Goal: Task Accomplishment & Management: Manage account settings

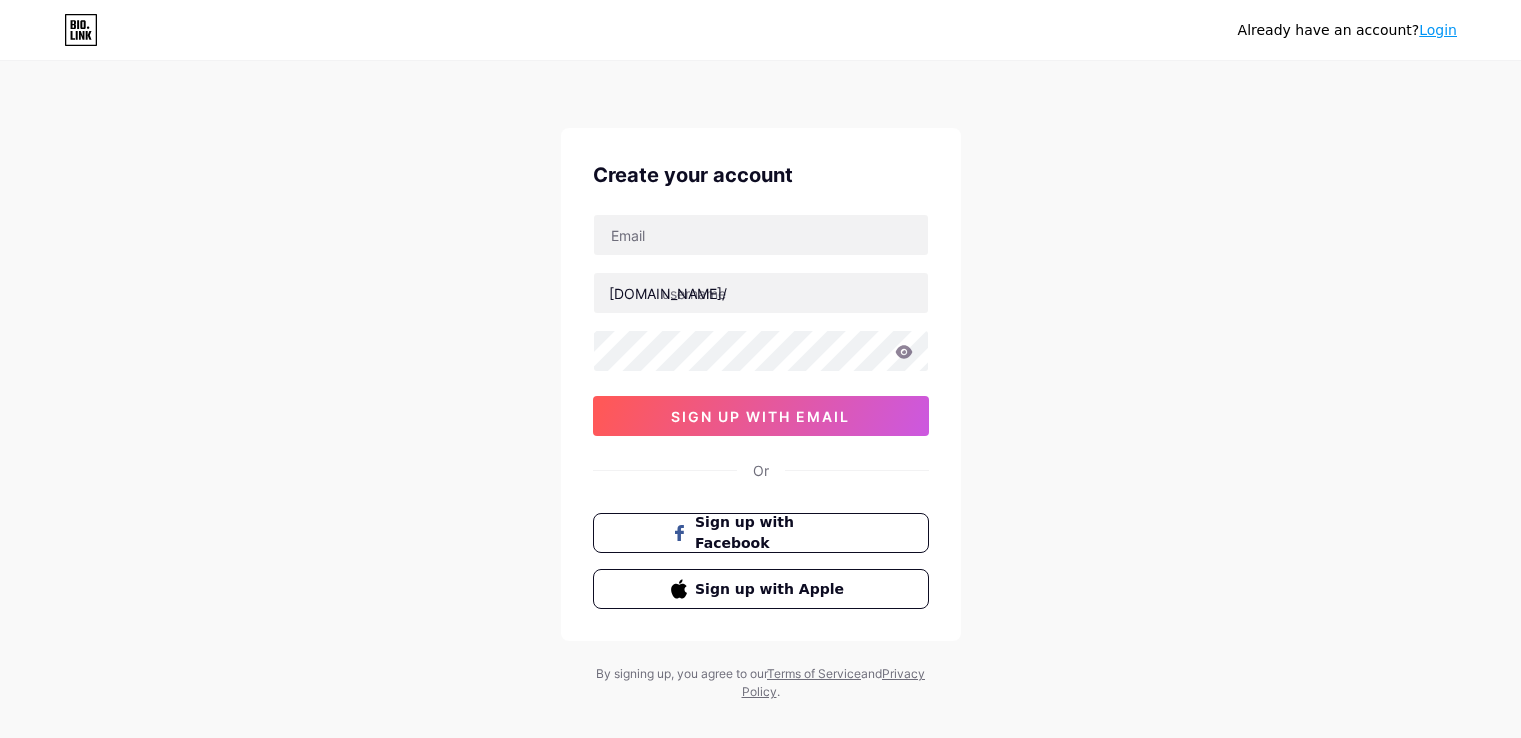
click at [783, 297] on input "text" at bounding box center [761, 293] width 334 height 40
click at [756, 237] on input "text" at bounding box center [761, 235] width 334 height 40
click at [998, 518] on div "Already have an account? Login Create your account bio.link/ 0cAFcWeA482AliwCkE…" at bounding box center [760, 382] width 1521 height 765
click at [752, 250] on input "text" at bounding box center [761, 235] width 334 height 40
type input "[EMAIL_ADDRESS][DOMAIN_NAME]"
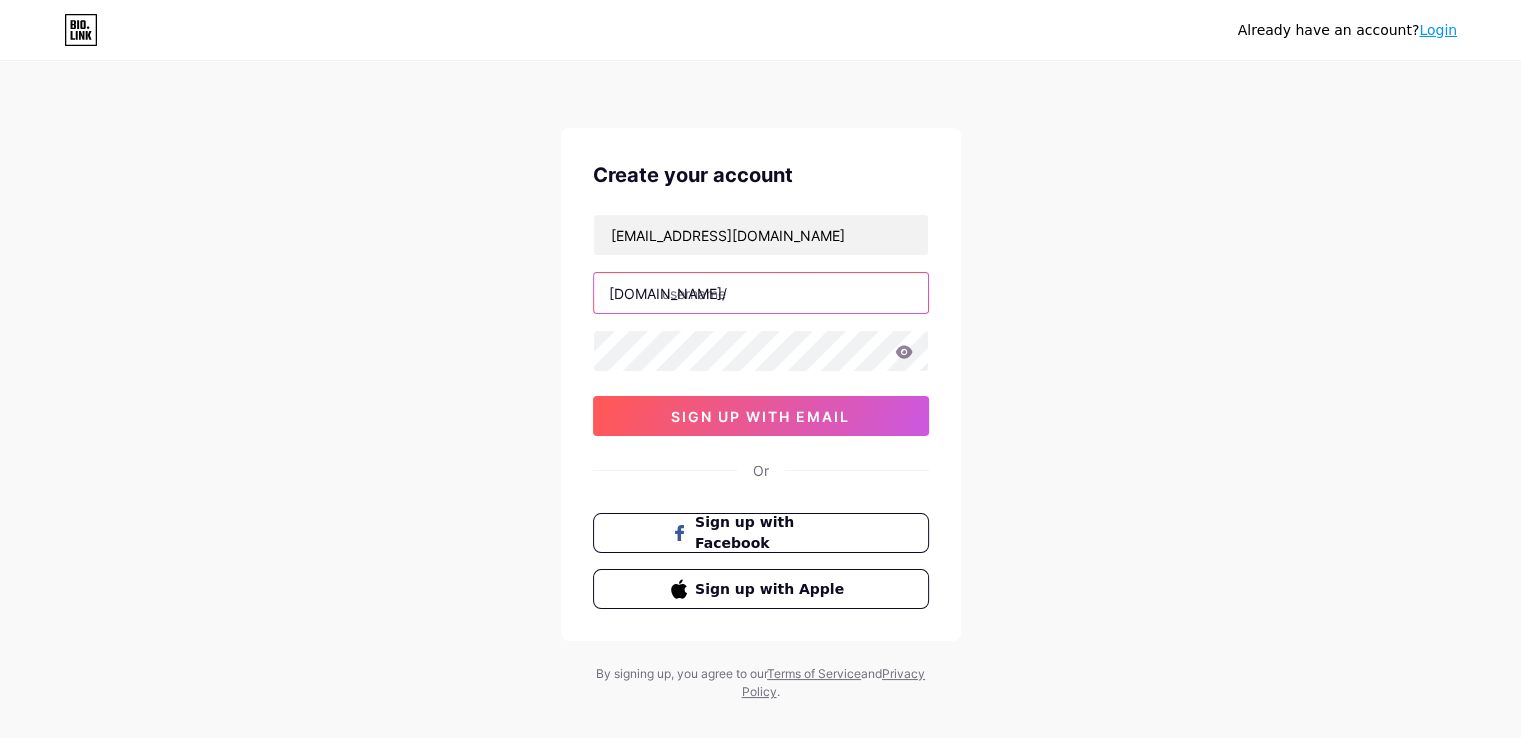
click at [740, 306] on input "text" at bounding box center [761, 293] width 334 height 40
drag, startPoint x: 740, startPoint y: 305, endPoint x: 712, endPoint y: 295, distance: 29.7
click at [712, 295] on input "text" at bounding box center [761, 293] width 334 height 40
click at [744, 308] on input "text" at bounding box center [761, 293] width 334 height 40
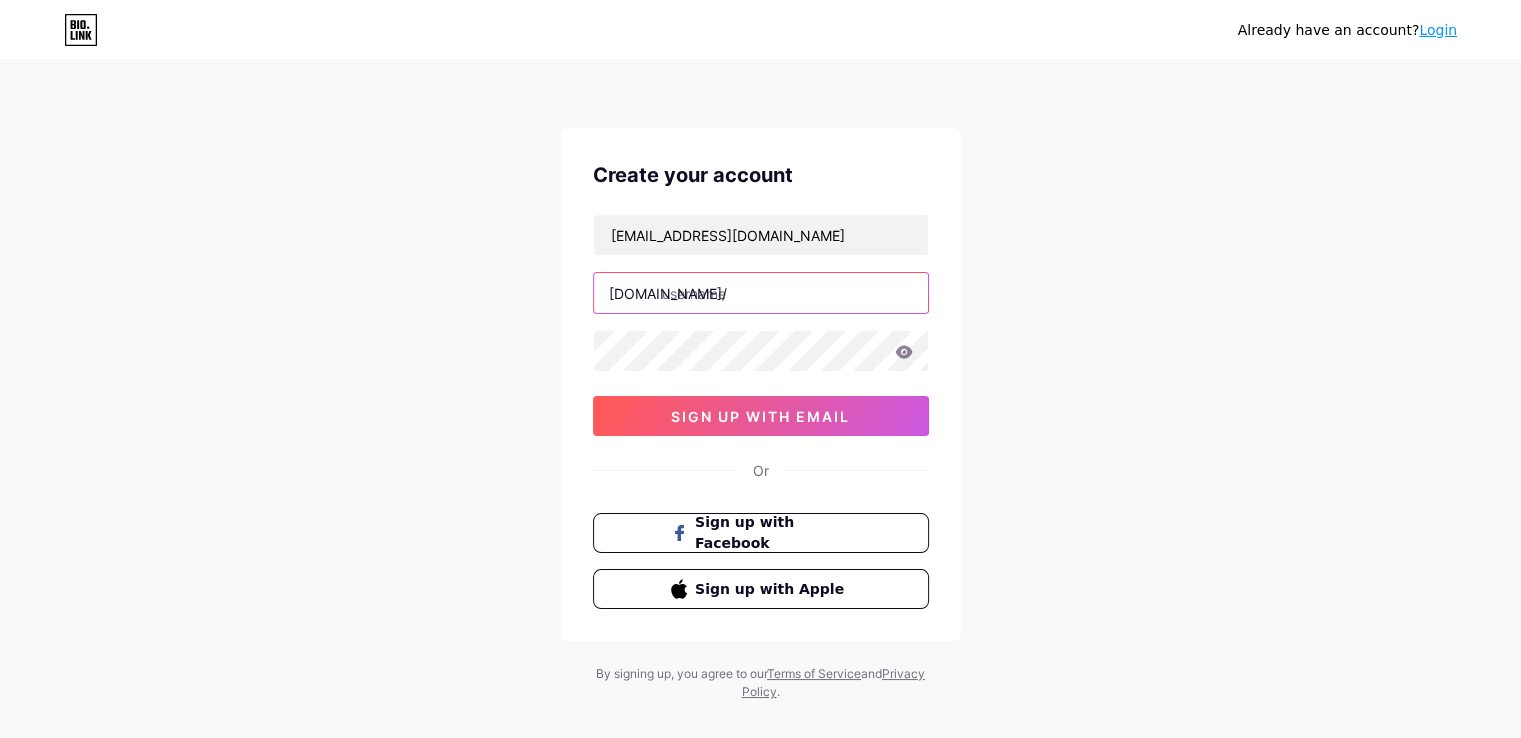
click at [730, 289] on input "text" at bounding box center [761, 293] width 334 height 40
drag, startPoint x: 730, startPoint y: 289, endPoint x: 683, endPoint y: 281, distance: 47.7
click at [683, 281] on input "text" at bounding box center [761, 293] width 334 height 40
drag, startPoint x: 683, startPoint y: 284, endPoint x: 673, endPoint y: 289, distance: 11.2
click at [673, 289] on input "text" at bounding box center [761, 293] width 334 height 40
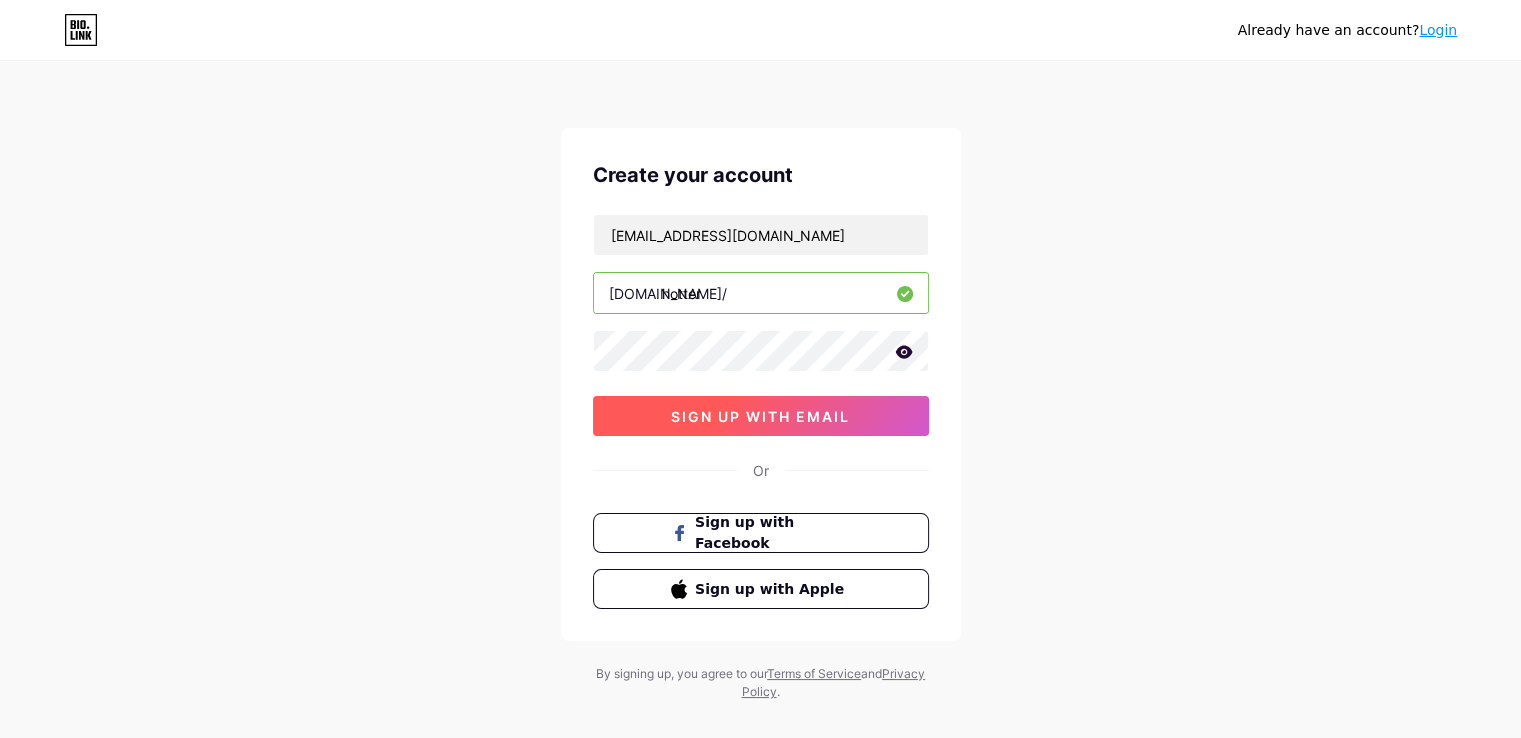
type input "hotter"
click at [800, 421] on span "sign up with email" at bounding box center [760, 416] width 179 height 17
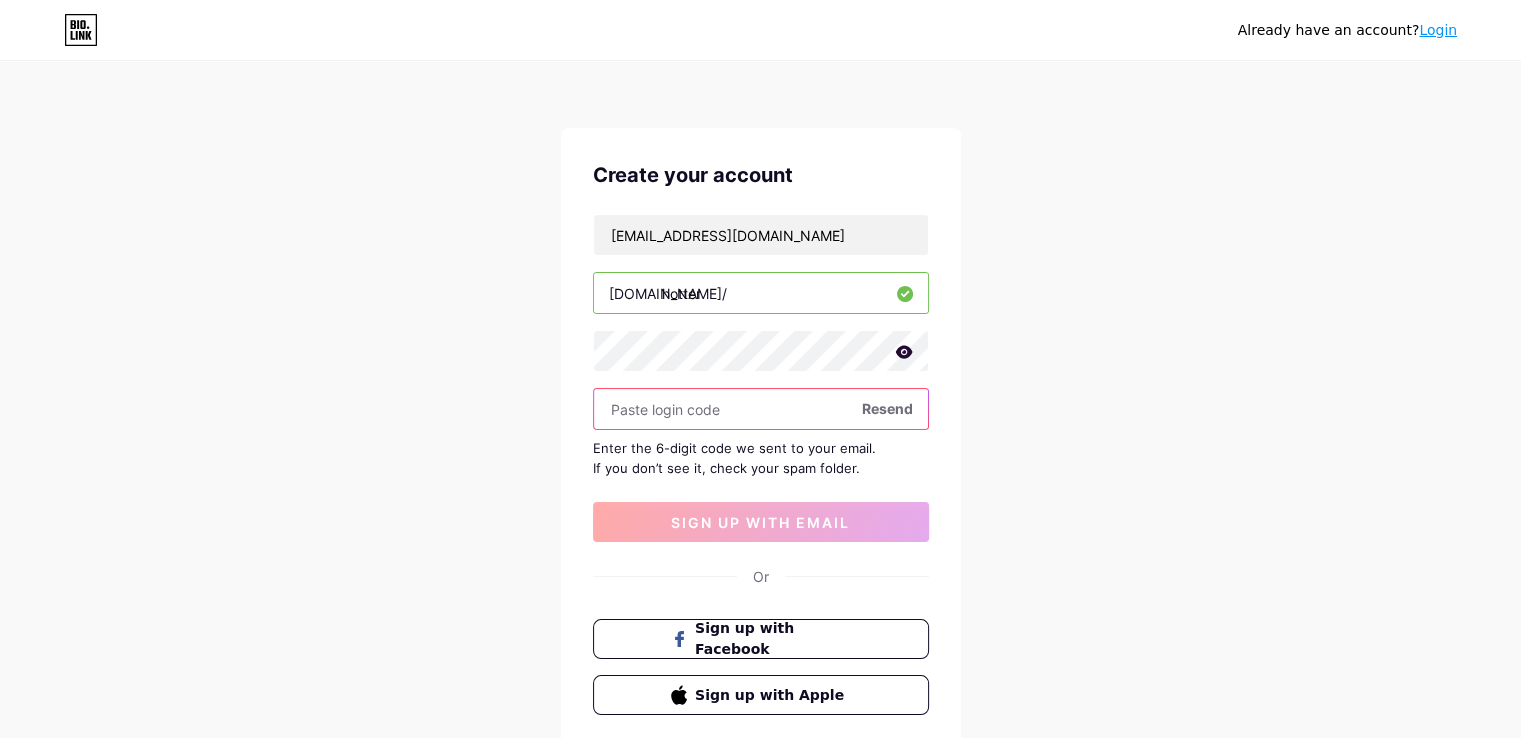
click at [764, 417] on input "text" at bounding box center [761, 409] width 334 height 40
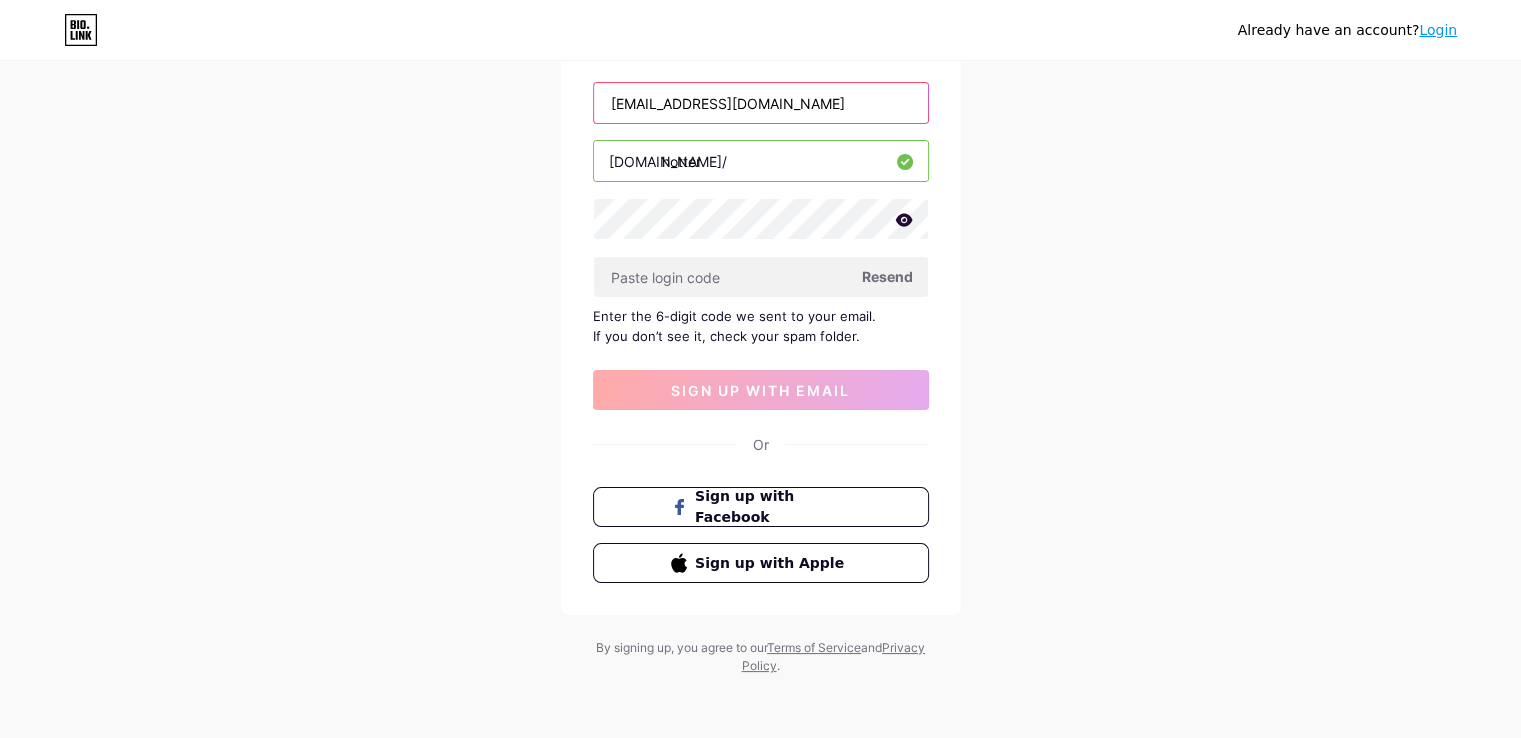
click at [789, 100] on input "[EMAIL_ADDRESS][DOMAIN_NAME]" at bounding box center [761, 103] width 334 height 40
click at [896, 272] on span "Resend" at bounding box center [887, 276] width 51 height 21
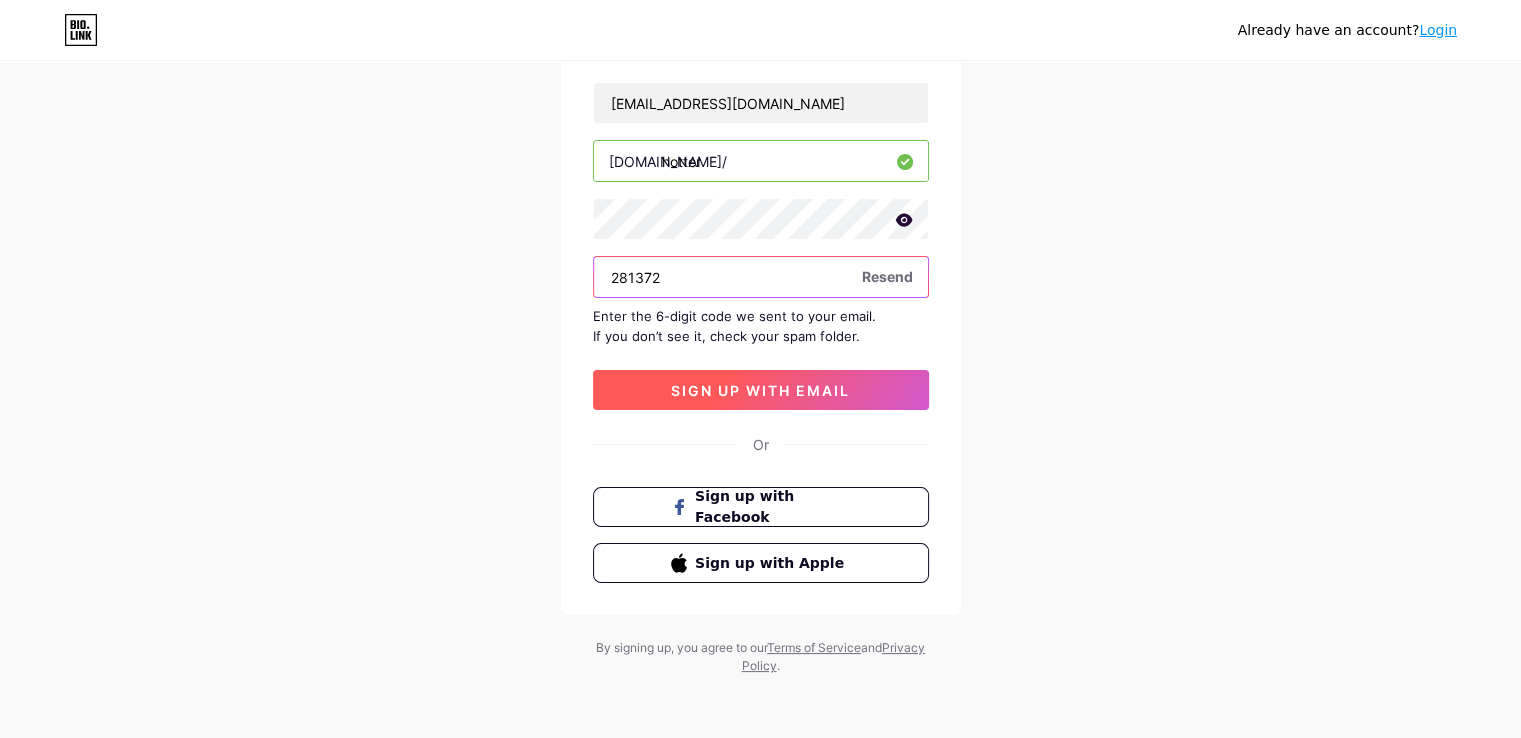
type input "281372"
click at [813, 392] on span "sign up with email" at bounding box center [760, 390] width 179 height 17
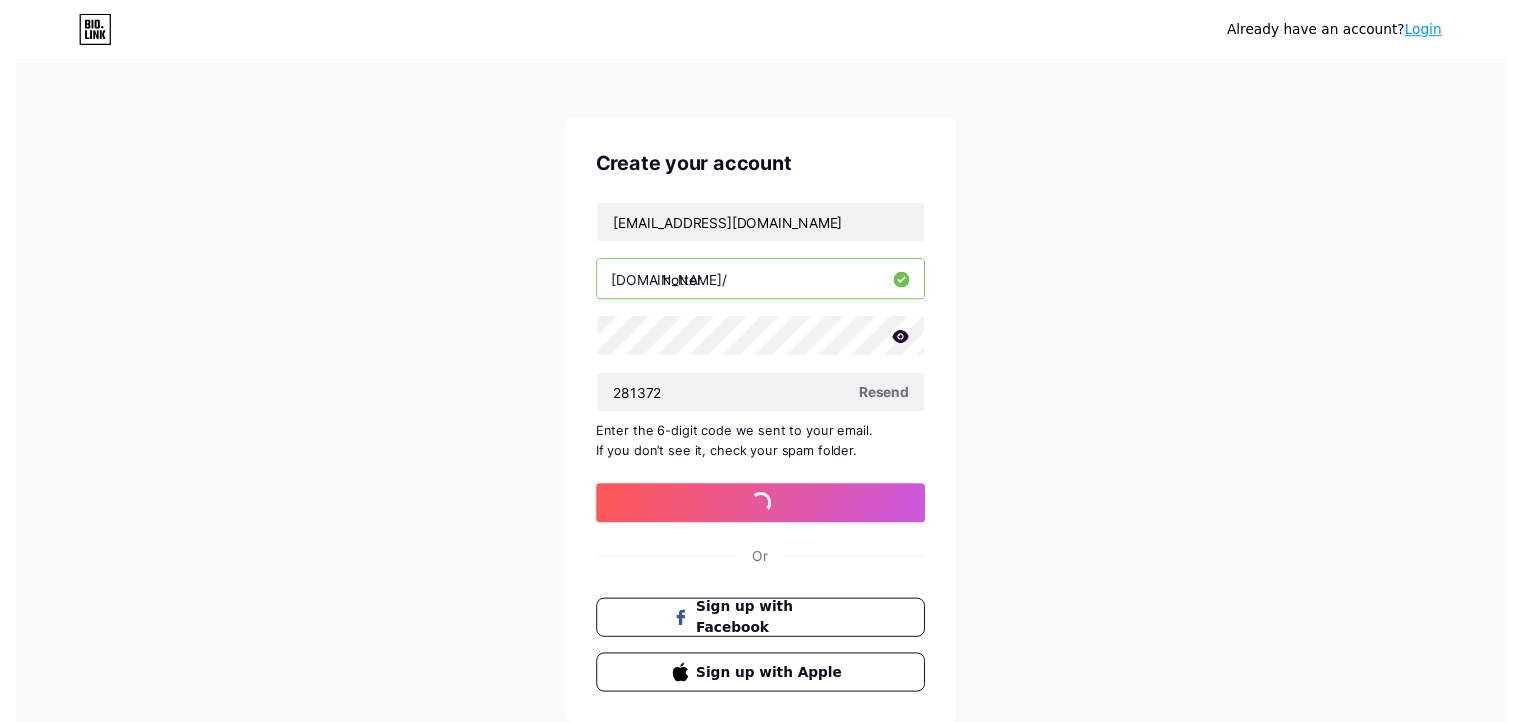
scroll to position [0, 0]
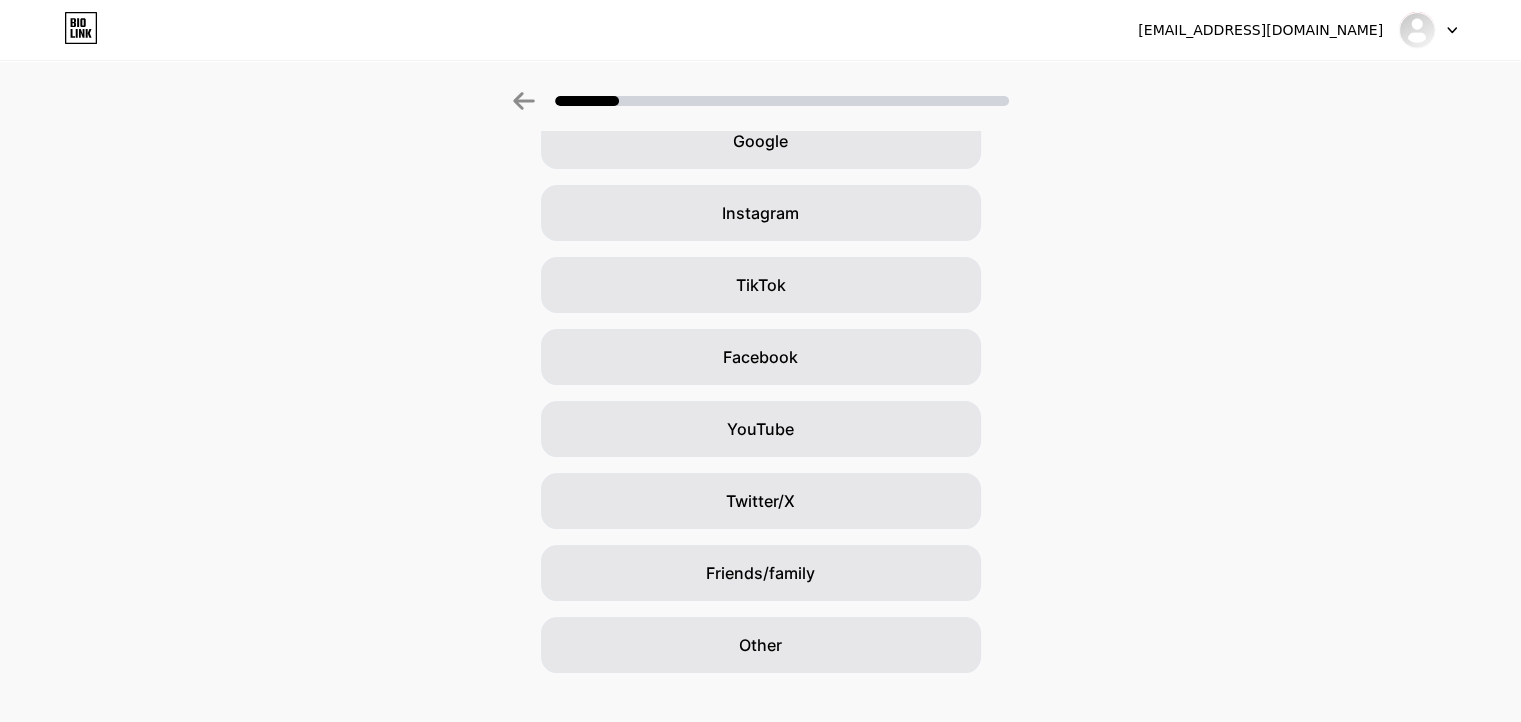
scroll to position [116, 0]
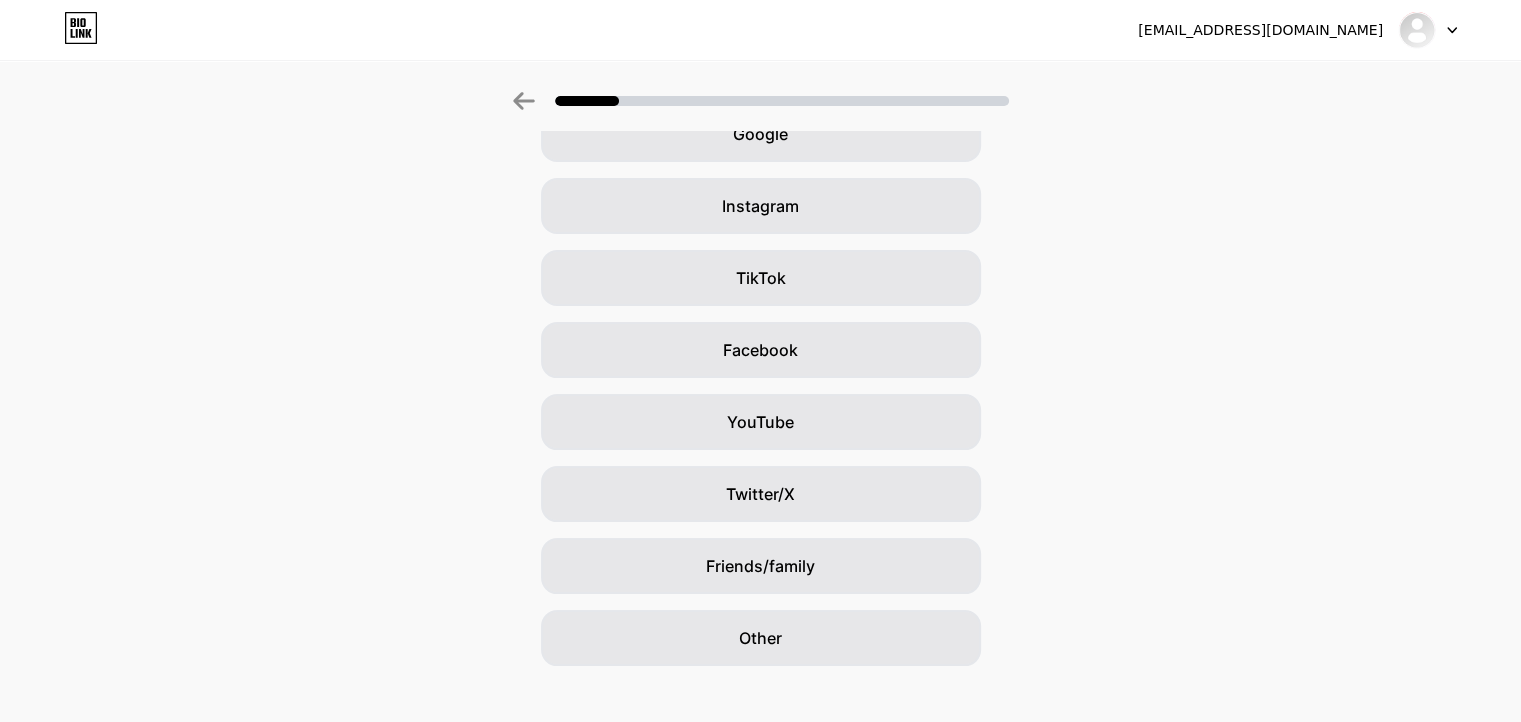
drag, startPoint x: 1535, startPoint y: 173, endPoint x: 1535, endPoint y: 157, distance: 16.0
click at [1520, 157] on html "x.marketingg@gmail.com Logout Link Copied How did you hear about Bio Link? Goog…" at bounding box center [760, 315] width 1521 height 862
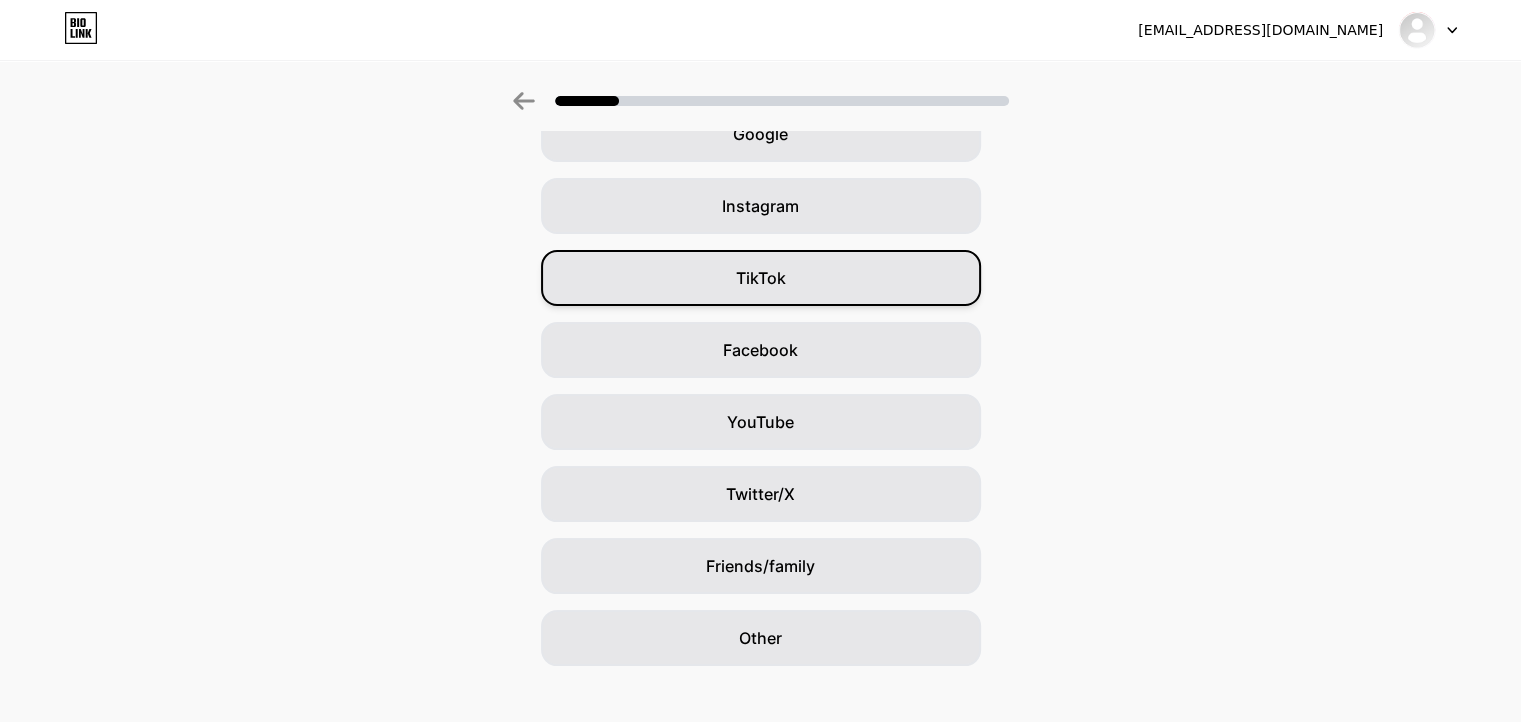
click at [803, 261] on div "TikTok" at bounding box center [761, 278] width 440 height 56
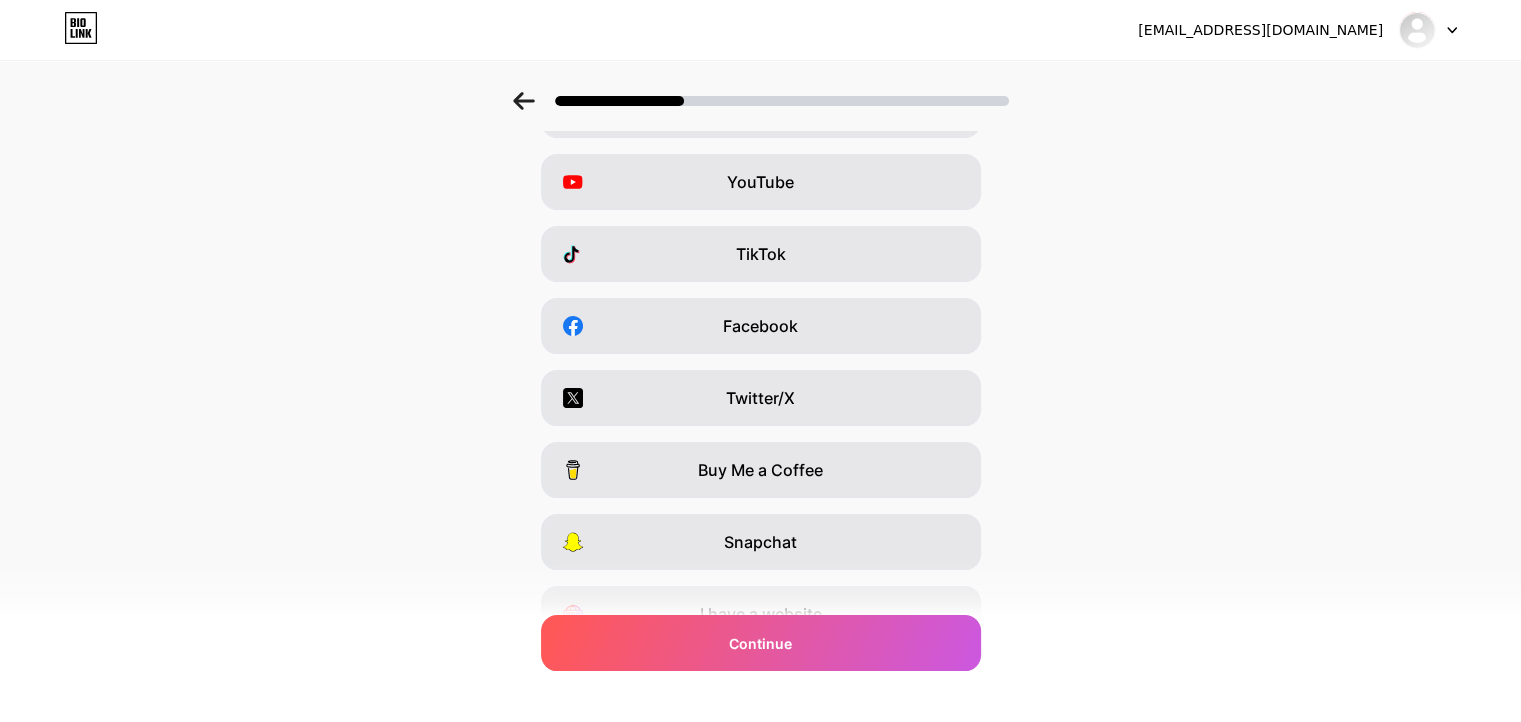
scroll to position [2, 0]
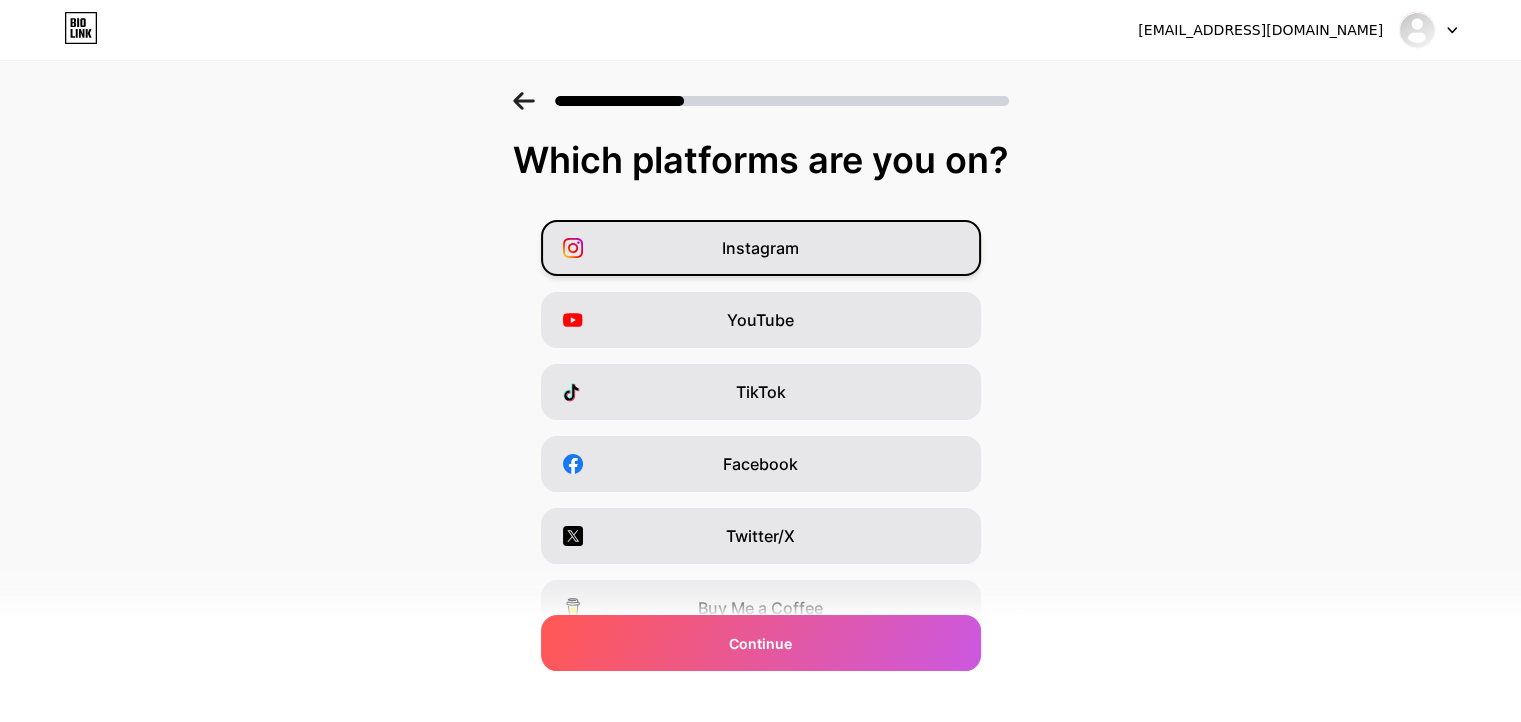
click at [768, 253] on span "Instagram" at bounding box center [760, 248] width 77 height 24
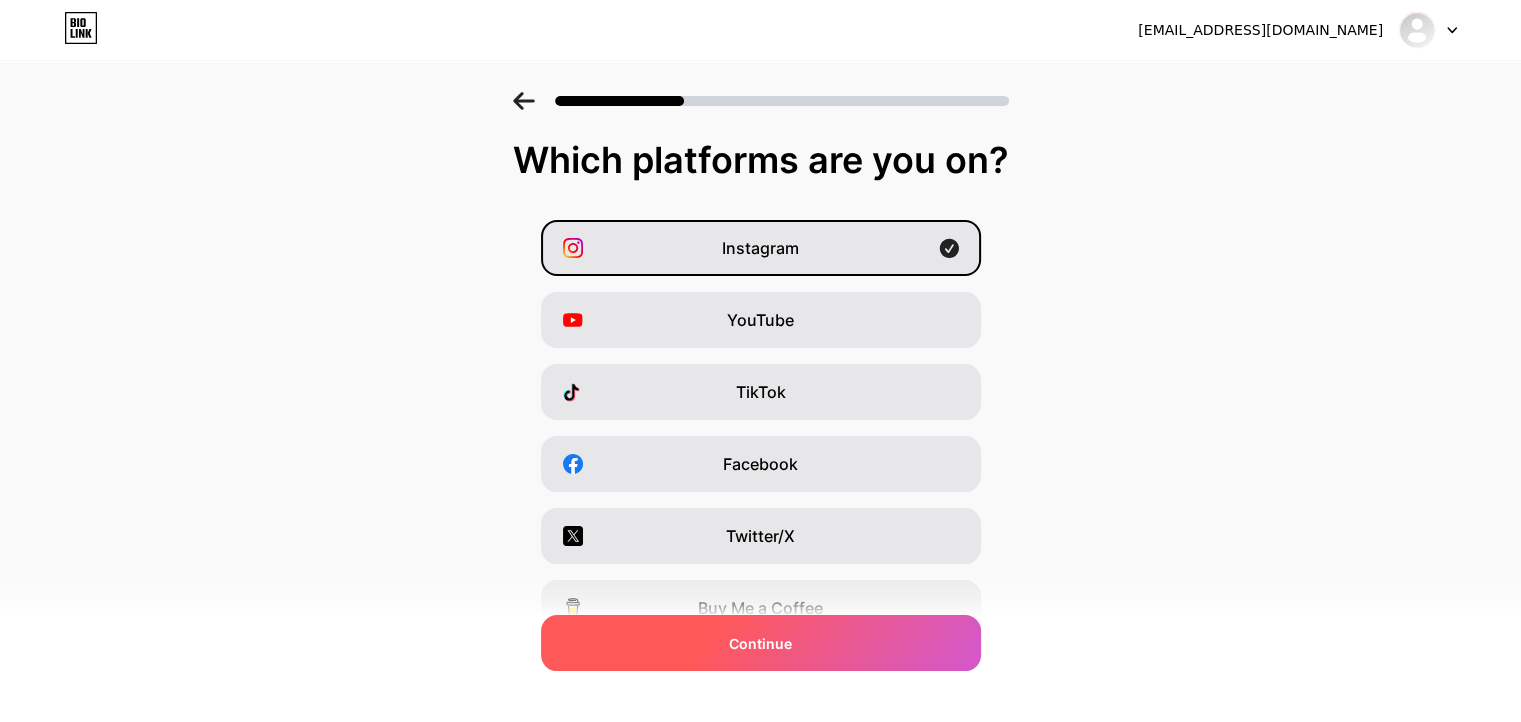
click at [817, 628] on div "Continue" at bounding box center [761, 643] width 440 height 56
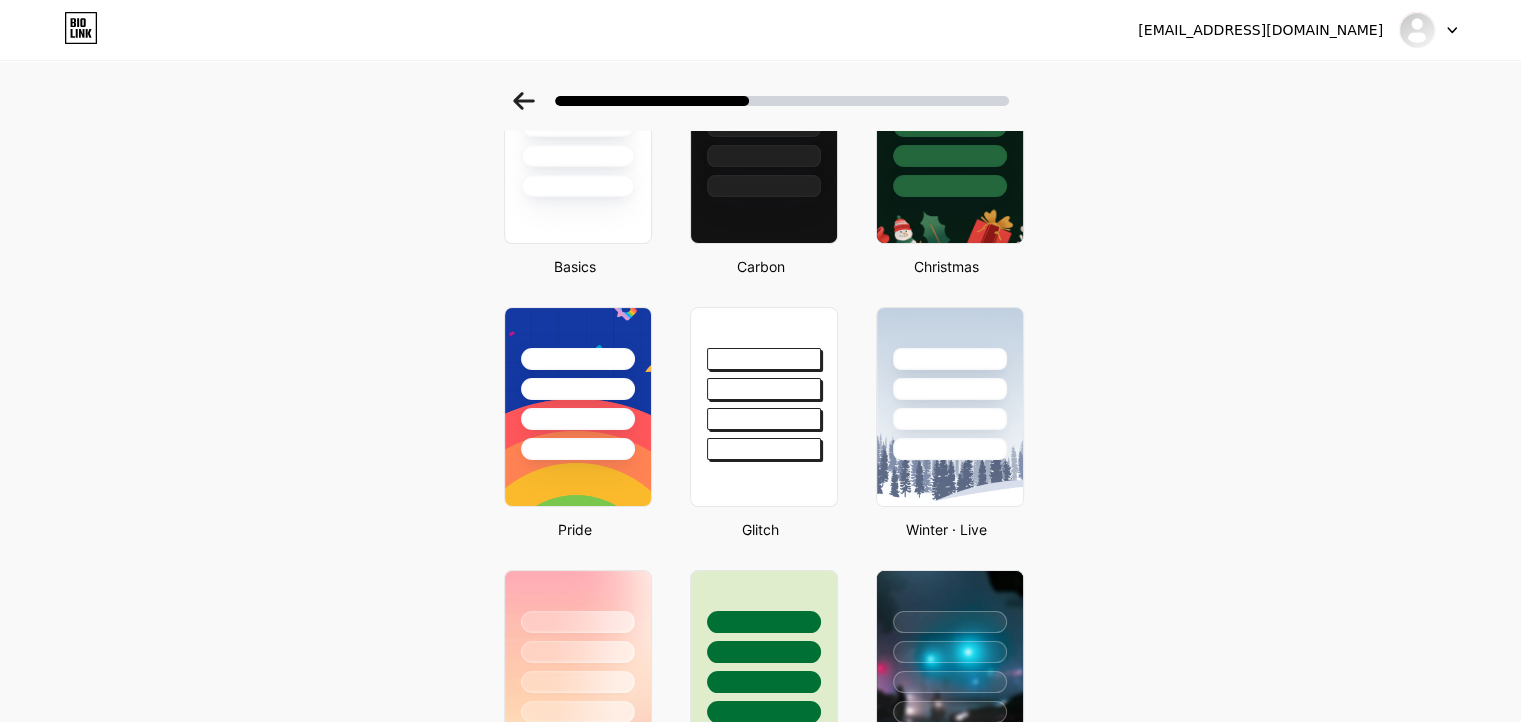
scroll to position [0, 0]
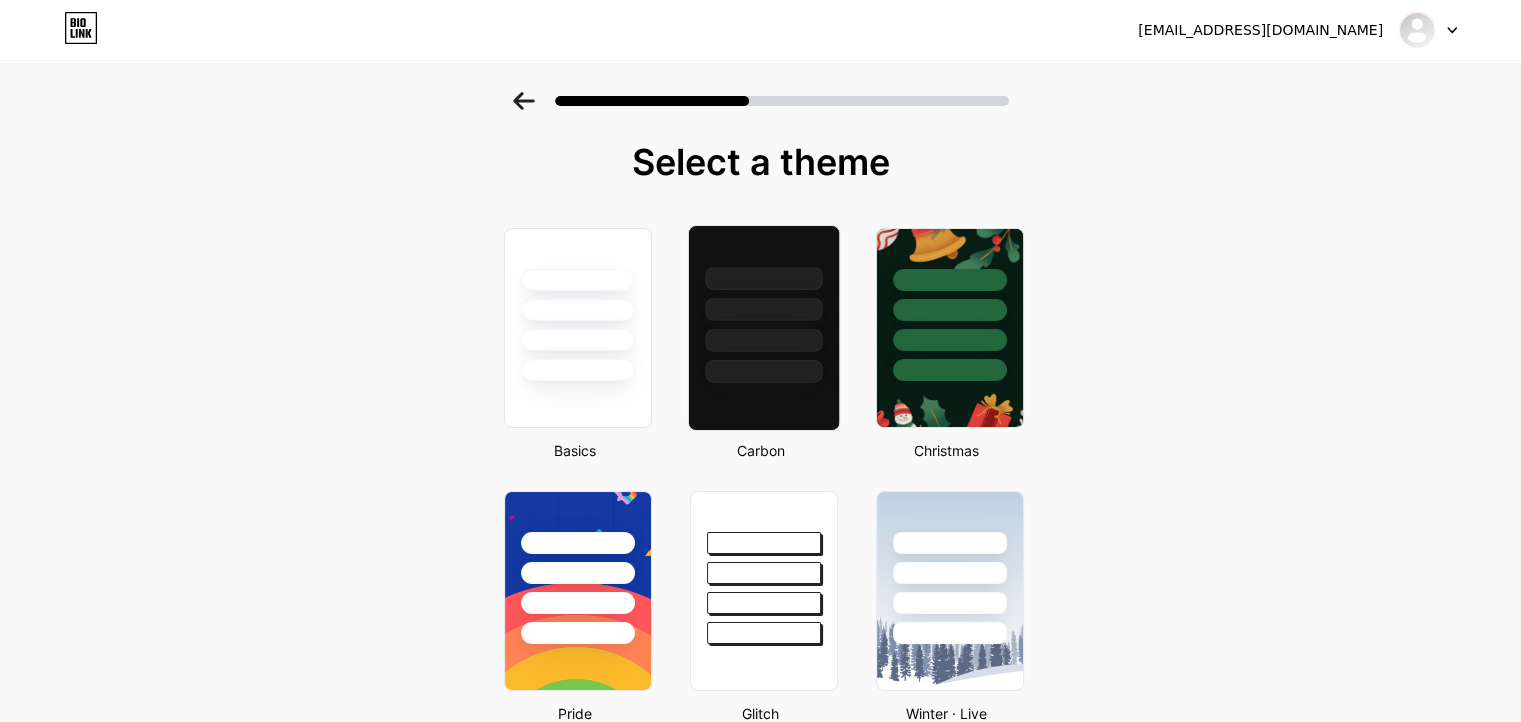
click at [796, 291] on div at bounding box center [763, 304] width 150 height 157
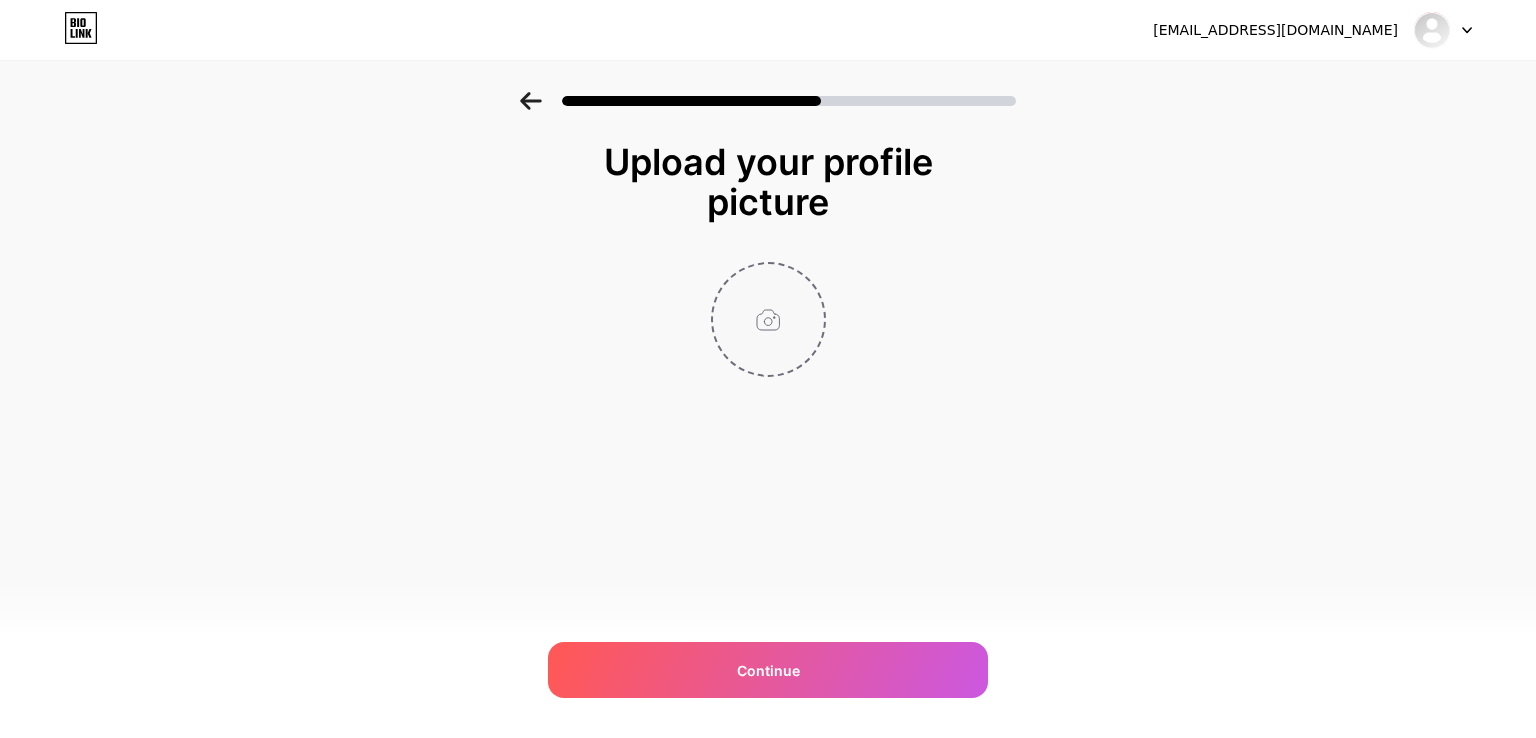
click at [773, 329] on input "file" at bounding box center [768, 319] width 111 height 111
type input "C:\fakepath\IMG_5035.PNG"
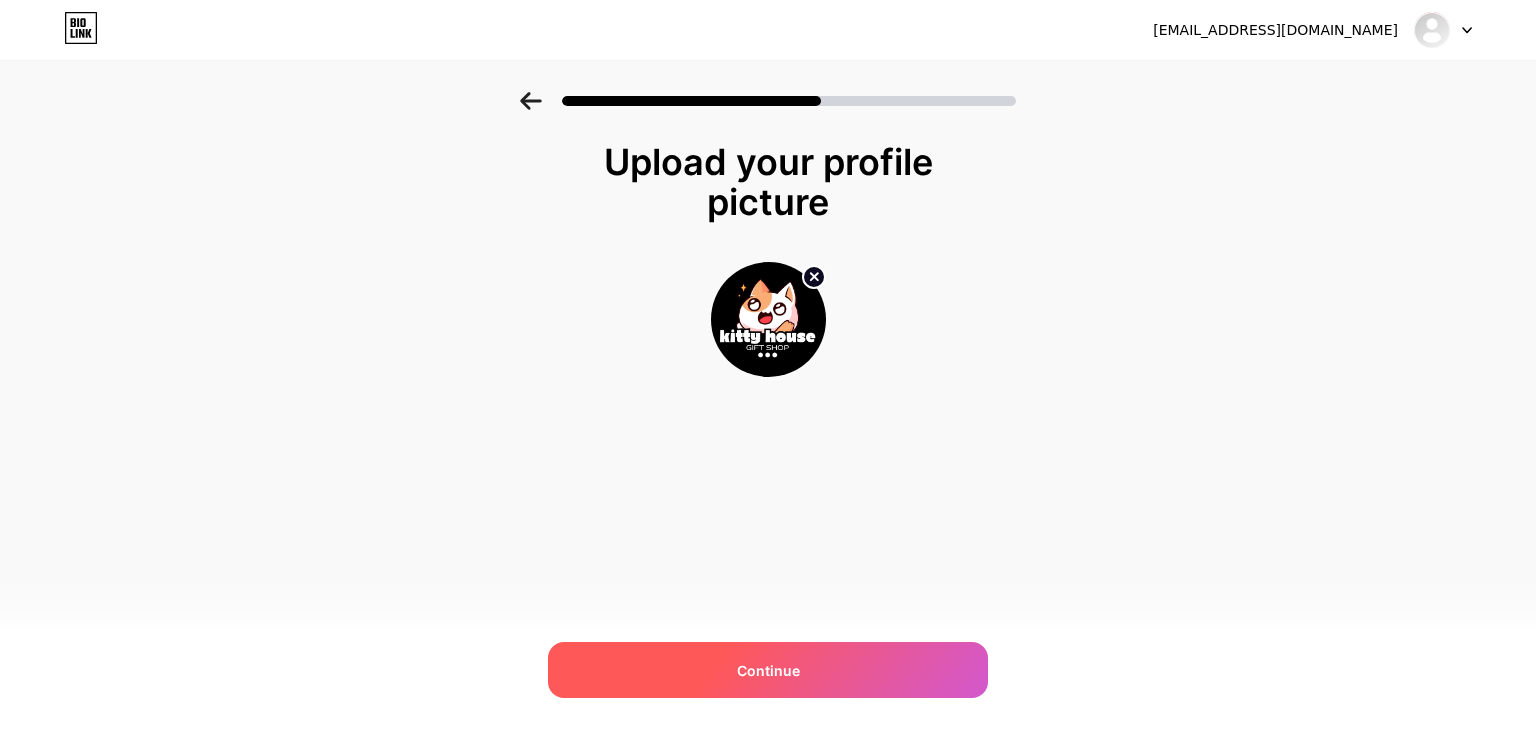
click at [806, 655] on div "Continue" at bounding box center [768, 670] width 440 height 56
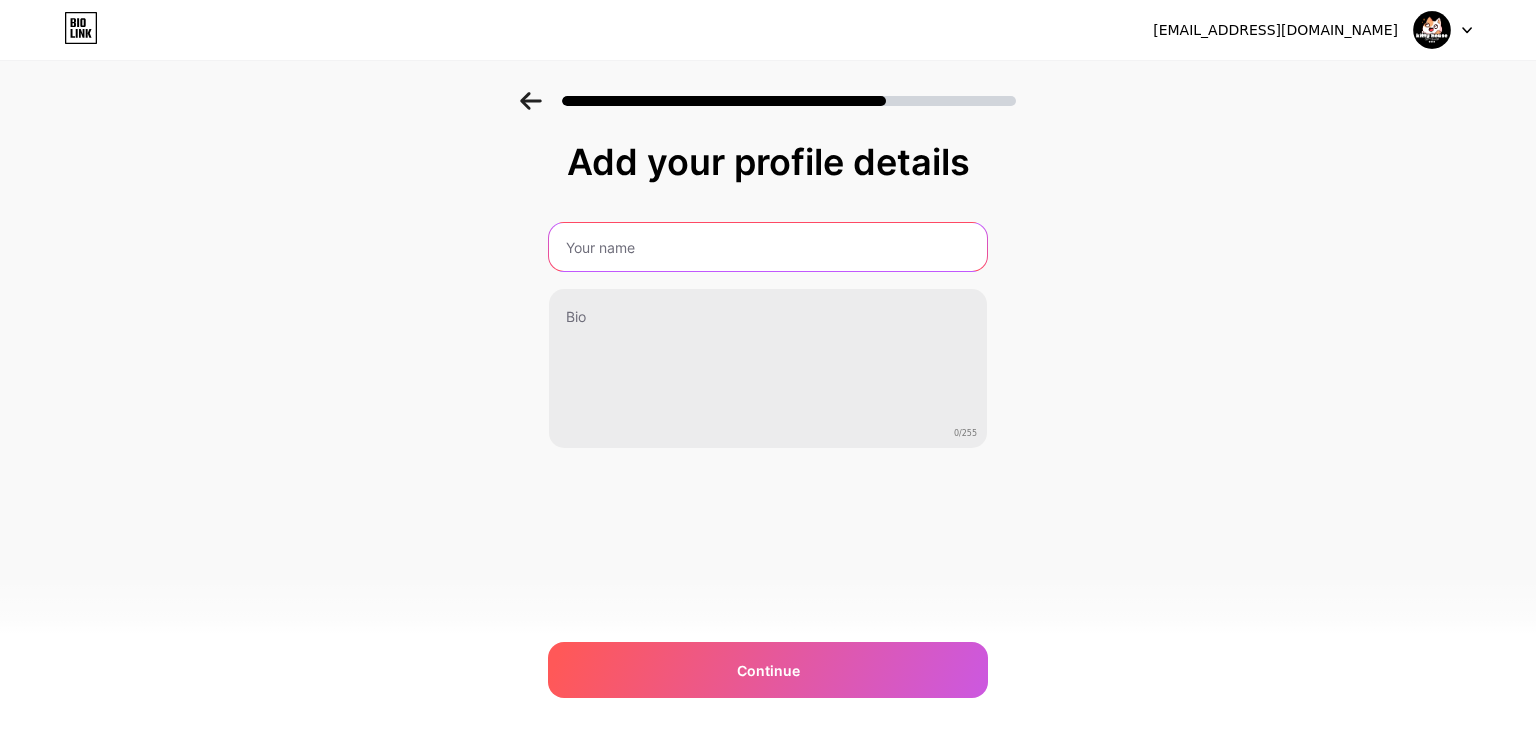
click at [680, 228] on input "text" at bounding box center [768, 247] width 438 height 48
type input "[PERSON_NAME]"
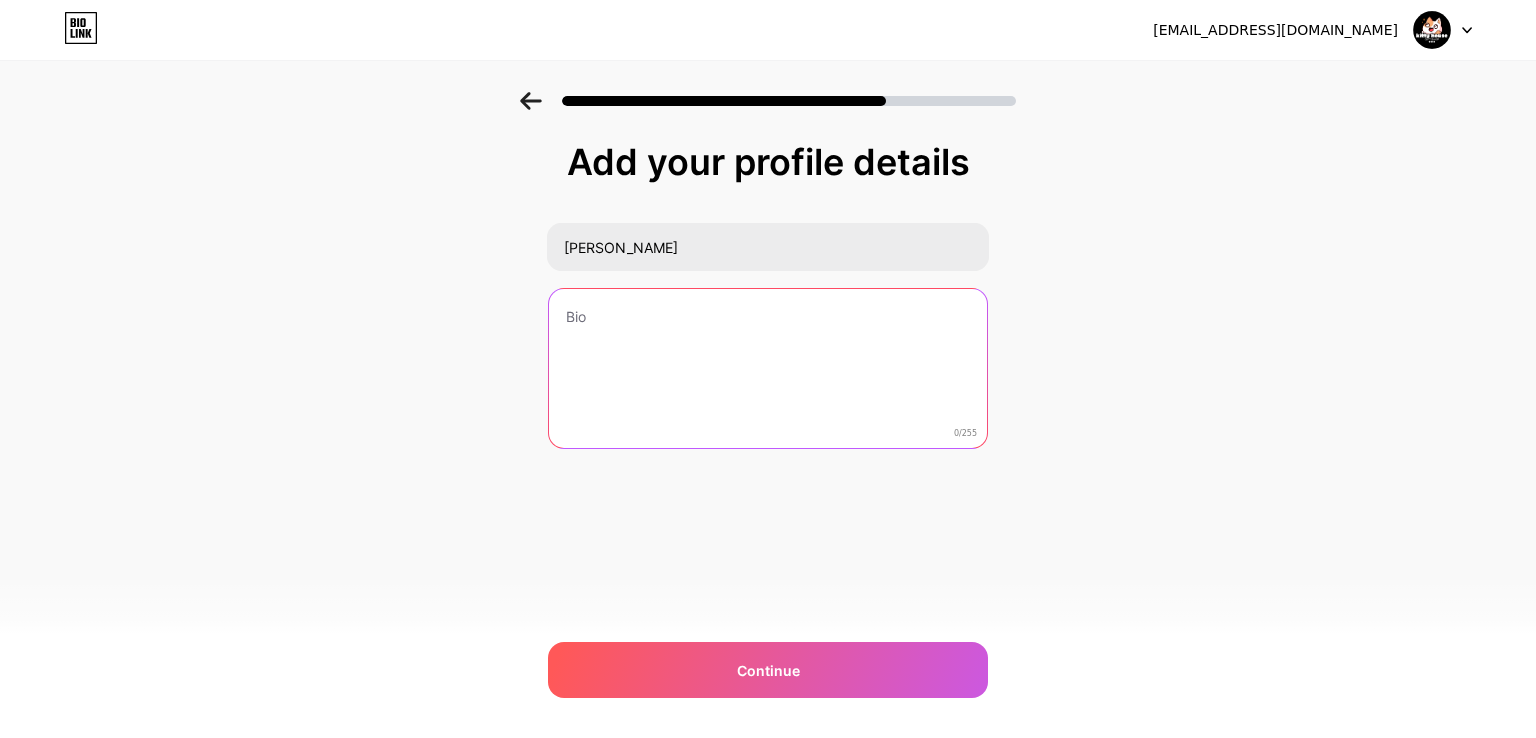
click at [693, 325] on textarea at bounding box center [768, 369] width 438 height 161
drag, startPoint x: 665, startPoint y: 325, endPoint x: 649, endPoint y: 342, distance: 23.3
click at [649, 342] on textarea at bounding box center [768, 369] width 442 height 163
click at [641, 333] on textarea at bounding box center [768, 369] width 442 height 163
type textarea "e"
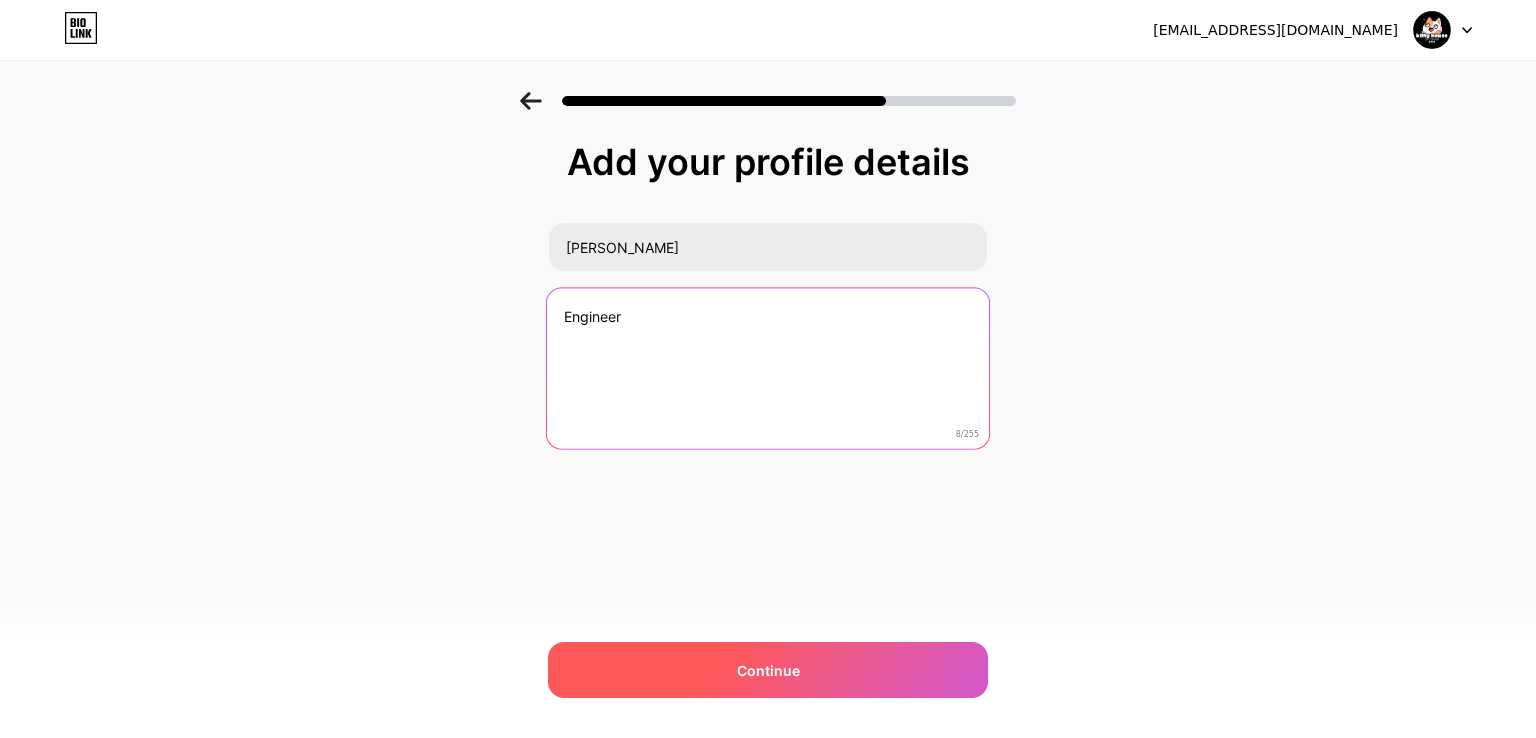
type textarea "Engineer"
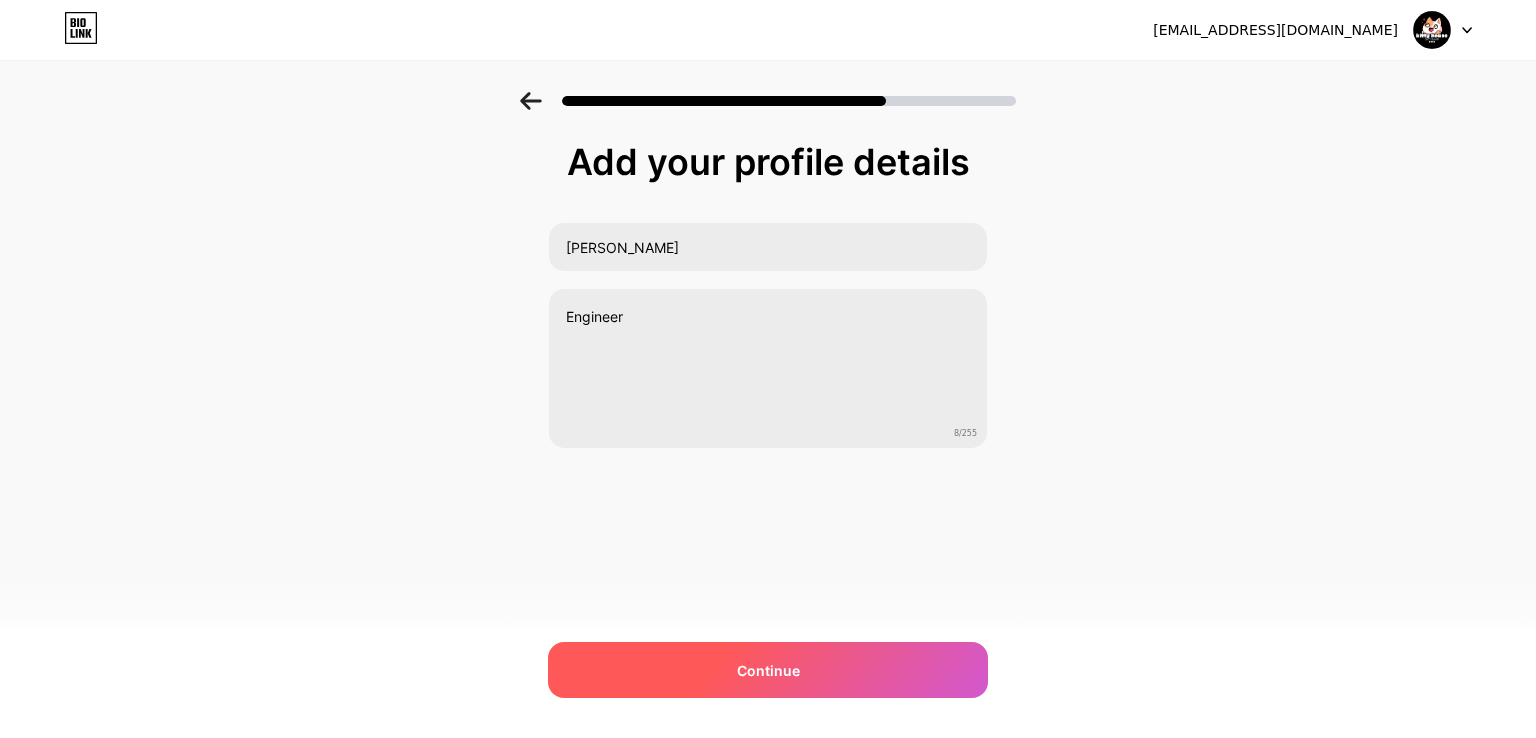
click at [788, 665] on span "Continue" at bounding box center [768, 670] width 63 height 21
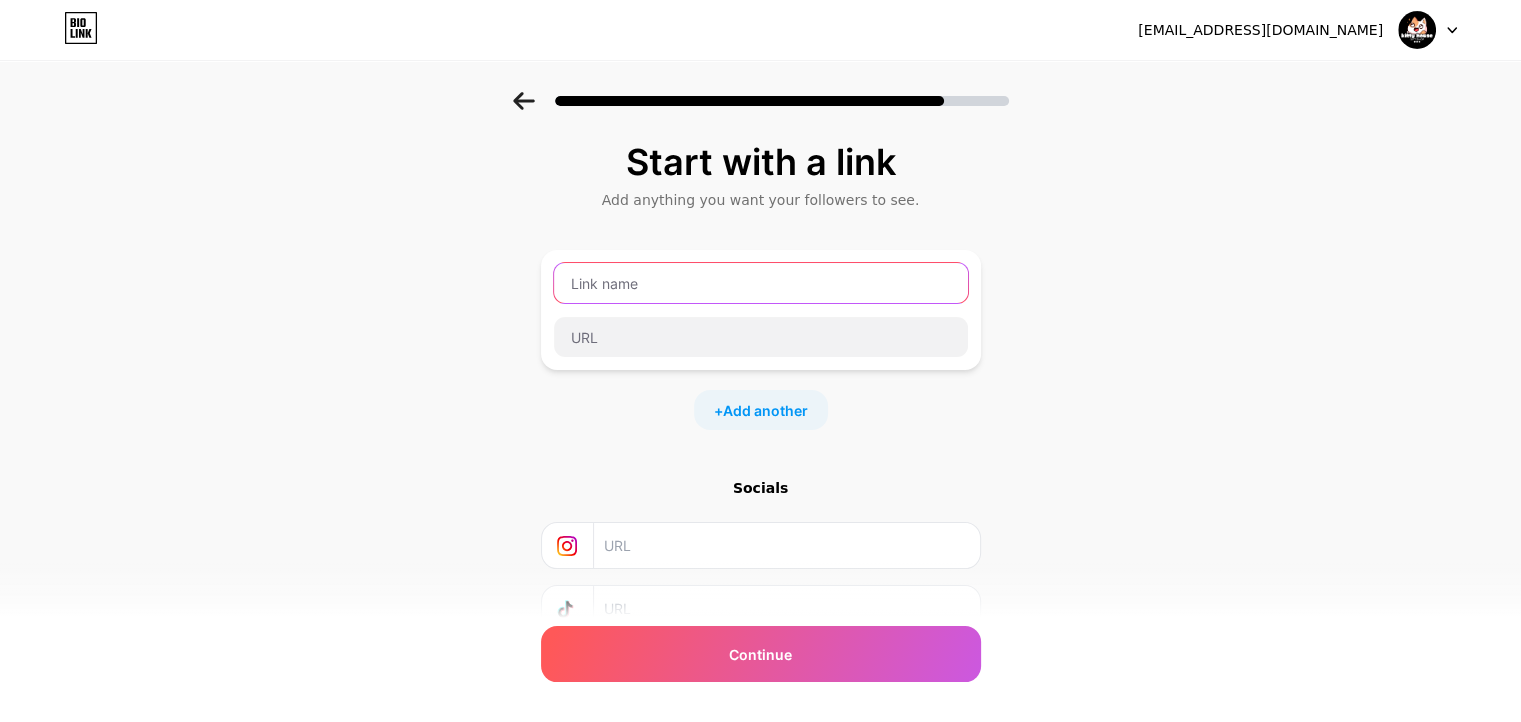
click at [637, 288] on input "text" at bounding box center [761, 283] width 414 height 40
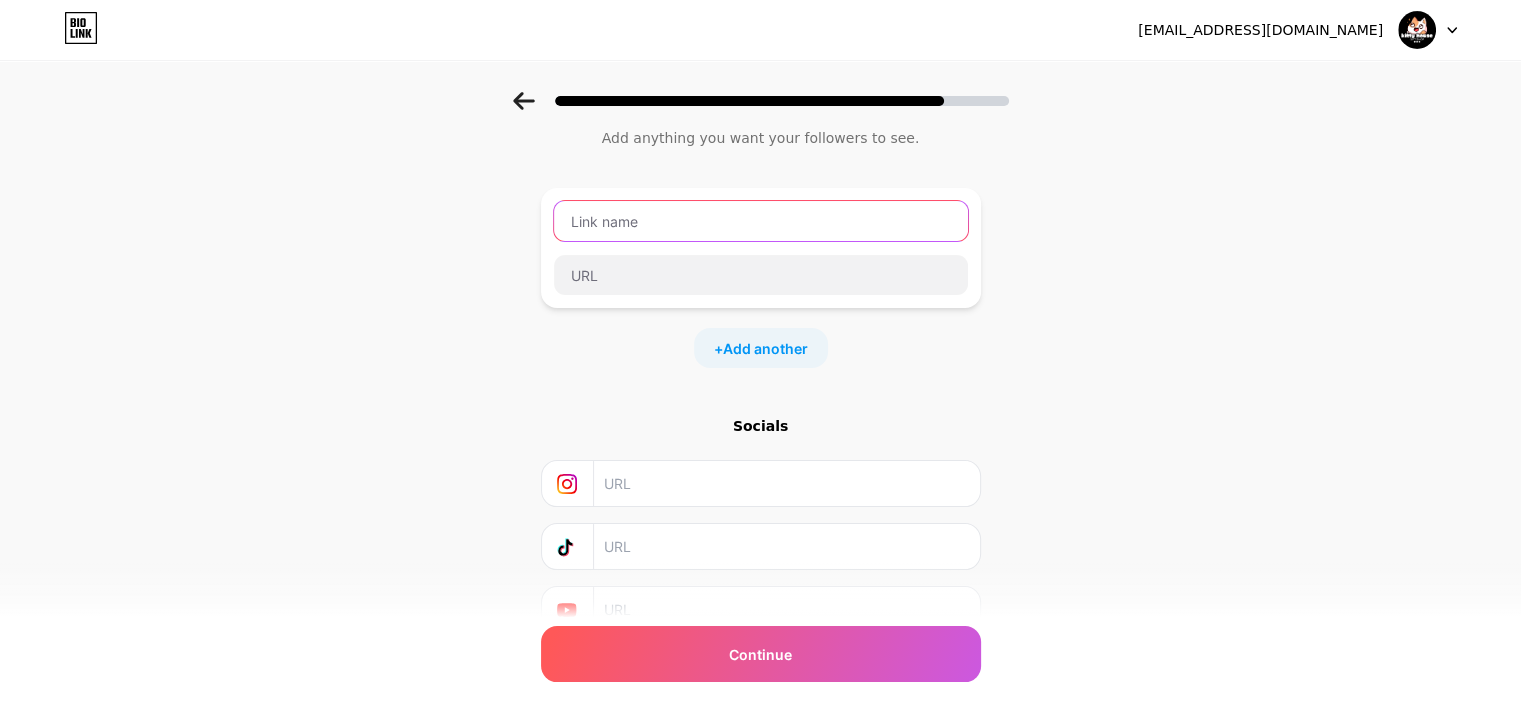
scroll to position [150, 0]
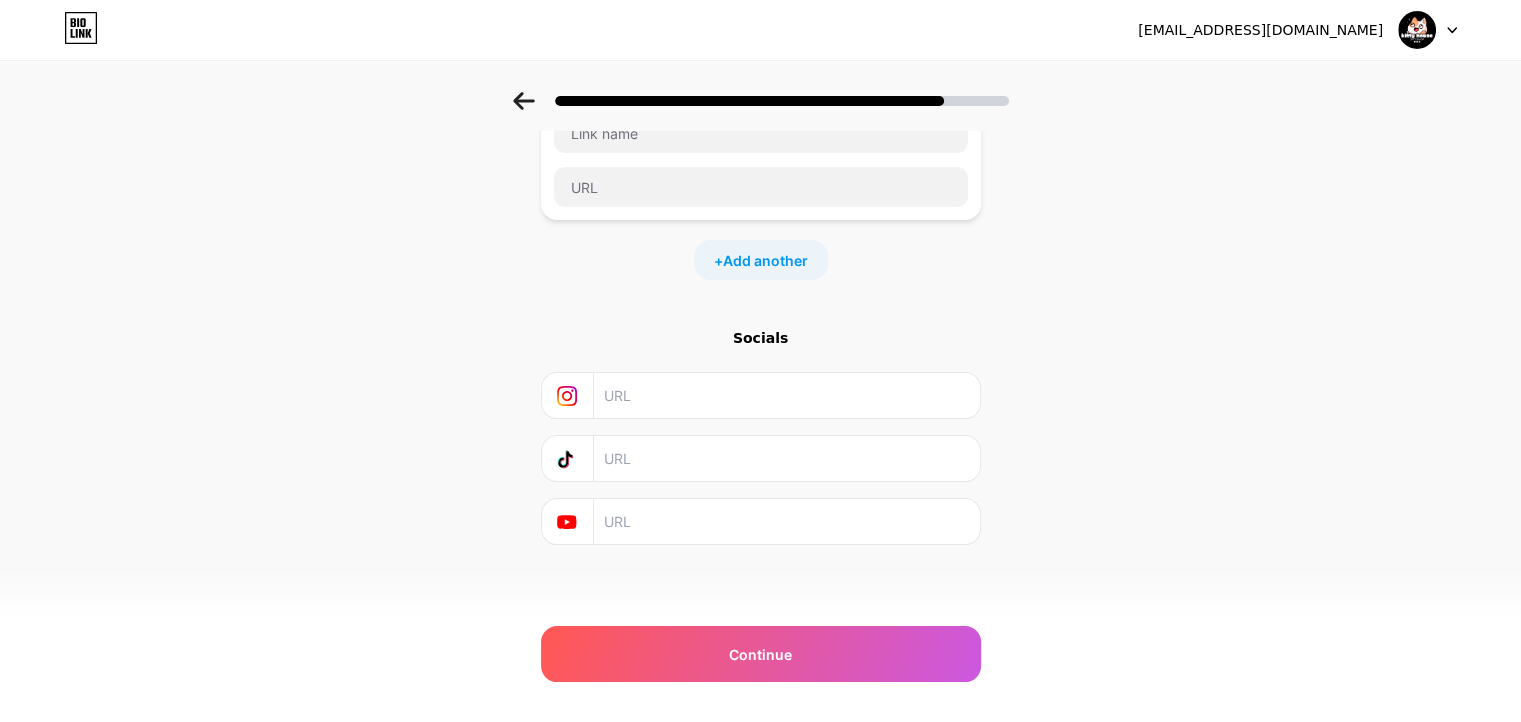
click at [693, 401] on input "text" at bounding box center [785, 395] width 363 height 45
drag, startPoint x: 691, startPoint y: 397, endPoint x: 664, endPoint y: 387, distance: 28.8
click at [664, 387] on input "text" at bounding box center [785, 395] width 363 height 45
click at [668, 395] on input "text" at bounding box center [785, 395] width 363 height 45
paste input "[URL][DOMAIN_NAME]"
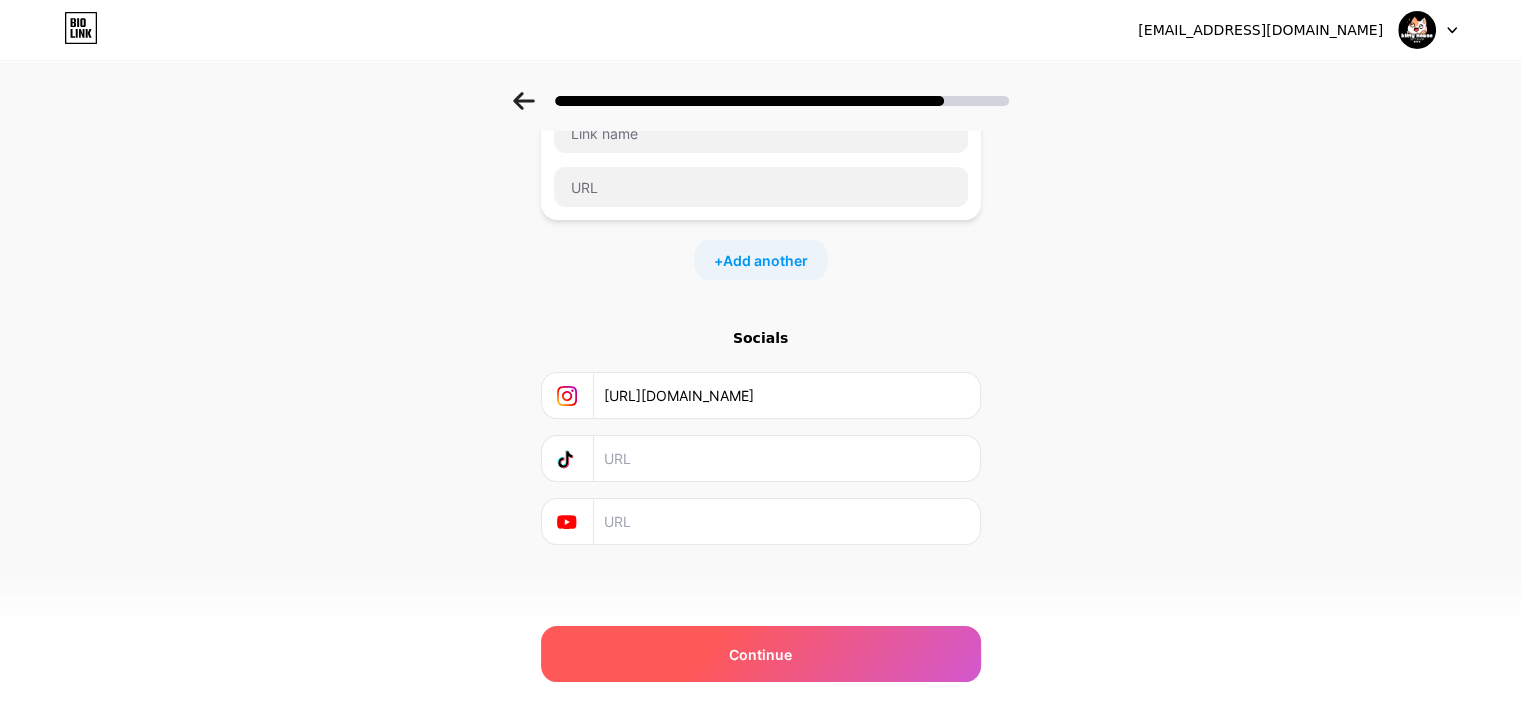
type input "[URL][DOMAIN_NAME]"
click at [728, 637] on div "Continue" at bounding box center [761, 654] width 440 height 56
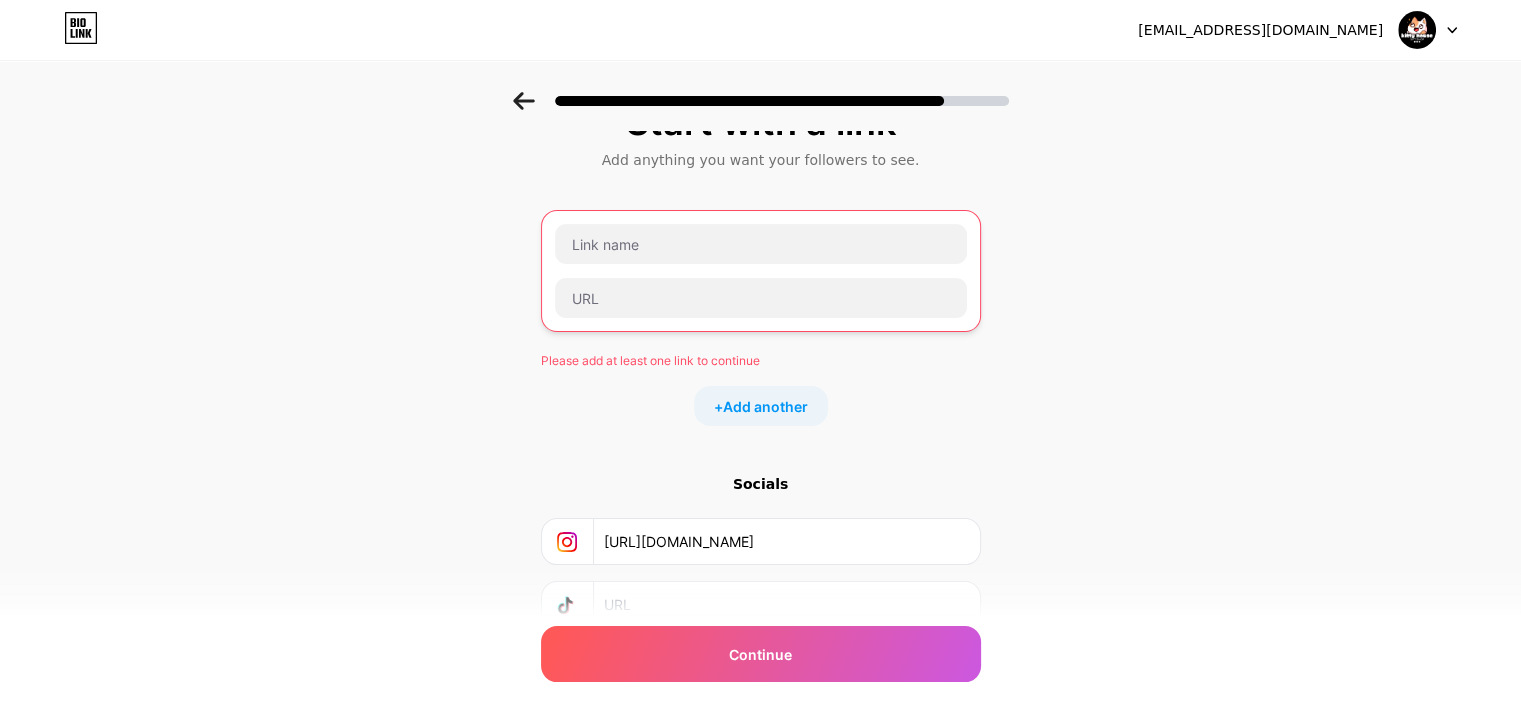
scroll to position [0, 0]
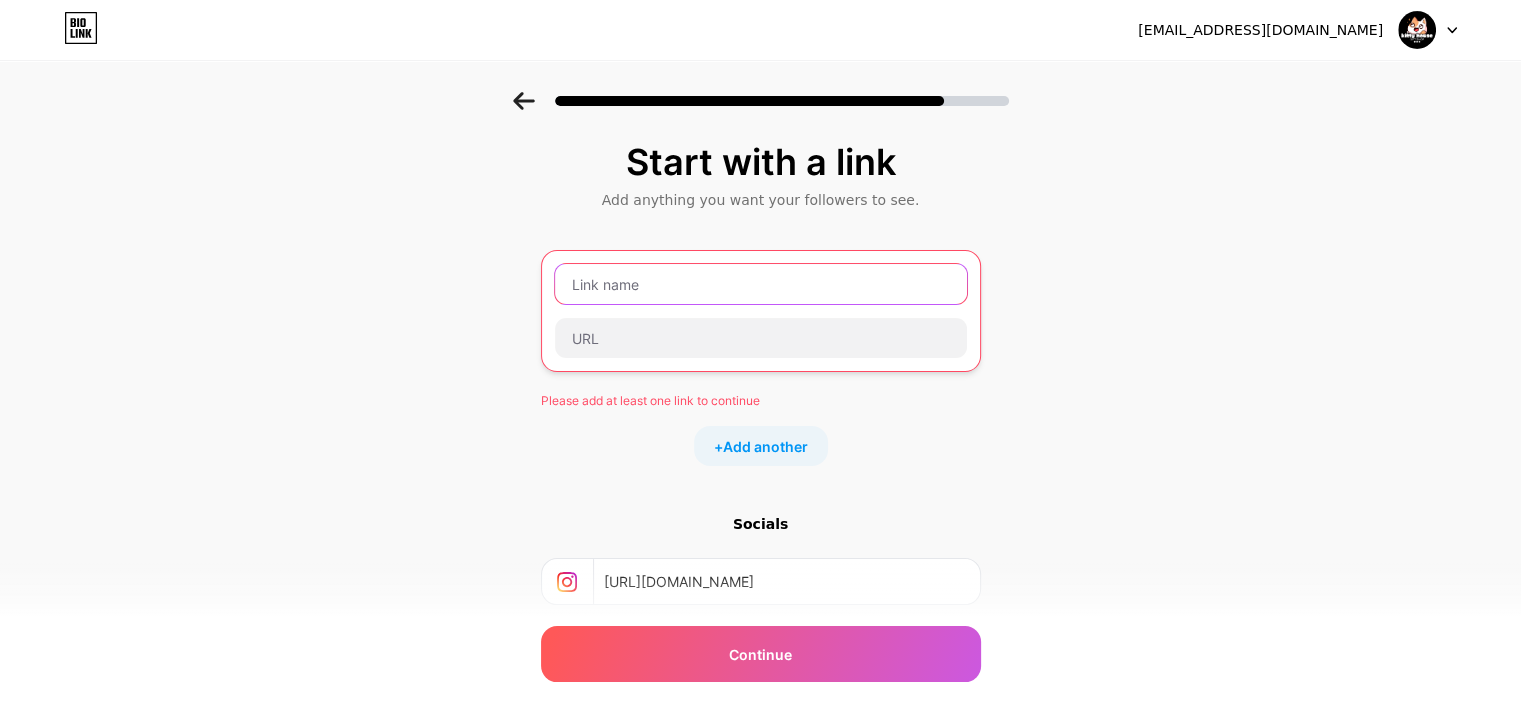
click at [640, 287] on input "text" at bounding box center [761, 284] width 412 height 40
drag, startPoint x: 678, startPoint y: 285, endPoint x: 610, endPoint y: 285, distance: 68.0
click at [610, 285] on input "text" at bounding box center [761, 284] width 412 height 40
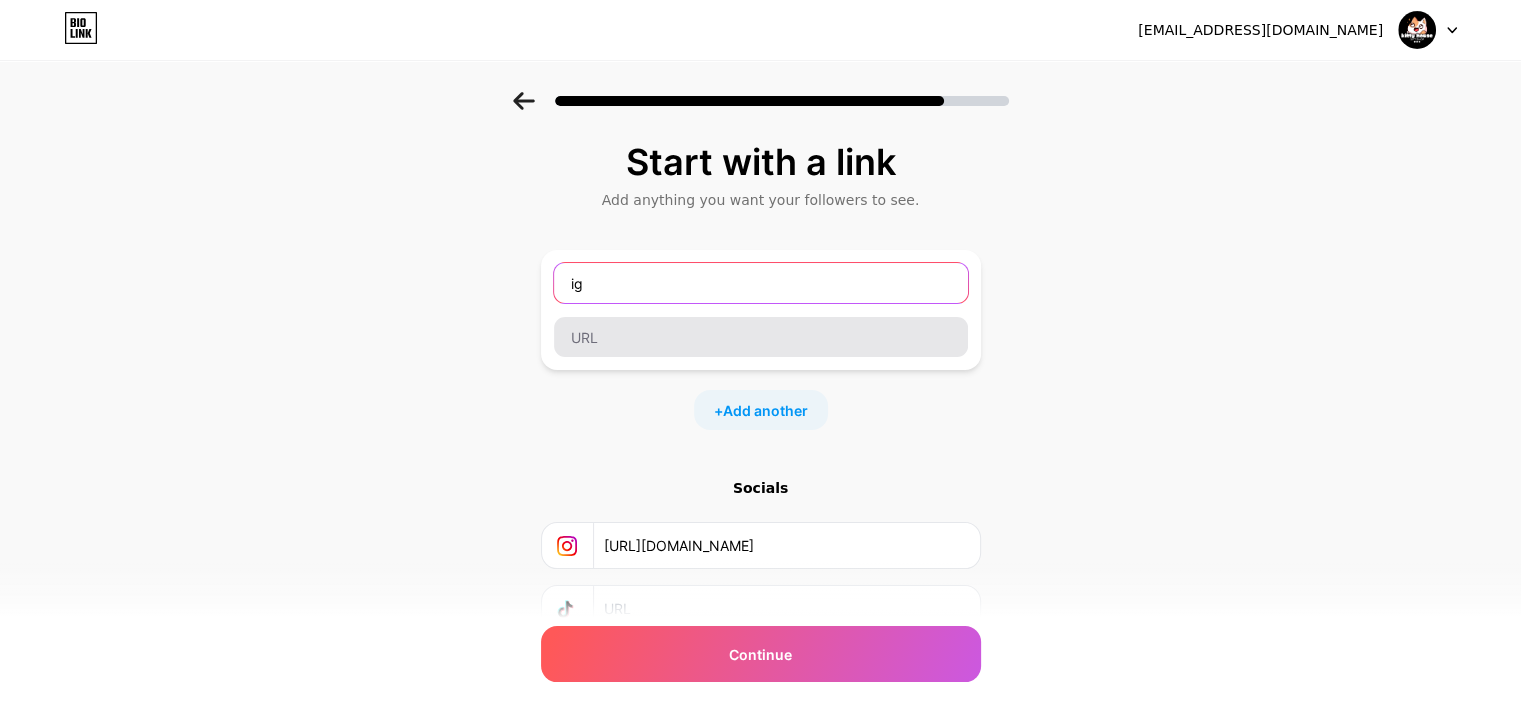
type input "ig"
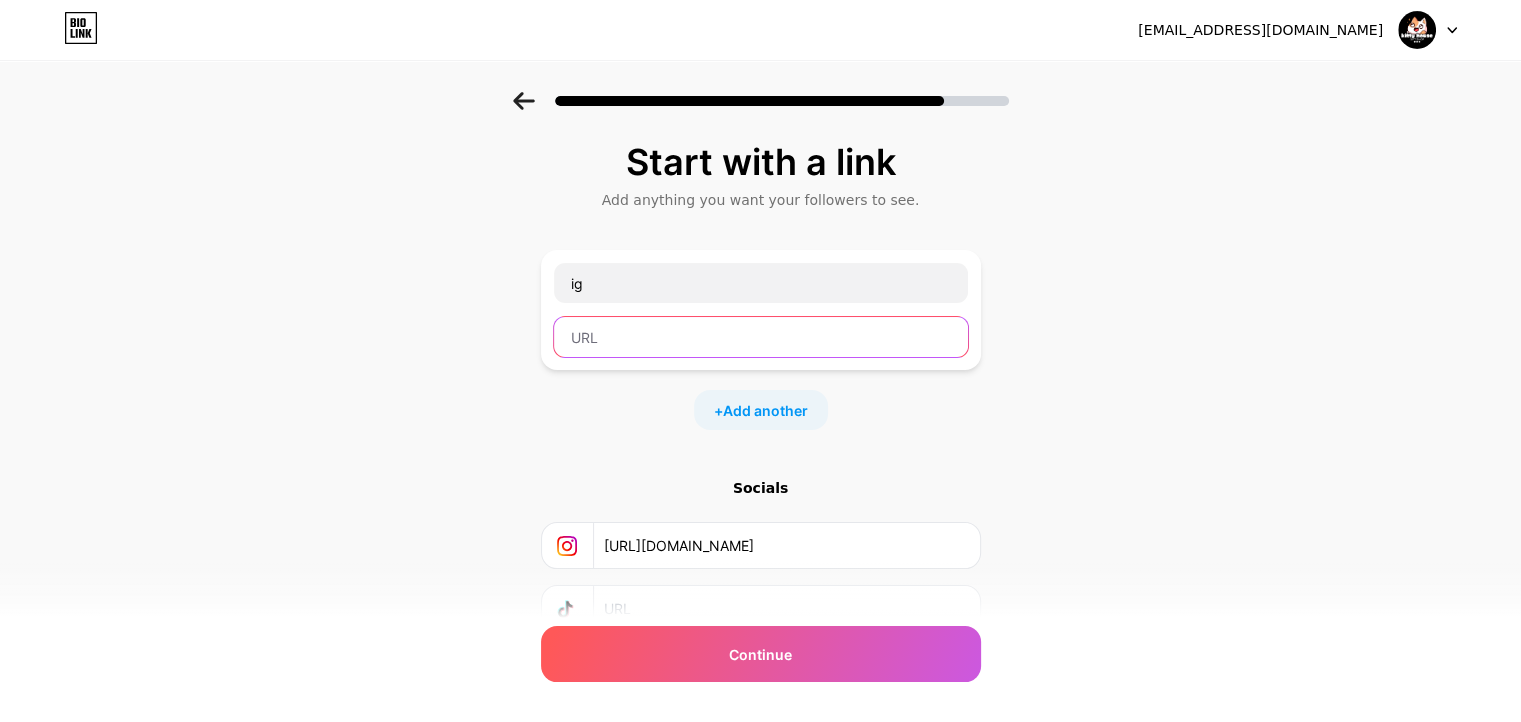
click at [640, 318] on input "text" at bounding box center [761, 337] width 414 height 40
paste input "[URL][DOMAIN_NAME]"
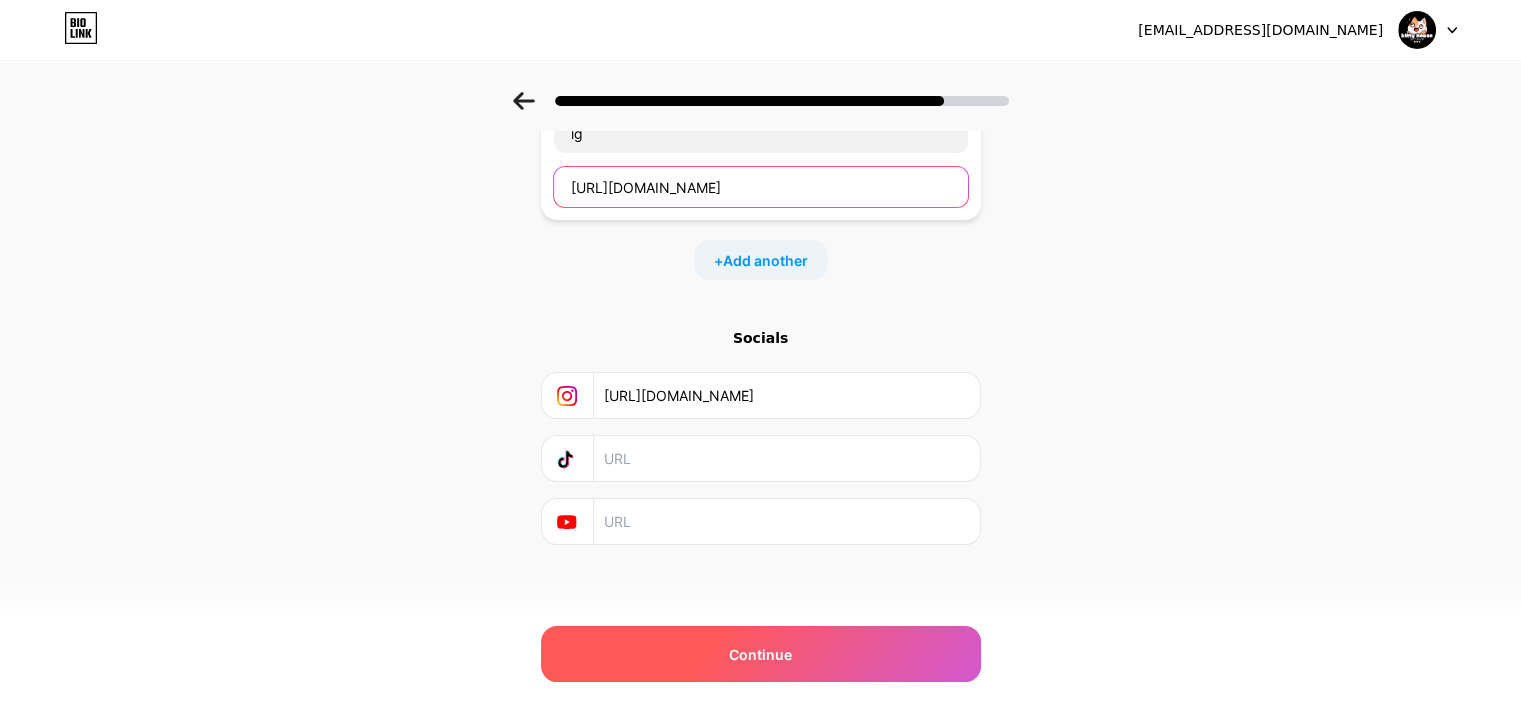
type input "[URL][DOMAIN_NAME]"
click at [752, 658] on span "Continue" at bounding box center [760, 654] width 63 height 21
click at [761, 648] on span "Continue" at bounding box center [760, 654] width 63 height 21
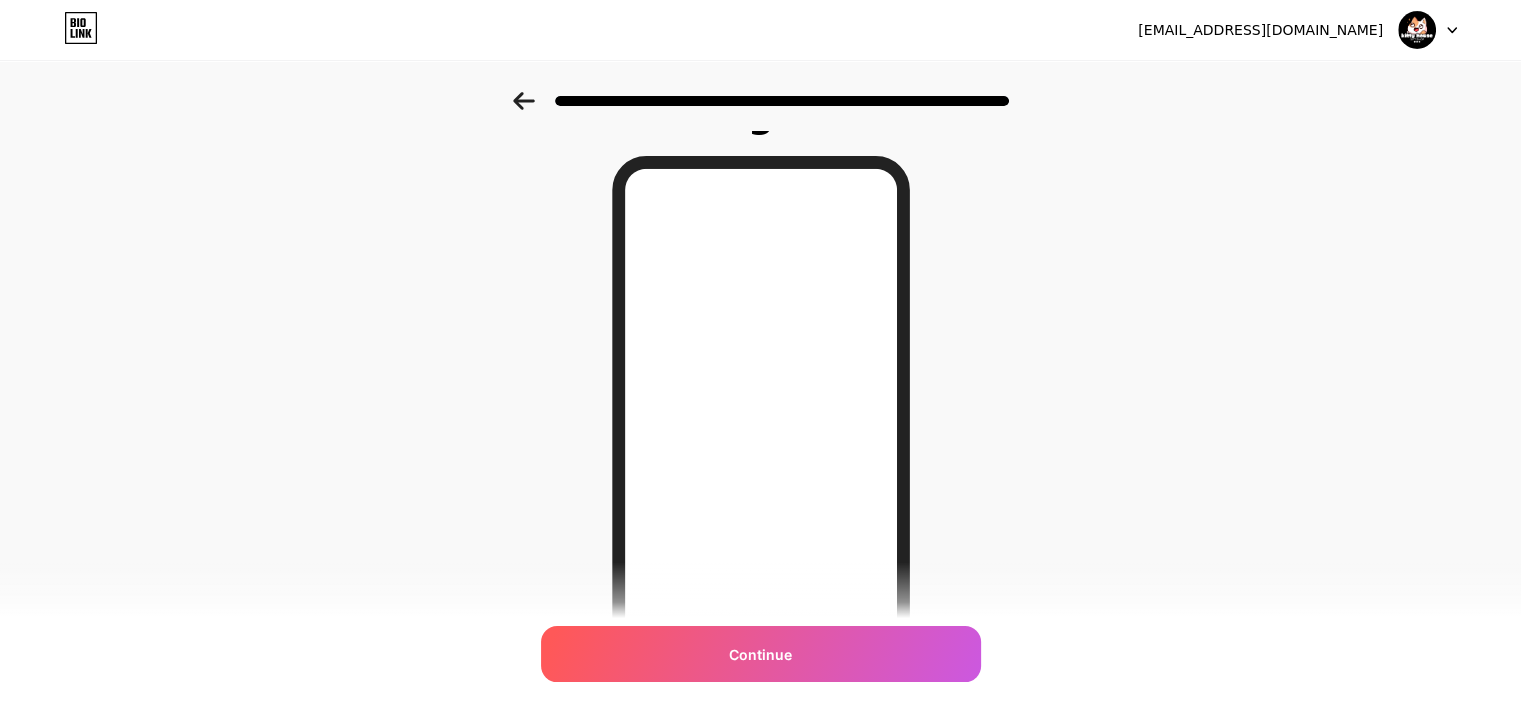
scroll to position [45, 0]
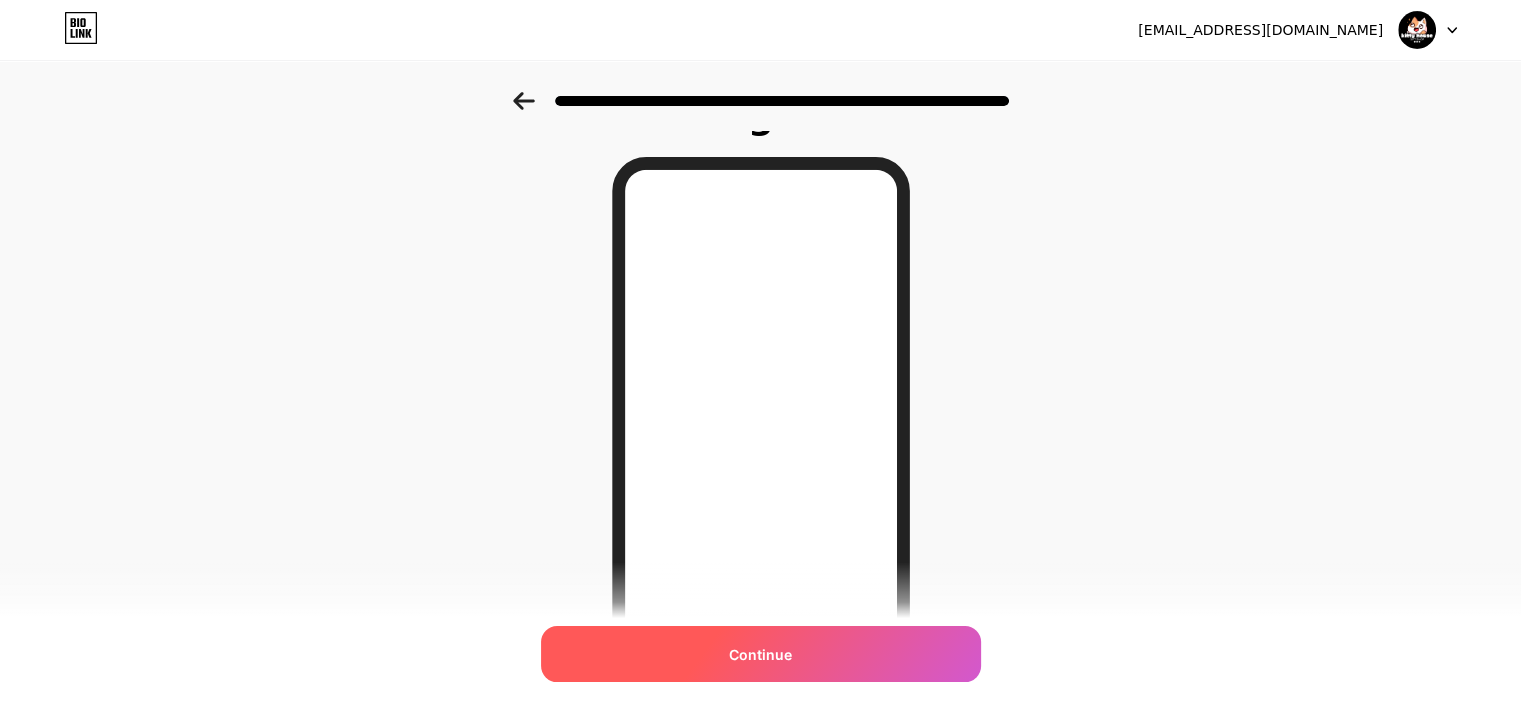
click at [786, 636] on div "Continue" at bounding box center [761, 654] width 440 height 56
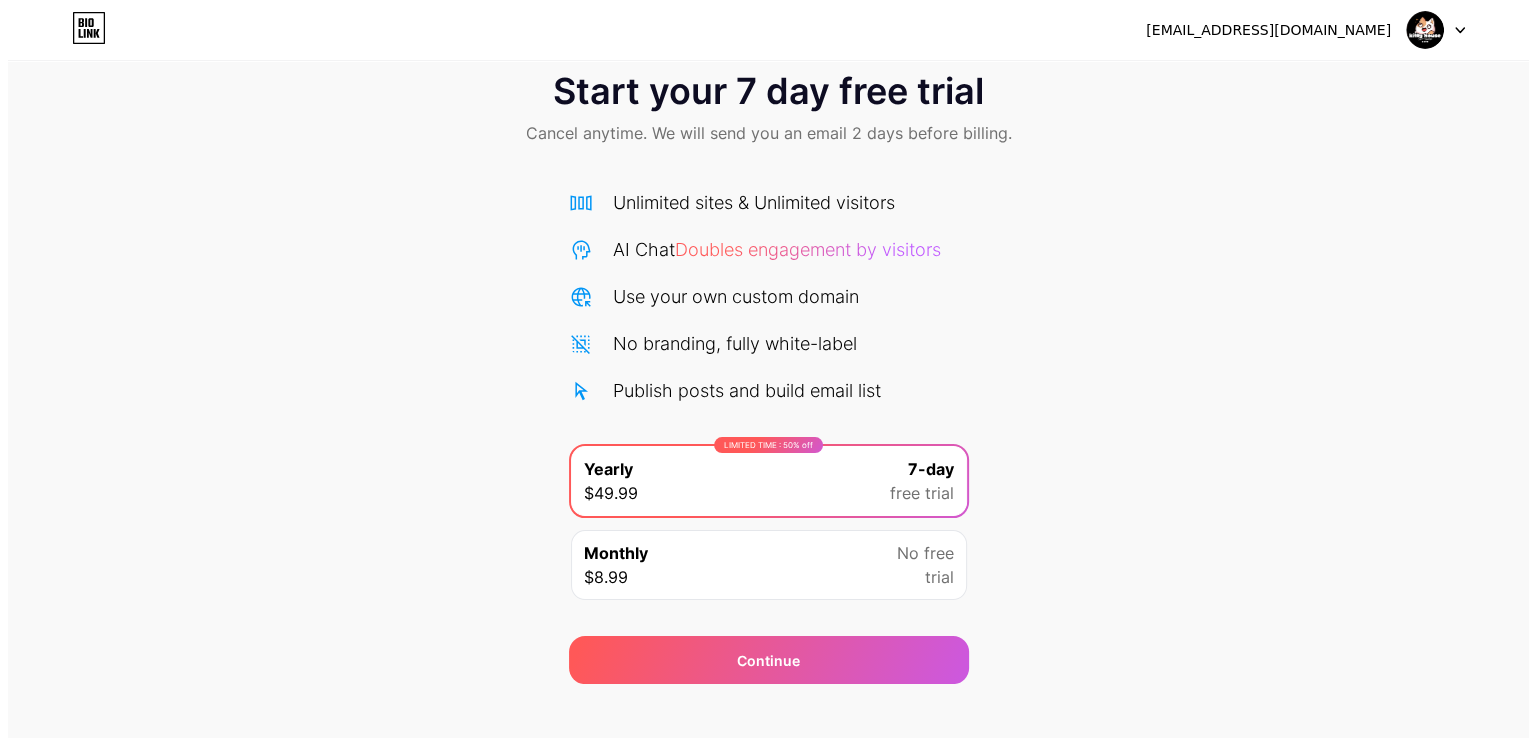
scroll to position [66, 0]
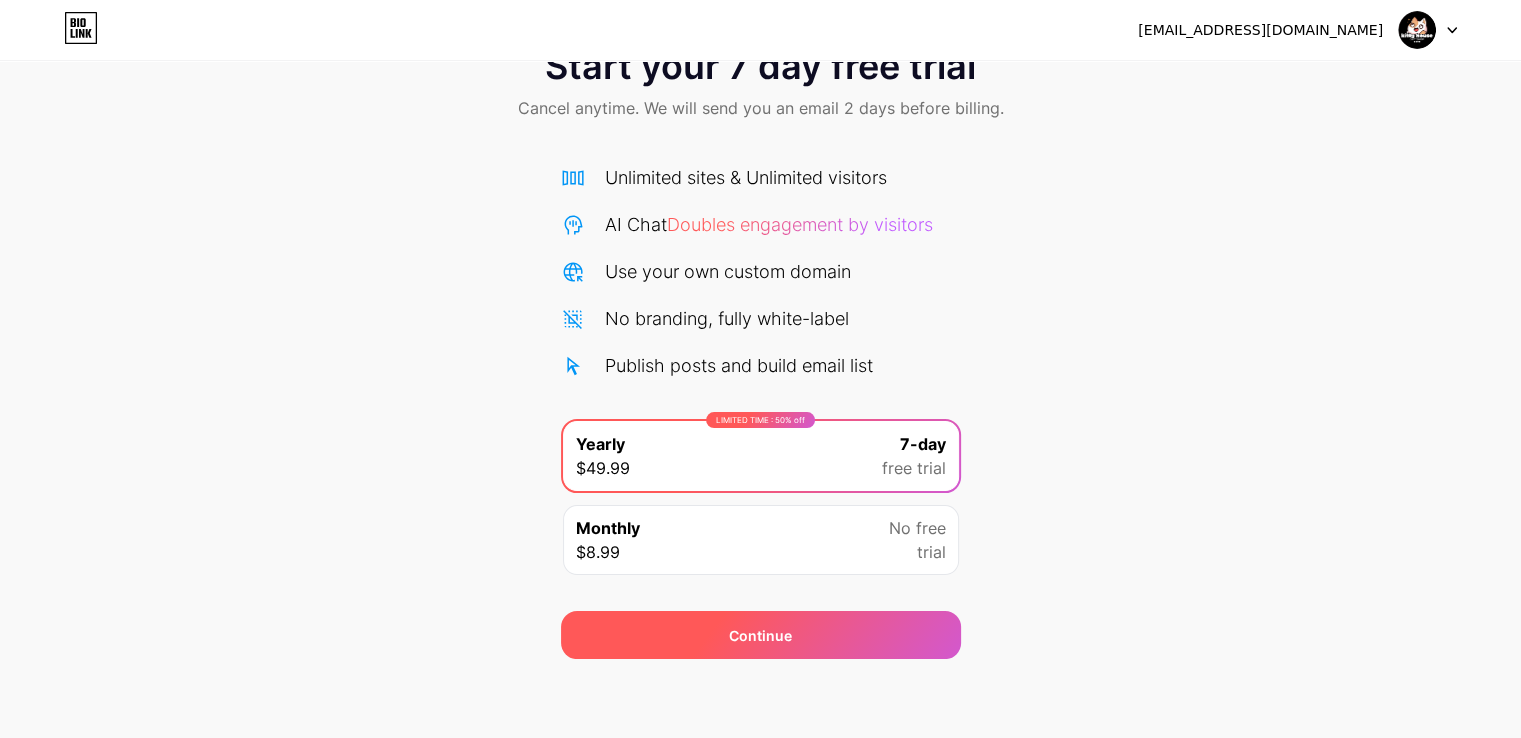
click at [707, 645] on div "Continue" at bounding box center [761, 635] width 400 height 48
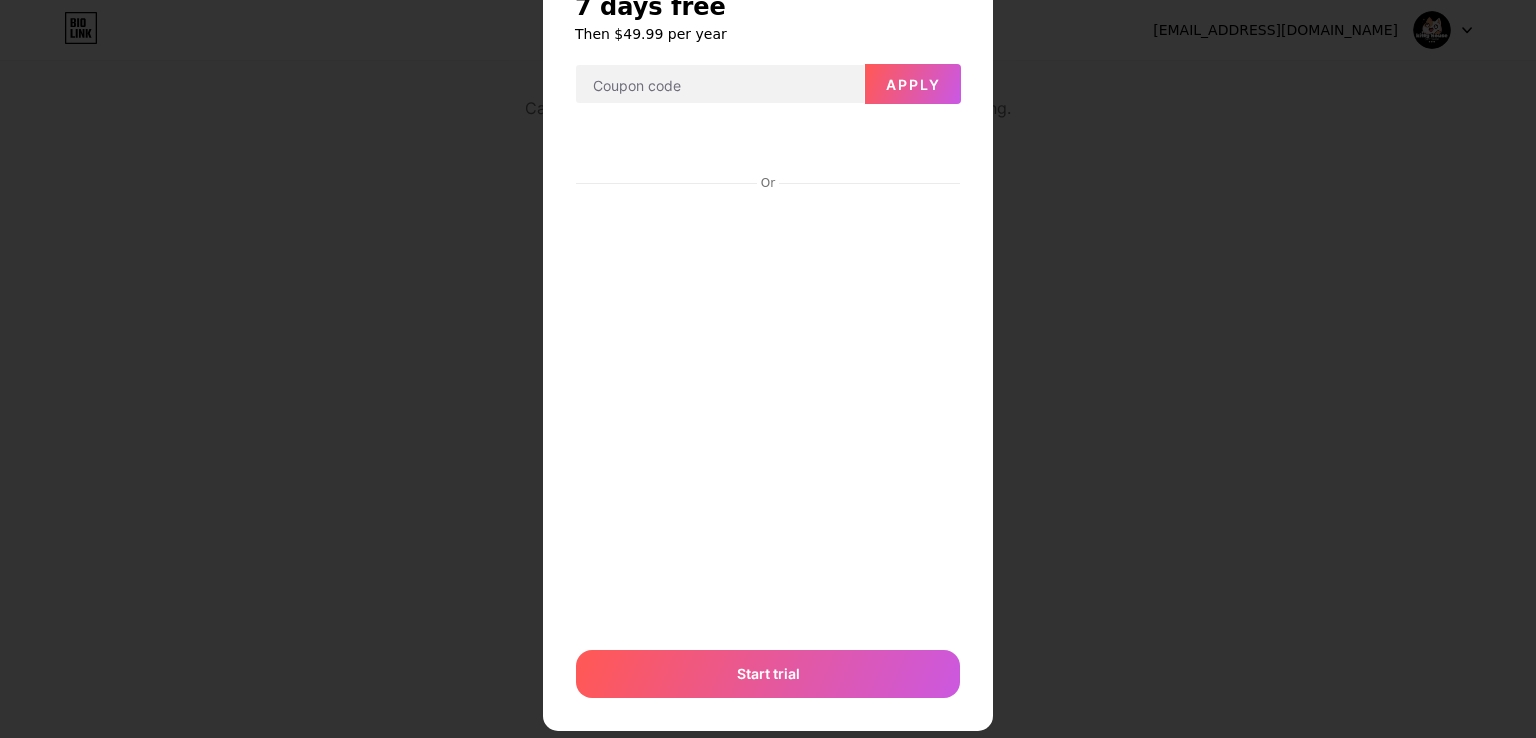
scroll to position [88, 0]
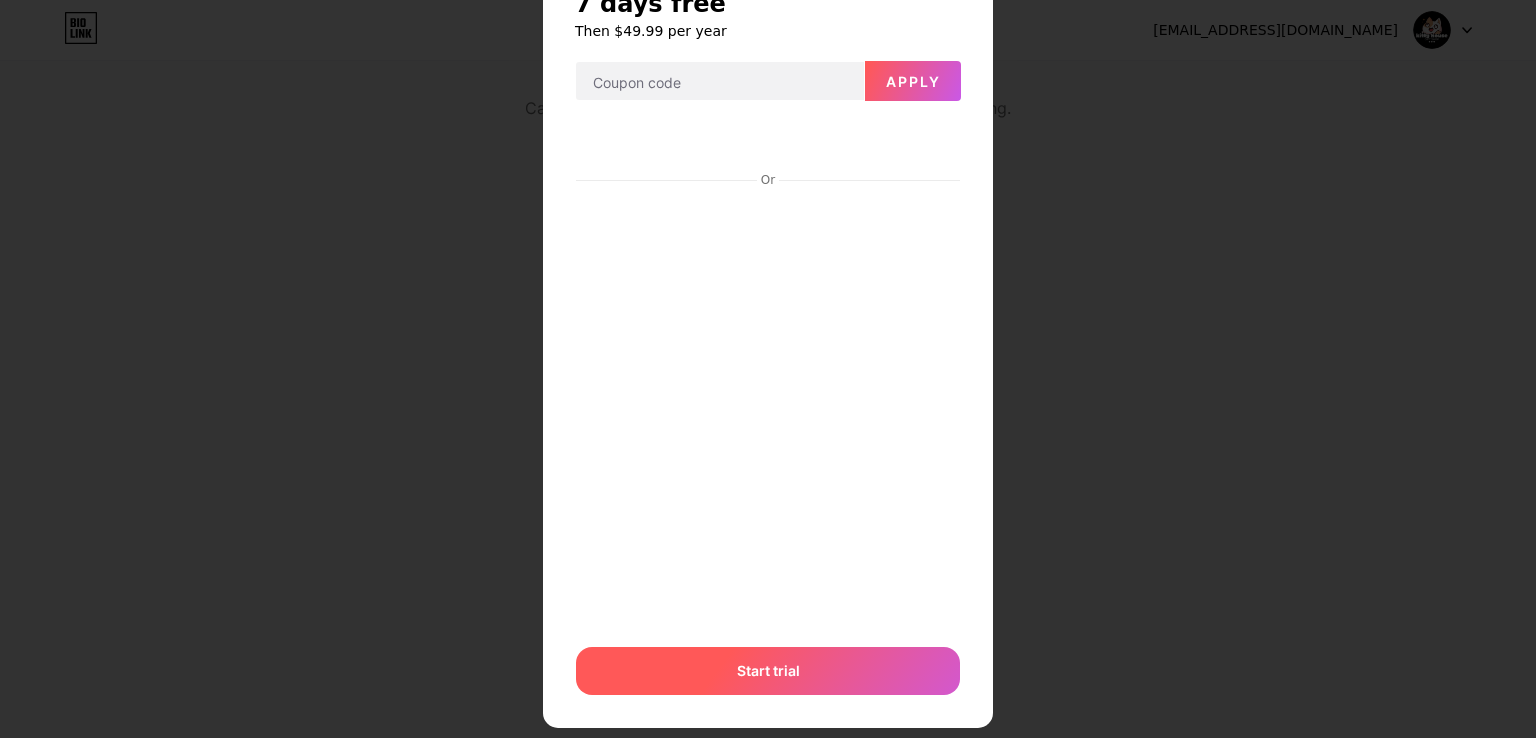
click at [766, 665] on span "Start trial" at bounding box center [768, 670] width 63 height 21
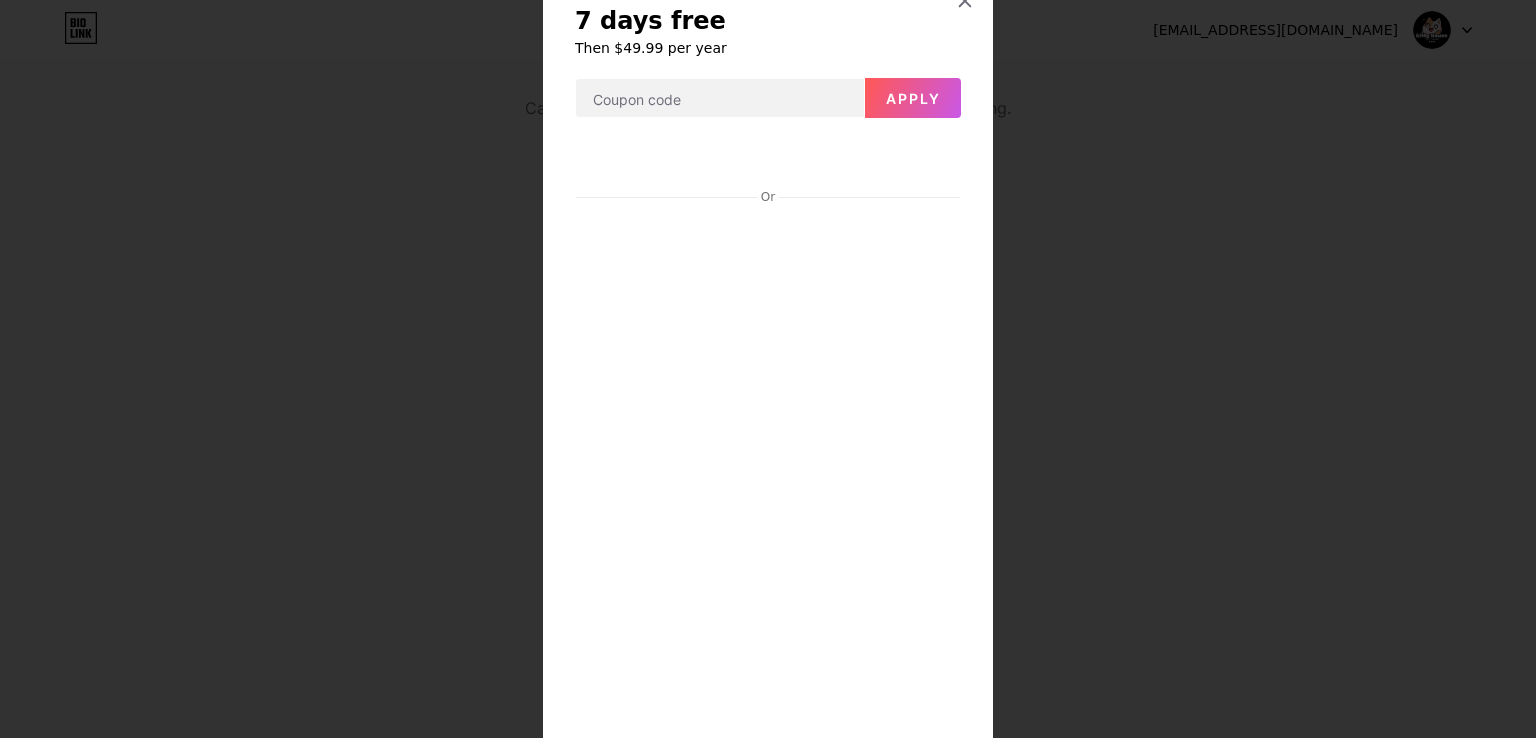
scroll to position [499, 0]
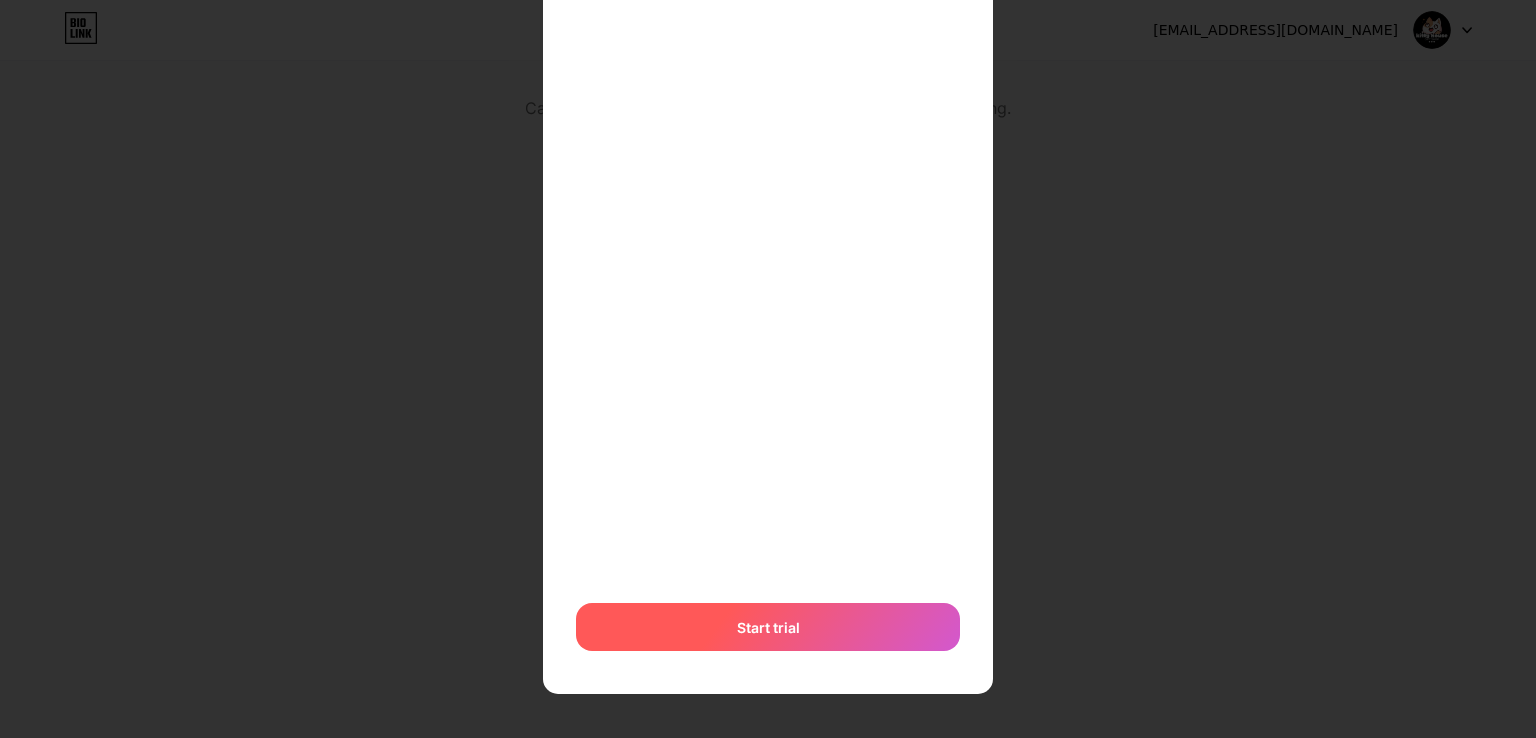
click at [794, 616] on div "Start trial" at bounding box center [768, 627] width 384 height 48
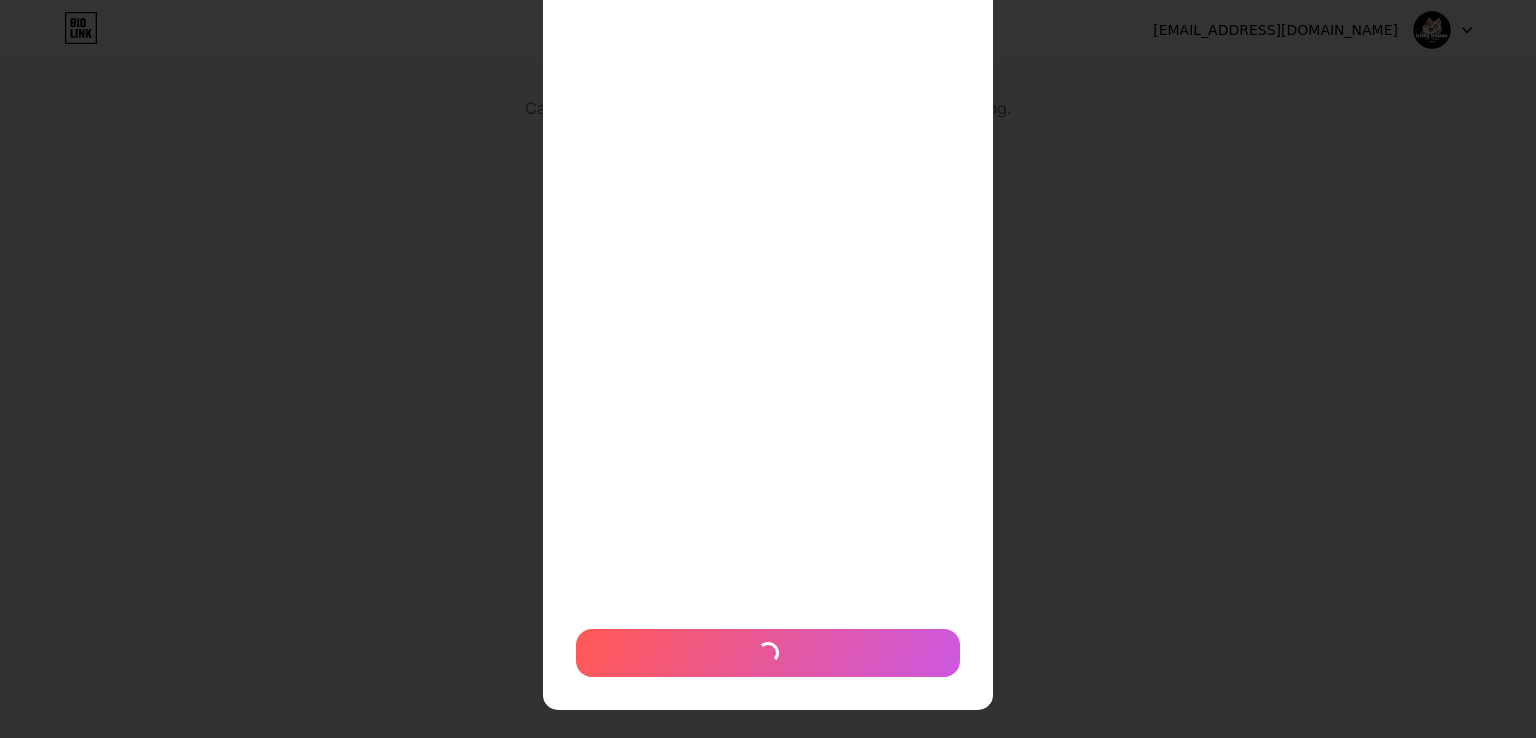
scroll to position [489, 0]
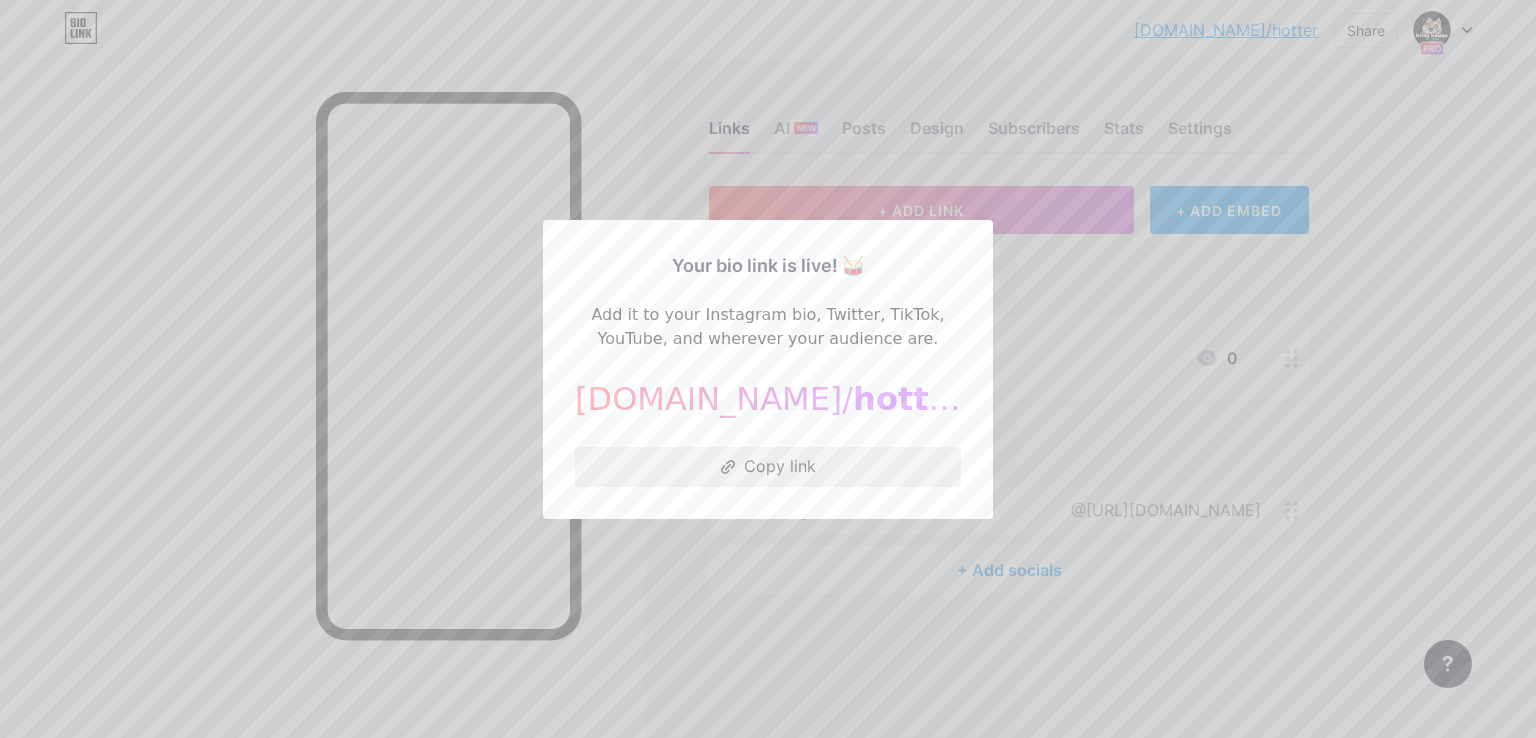
click at [809, 477] on button "Copy link" at bounding box center [768, 467] width 386 height 40
click at [236, 143] on div at bounding box center [768, 369] width 1536 height 738
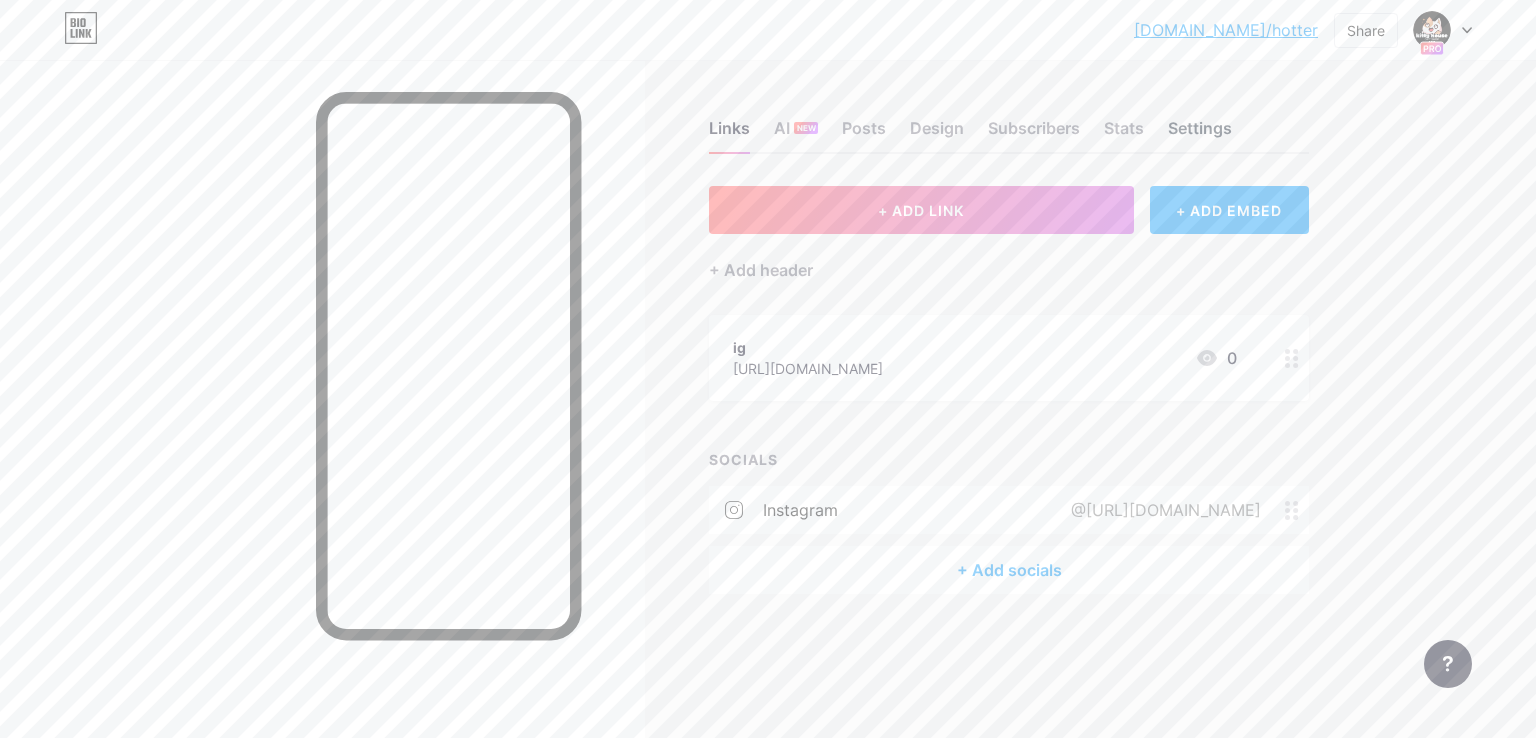
click at [1206, 134] on div "Settings" at bounding box center [1200, 134] width 64 height 36
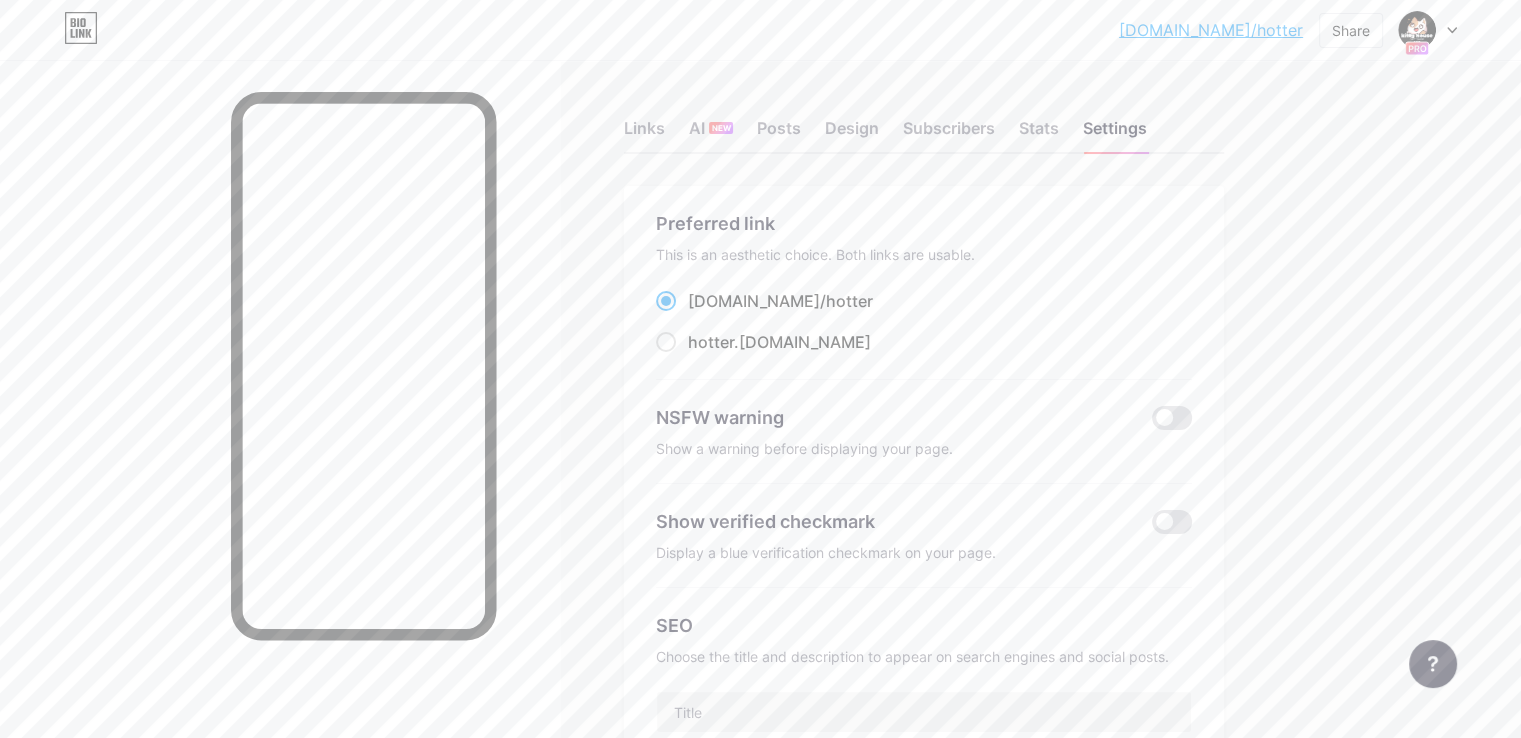
click at [1149, 111] on div "Links AI NEW Posts Design Subscribers Stats Settings" at bounding box center [924, 119] width 600 height 70
click at [1059, 122] on div "Stats" at bounding box center [1039, 134] width 40 height 36
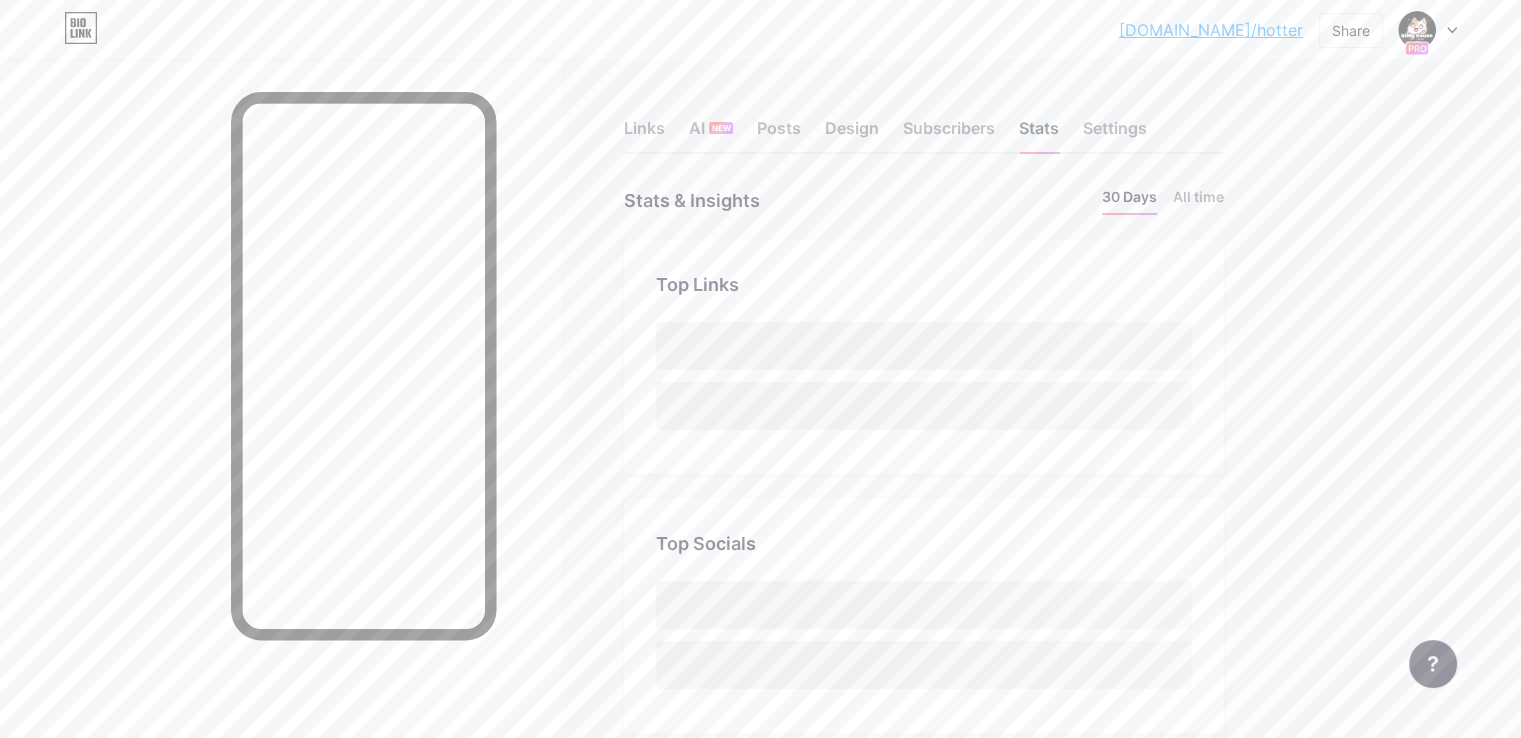
click at [1059, 123] on div "Stats" at bounding box center [1039, 134] width 40 height 36
click at [665, 133] on div "Links" at bounding box center [644, 134] width 41 height 36
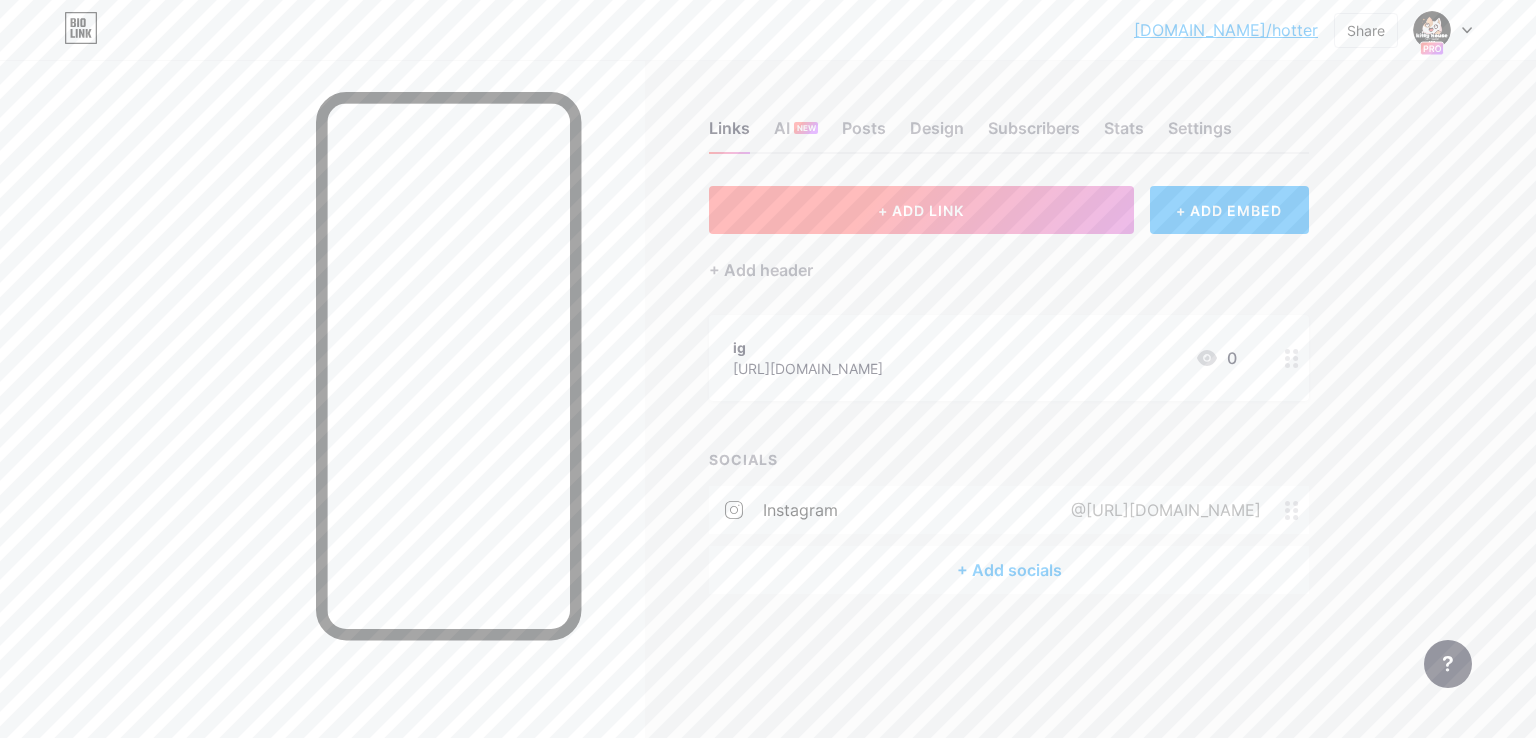
click at [885, 210] on span "+ ADD LINK" at bounding box center [921, 210] width 86 height 17
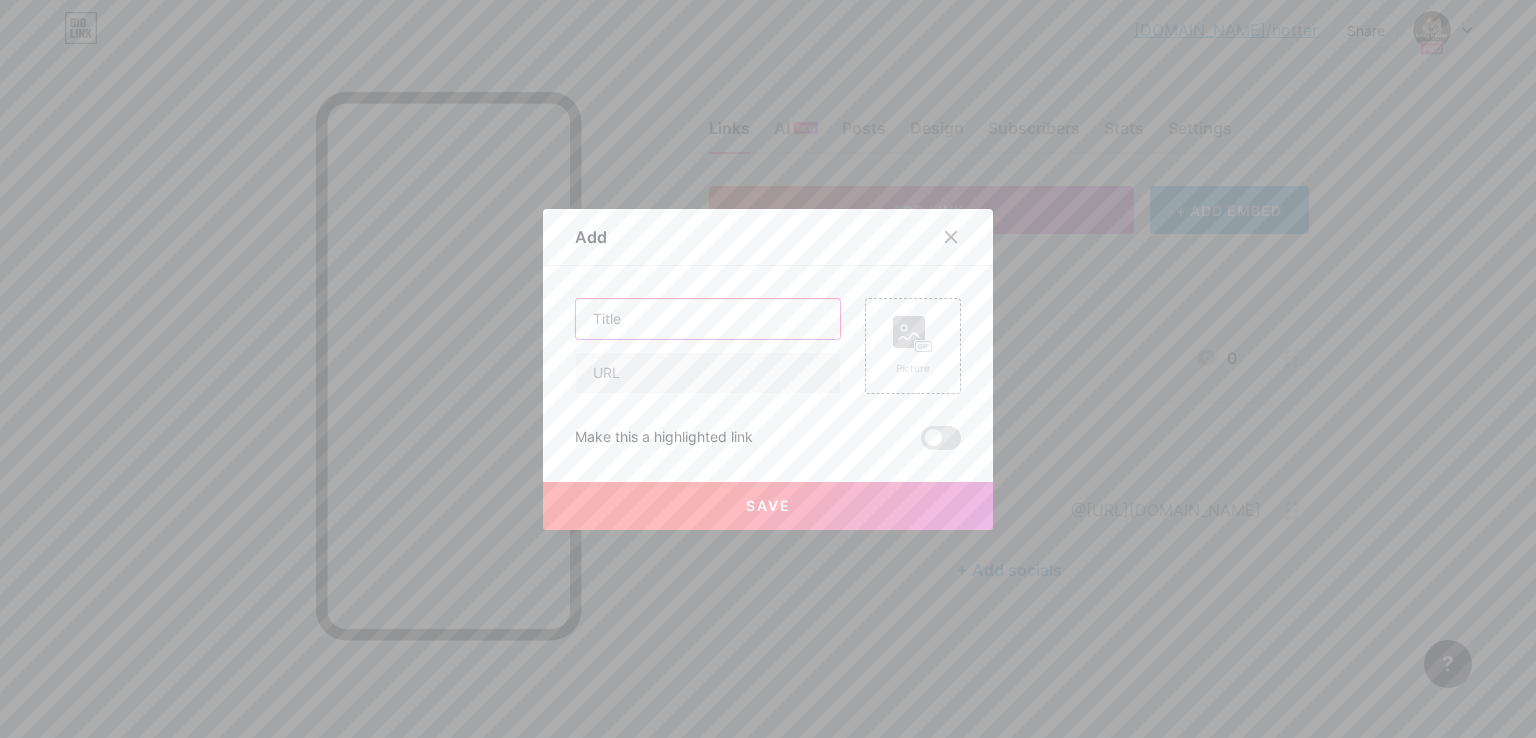
click at [742, 306] on input "text" at bounding box center [708, 319] width 264 height 40
type input "#81928"
click at [698, 372] on input "text" at bounding box center [708, 373] width 264 height 40
type input "hotter-store.com"
click at [918, 354] on div "Picture" at bounding box center [913, 346] width 40 height 60
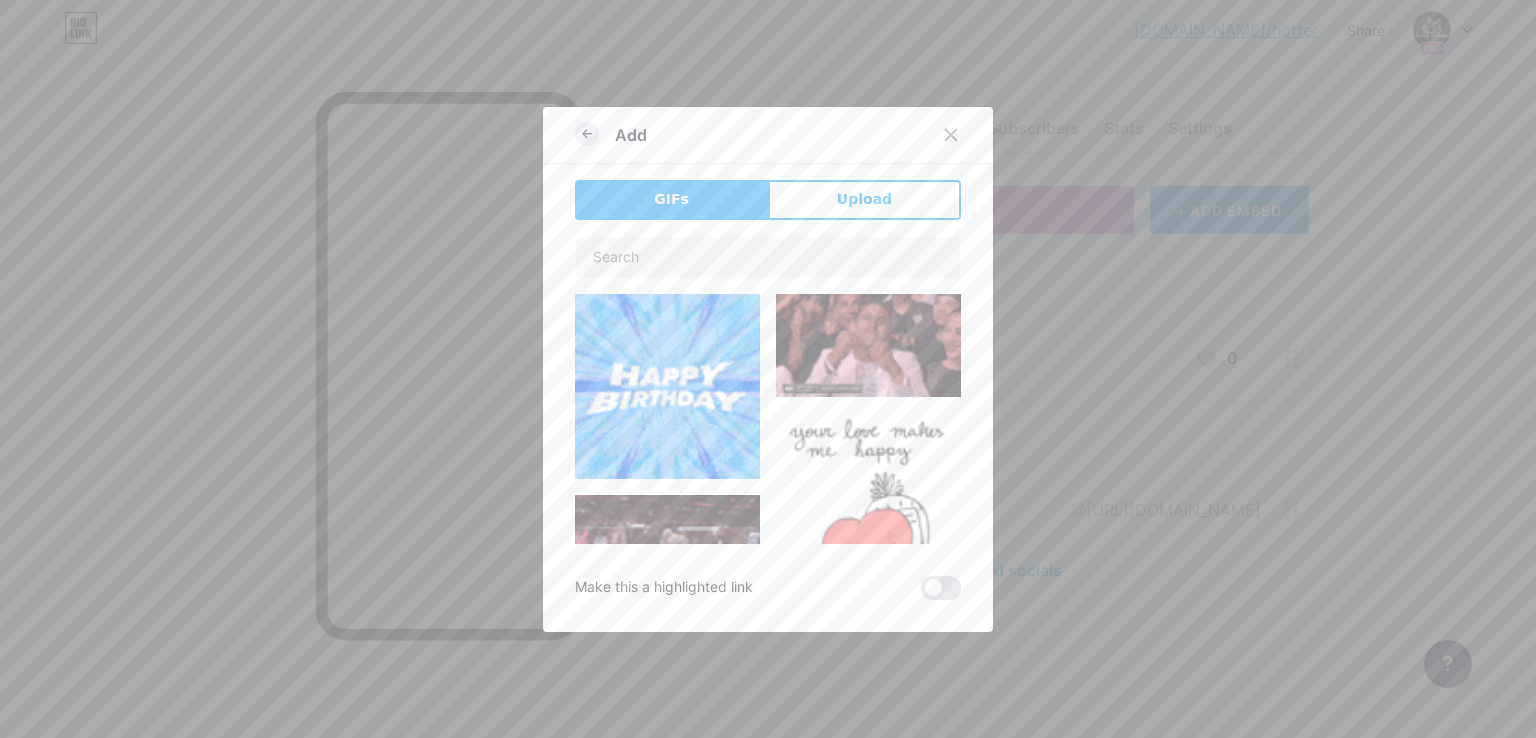
click at [584, 139] on icon at bounding box center [587, 134] width 24 height 24
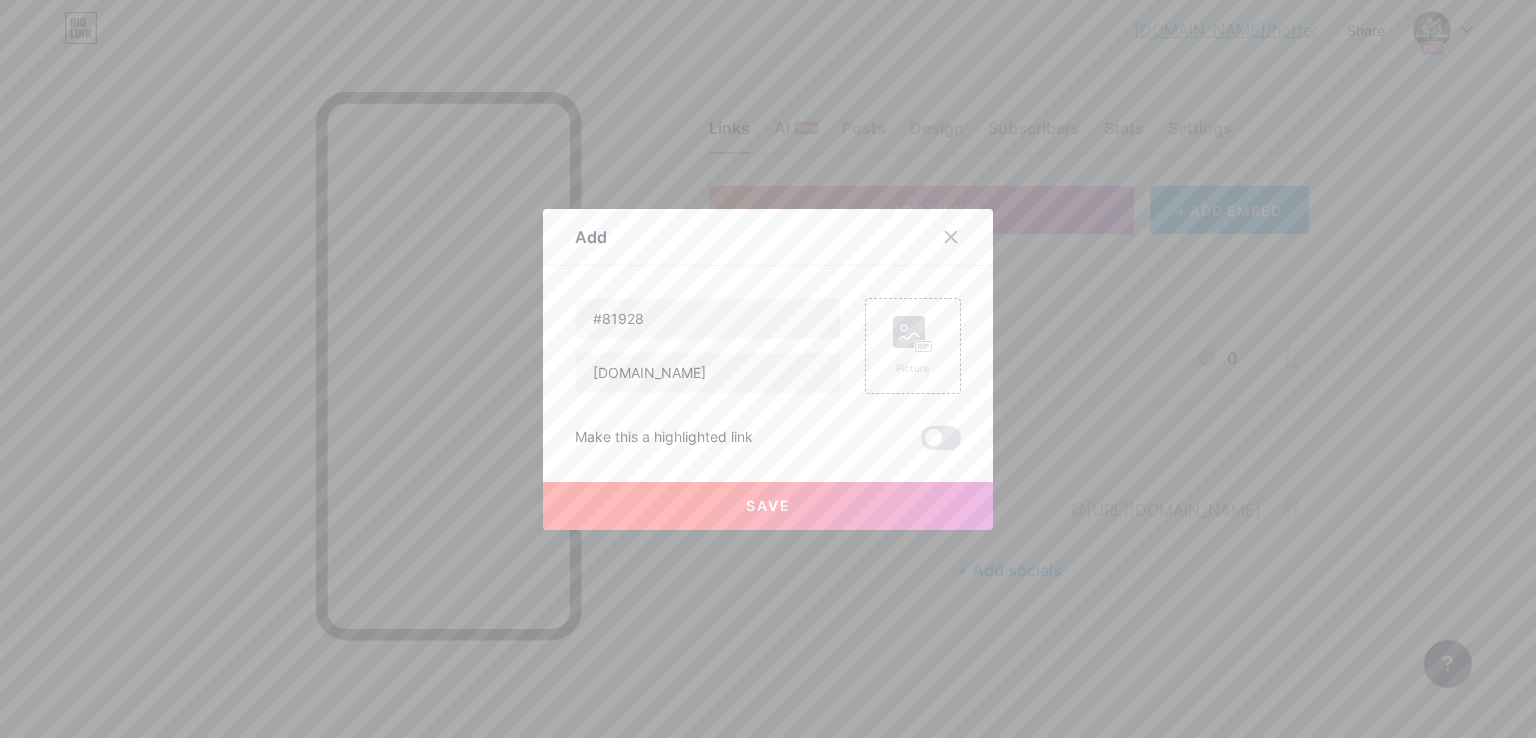
click at [703, 496] on button "Save" at bounding box center [768, 506] width 450 height 48
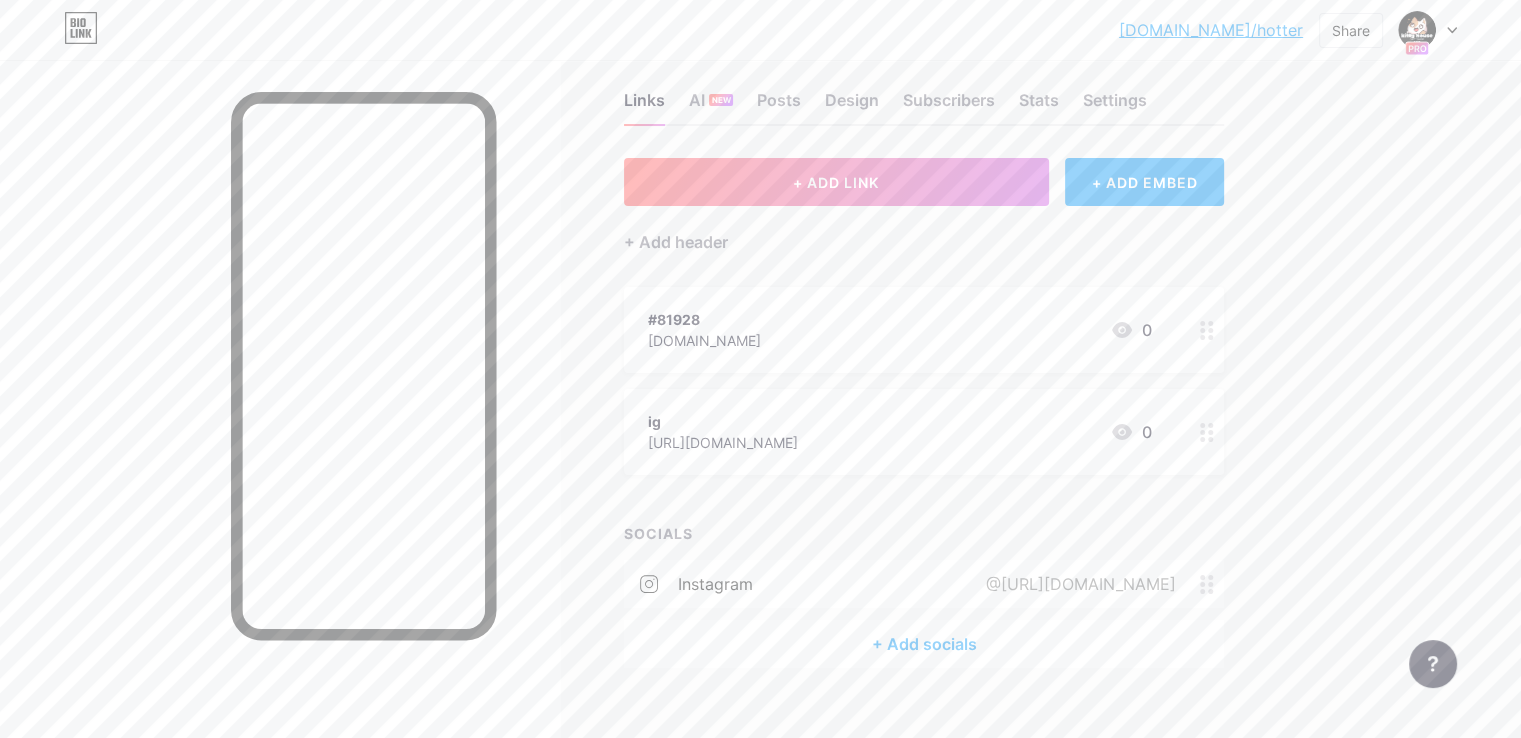
scroll to position [30, 0]
click at [896, 339] on div "#81928 hotter-store.com 0" at bounding box center [900, 328] width 504 height 46
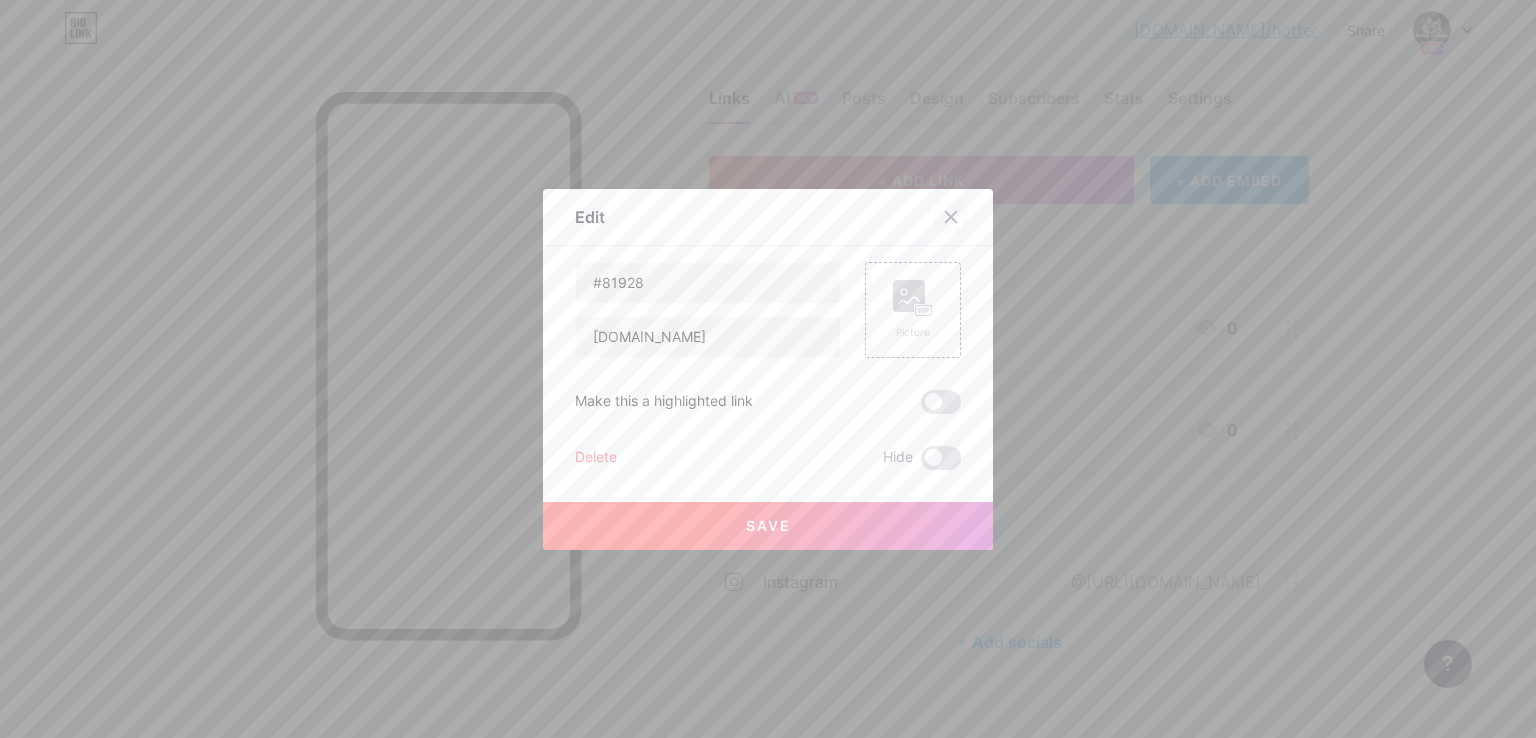
click at [950, 219] on icon at bounding box center [951, 217] width 16 height 16
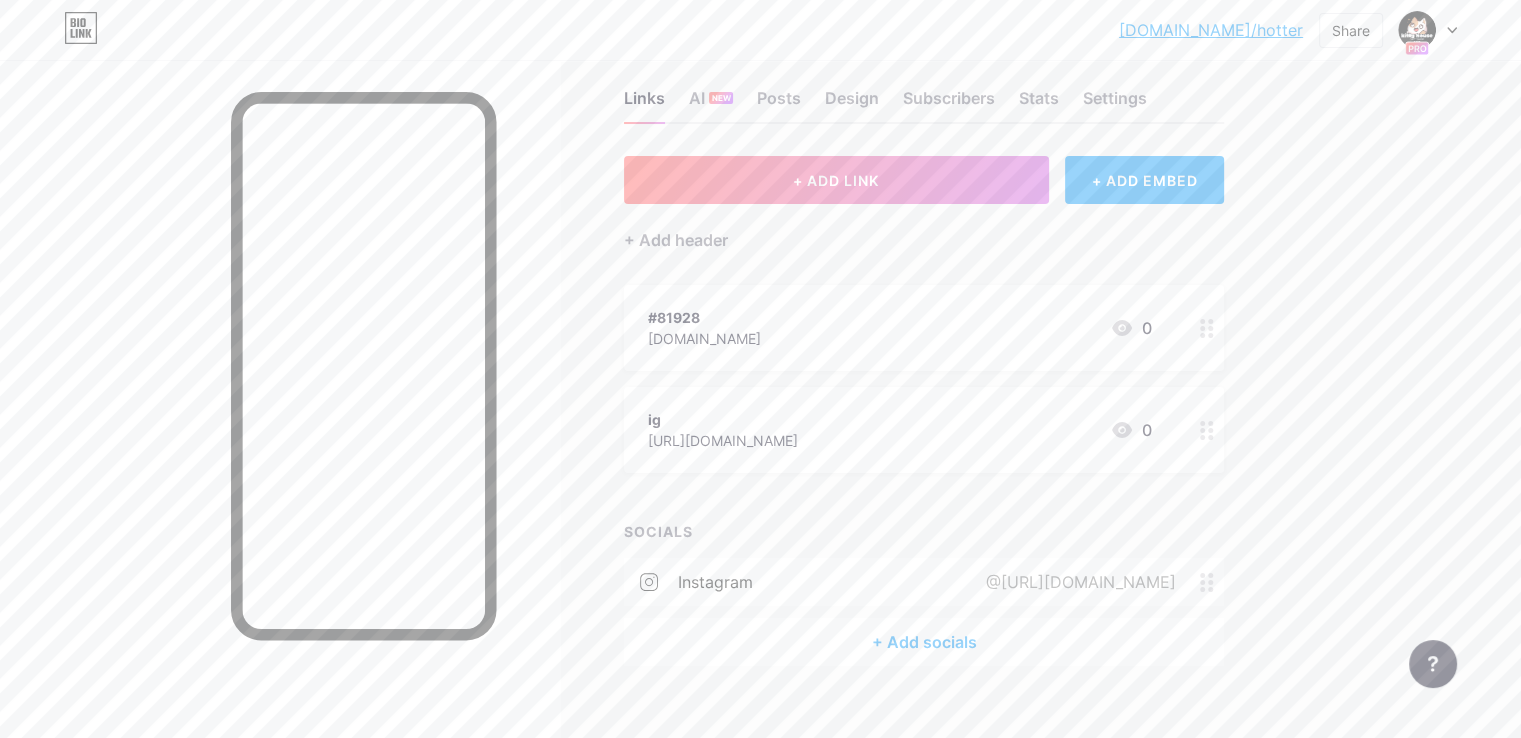
click at [1214, 324] on icon at bounding box center [1207, 328] width 14 height 19
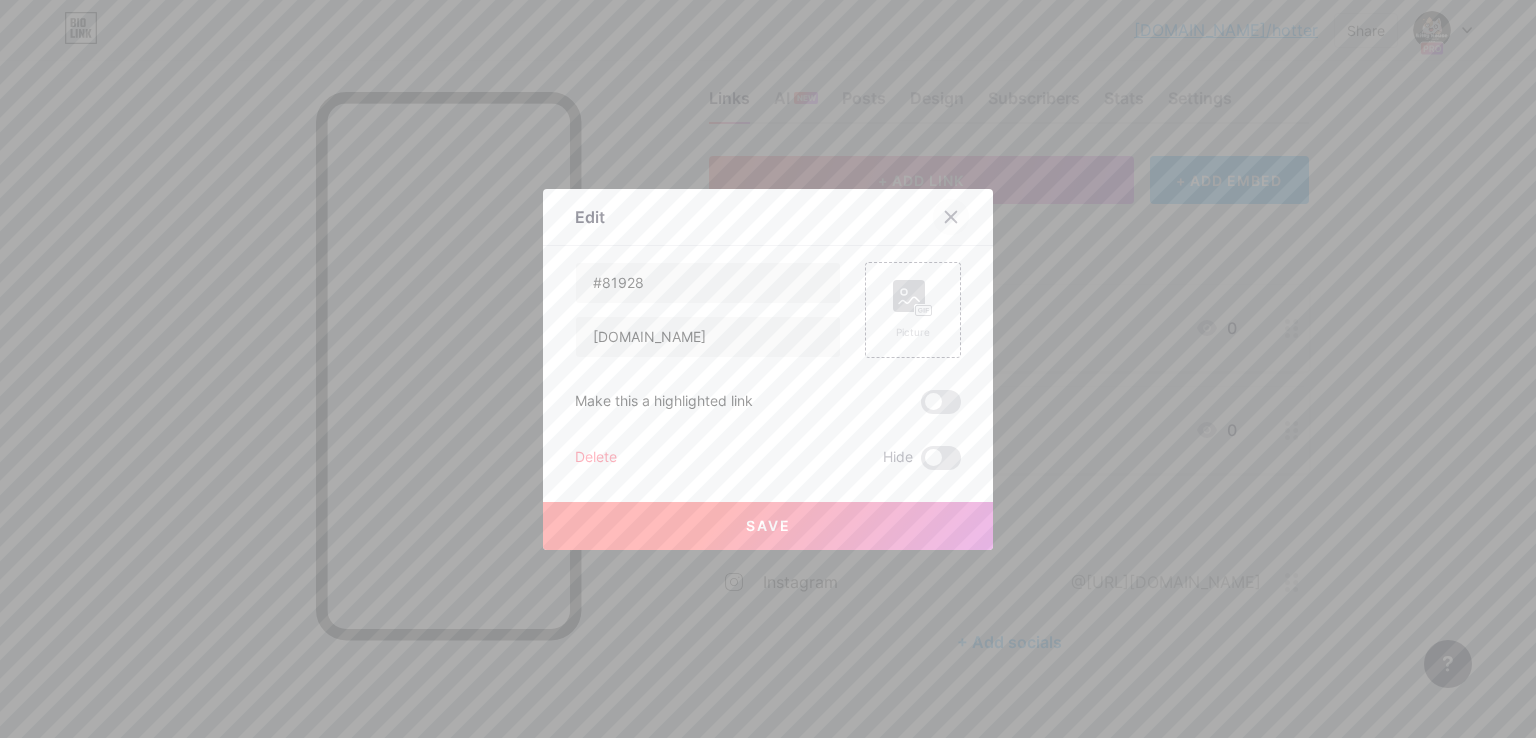
click at [960, 209] on div at bounding box center [951, 217] width 36 height 36
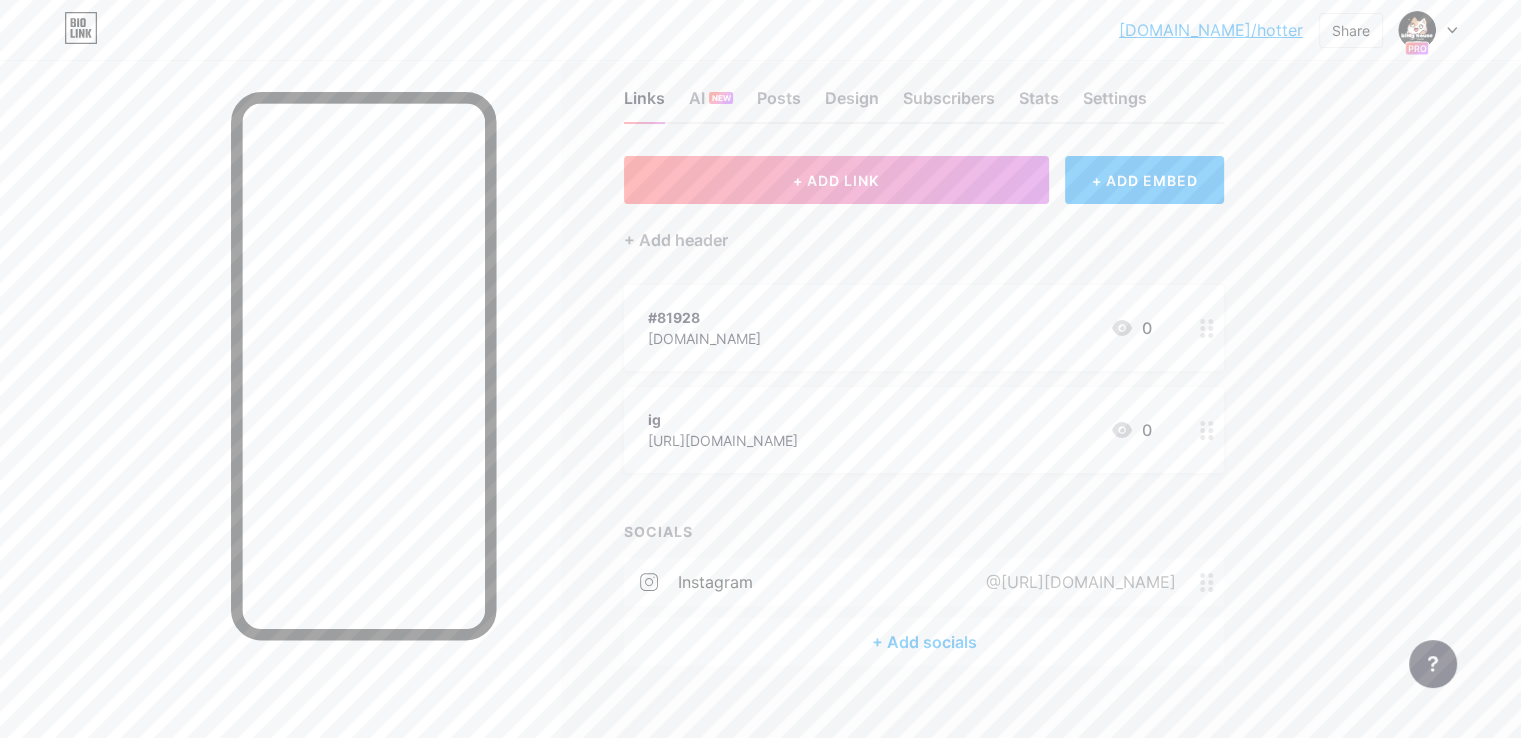
click at [798, 409] on div "ig" at bounding box center [723, 419] width 150 height 21
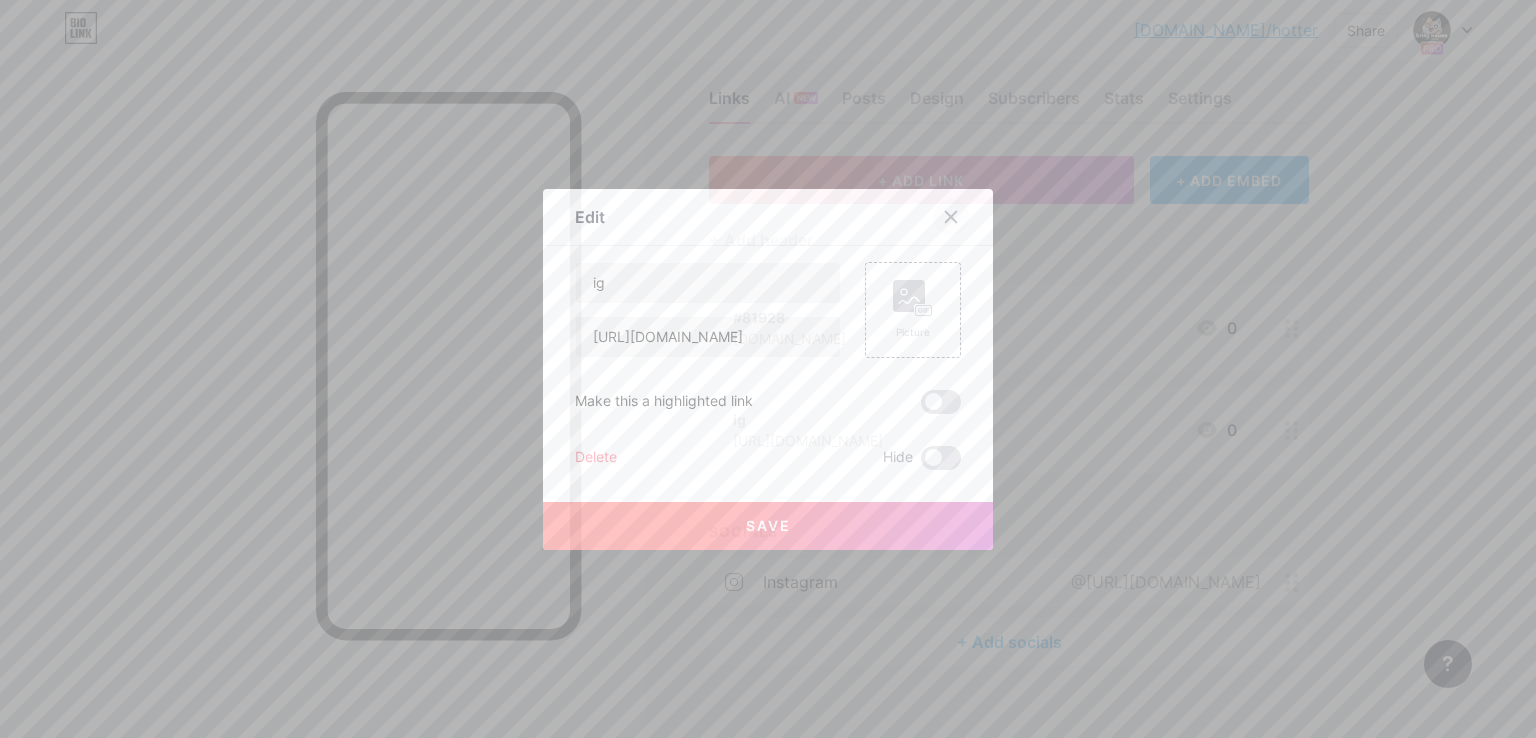
click at [946, 226] on div at bounding box center [951, 217] width 36 height 36
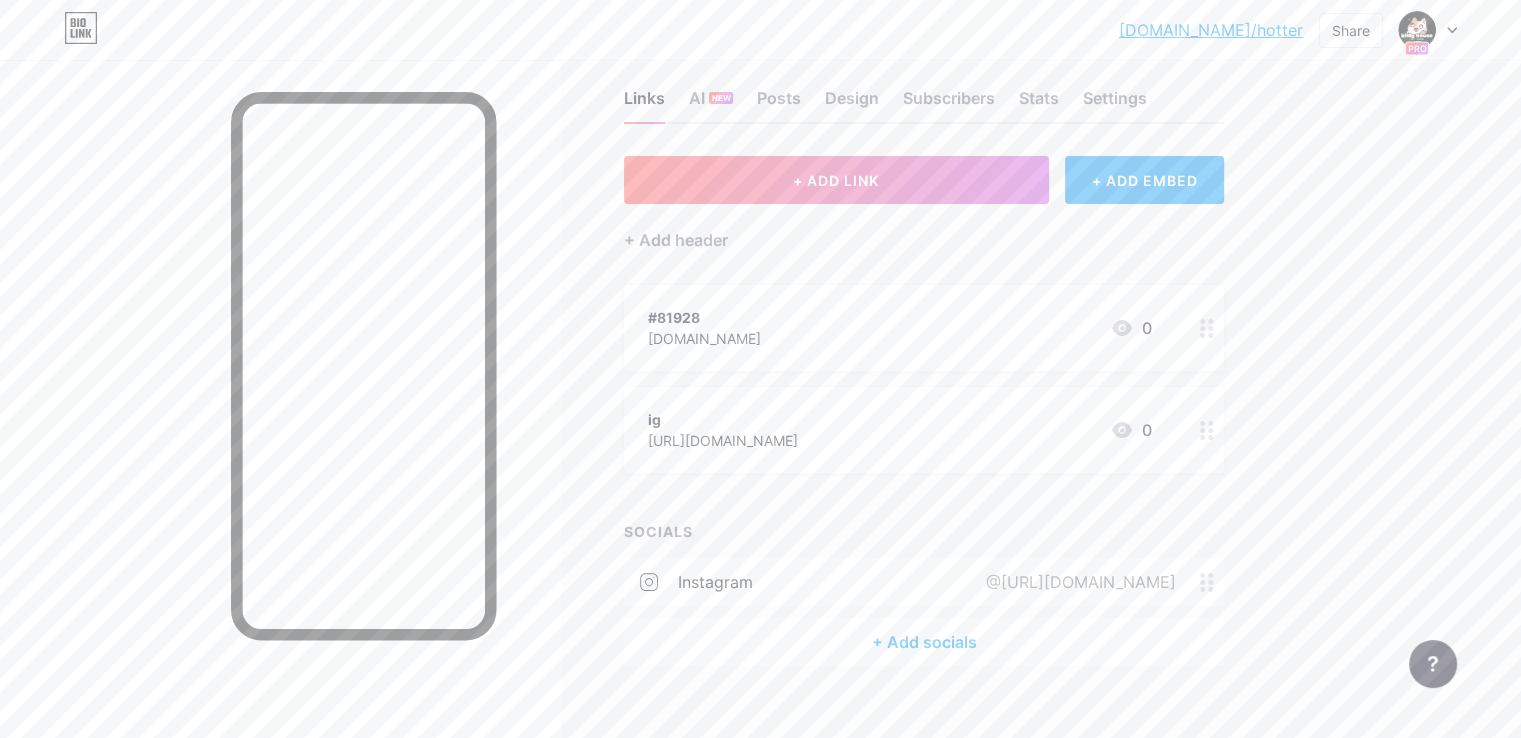
click at [761, 321] on div "#81928" at bounding box center [704, 317] width 113 height 21
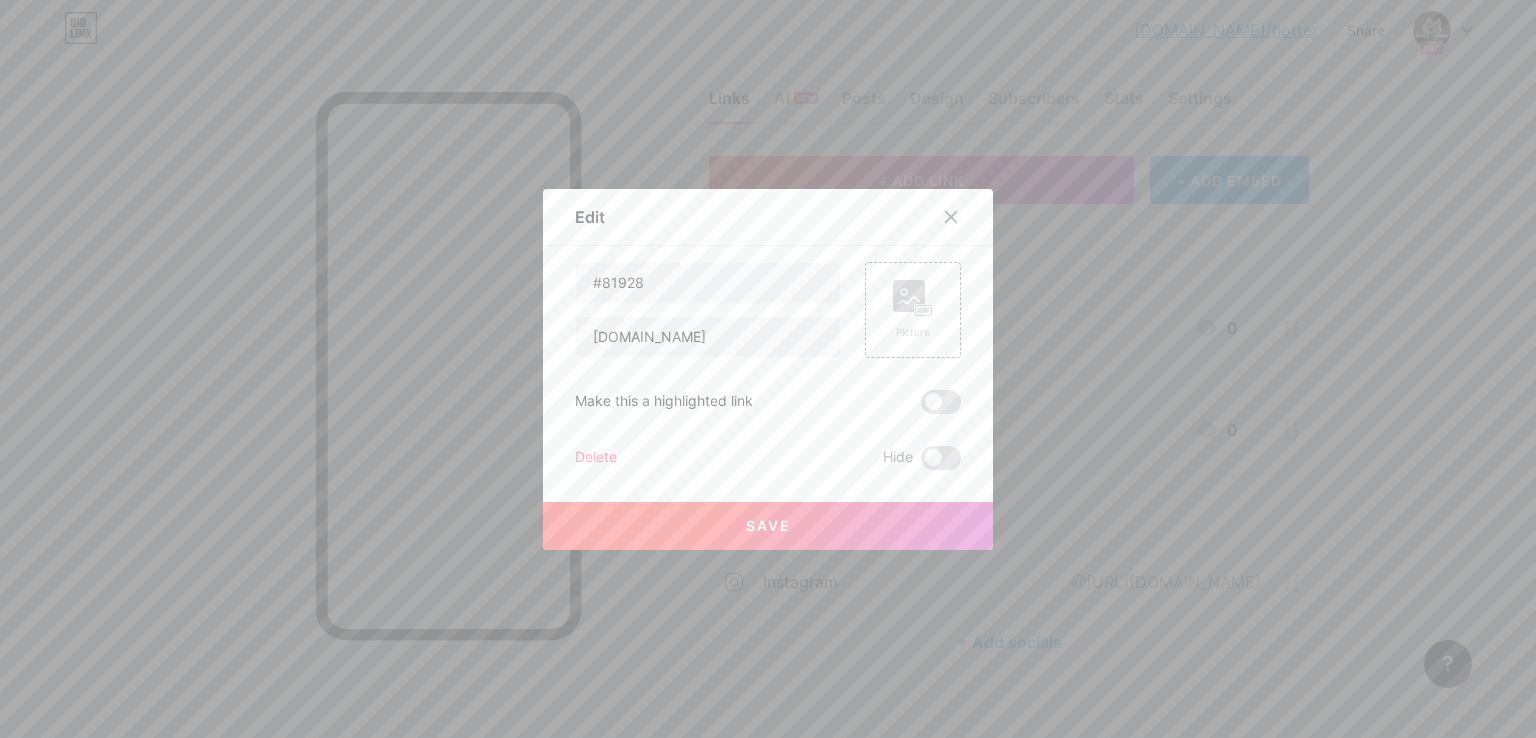
click at [818, 526] on button "Save" at bounding box center [768, 526] width 450 height 48
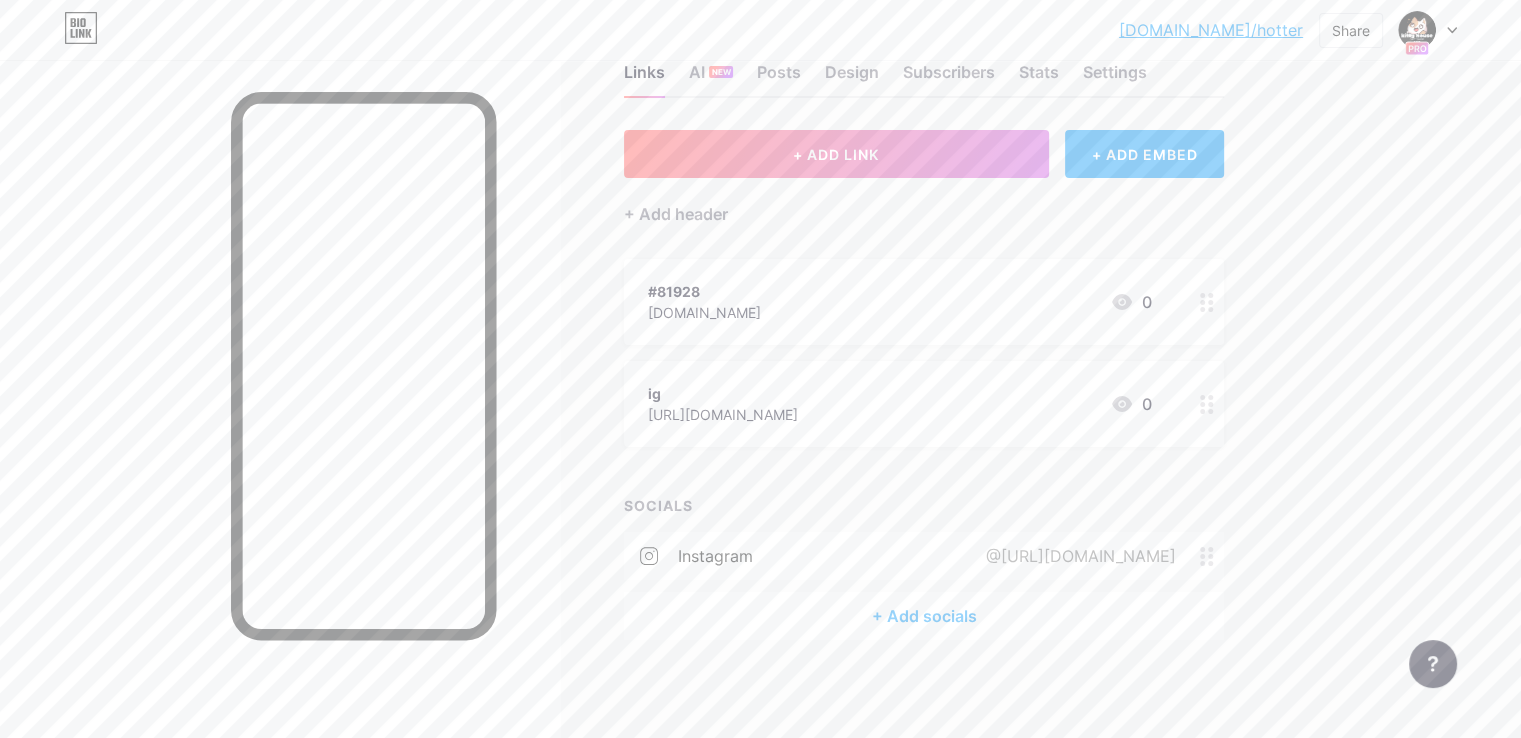
scroll to position [0, 0]
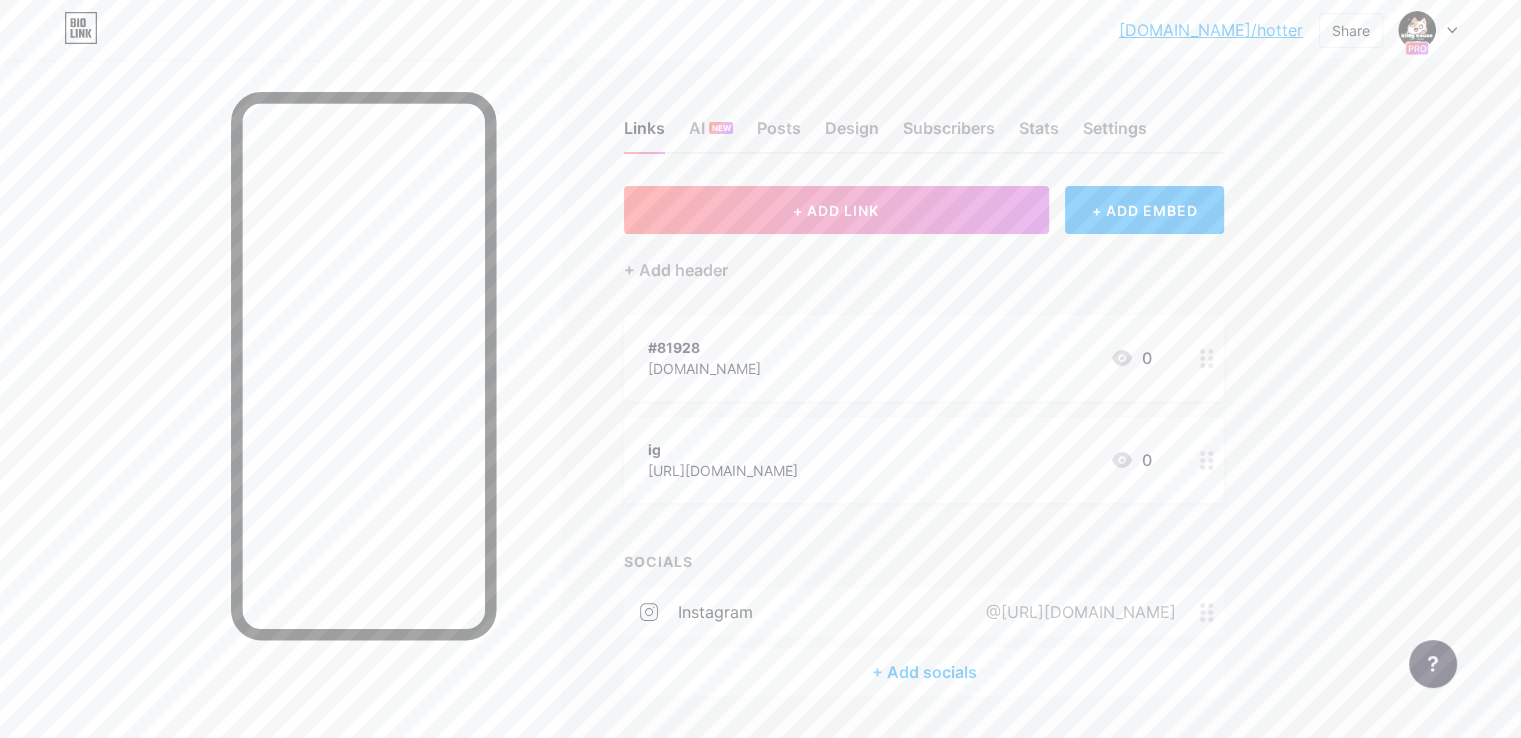
click at [1440, 33] on div at bounding box center [1428, 30] width 58 height 36
click at [1303, 177] on div "+ Add a new page" at bounding box center [1334, 173] width 224 height 20
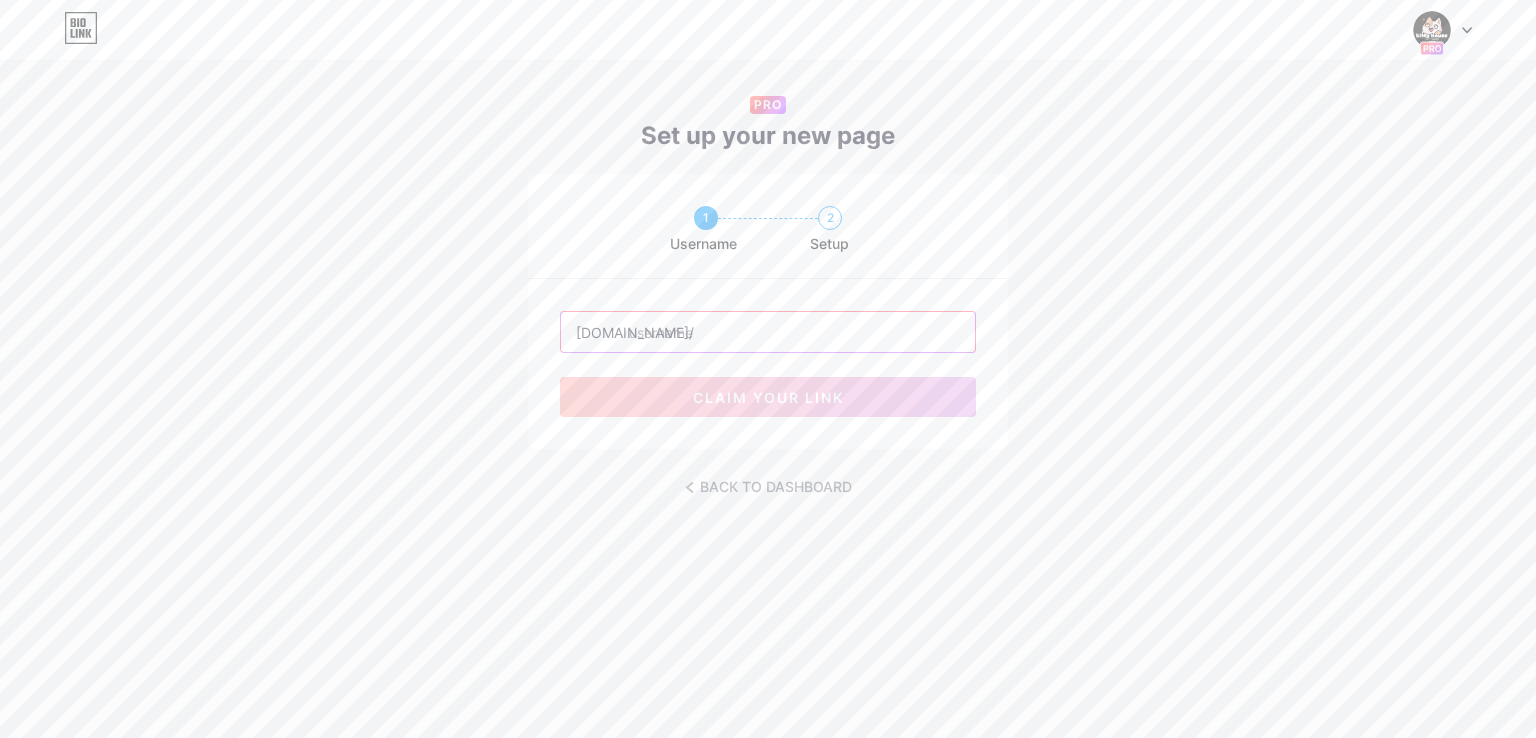
click at [688, 329] on input "text" at bounding box center [768, 332] width 414 height 40
drag, startPoint x: 726, startPoint y: 337, endPoint x: 681, endPoint y: 337, distance: 45.0
click at [681, 337] on input "text" at bounding box center [768, 332] width 414 height 40
drag, startPoint x: 682, startPoint y: 333, endPoint x: 647, endPoint y: 337, distance: 35.2
click at [647, 337] on input "text" at bounding box center [768, 332] width 414 height 40
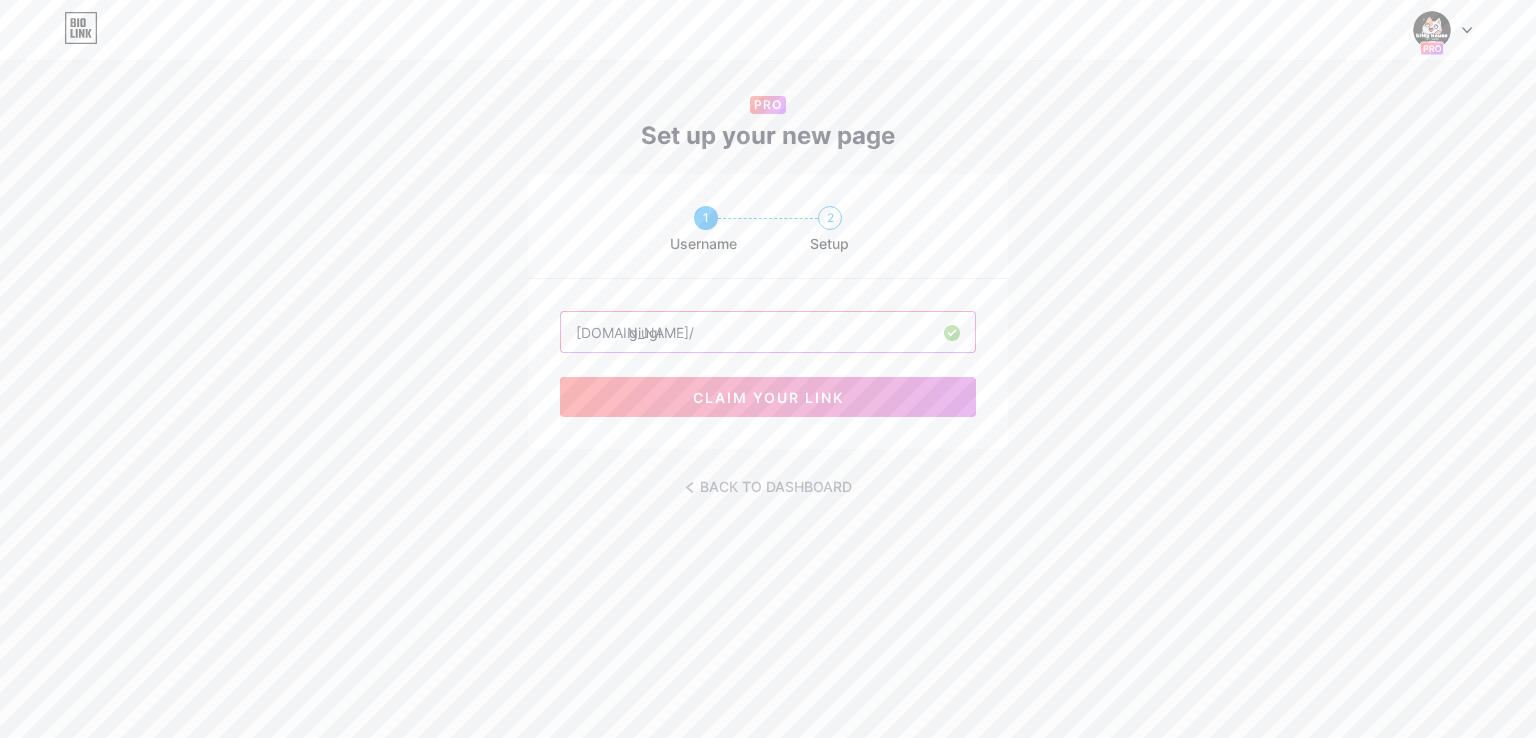
type input "giugi"
click at [844, 352] on div "giugi" at bounding box center [768, 332] width 416 height 42
click at [824, 389] on span "claim your link" at bounding box center [768, 397] width 151 height 17
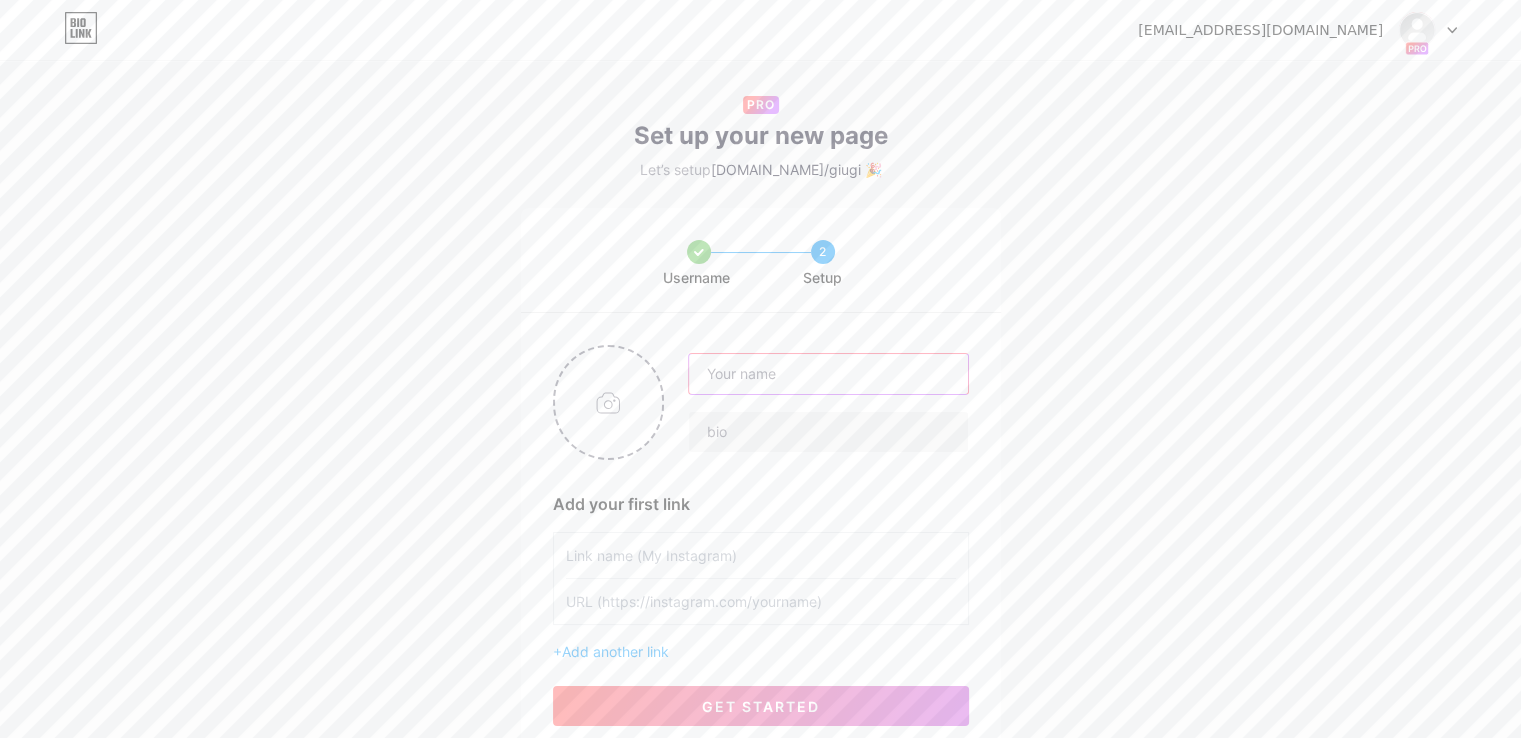
click at [824, 389] on input "text" at bounding box center [828, 374] width 278 height 40
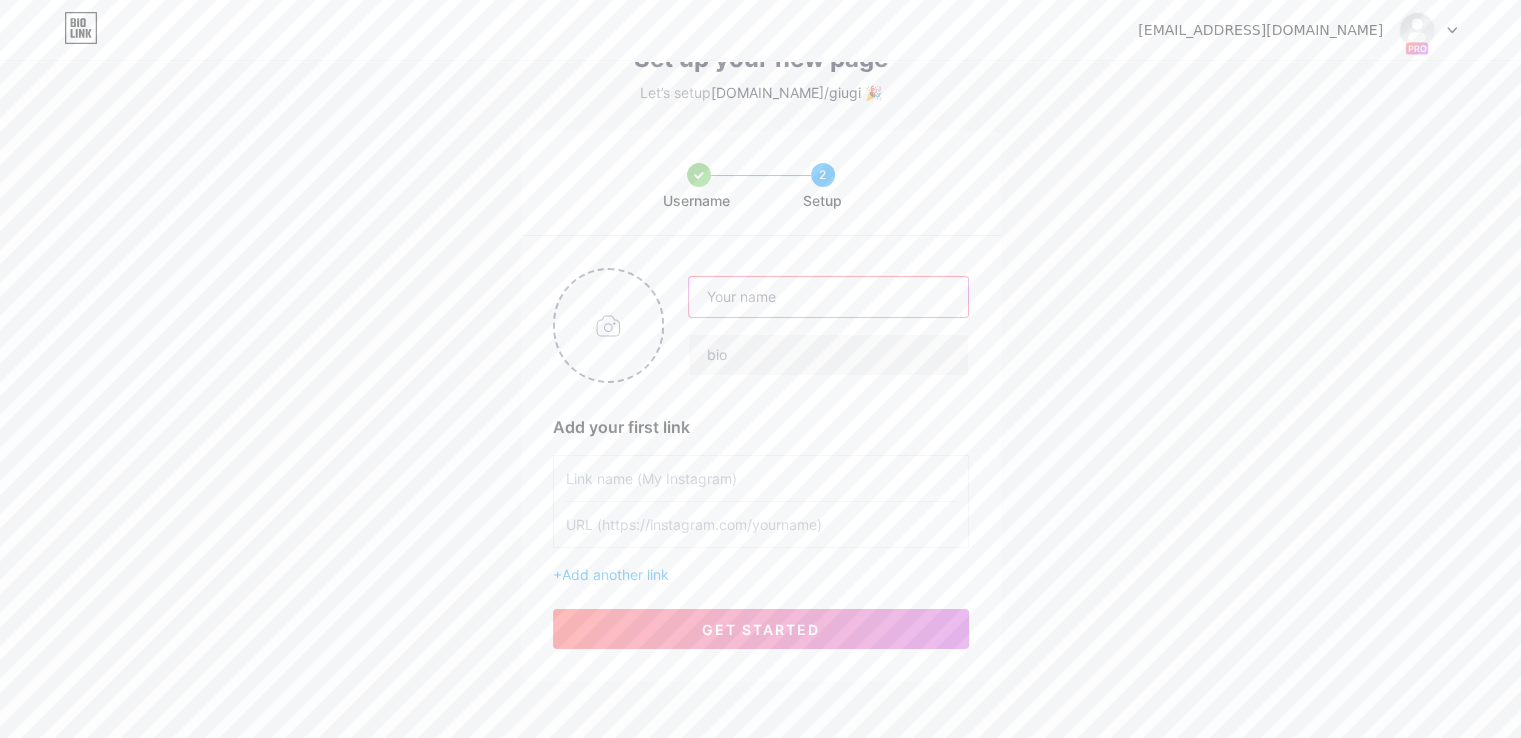
scroll to position [100, 0]
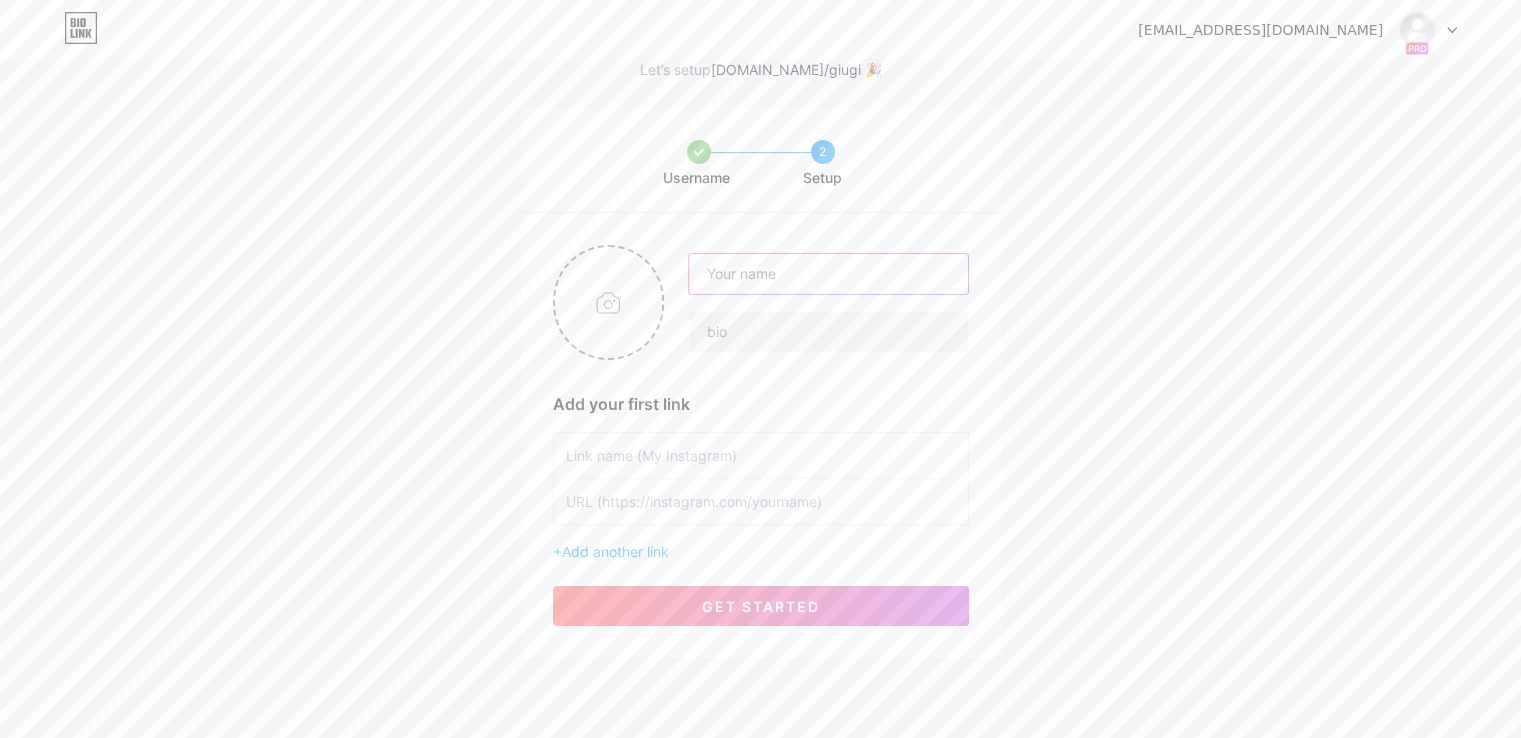
click at [773, 279] on input "text" at bounding box center [828, 274] width 278 height 40
type input "kgugu;o"
click at [760, 317] on input "text" at bounding box center [828, 332] width 278 height 40
type input "lhlipipo"
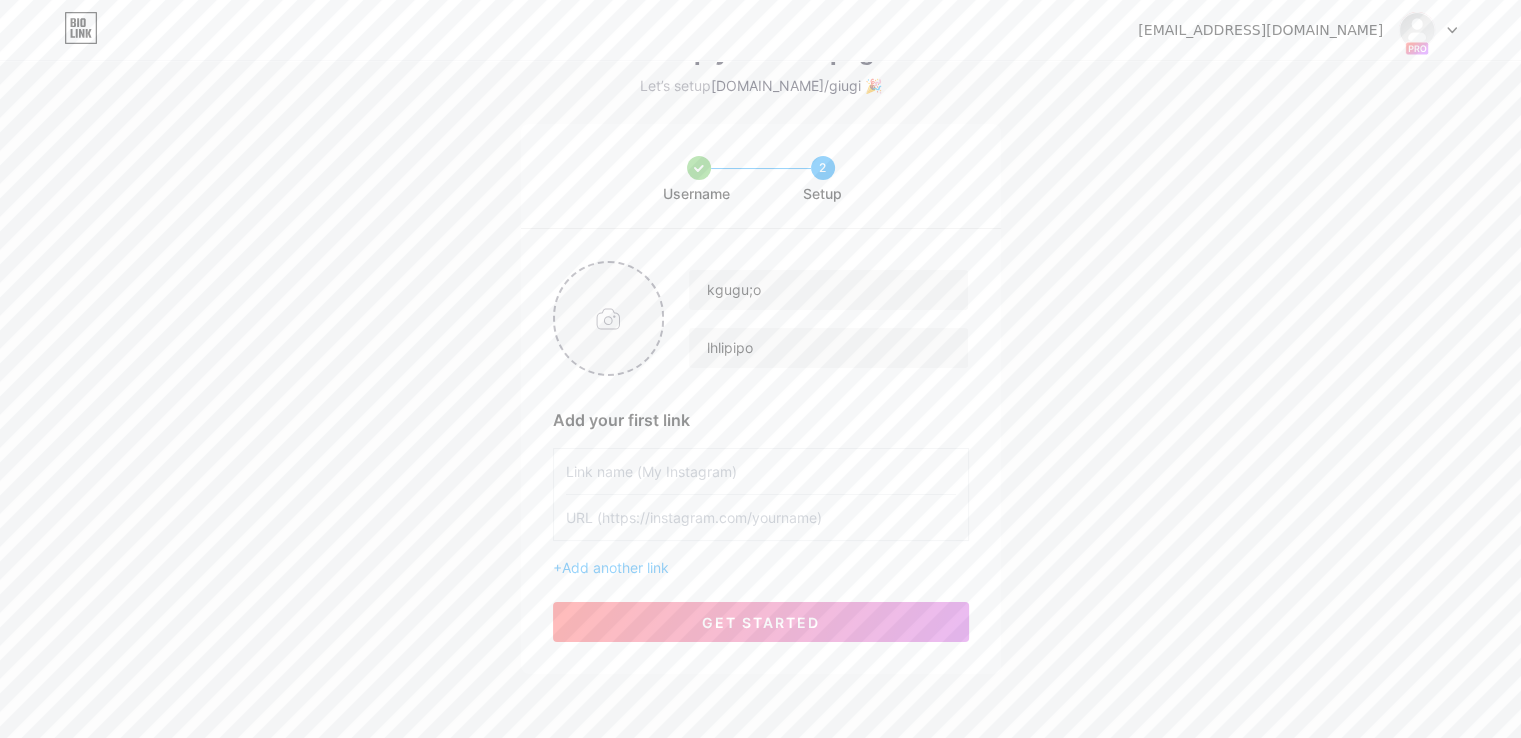
click at [641, 297] on input "file" at bounding box center [609, 318] width 108 height 111
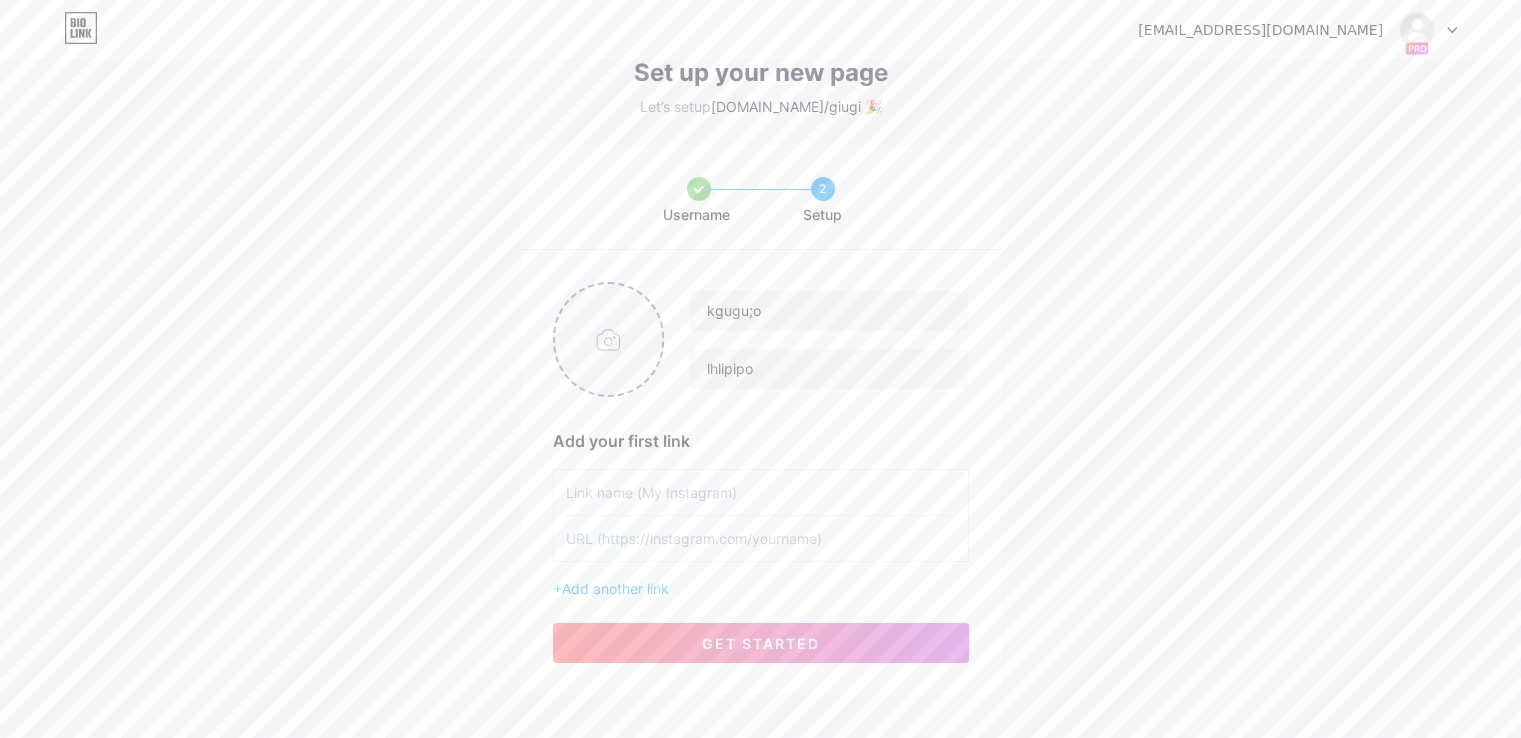
scroll to position [0, 0]
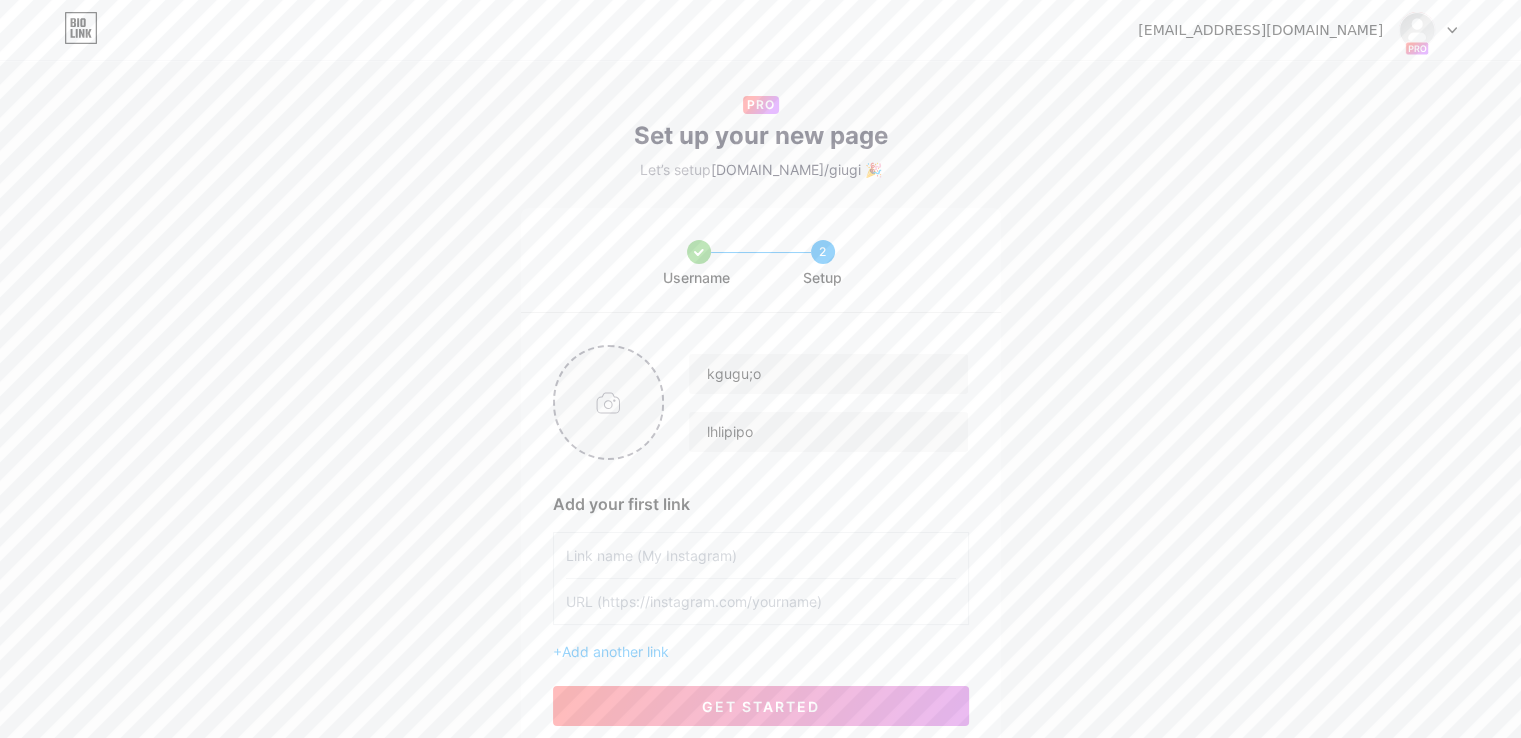
type input "C:\fakepath\56.png"
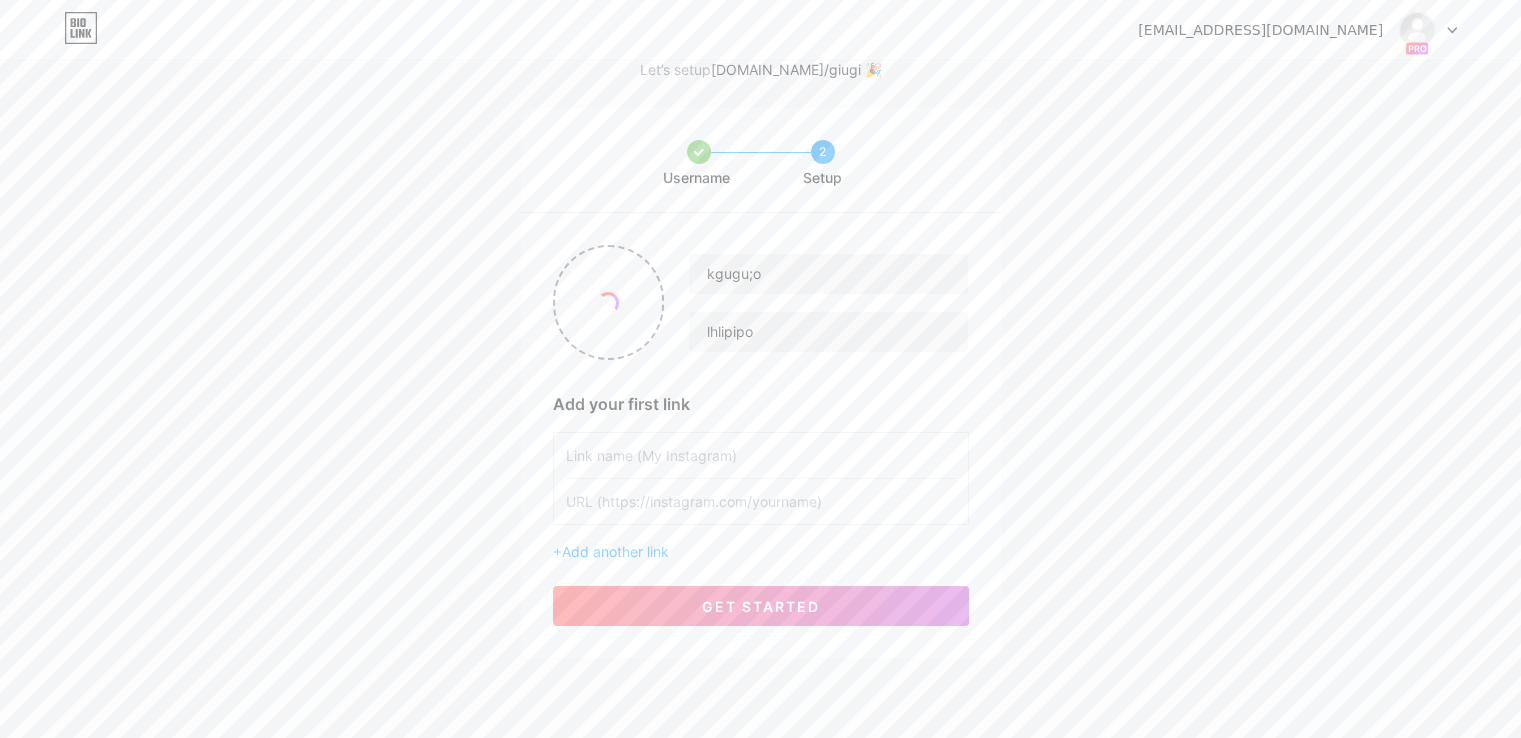
click at [623, 449] on input "text" at bounding box center [761, 455] width 390 height 45
paste input "[URL][DOMAIN_NAME]"
type input "[URL][DOMAIN_NAME]"
click at [726, 509] on input "text" at bounding box center [761, 501] width 390 height 45
paste input "[URL][DOMAIN_NAME]"
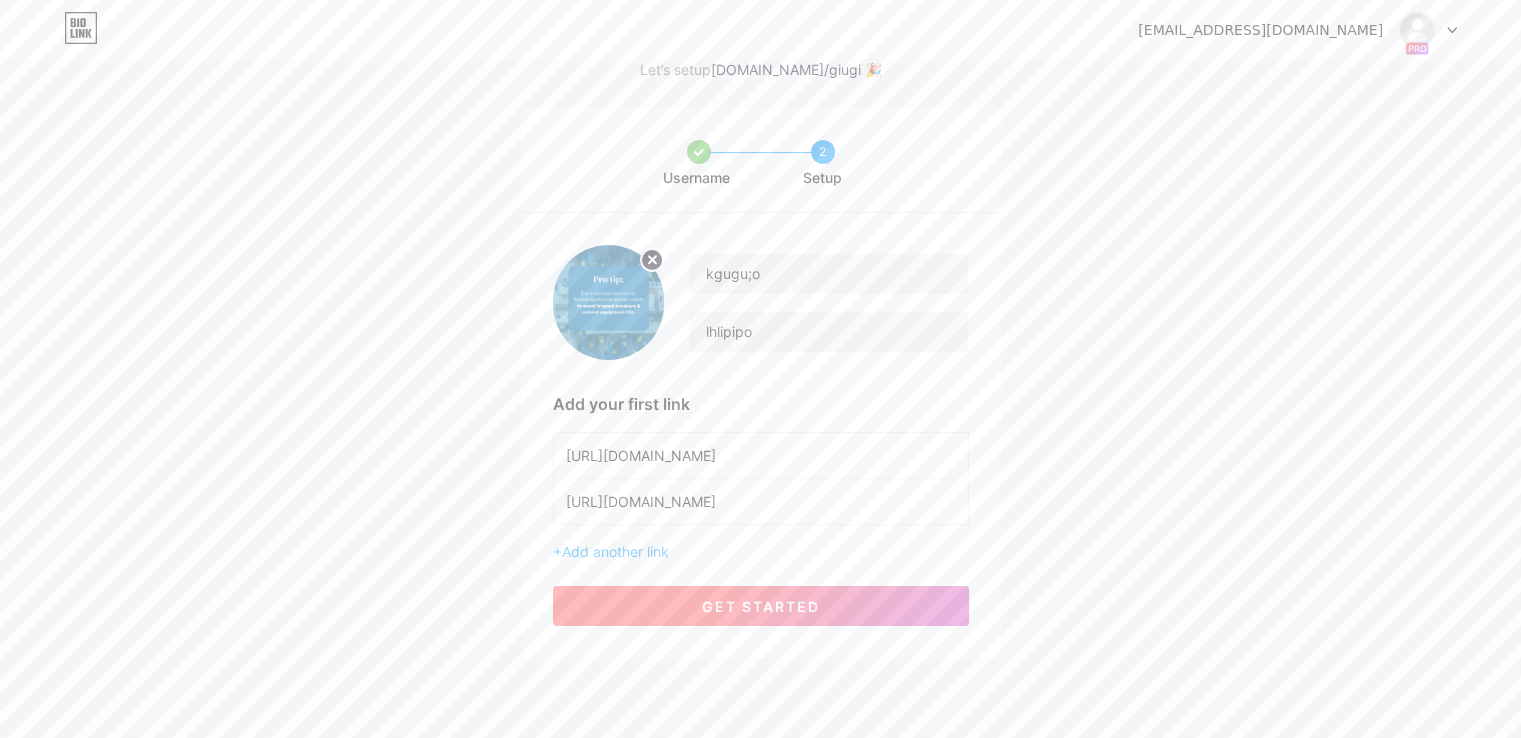
type input "[URL][DOMAIN_NAME]"
click at [765, 598] on span "get started" at bounding box center [761, 606] width 118 height 17
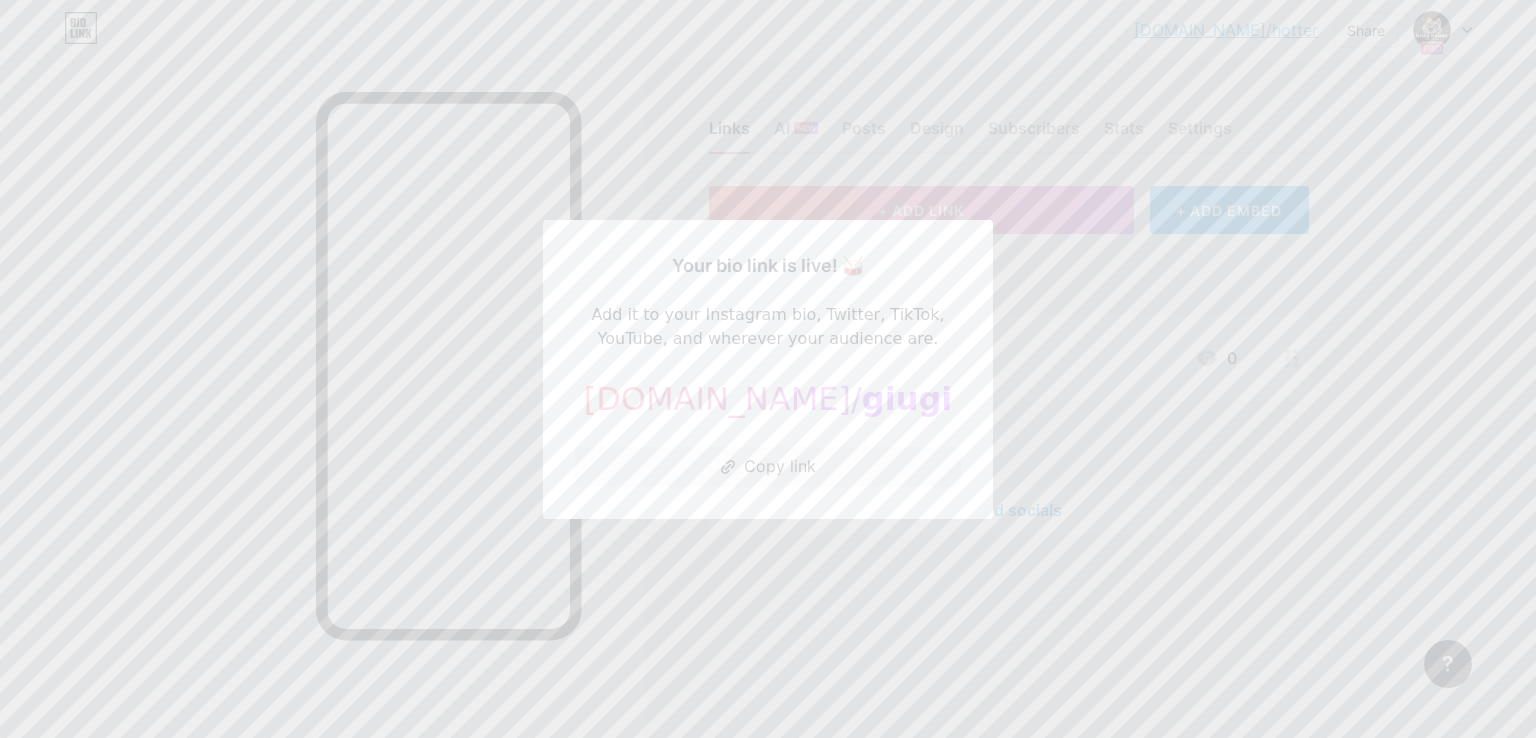
click at [844, 555] on div at bounding box center [768, 369] width 1536 height 738
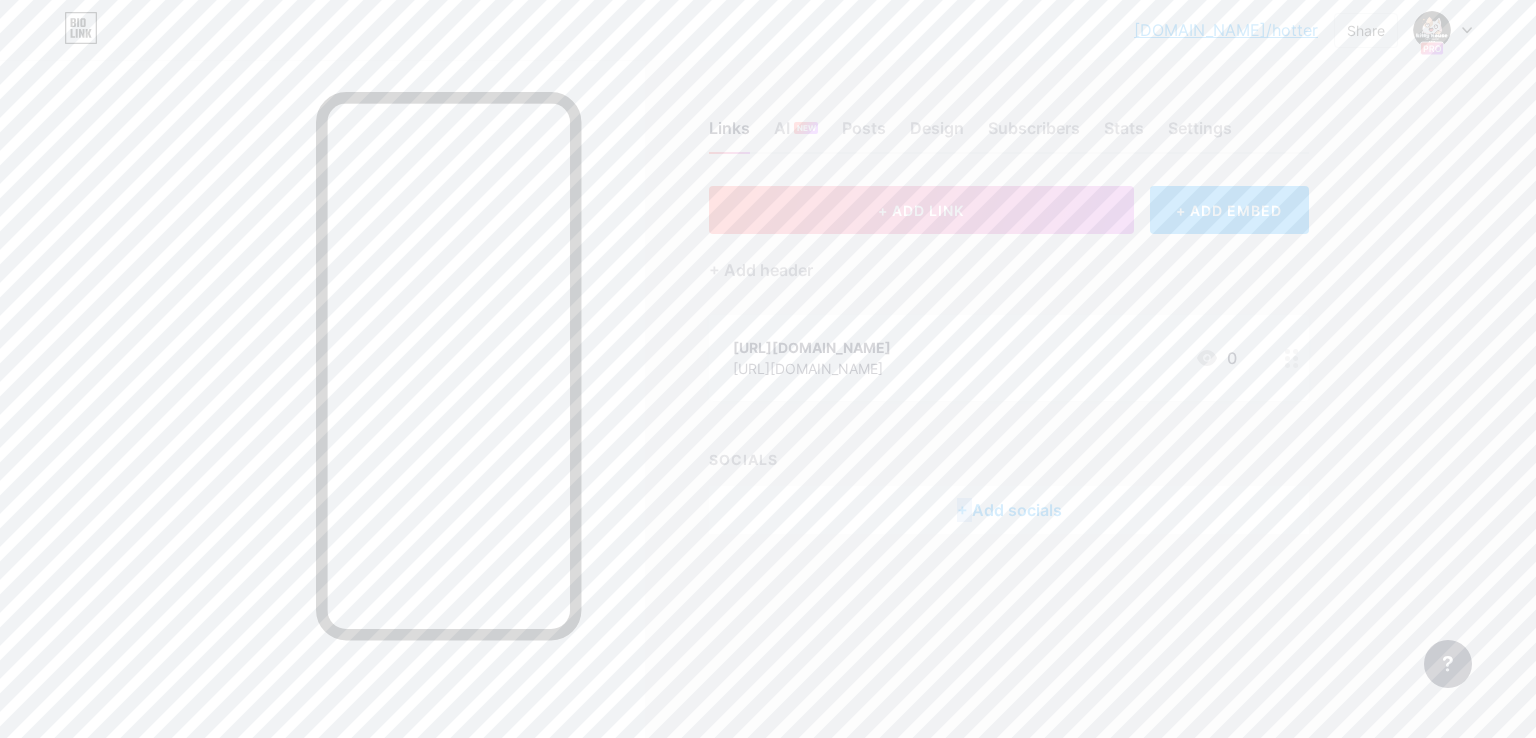
click at [844, 555] on div "Links AI NEW Posts Design Subscribers Stats Settings + ADD LINK + ADD EMBED + A…" at bounding box center [696, 347] width 1393 height 574
drag, startPoint x: 1535, startPoint y: 245, endPoint x: 1535, endPoint y: 220, distance: 25.0
click at [1520, 220] on div "bio.link/hotter... bio.link/hotter Share Switch accounts Joe Ali bio.link/hotte…" at bounding box center [768, 369] width 1536 height 738
click at [1463, 37] on div at bounding box center [1443, 30] width 58 height 36
click at [1329, 202] on div "kgugu;o bio.link/giugi" at bounding box center [1355, 185] width 148 height 36
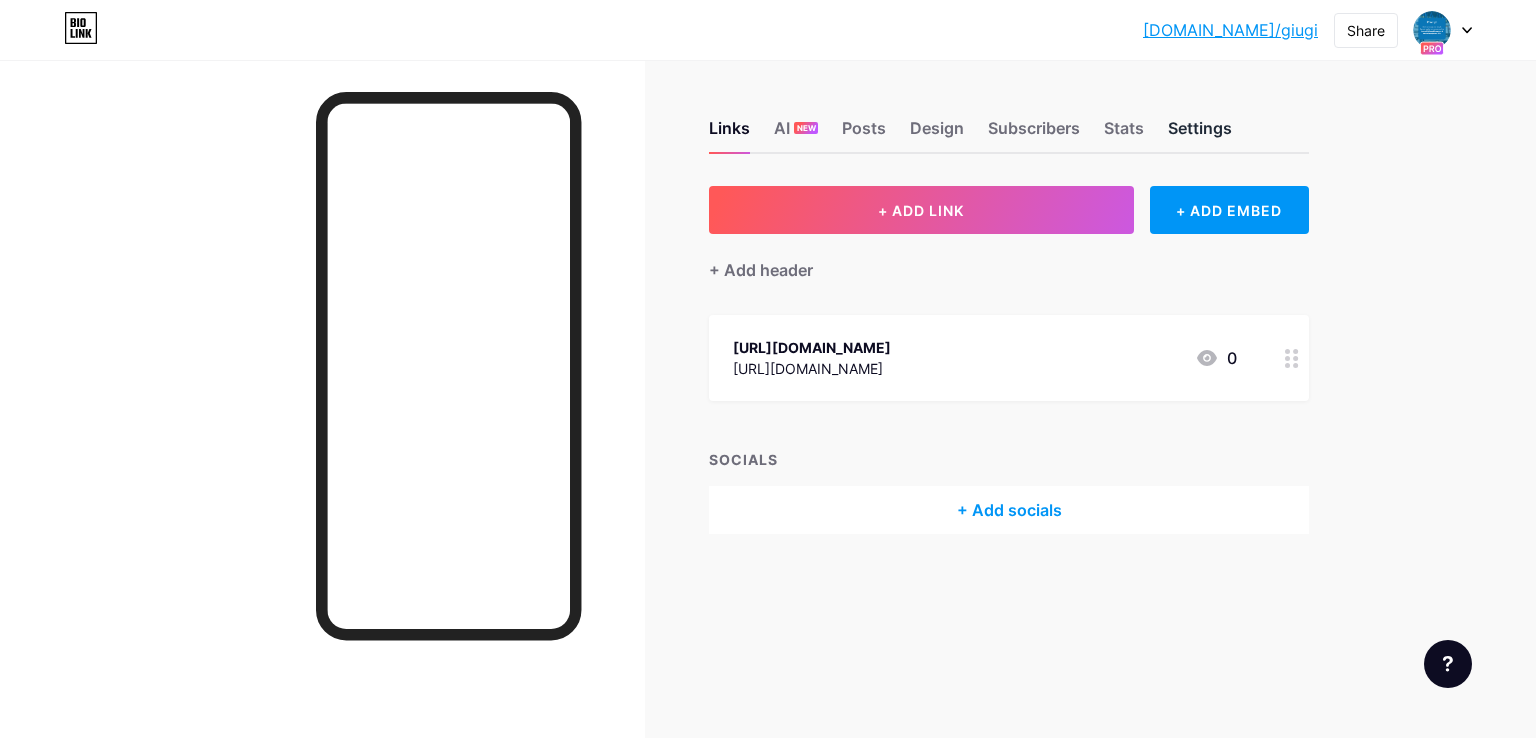
click at [1224, 133] on div "Settings" at bounding box center [1200, 134] width 64 height 36
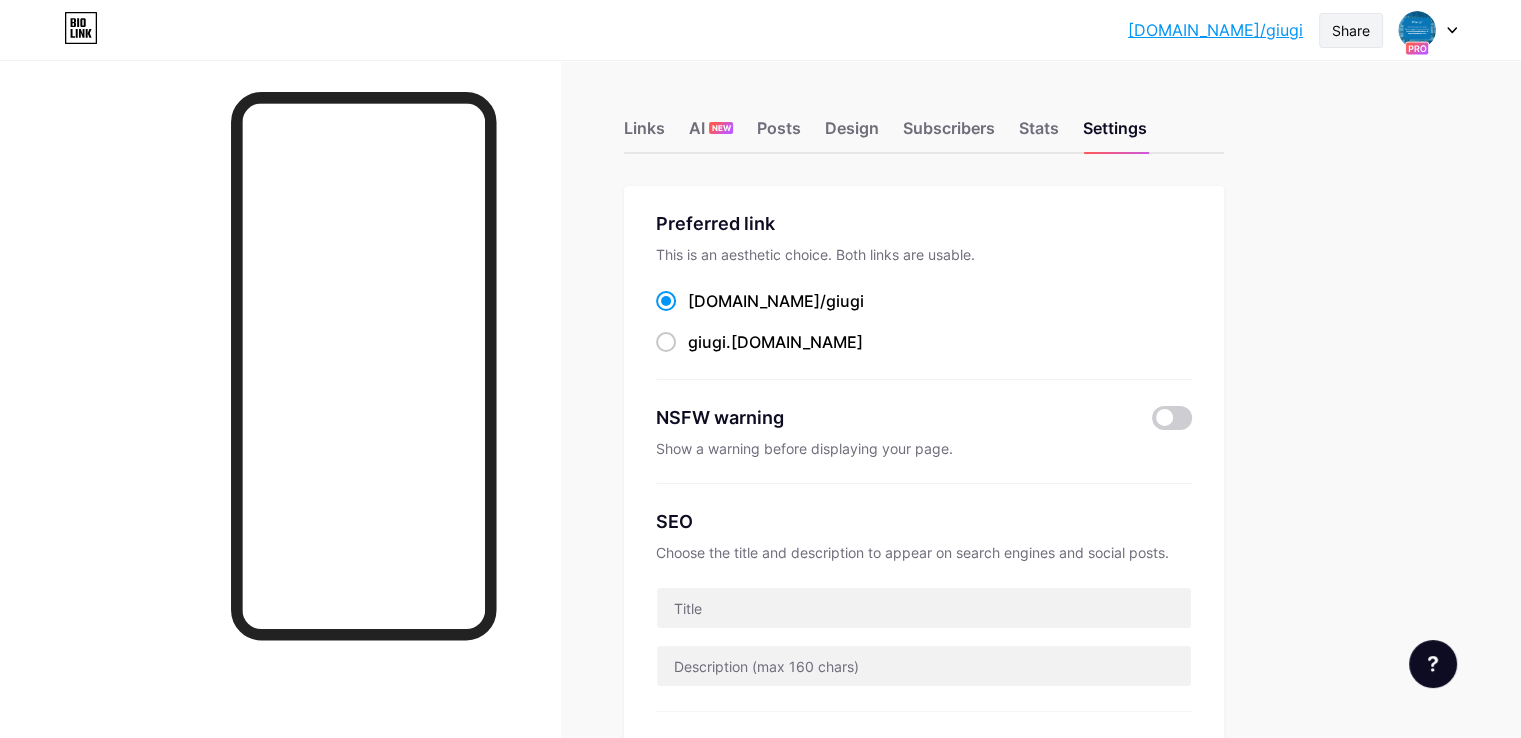
click at [1360, 24] on div "Share" at bounding box center [1351, 30] width 38 height 21
click at [1321, 109] on div "Copy link" at bounding box center [1233, 103] width 298 height 48
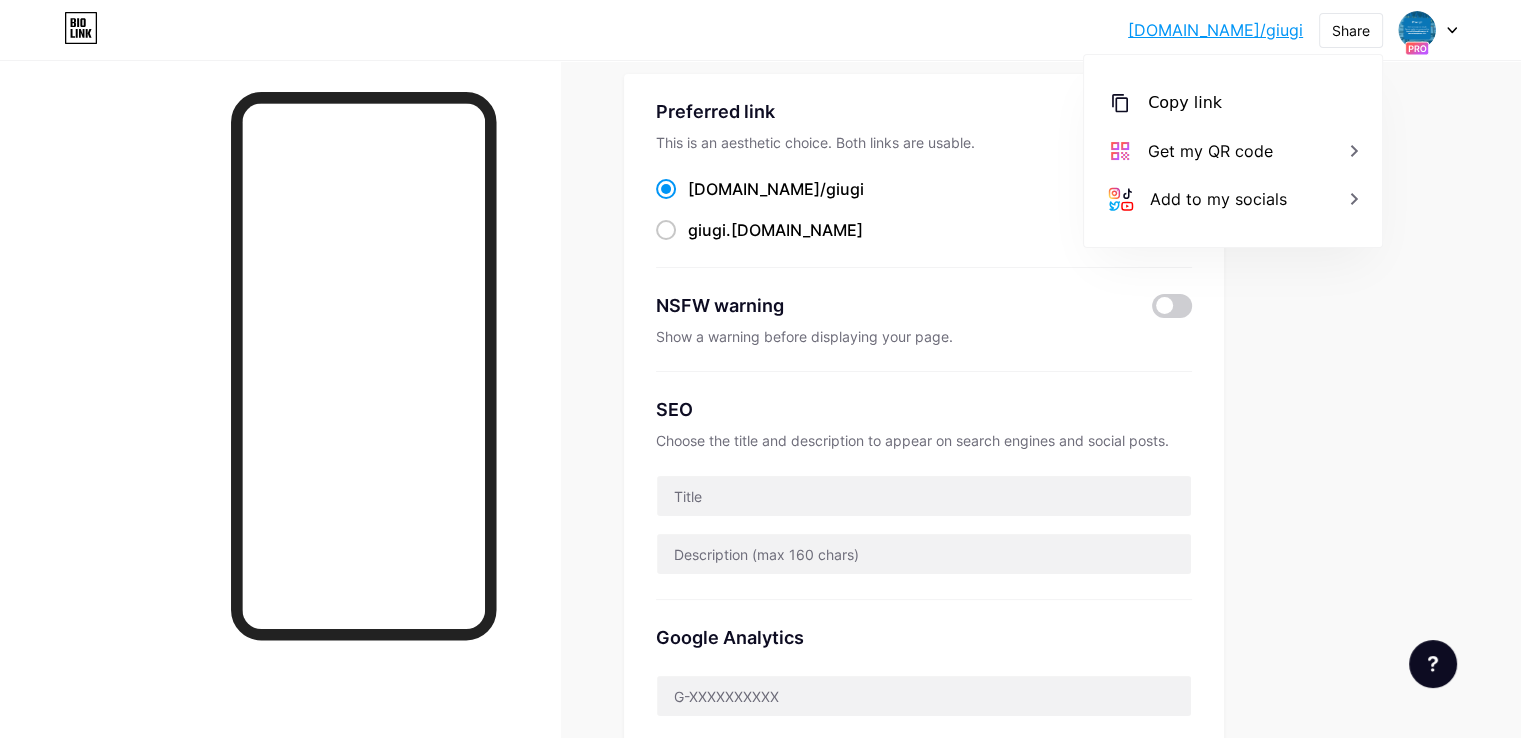
scroll to position [98, 0]
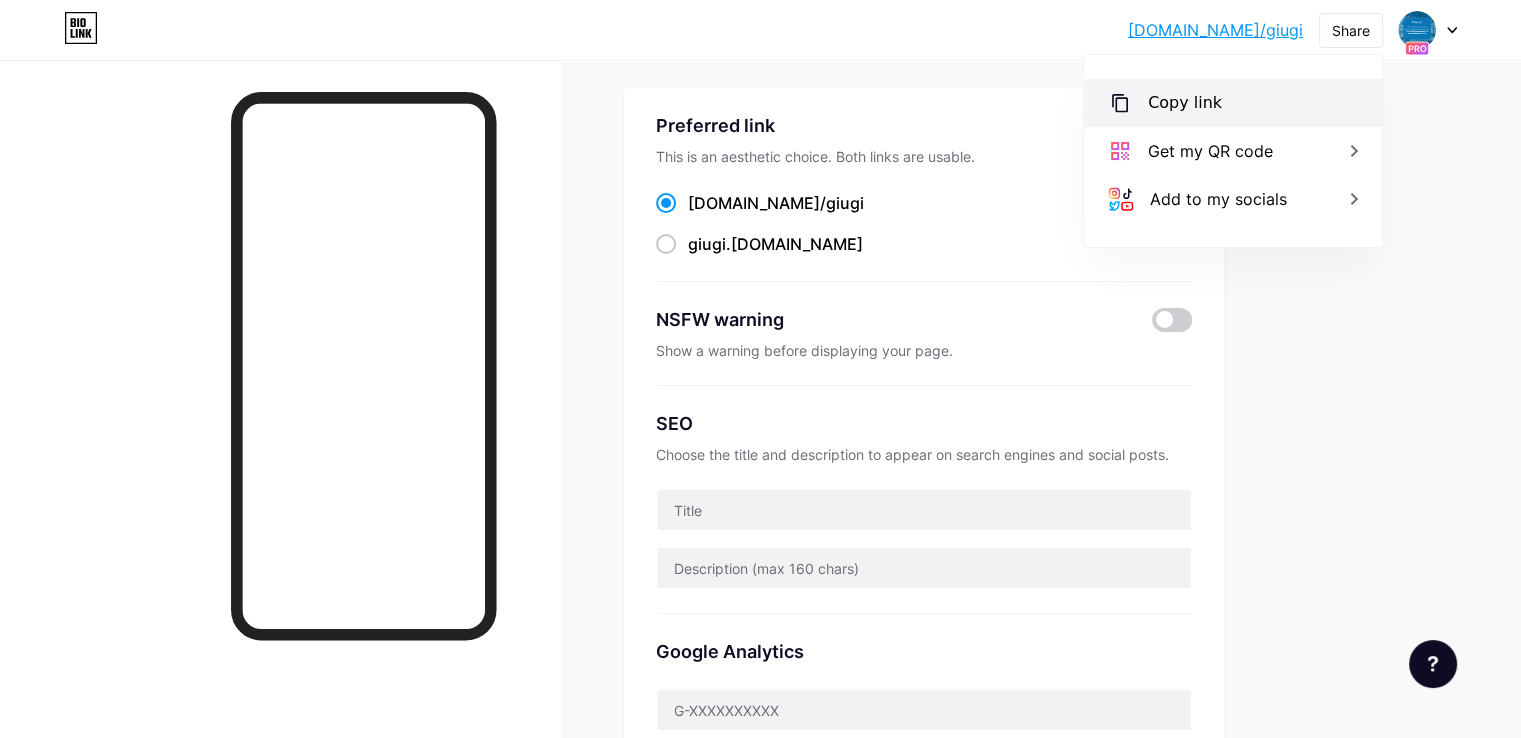
click at [1239, 110] on div "Copy link" at bounding box center [1233, 103] width 298 height 48
click at [1360, 241] on div "Copy link https://bio.link/giugi Get my QR code Add to my socials" at bounding box center [1233, 151] width 298 height 192
click at [1446, 25] on div at bounding box center [1428, 30] width 58 height 36
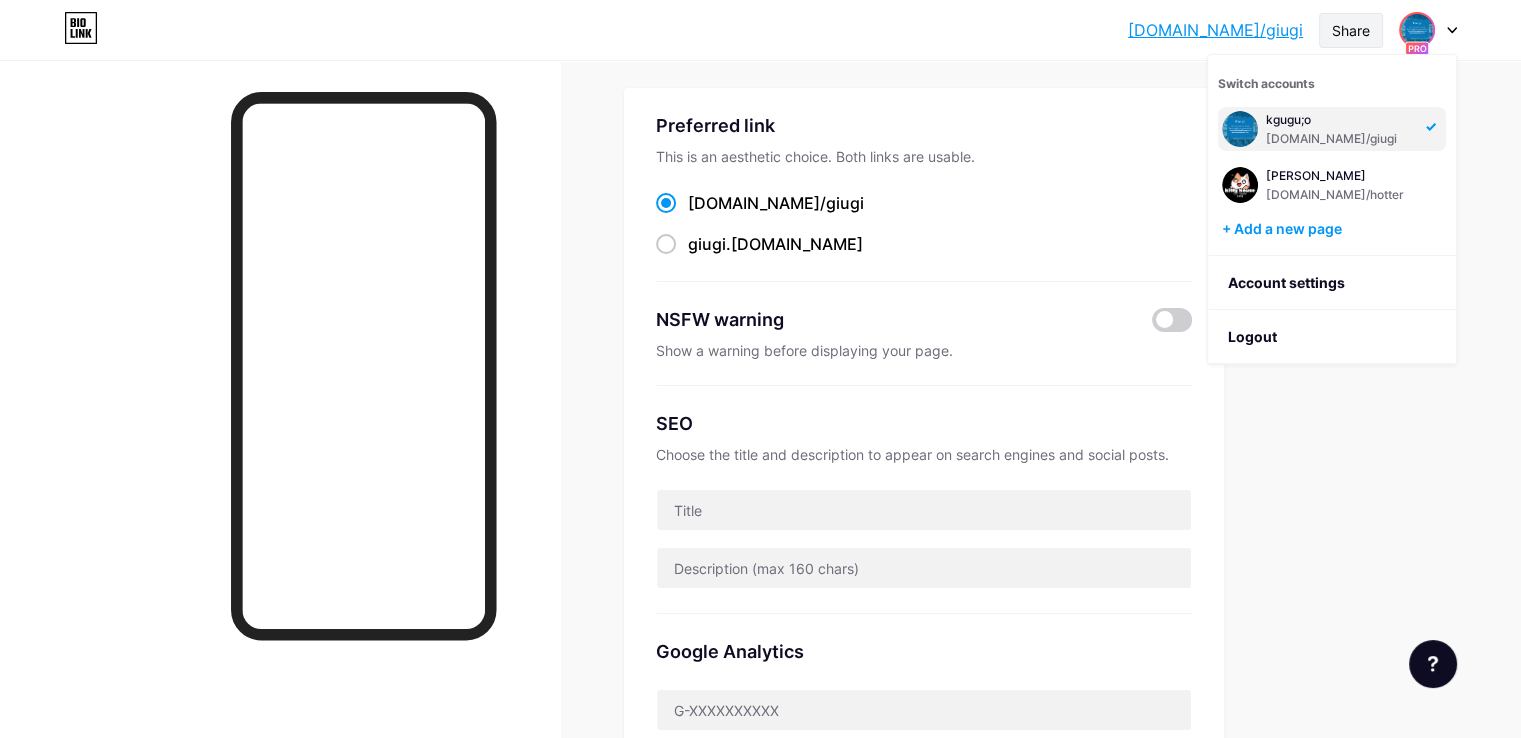
click at [1352, 34] on div "Share" at bounding box center [1351, 30] width 38 height 21
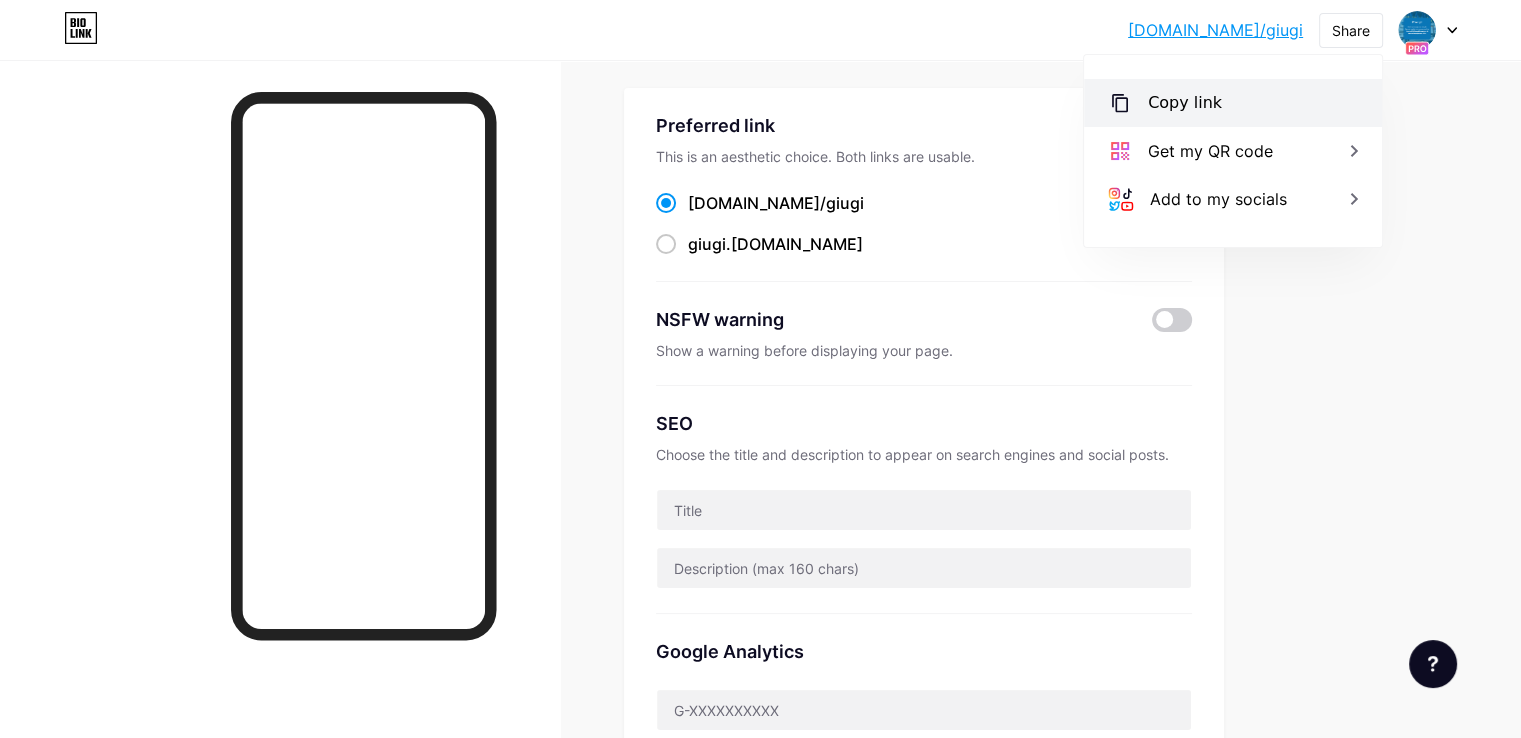
click at [1241, 108] on div "Copy link" at bounding box center [1233, 103] width 298 height 48
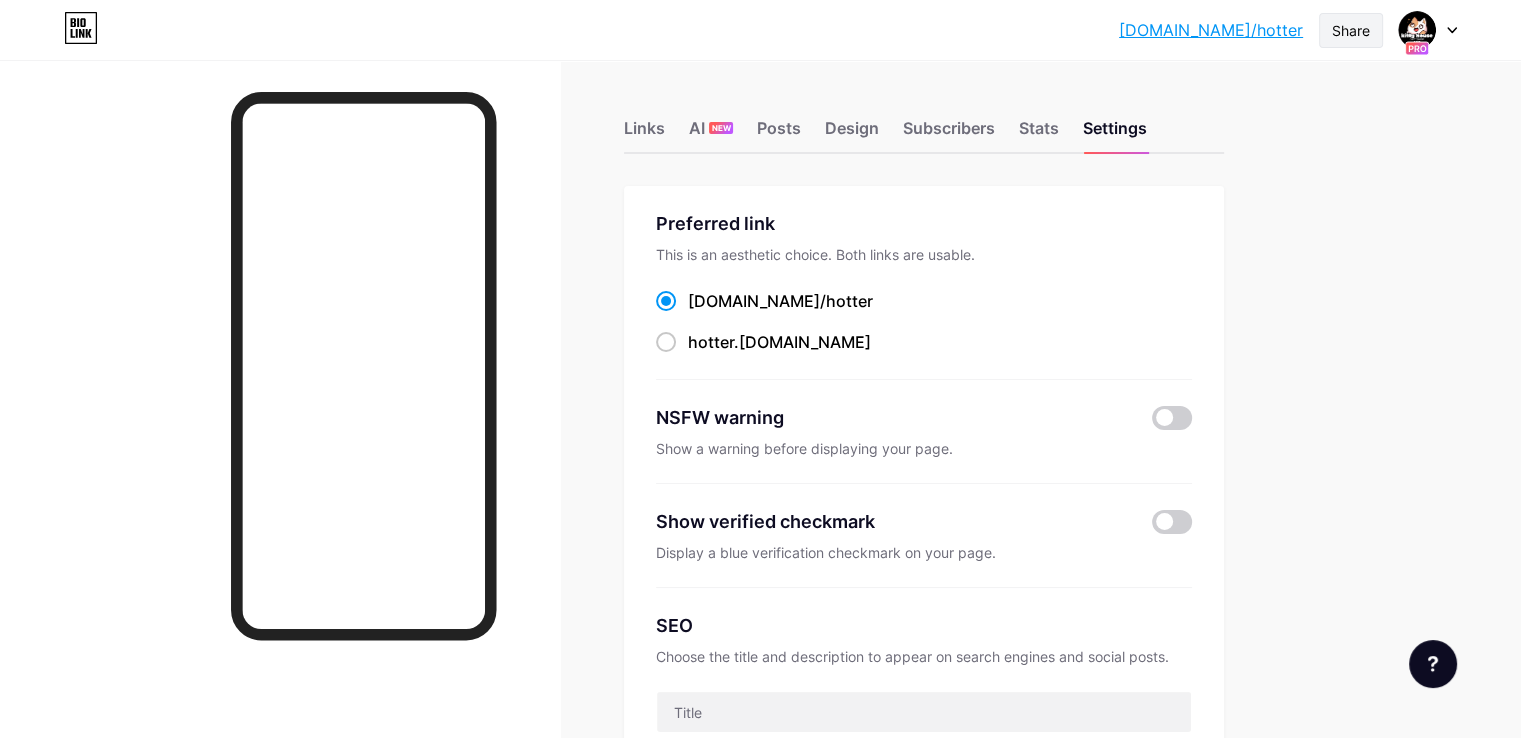
click at [1375, 29] on div "Share" at bounding box center [1351, 30] width 64 height 35
click at [1079, 115] on div "Links AI NEW Posts Design Subscribers Stats Settings" at bounding box center [924, 119] width 600 height 70
click at [995, 121] on div "Subscribers" at bounding box center [949, 134] width 92 height 36
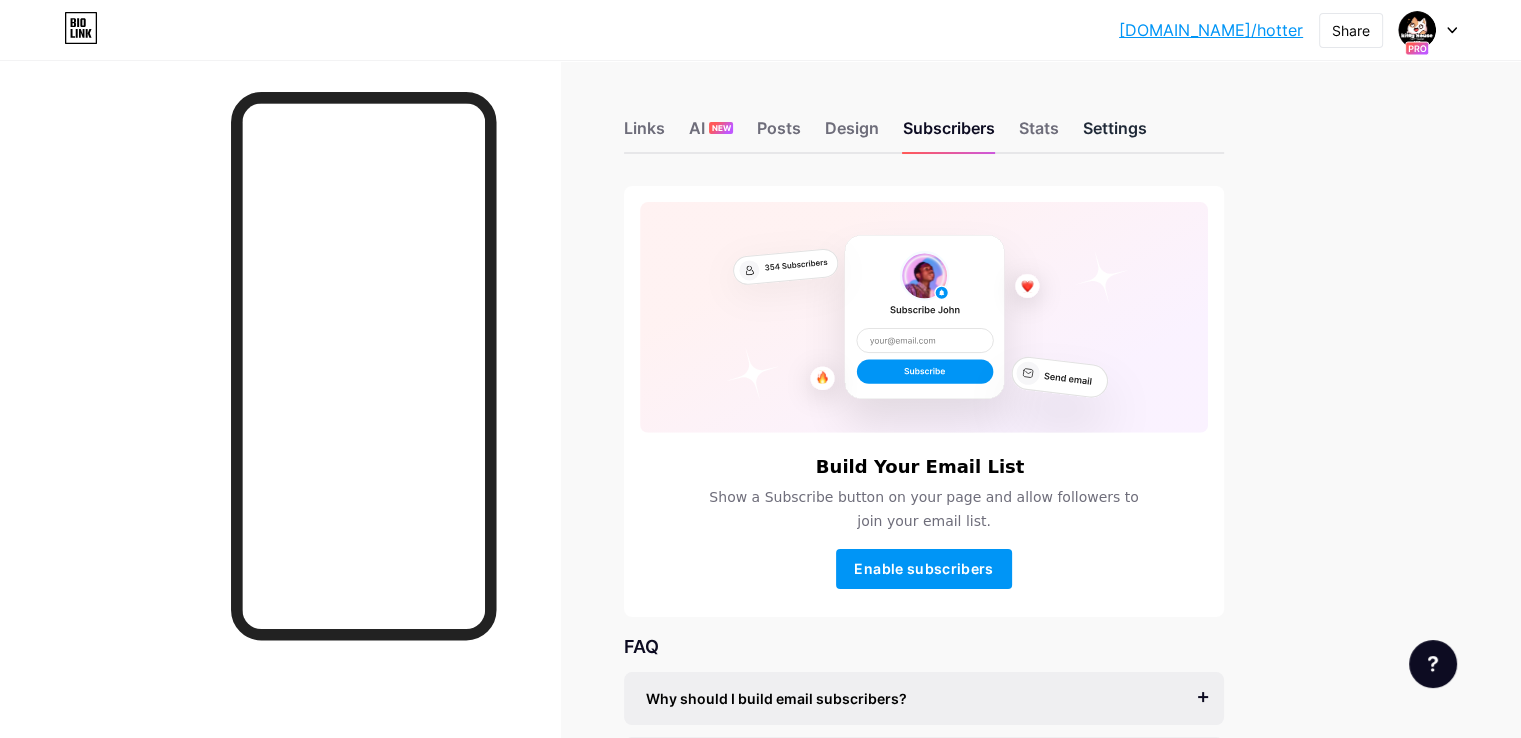
click at [1147, 120] on div "Settings" at bounding box center [1115, 134] width 64 height 36
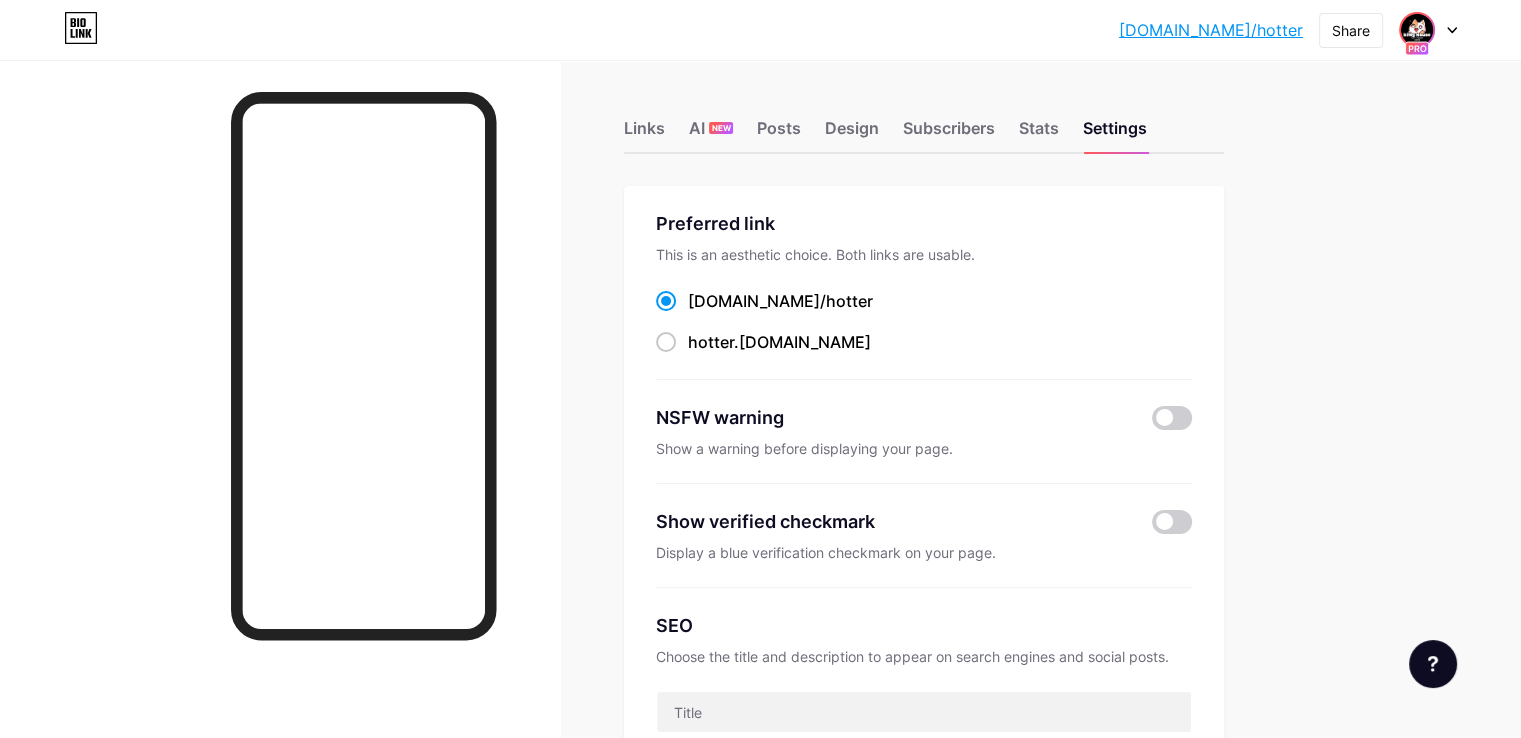
click at [1413, 28] on img at bounding box center [1417, 30] width 32 height 32
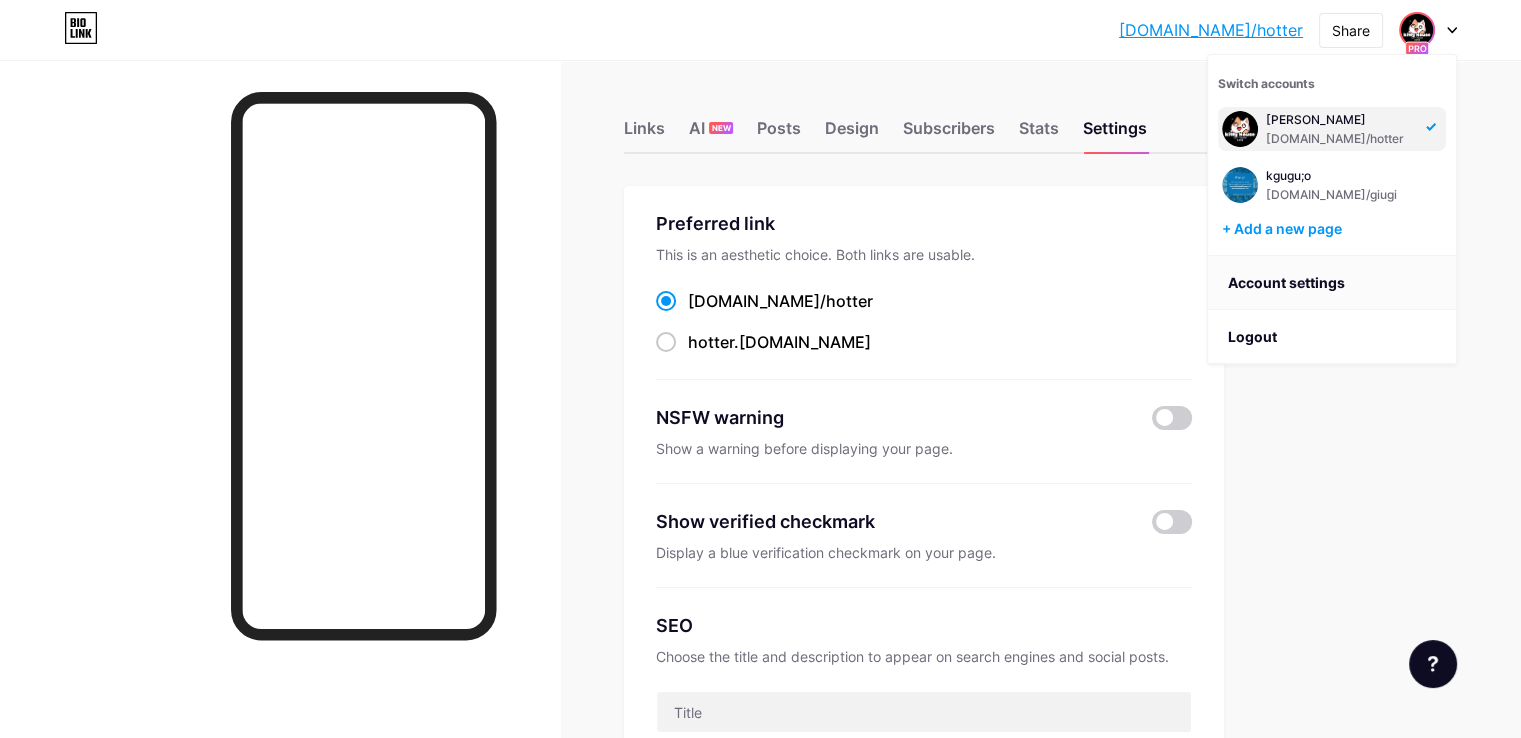
click at [1332, 271] on link "Account settings" at bounding box center [1332, 283] width 248 height 54
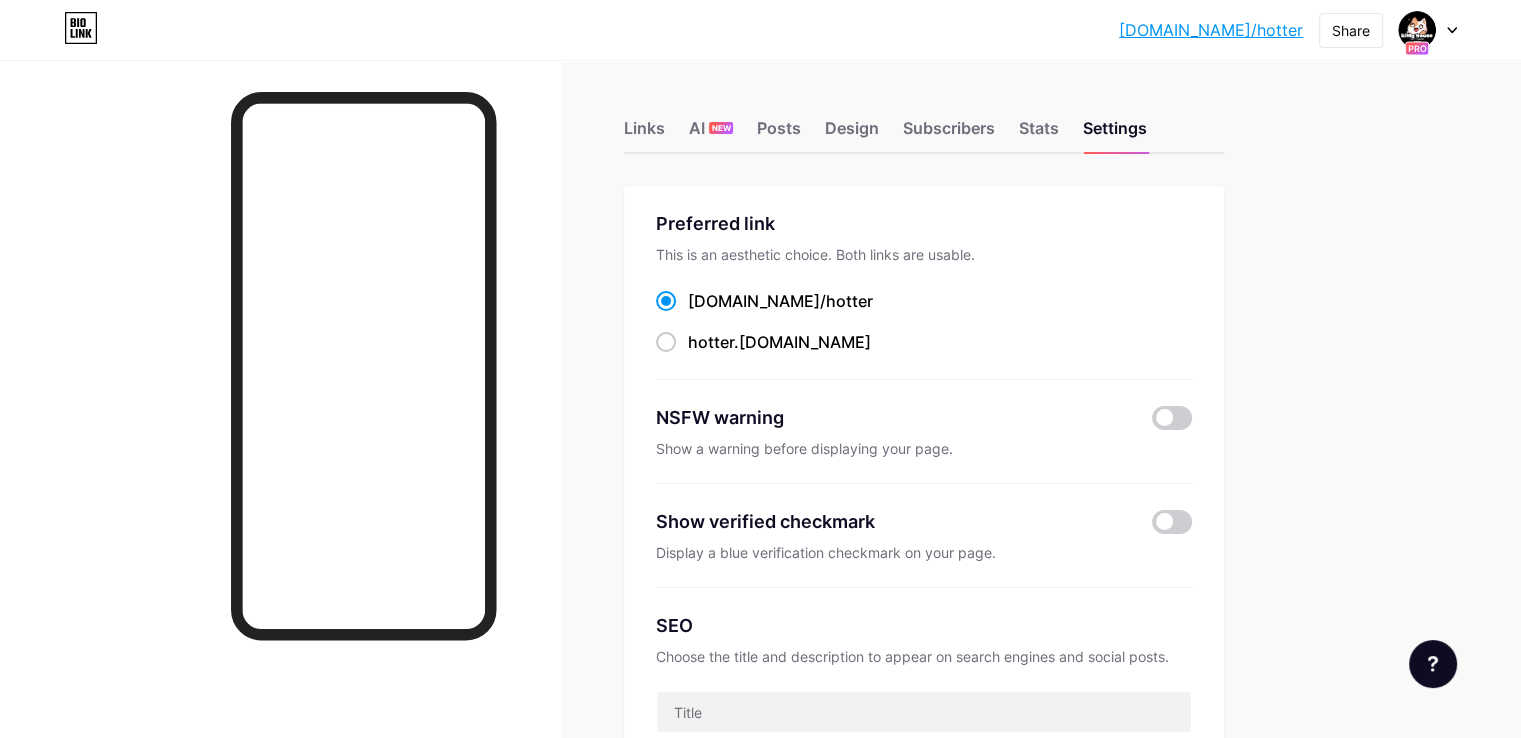
click at [1438, 41] on div at bounding box center [1428, 30] width 58 height 36
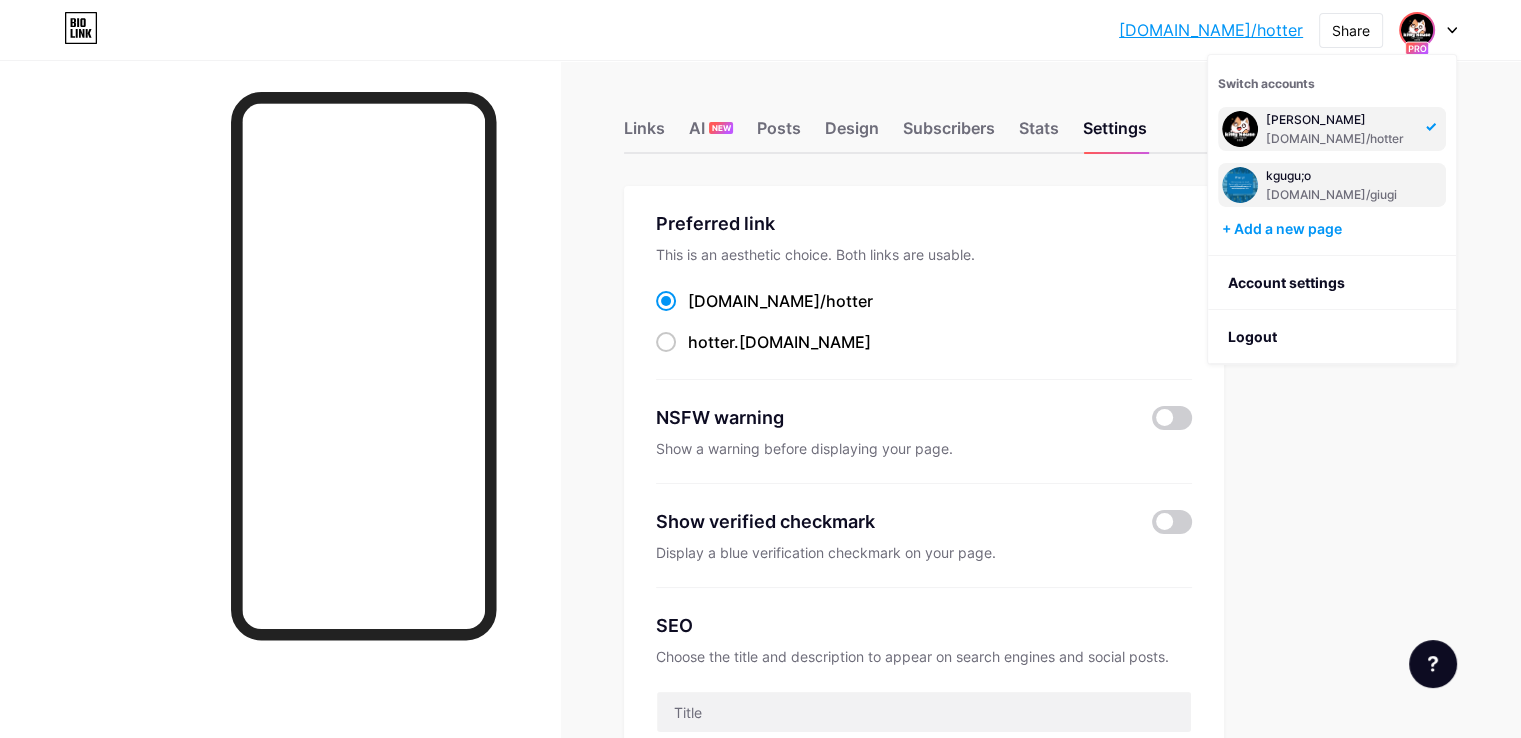
click at [1320, 174] on div "kgugu;o" at bounding box center [1340, 176] width 148 height 16
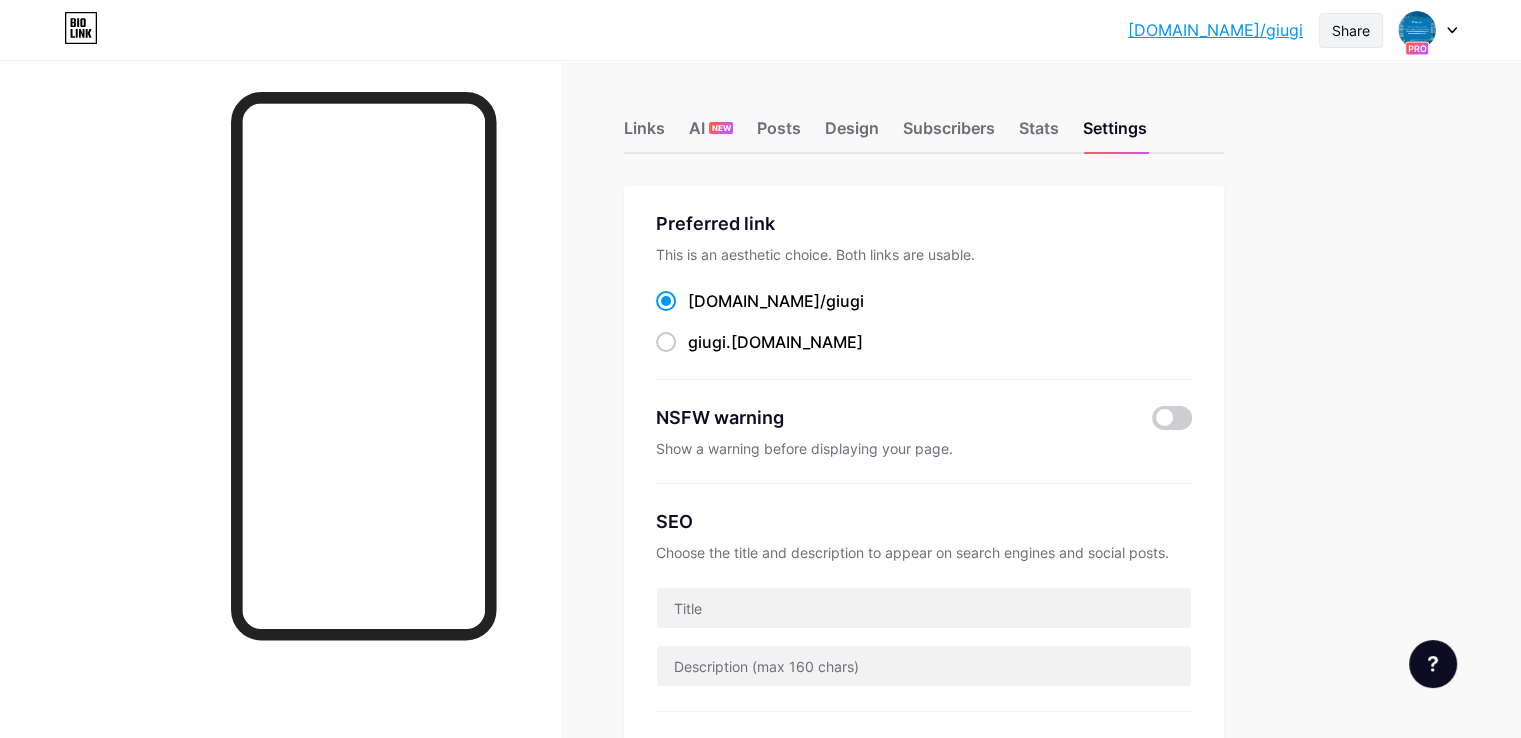
click at [1343, 34] on div "Share" at bounding box center [1351, 30] width 38 height 21
click at [665, 133] on div "Links" at bounding box center [644, 134] width 41 height 36
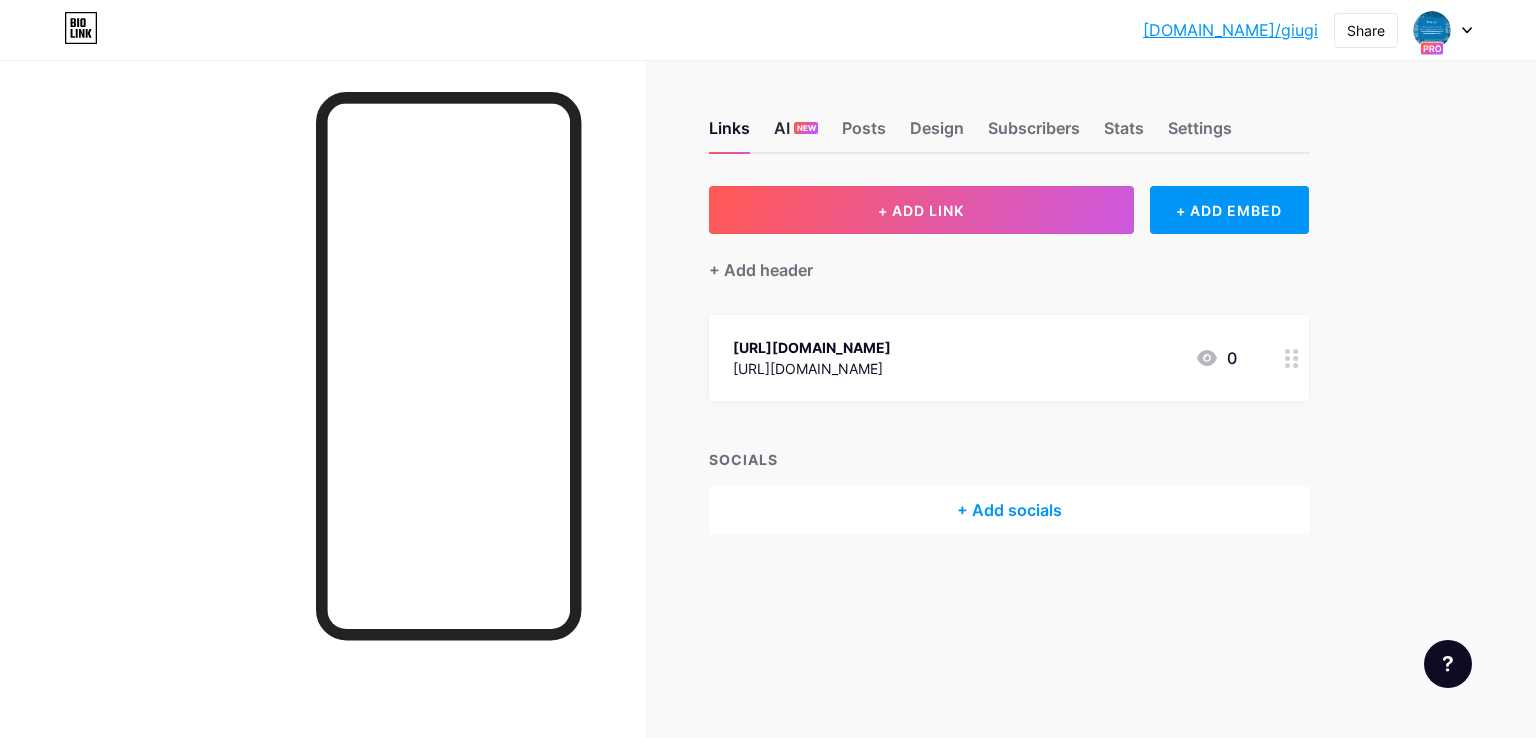
click at [792, 141] on div "AI NEW" at bounding box center [796, 134] width 44 height 36
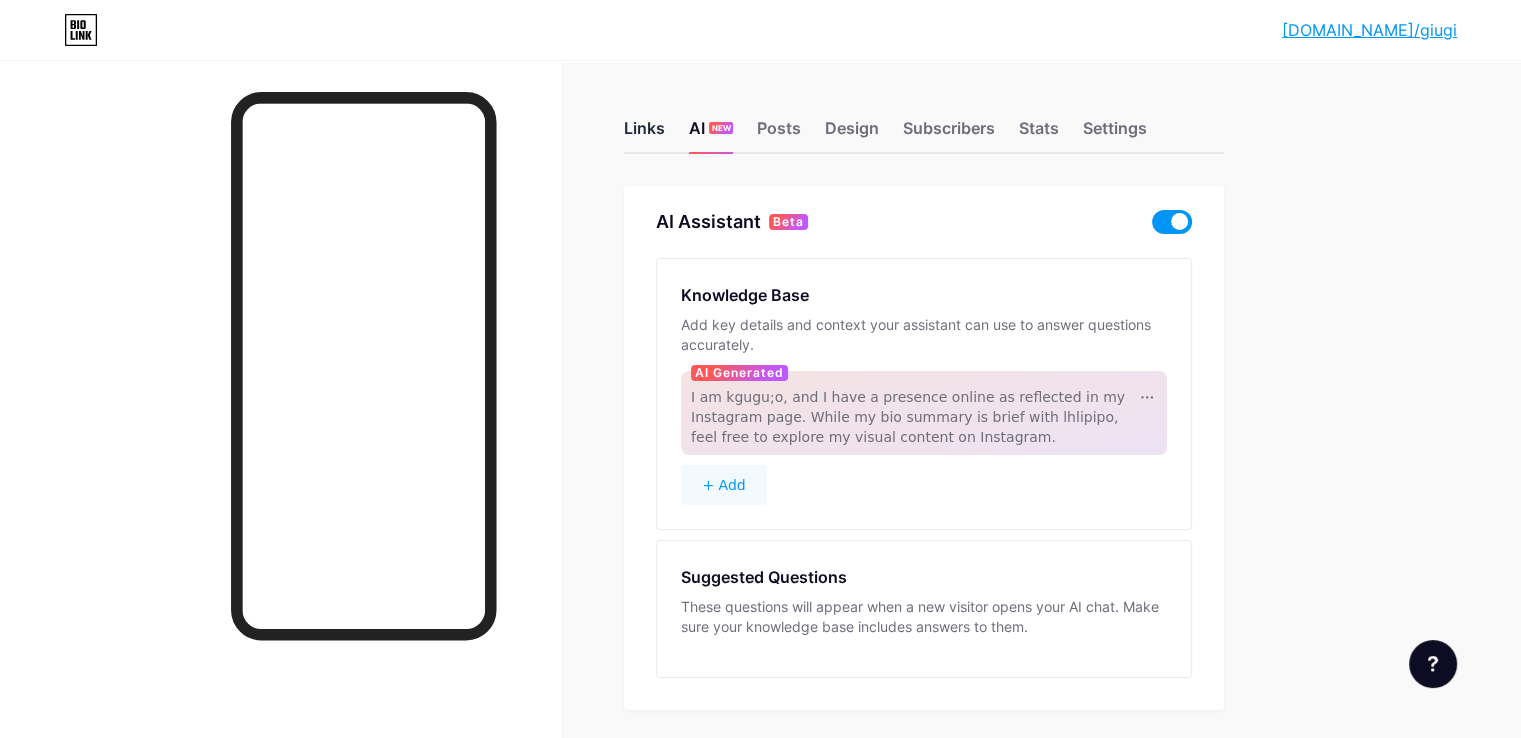
click at [665, 135] on div "Links" at bounding box center [644, 134] width 41 height 36
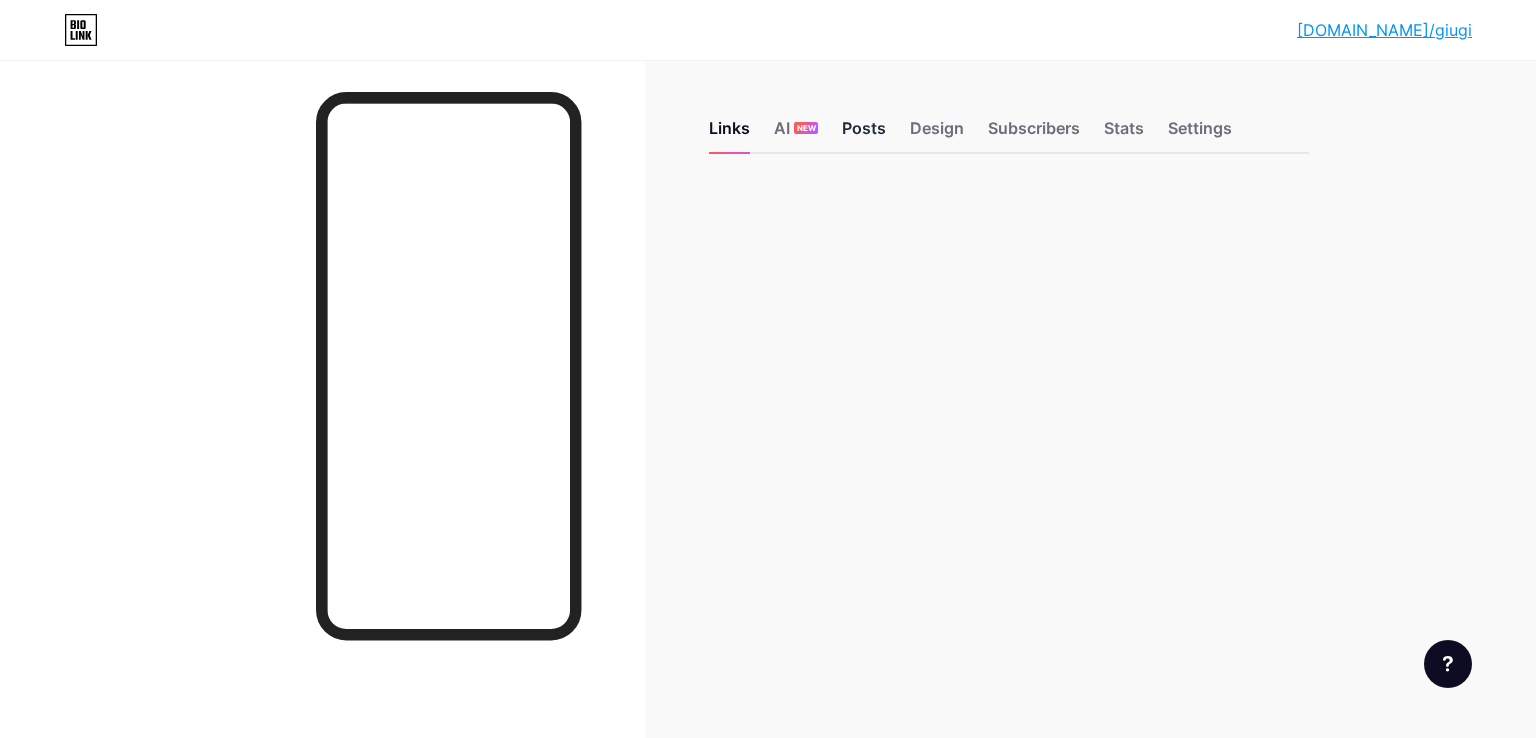
click at [871, 129] on div "Posts" at bounding box center [864, 134] width 44 height 36
click at [942, 145] on div "Design" at bounding box center [937, 134] width 54 height 36
click at [992, 125] on div "Subscribers" at bounding box center [1034, 134] width 92 height 36
click at [1436, 31] on link "[DOMAIN_NAME]/giugi" at bounding box center [1384, 30] width 175 height 24
click at [1222, 121] on div "Settings" at bounding box center [1200, 134] width 64 height 36
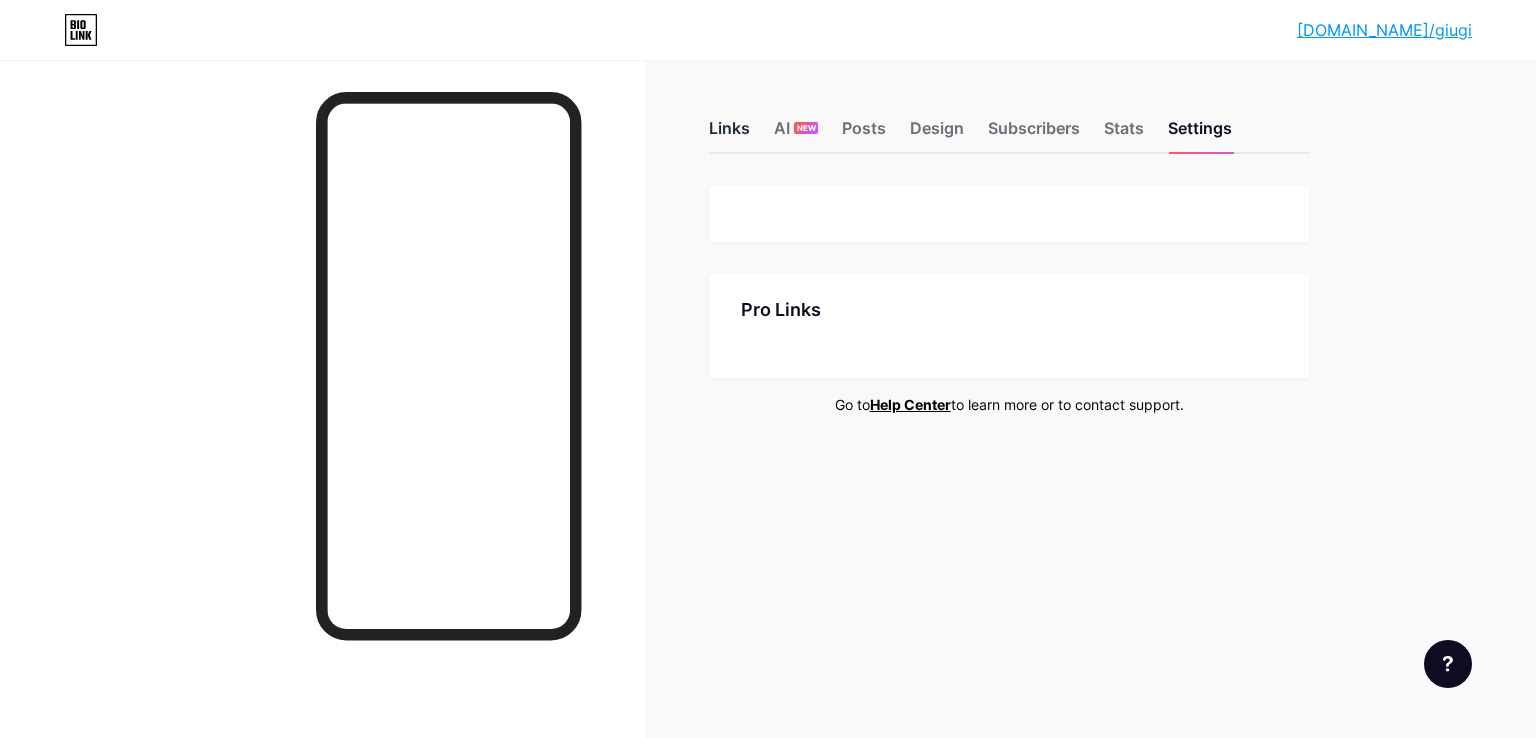
click at [735, 117] on div "Links" at bounding box center [729, 134] width 41 height 36
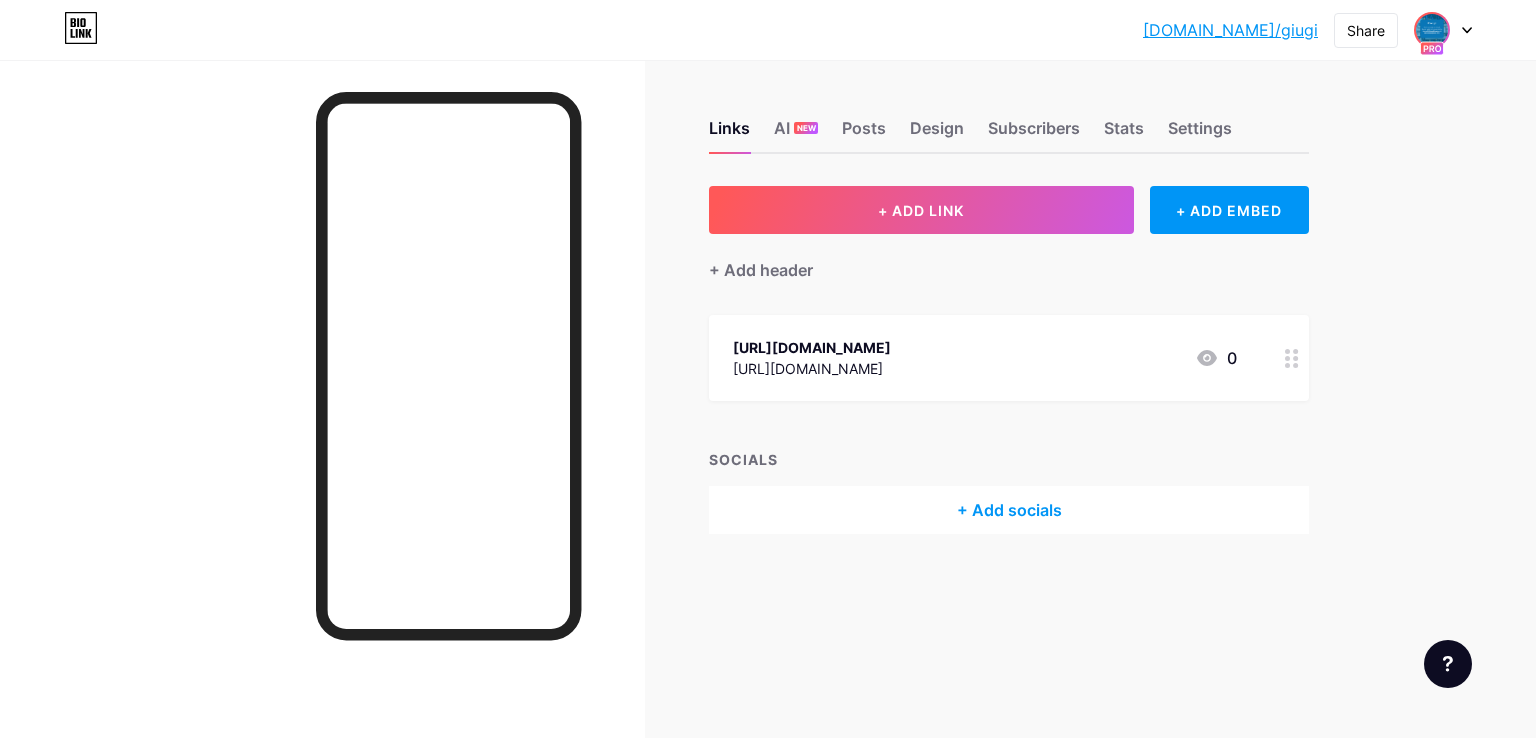
click at [1421, 18] on img at bounding box center [1432, 30] width 32 height 32
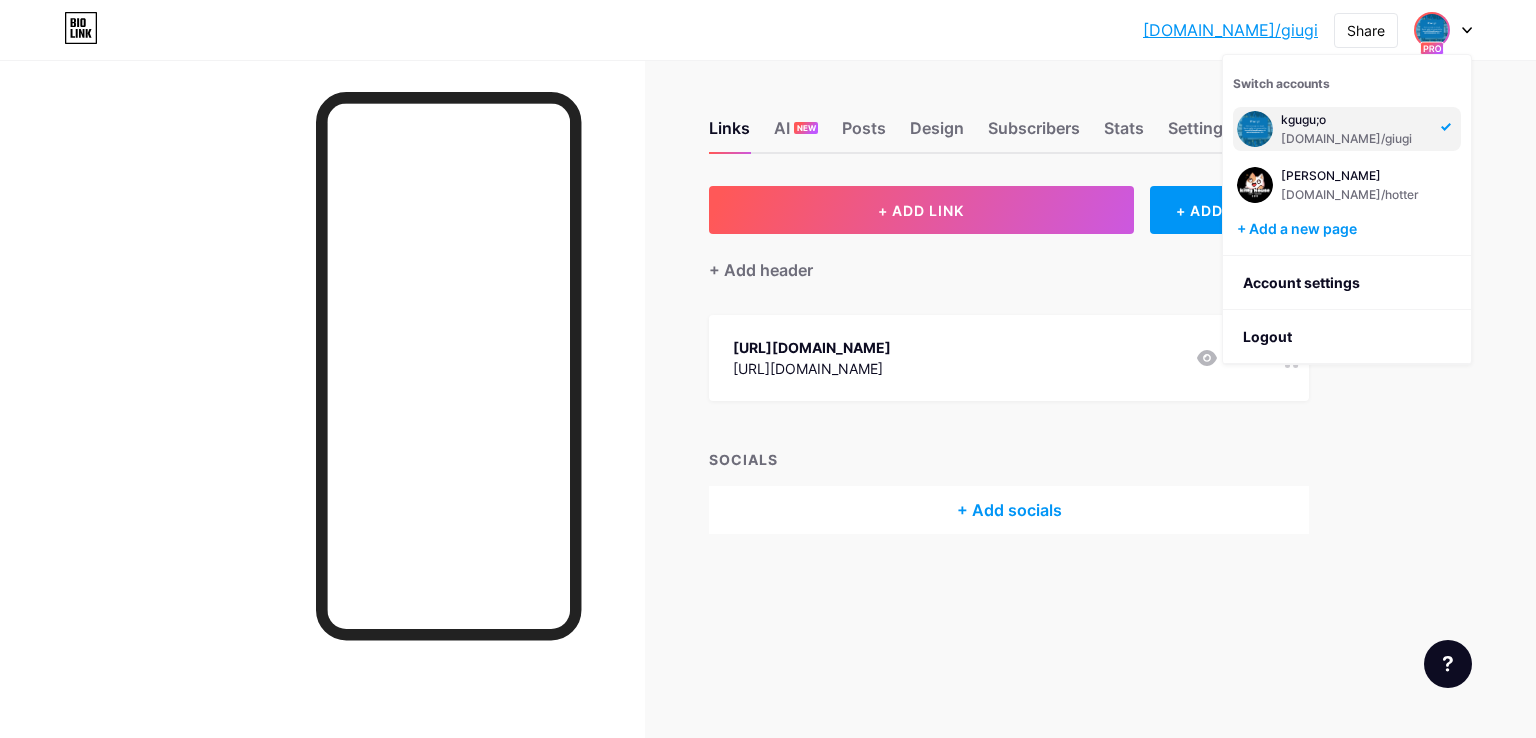
click at [1496, 185] on div "[DOMAIN_NAME]/giugi [DOMAIN_NAME]/giugi Share Switch accounts kgugu;o [DOMAIN_N…" at bounding box center [768, 369] width 1536 height 738
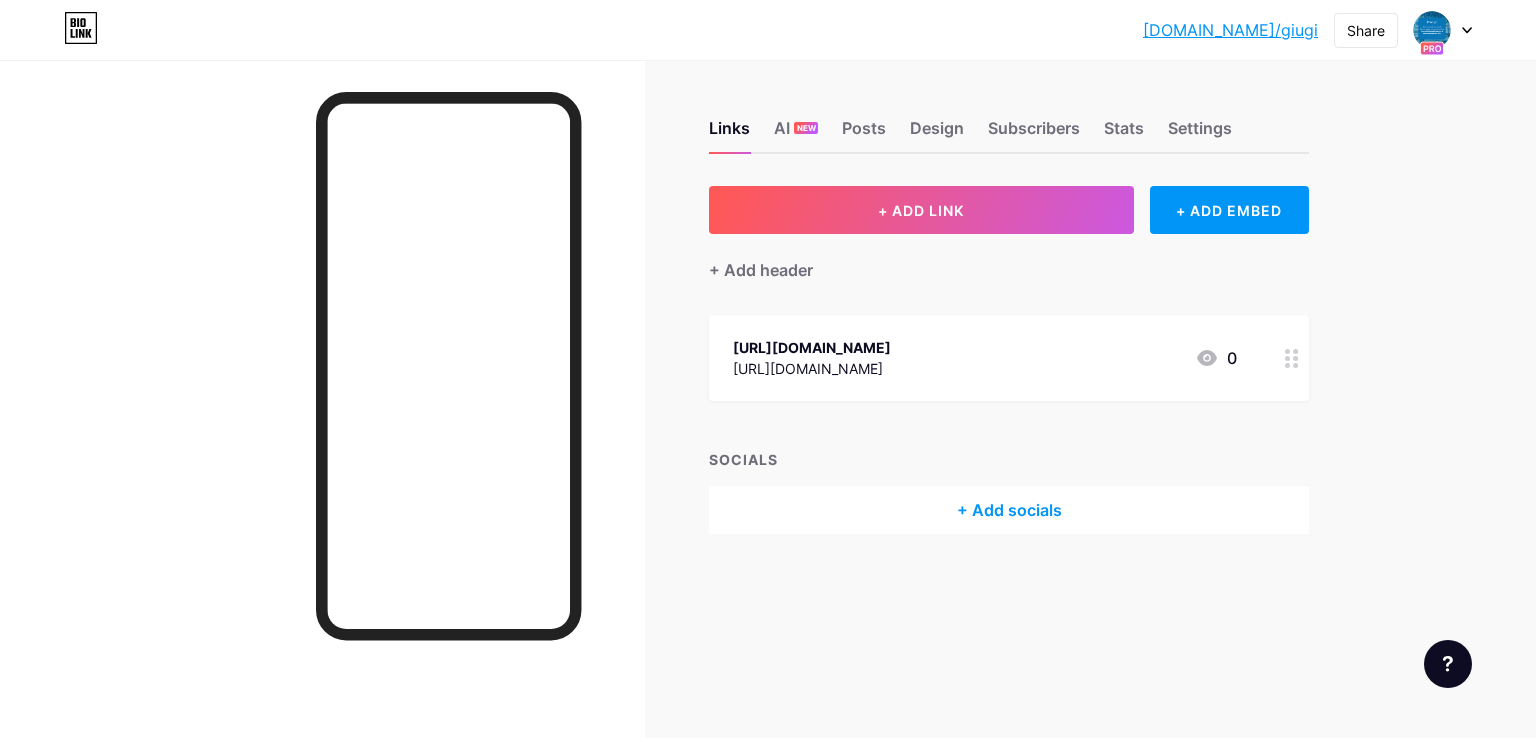
click at [1436, 41] on icon at bounding box center [1432, 48] width 24 height 15
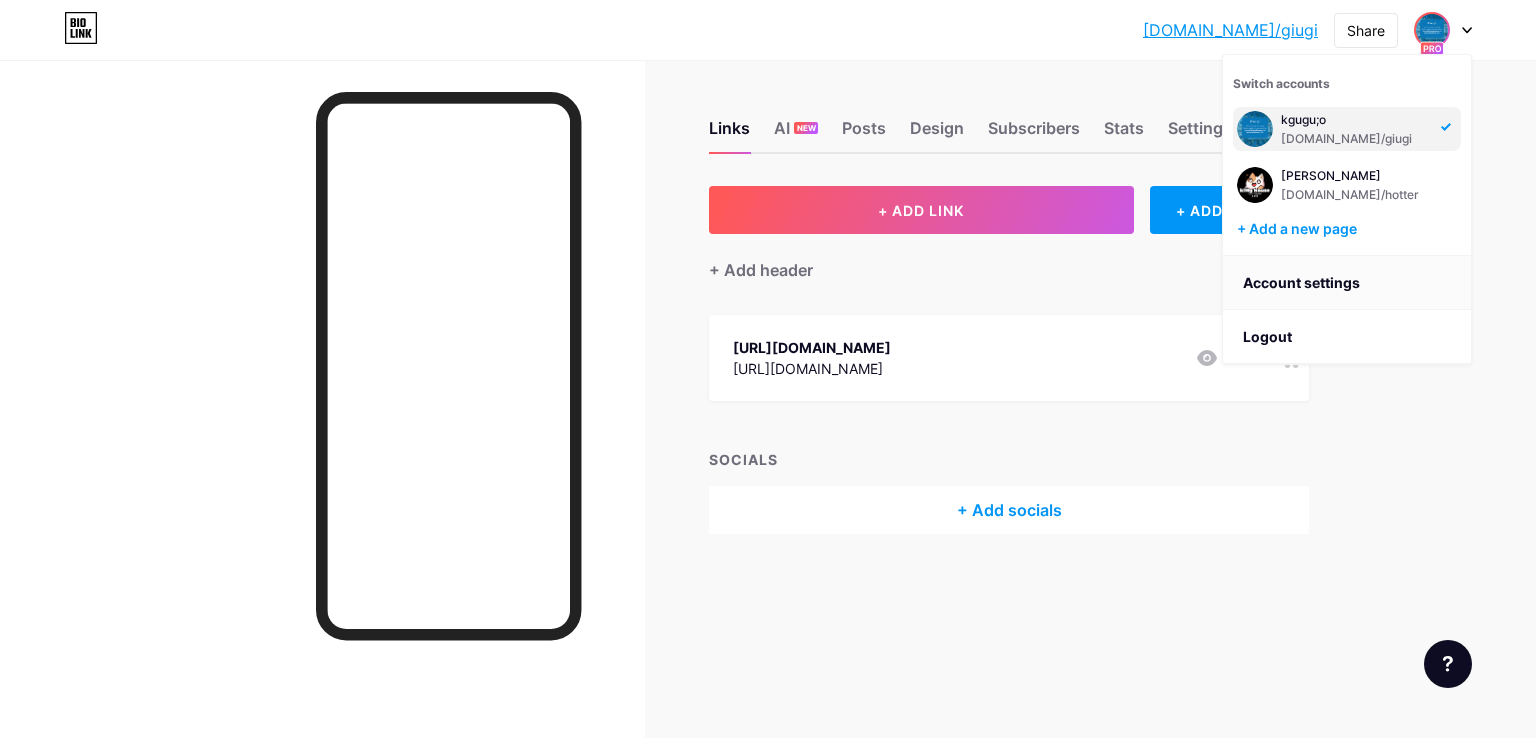
drag, startPoint x: 1330, startPoint y: 115, endPoint x: 1449, endPoint y: 263, distance: 189.9
click at [1449, 263] on link "Account settings" at bounding box center [1347, 283] width 248 height 54
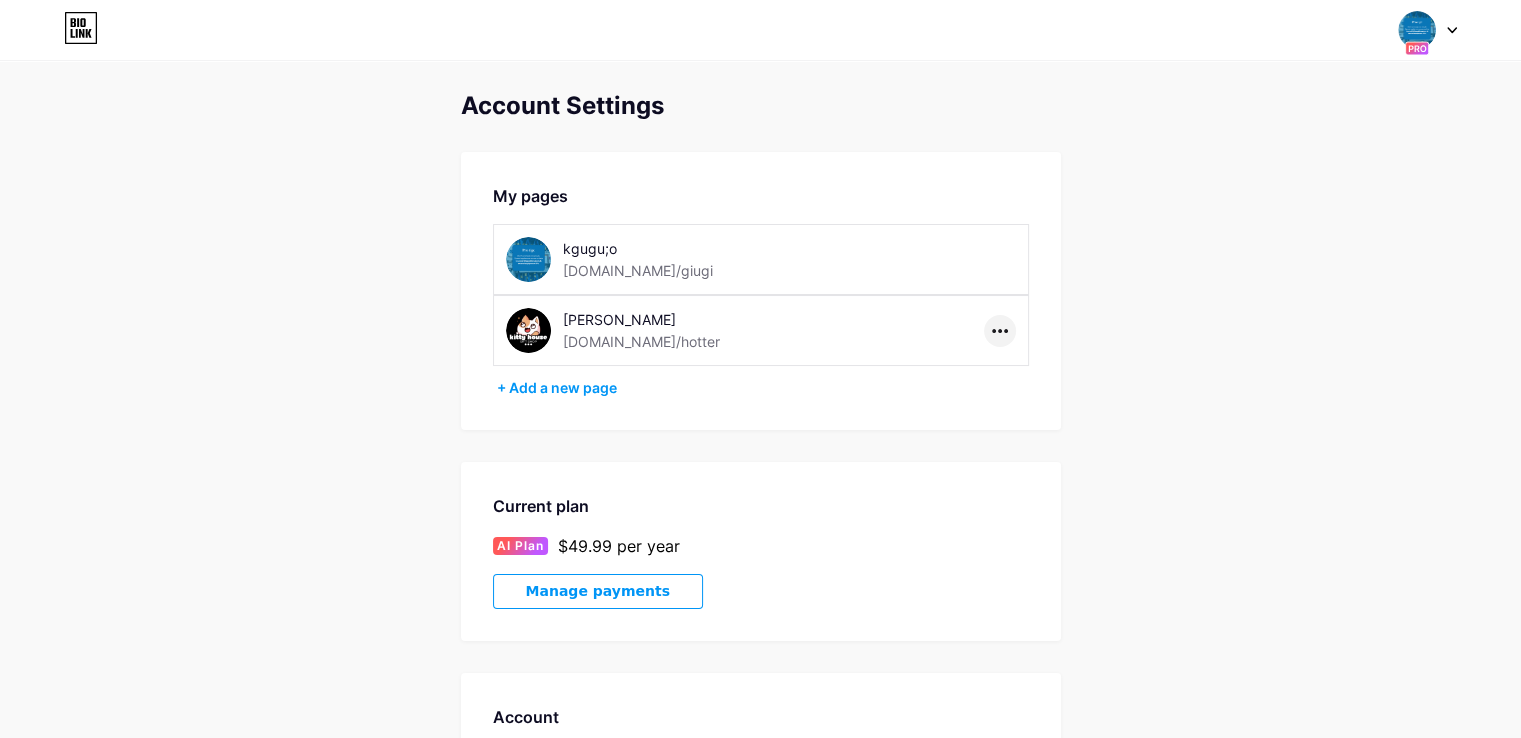
click at [1000, 321] on div at bounding box center [1000, 331] width 32 height 32
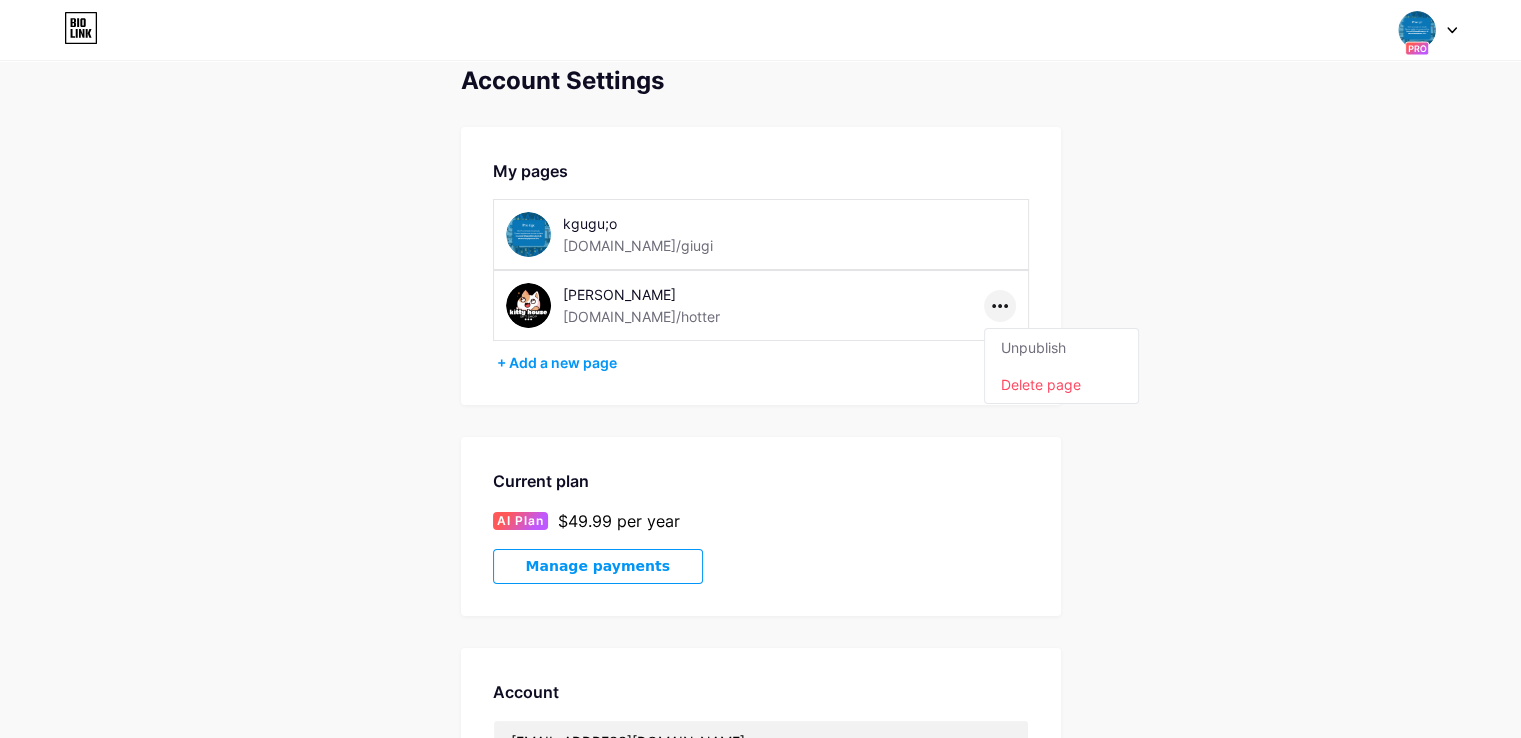
scroll to position [26, 0]
click at [720, 225] on div "kgugu;o [DOMAIN_NAME]/giugi" at bounding box center [676, 233] width 340 height 45
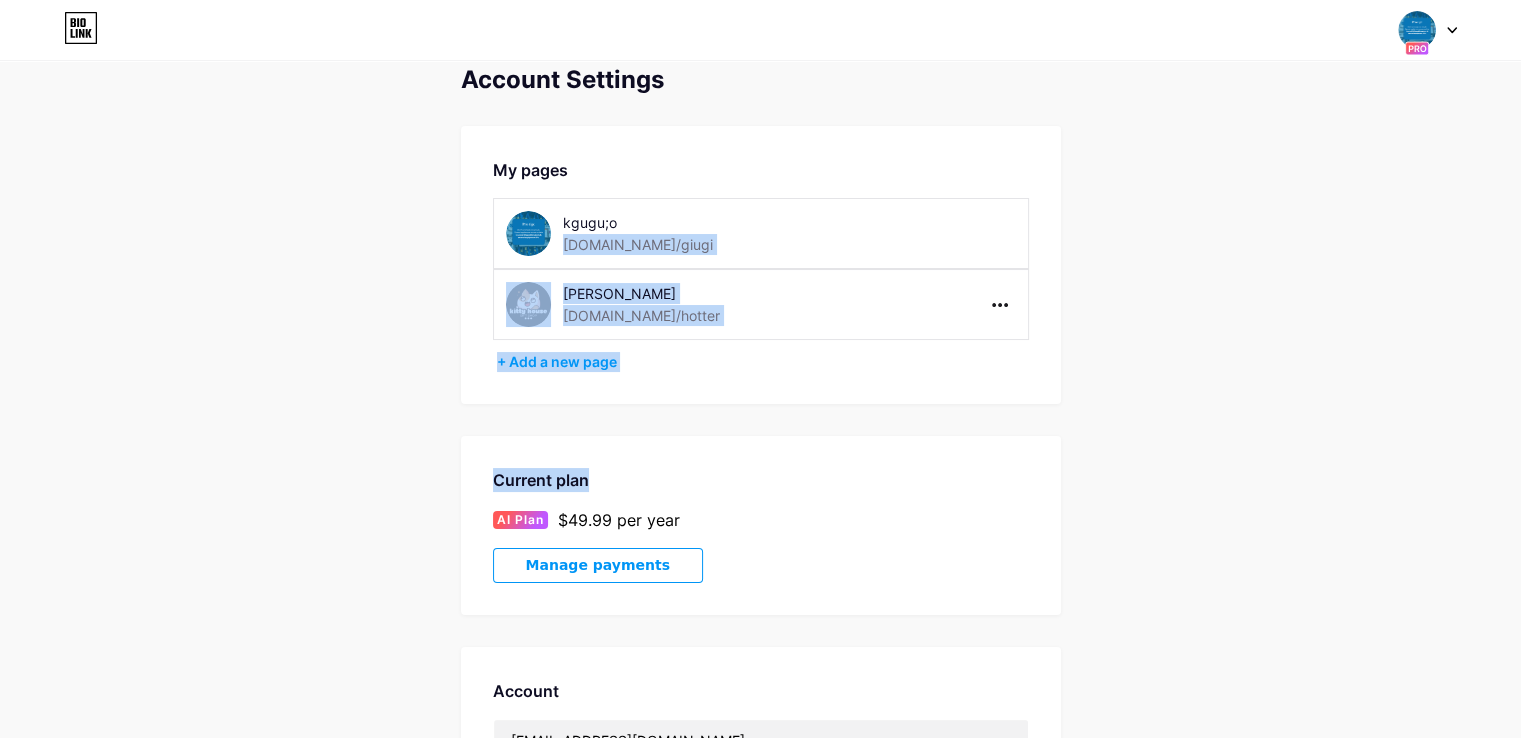
drag, startPoint x: 1520, startPoint y: 272, endPoint x: 1500, endPoint y: 314, distance: 46.5
click at [1521, 403] on html "Switch accounts kgugu;o [DOMAIN_NAME]/[PERSON_NAME] [DOMAIN_NAME]/hotter + Add …" at bounding box center [760, 568] width 1521 height 1189
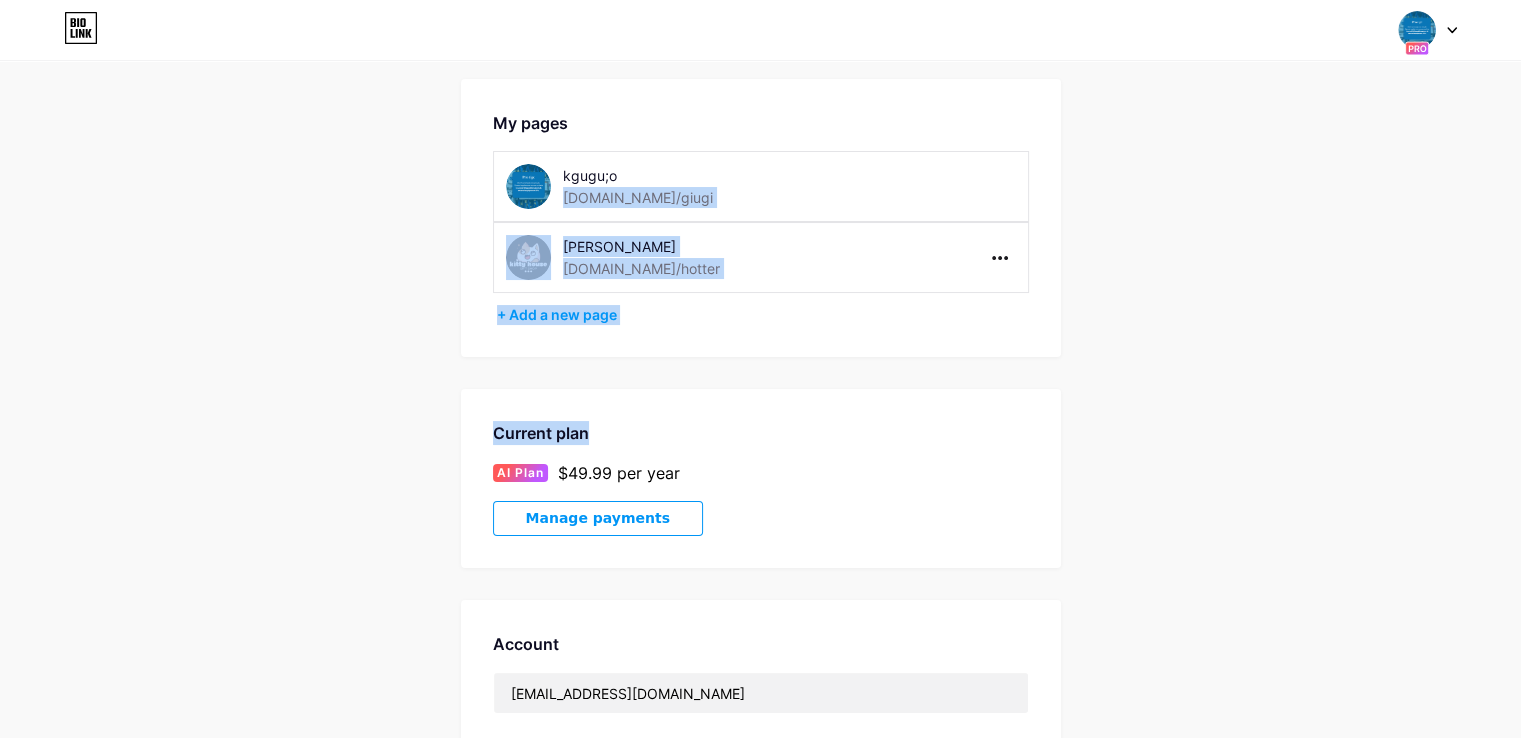
scroll to position [0, 0]
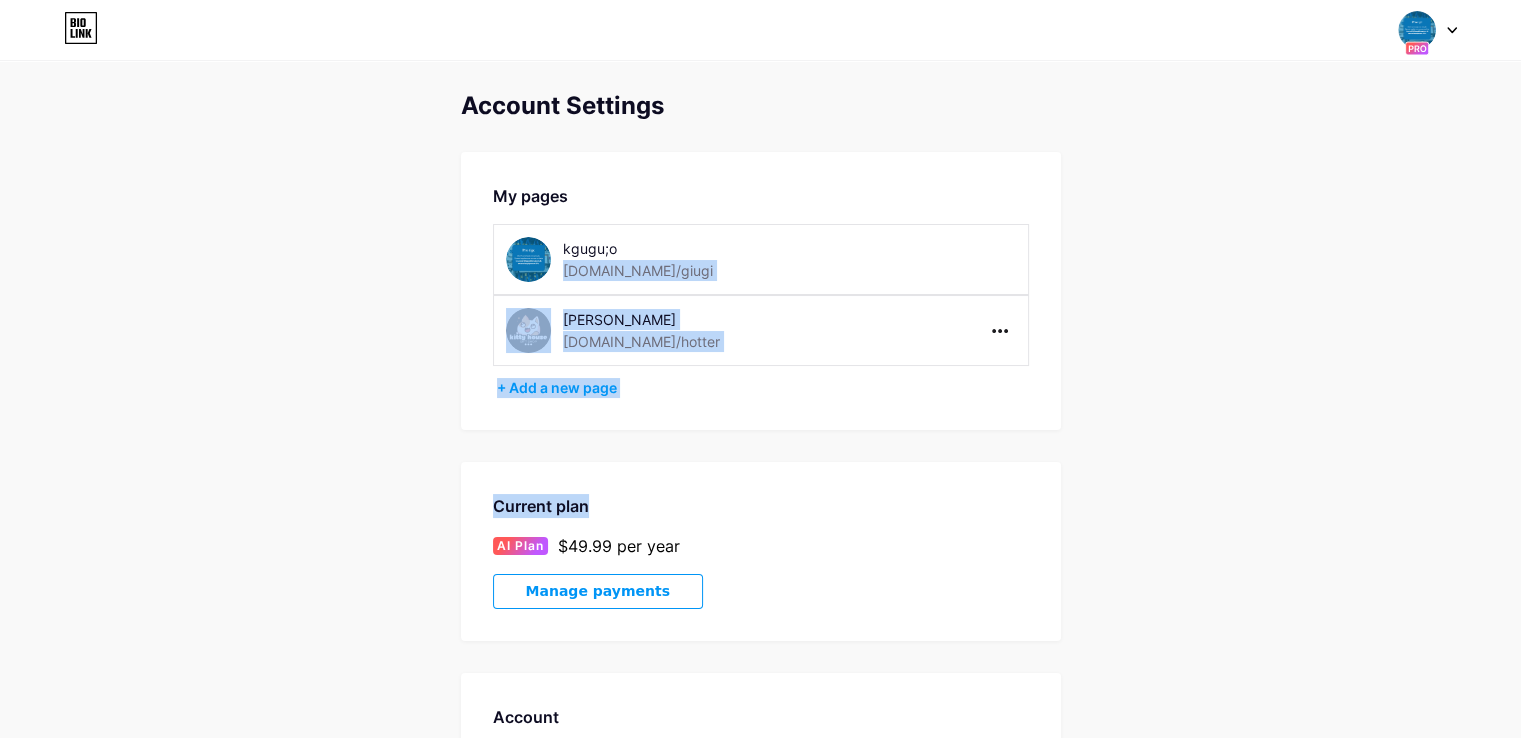
click at [1424, 33] on img at bounding box center [1417, 30] width 38 height 38
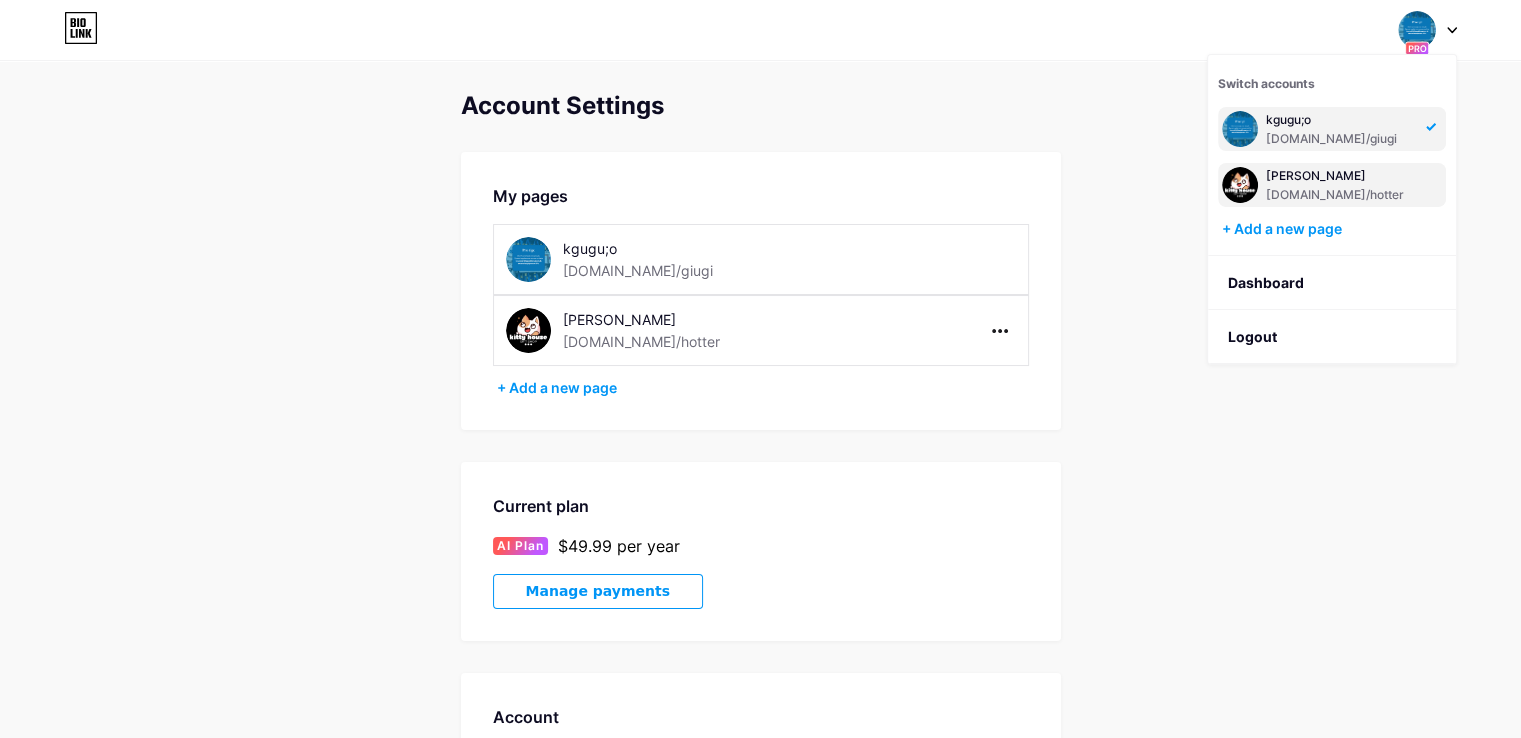
click at [1345, 181] on div "[PERSON_NAME]" at bounding box center [1340, 176] width 148 height 16
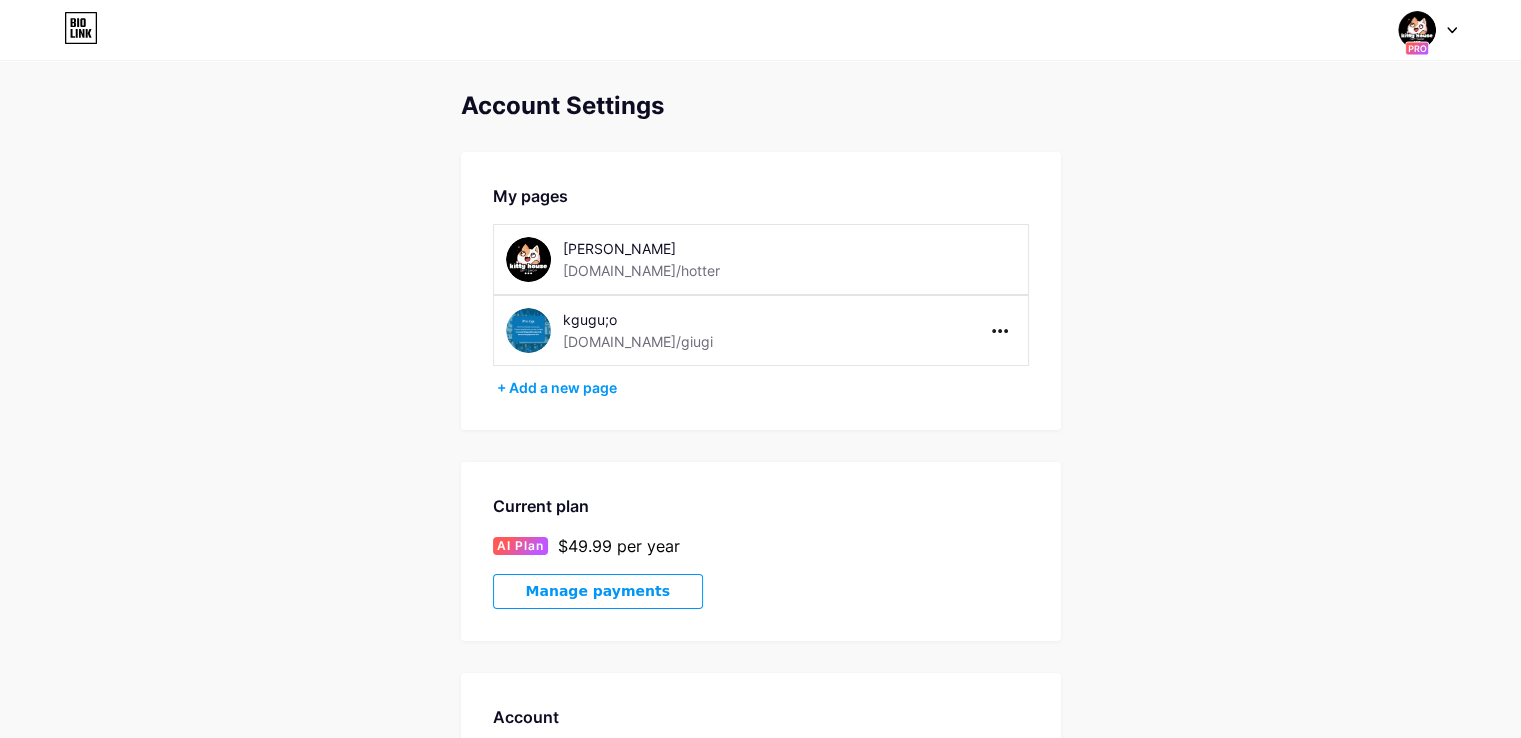
click at [1464, 56] on div "Switch accounts [PERSON_NAME] [DOMAIN_NAME]/hotter kgugu;o [DOMAIN_NAME]/giugi …" at bounding box center [760, 30] width 1521 height 60
click at [1432, 32] on img at bounding box center [1417, 30] width 38 height 38
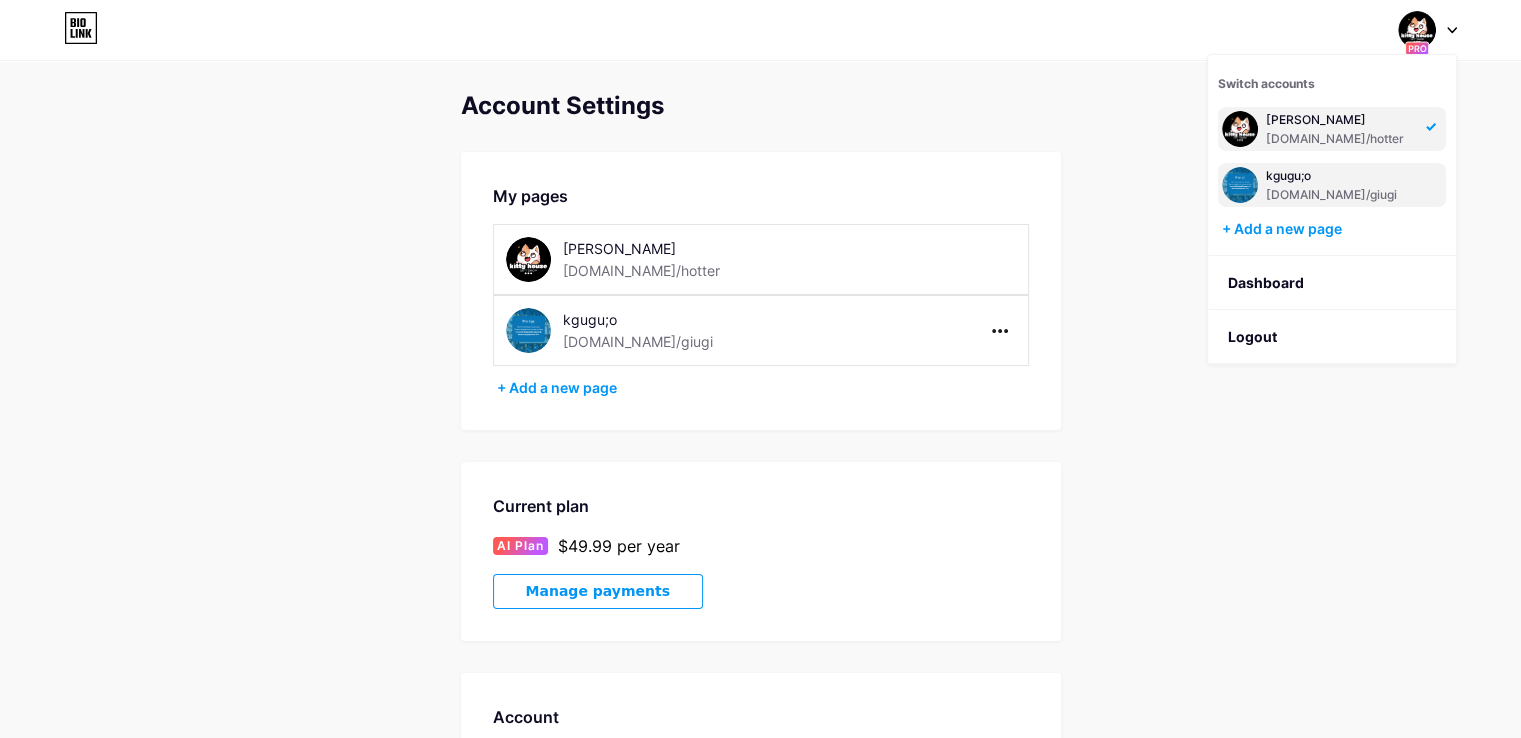
click at [1300, 195] on div "[DOMAIN_NAME]/giugi" at bounding box center [1340, 195] width 148 height 16
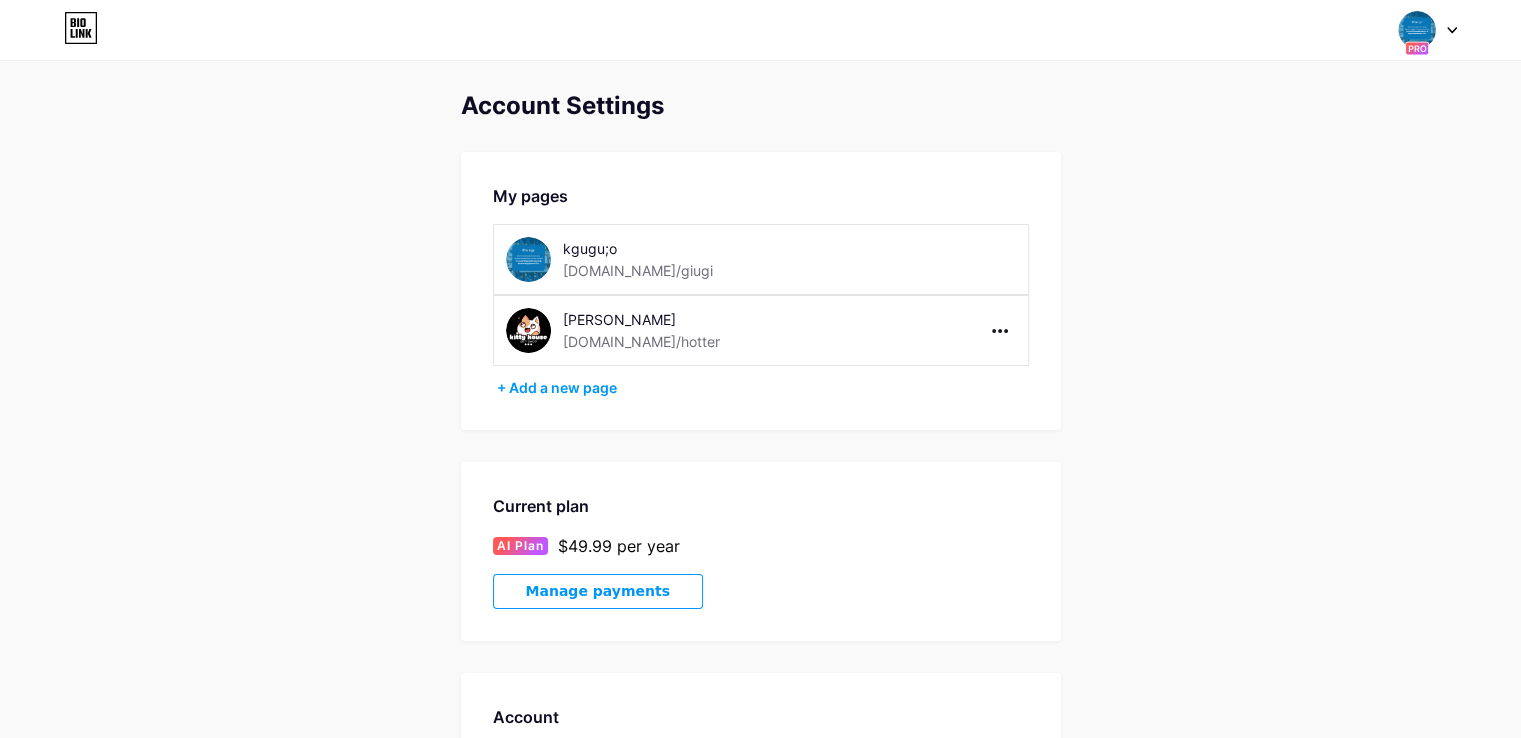
click at [80, 6] on div "Switch accounts kgugu;o [DOMAIN_NAME]/[PERSON_NAME] [DOMAIN_NAME]/hotter + Add …" at bounding box center [760, 30] width 1521 height 60
click at [77, 18] on icon at bounding box center [78, 22] width 2 height 9
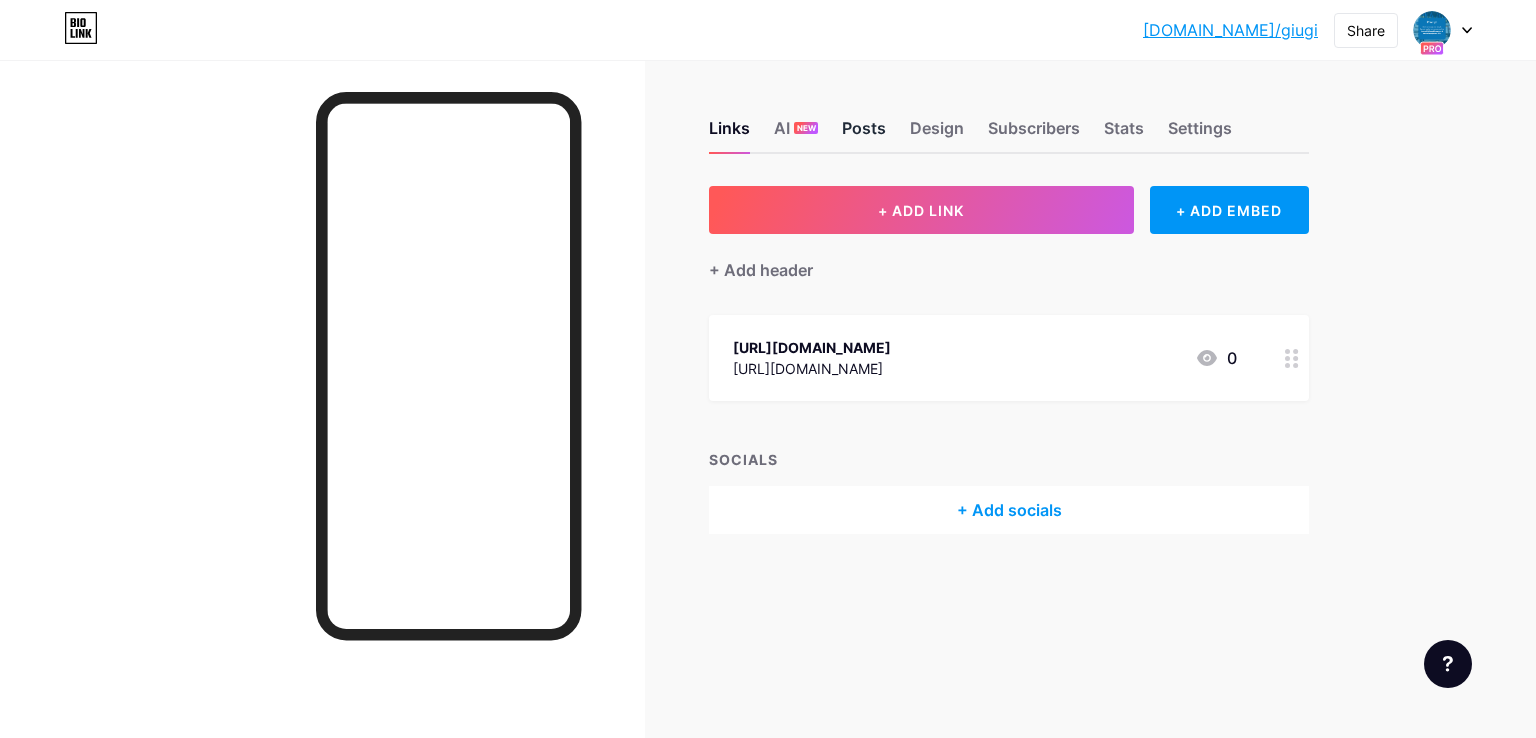
click at [872, 132] on div "Posts" at bounding box center [864, 134] width 44 height 36
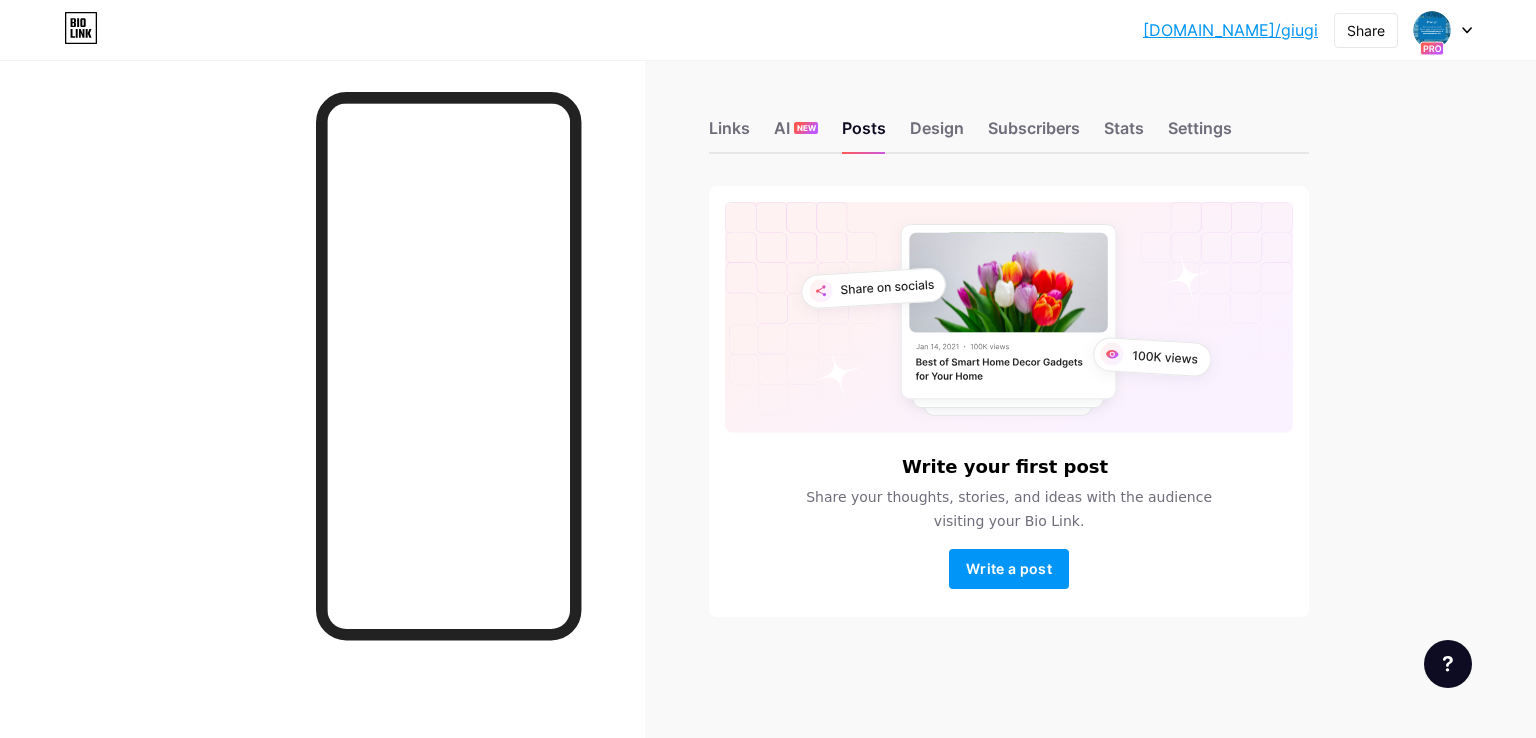
click at [985, 126] on div "Links AI NEW Posts Design Subscribers Stats Settings" at bounding box center [1009, 119] width 600 height 70
click at [954, 139] on div "Design" at bounding box center [937, 134] width 54 height 36
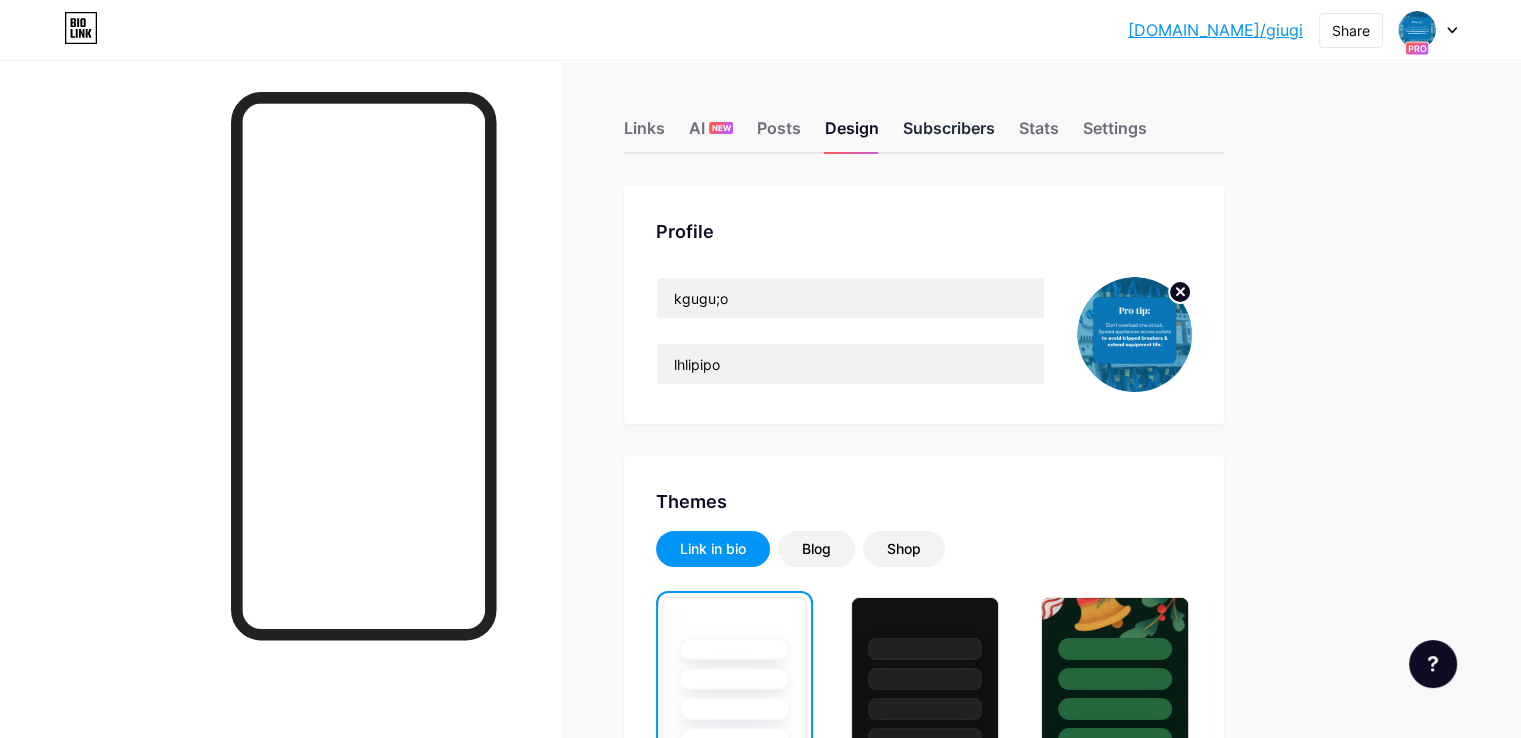
click at [995, 123] on div "Subscribers" at bounding box center [949, 134] width 92 height 36
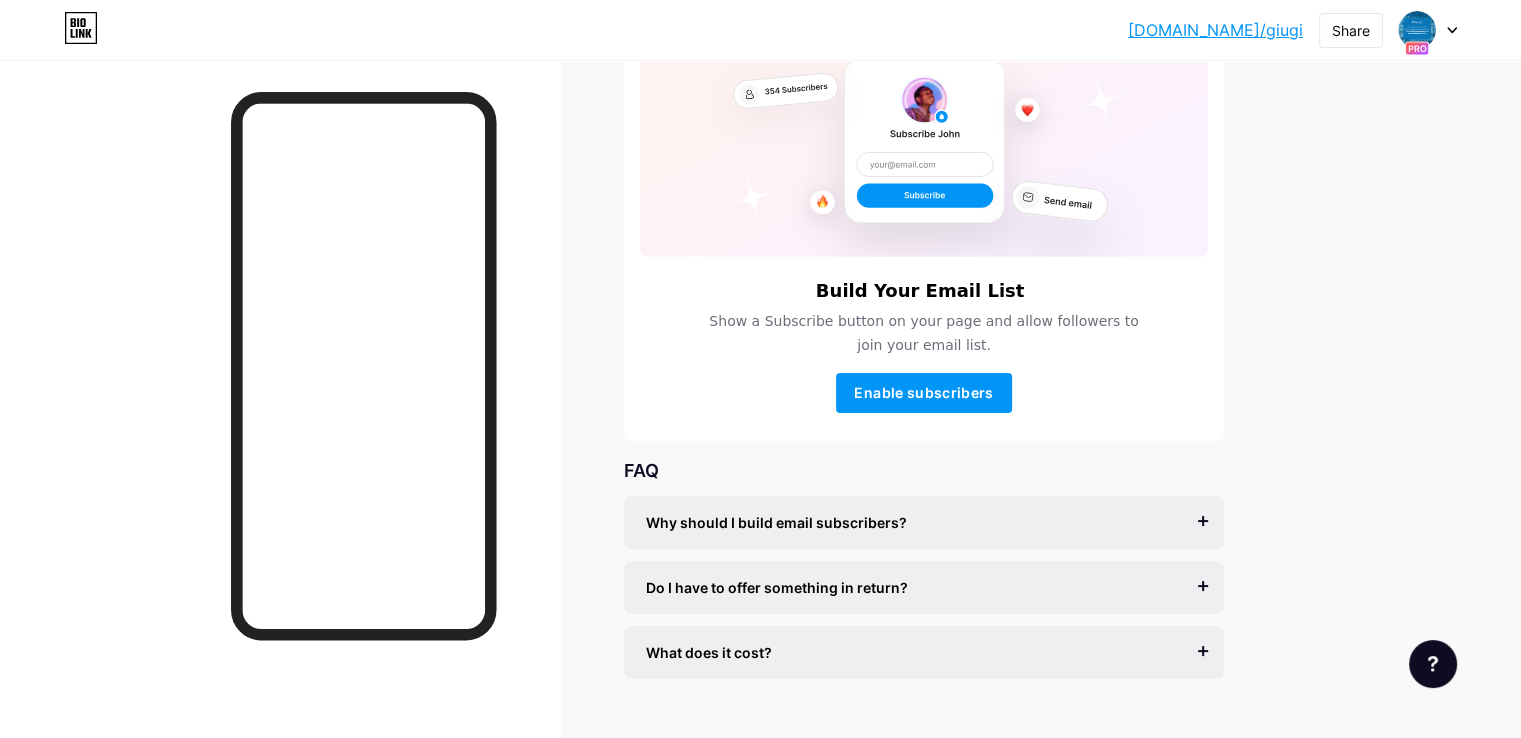
scroll to position [216, 0]
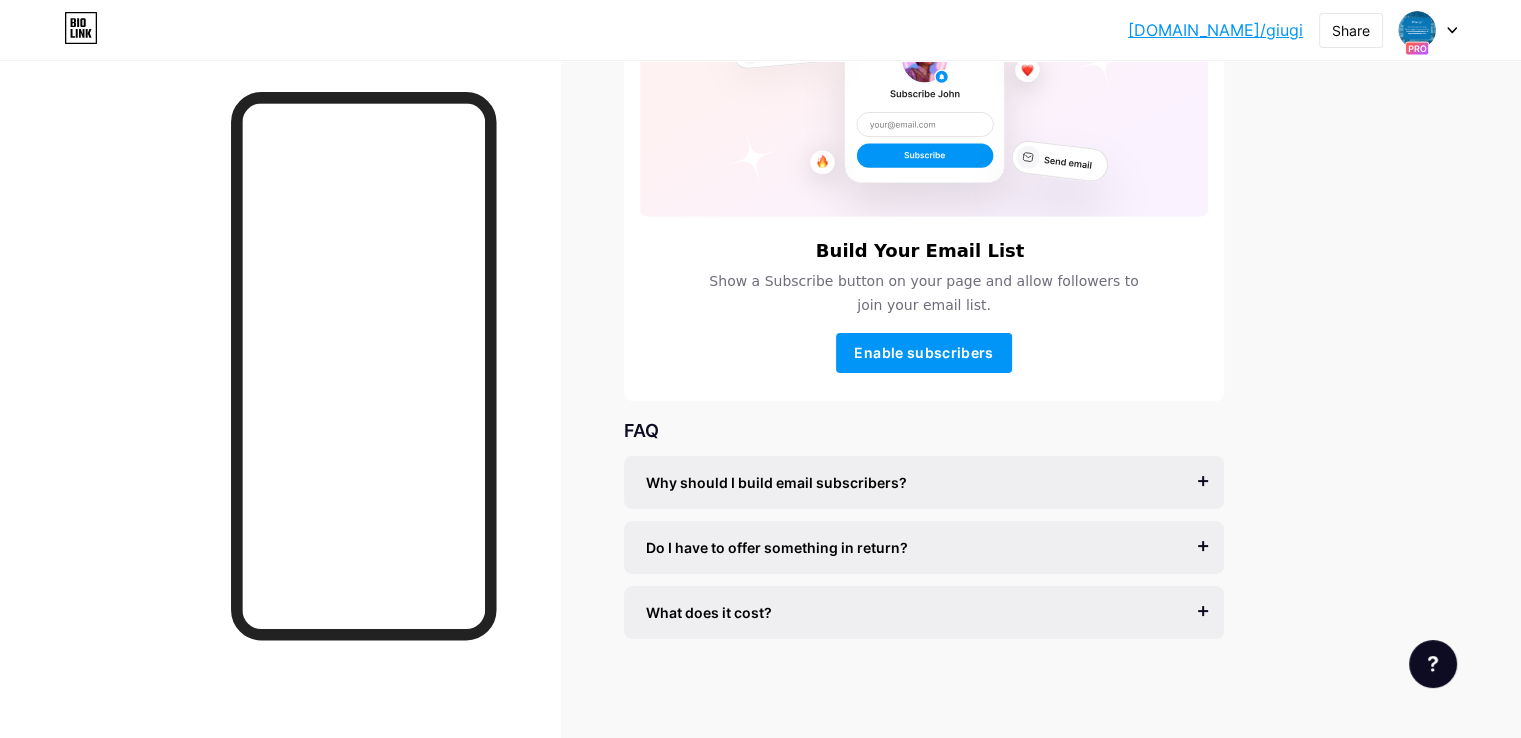
click at [892, 479] on span "Why should I build email subscribers?" at bounding box center [776, 482] width 261 height 21
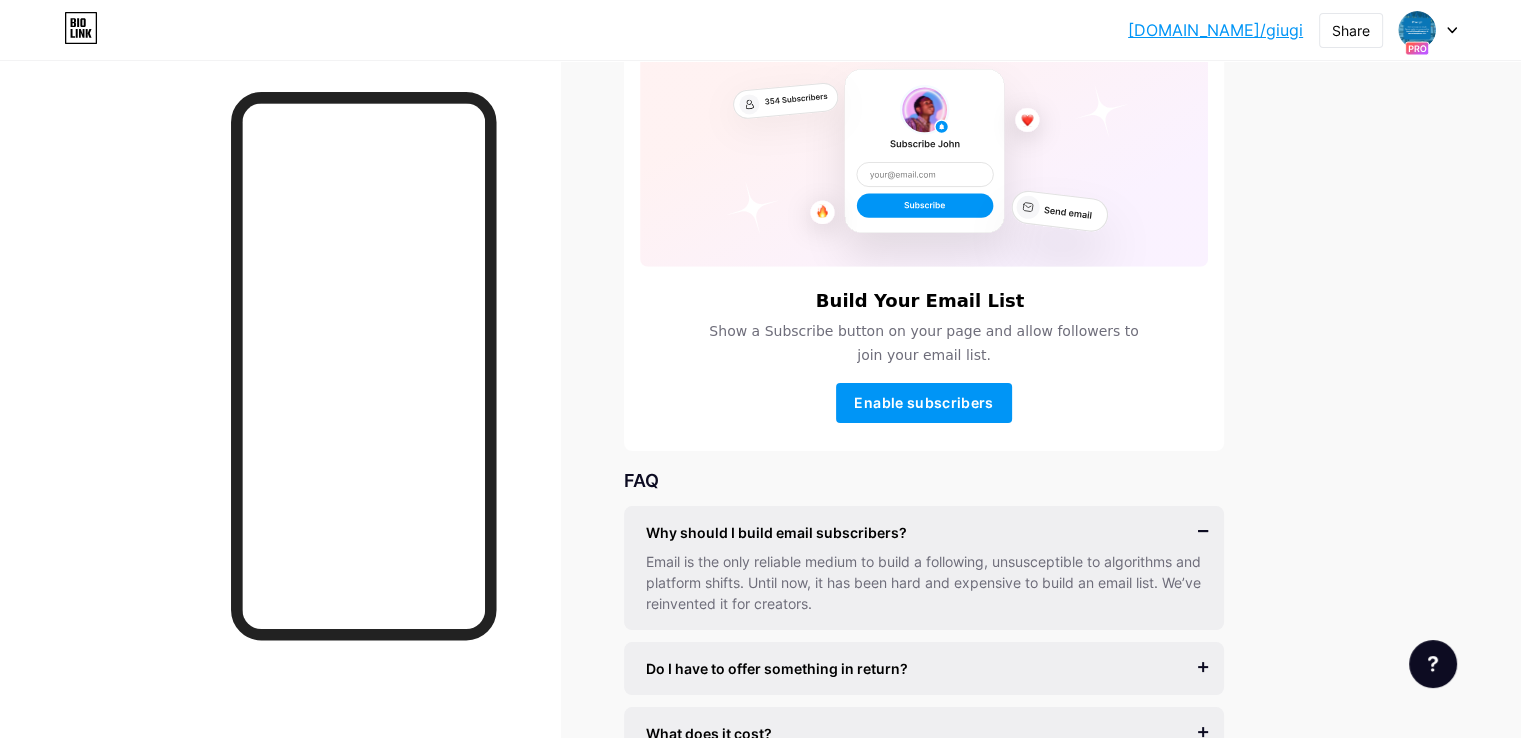
scroll to position [0, 0]
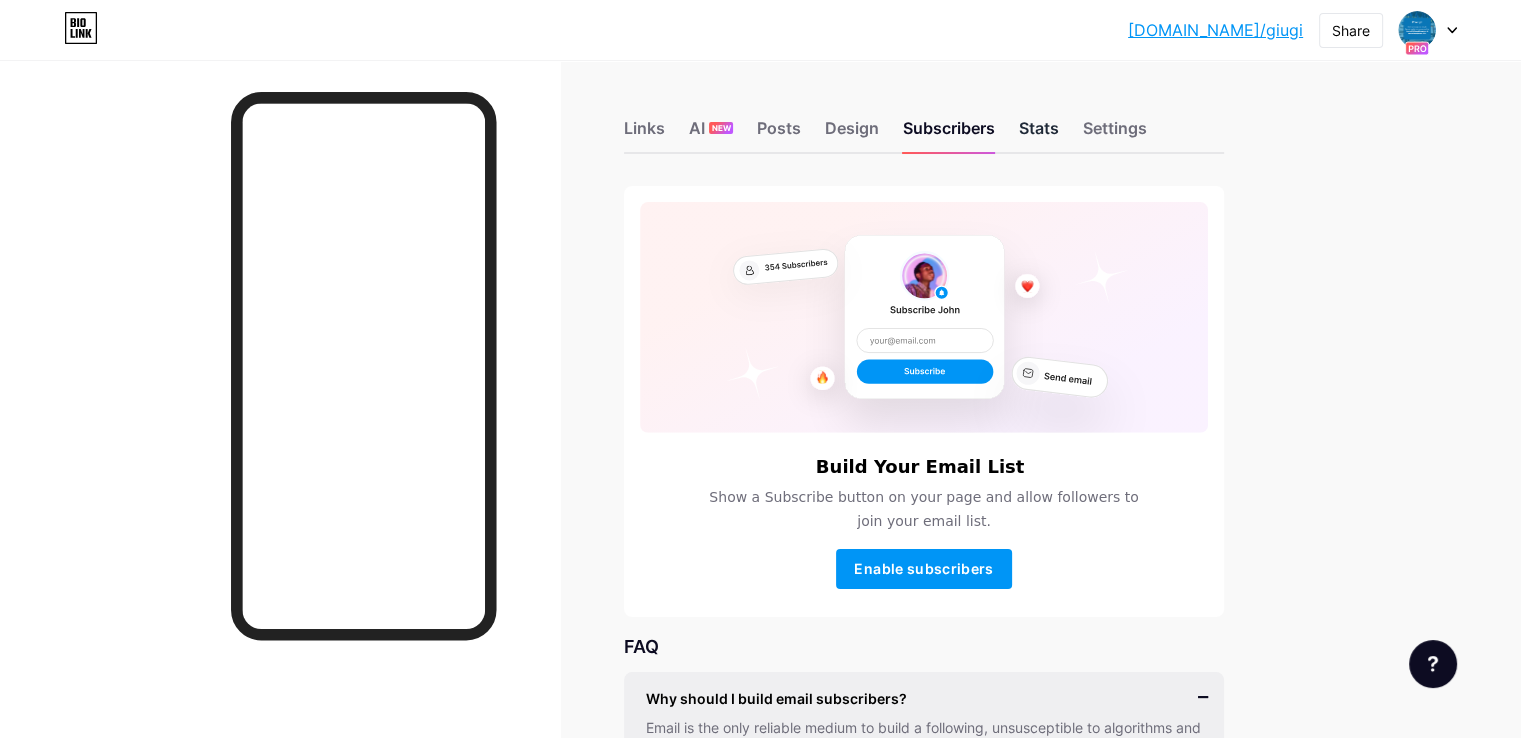
click at [1059, 121] on div "Stats" at bounding box center [1039, 134] width 40 height 36
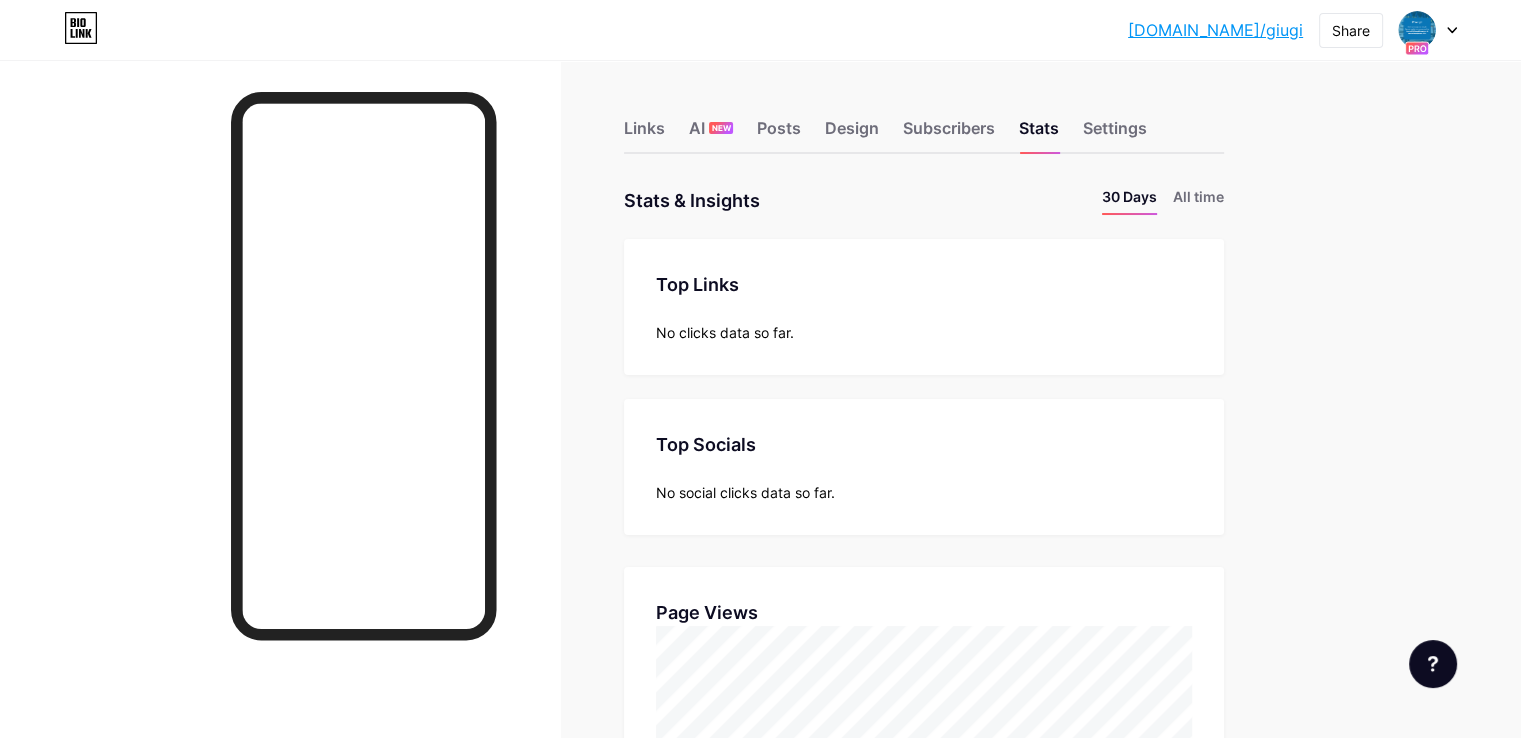
scroll to position [737, 1520]
drag, startPoint x: 1490, startPoint y: 164, endPoint x: 1491, endPoint y: 182, distance: 18.0
click at [1491, 182] on div "bio.link/giugi bio.link/giugi Share Switch accounts kgugu;o bio.link/giugi Joe …" at bounding box center [760, 673] width 1521 height 1346
drag, startPoint x: 1519, startPoint y: 165, endPoint x: 1519, endPoint y: 377, distance: 212.0
click at [1519, 377] on div "bio.link/giugi bio.link/giugi Share Switch accounts kgugu;o bio.link/giugi Joe …" at bounding box center [760, 673] width 1521 height 1346
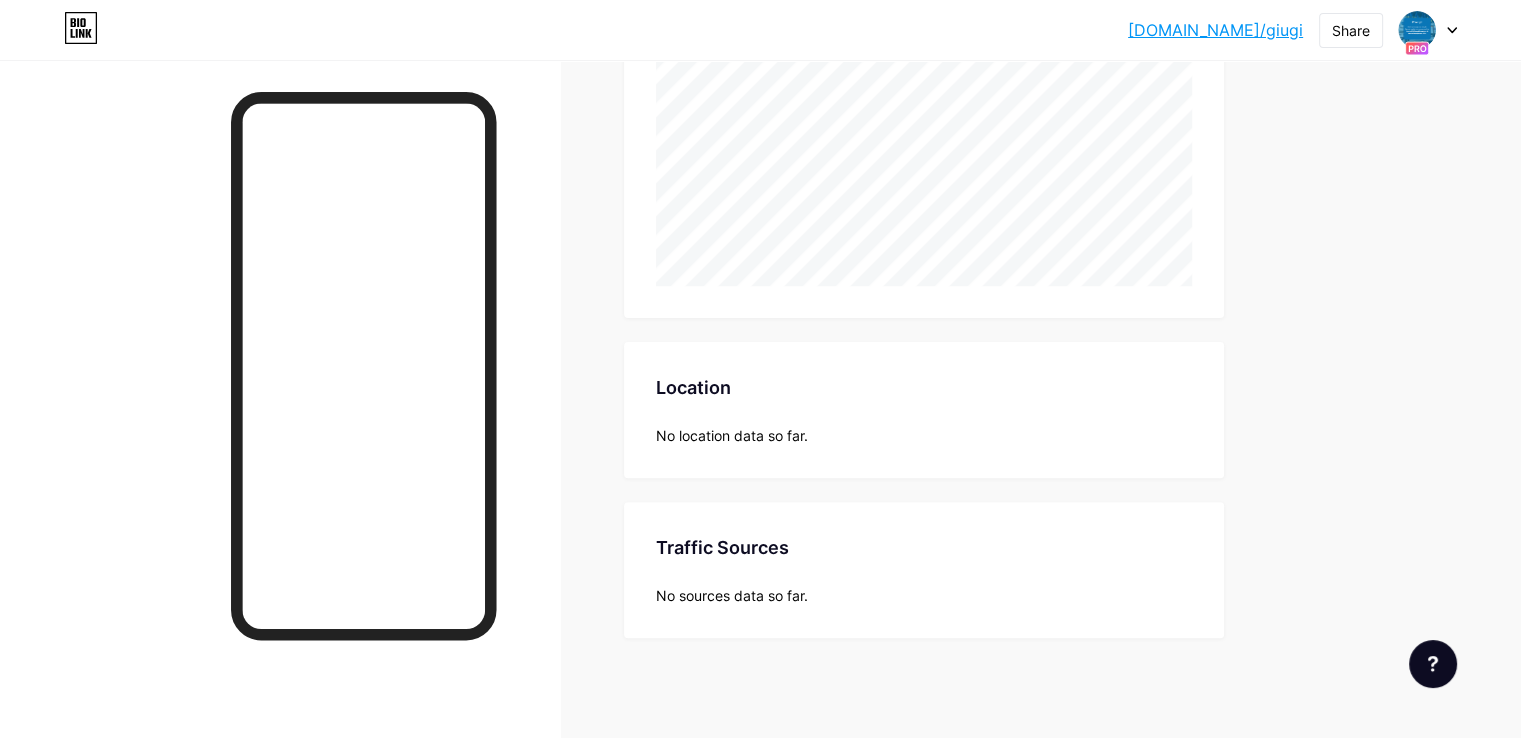
scroll to position [0, 0]
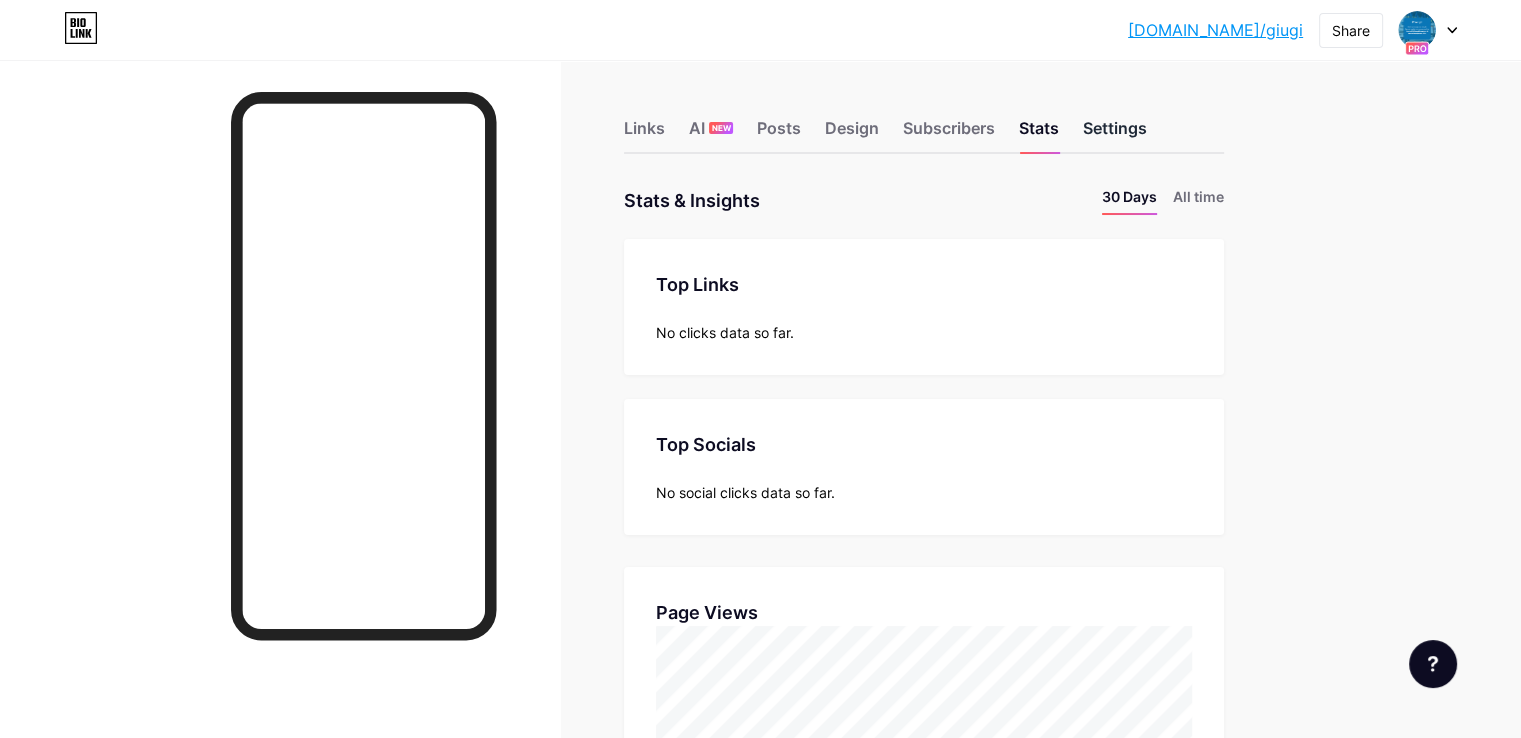
click at [1147, 143] on div "Settings" at bounding box center [1115, 134] width 64 height 36
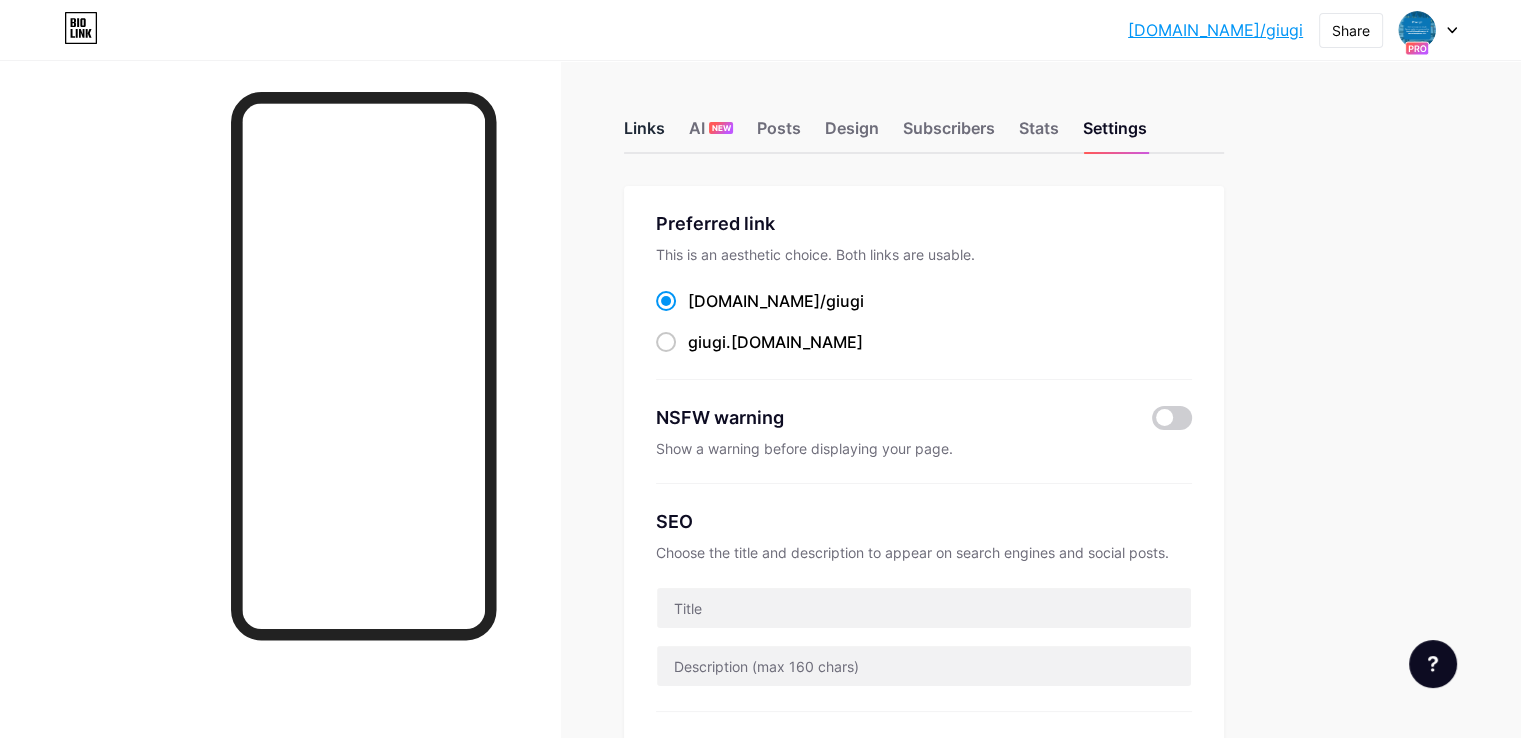
click at [665, 122] on div "Links" at bounding box center [644, 134] width 41 height 36
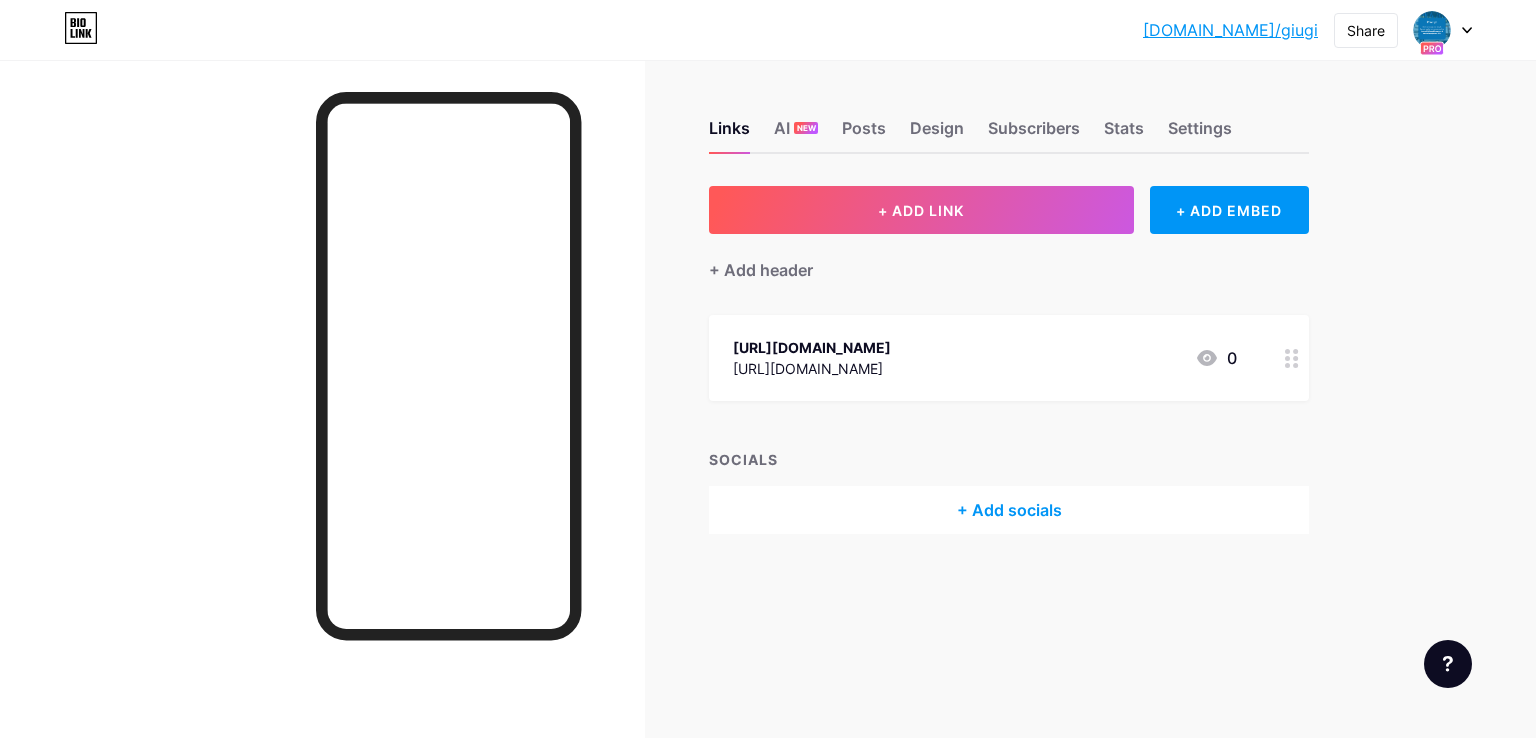
click at [1425, 42] on rect at bounding box center [1431, 48] width 23 height 13
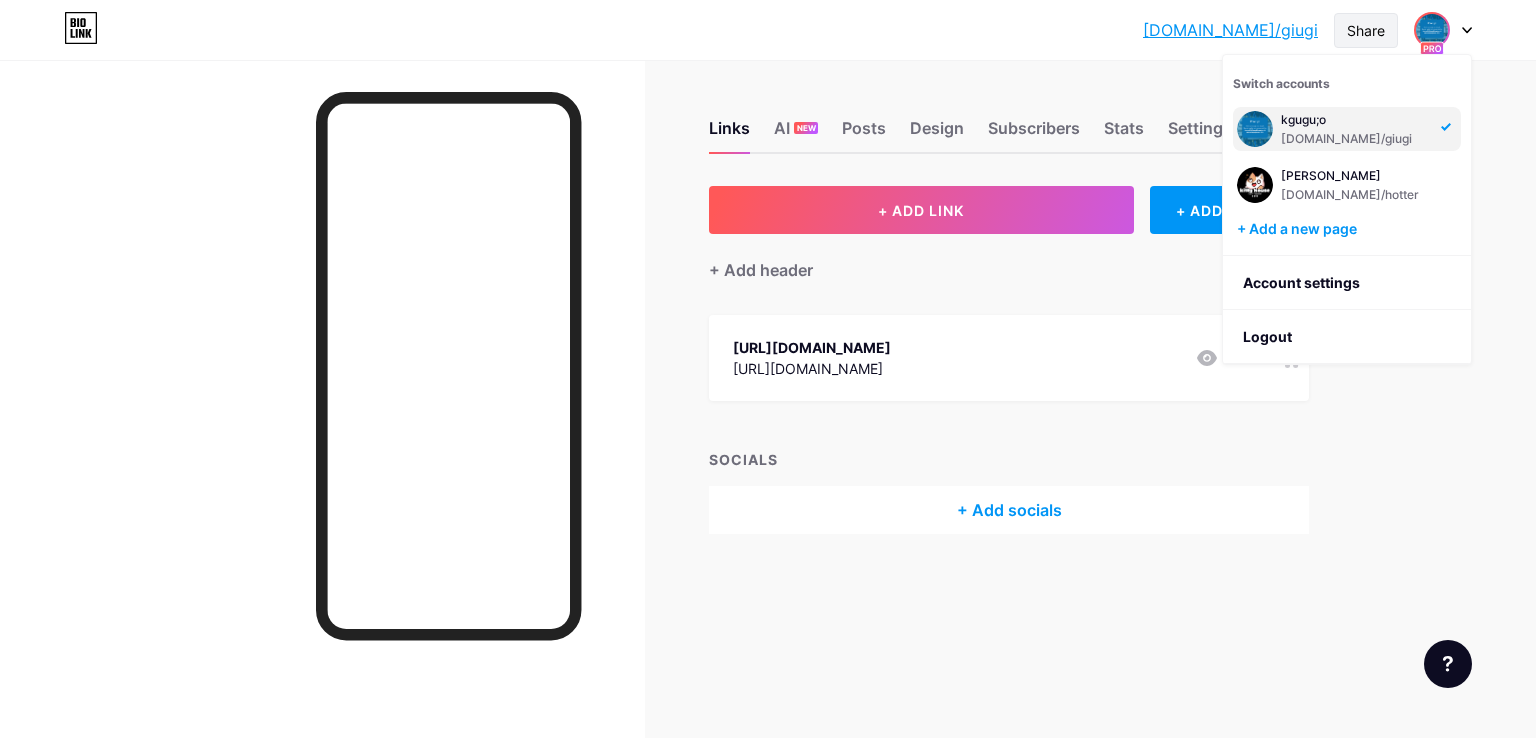
click at [1380, 25] on div "Share" at bounding box center [1366, 30] width 38 height 21
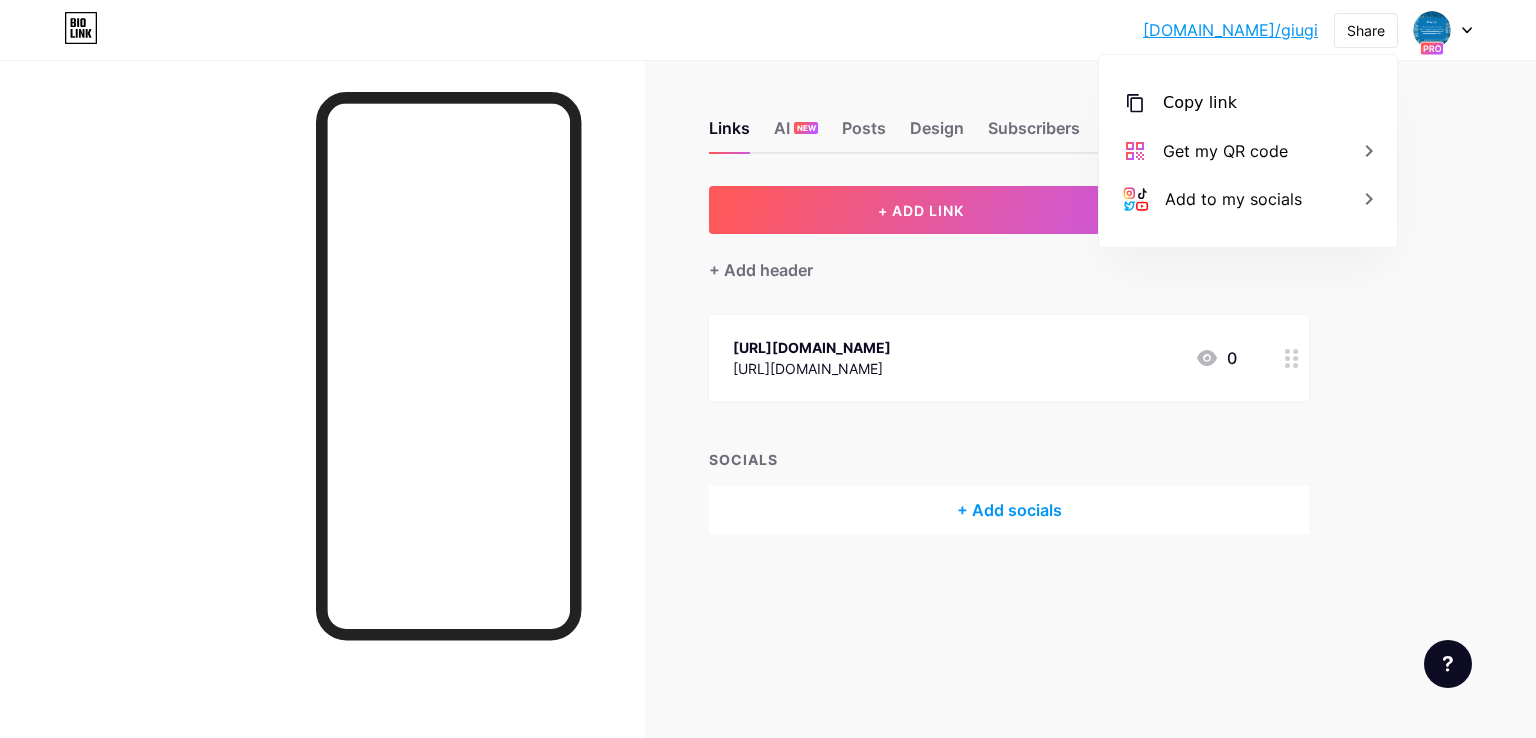
click at [1445, 113] on div "bio.link/giugi bio.link/giugi Share Copy link https://bio.link/giugi Get my QR …" at bounding box center [768, 369] width 1536 height 738
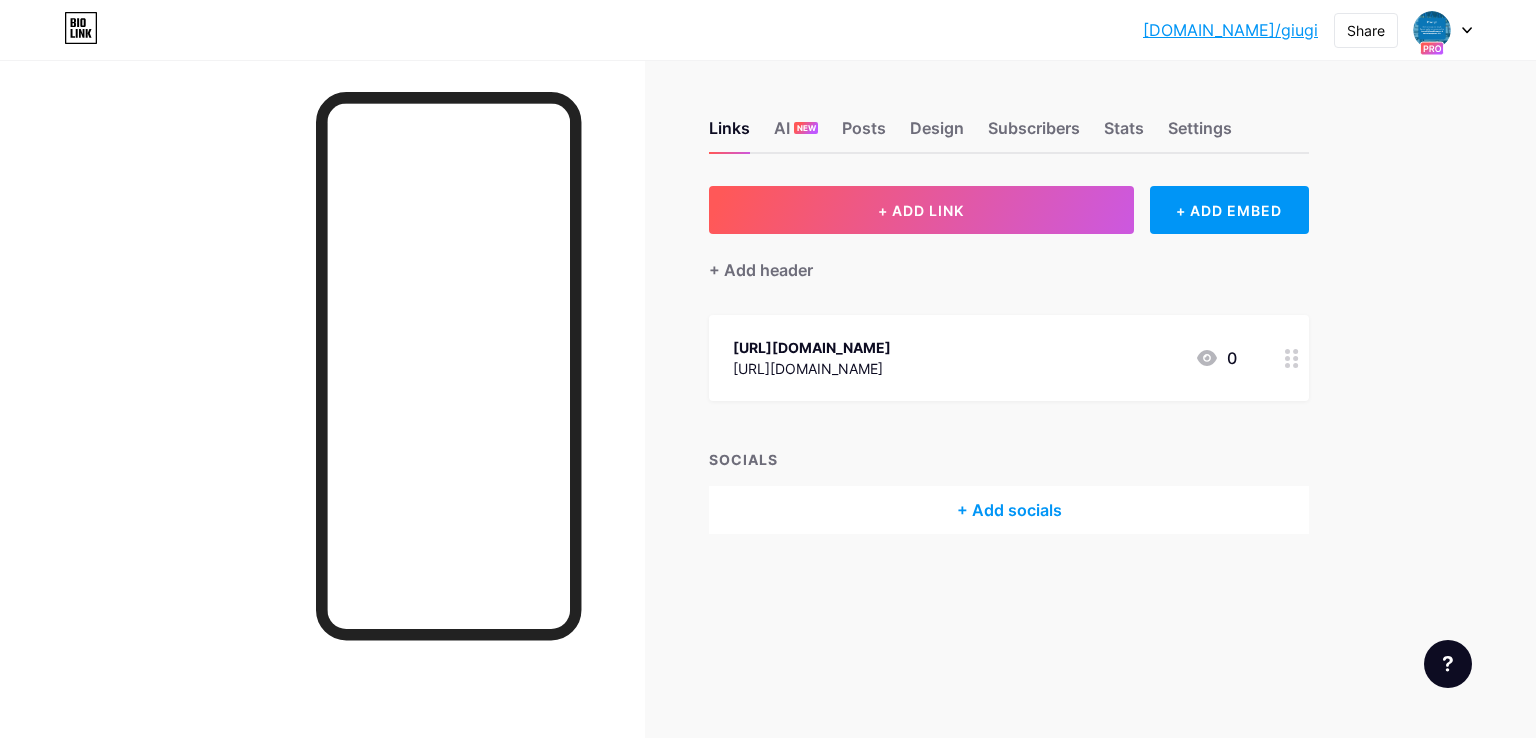
click at [1452, 25] on div at bounding box center [1443, 30] width 58 height 36
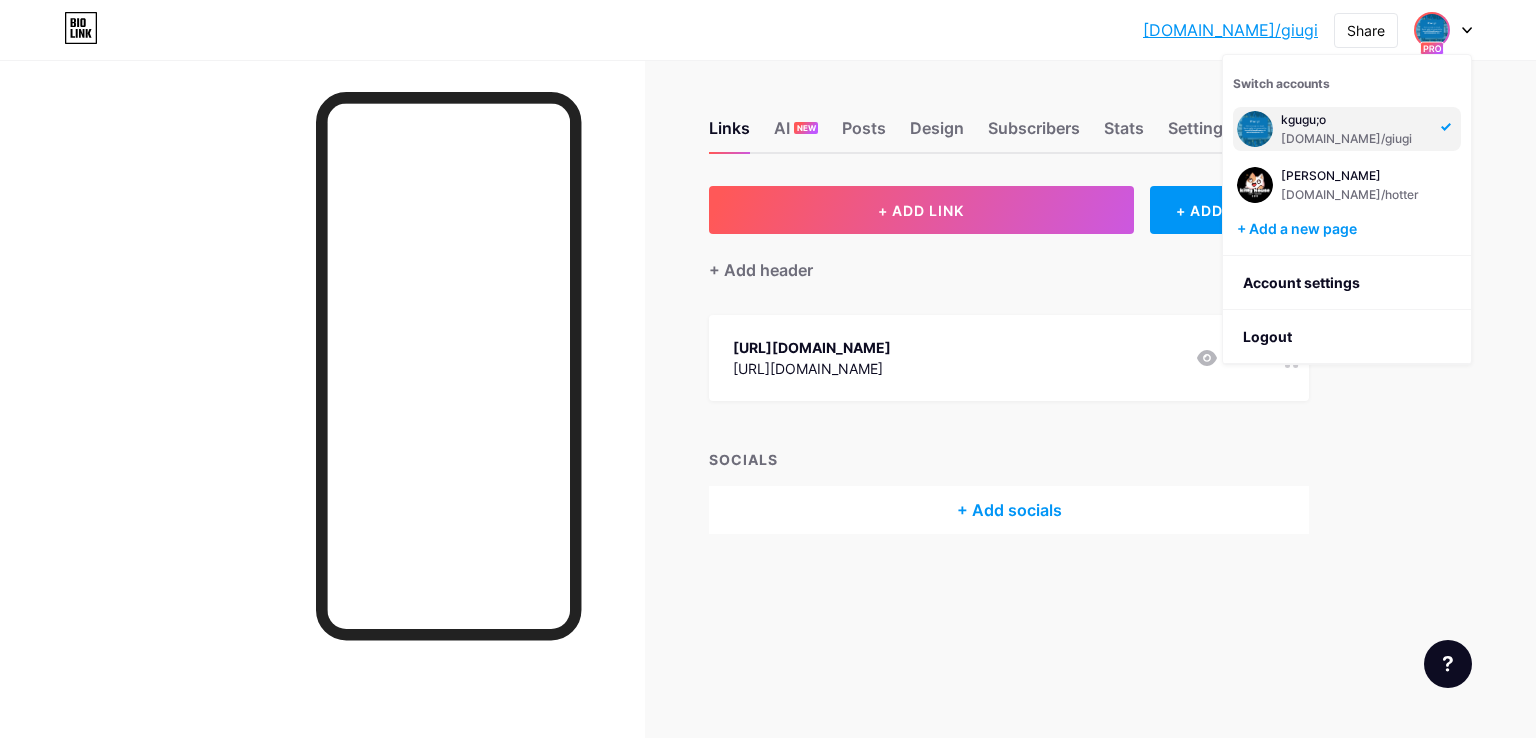
click at [1447, 421] on div "bio.link/giugi bio.link/giugi Share Switch accounts kgugu;o bio.link/giugi Joe …" at bounding box center [768, 369] width 1536 height 738
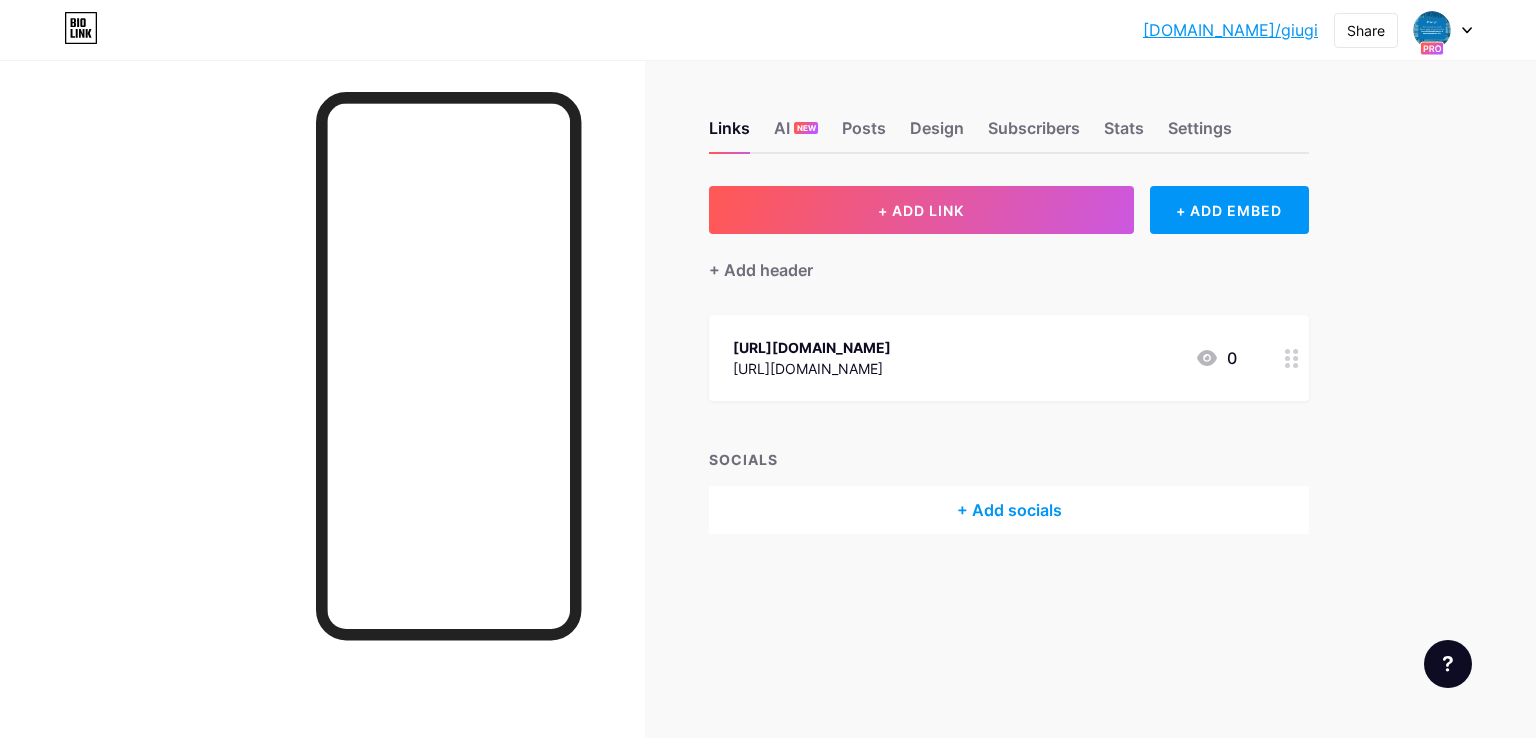
click at [1210, 352] on icon at bounding box center [1207, 358] width 20 height 16
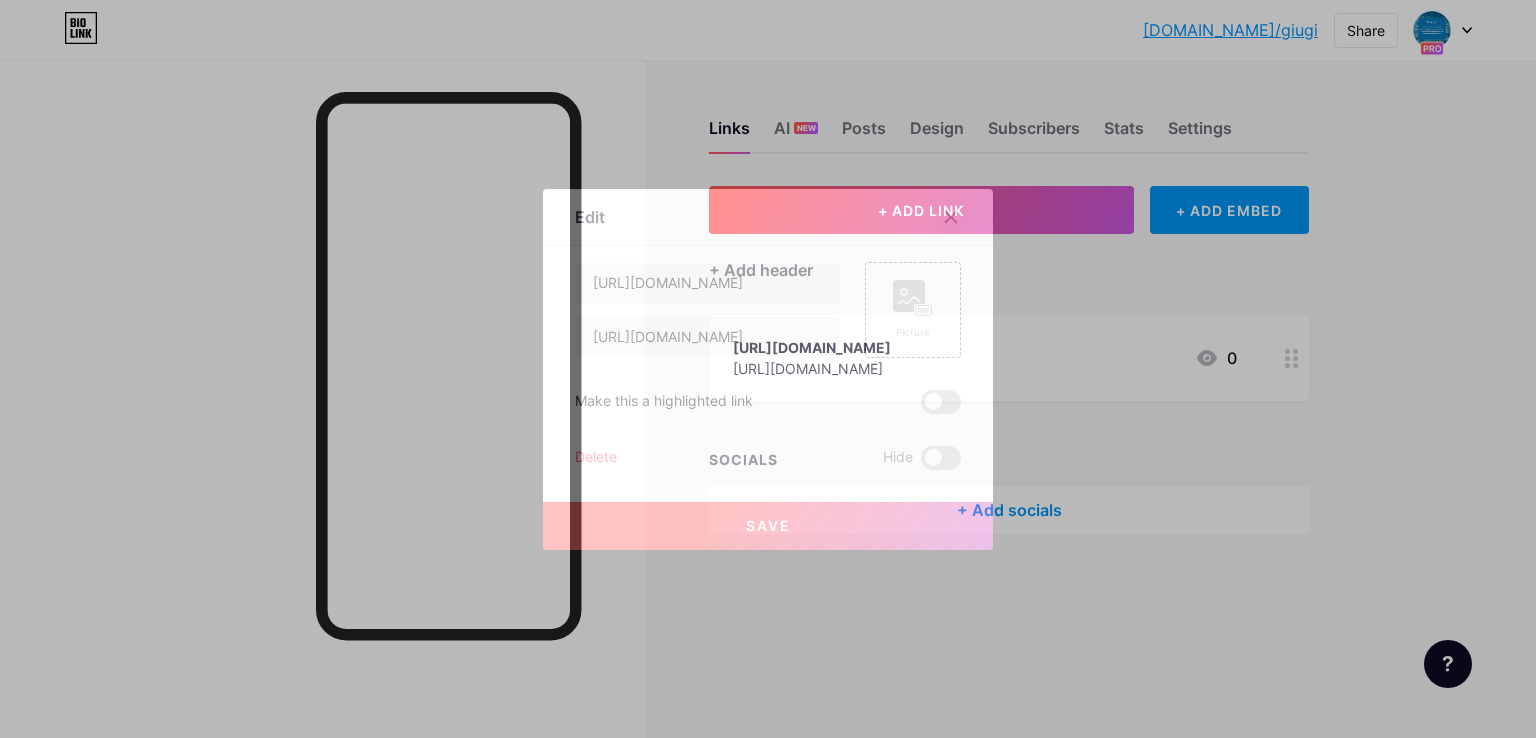
click at [951, 217] on icon at bounding box center [951, 216] width 11 height 11
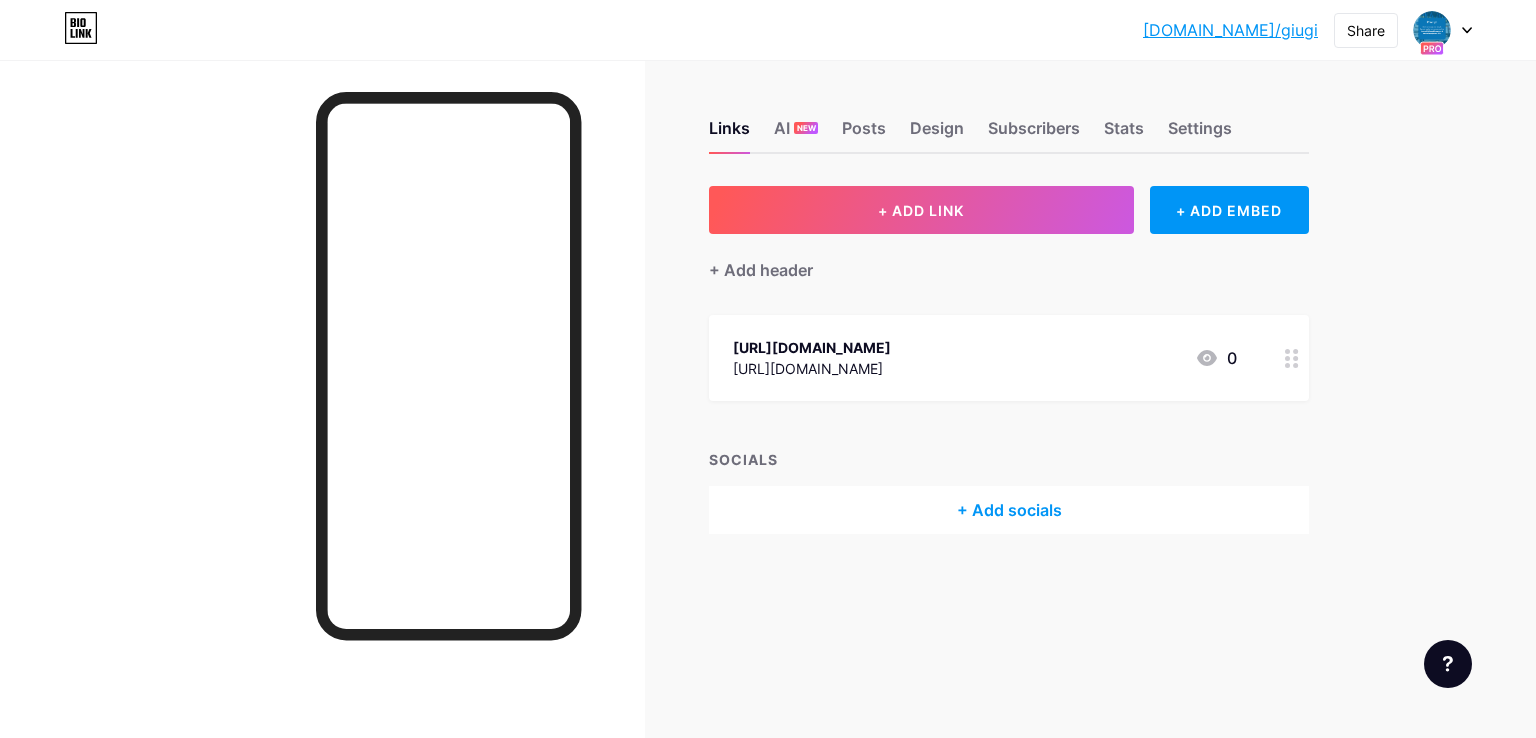
click at [1475, 35] on div "bio.link/giugi bio.link/giugi Share Switch accounts kgugu;o bio.link/giugi Joe …" at bounding box center [768, 30] width 1536 height 36
click at [1459, 37] on div at bounding box center [1443, 30] width 58 height 36
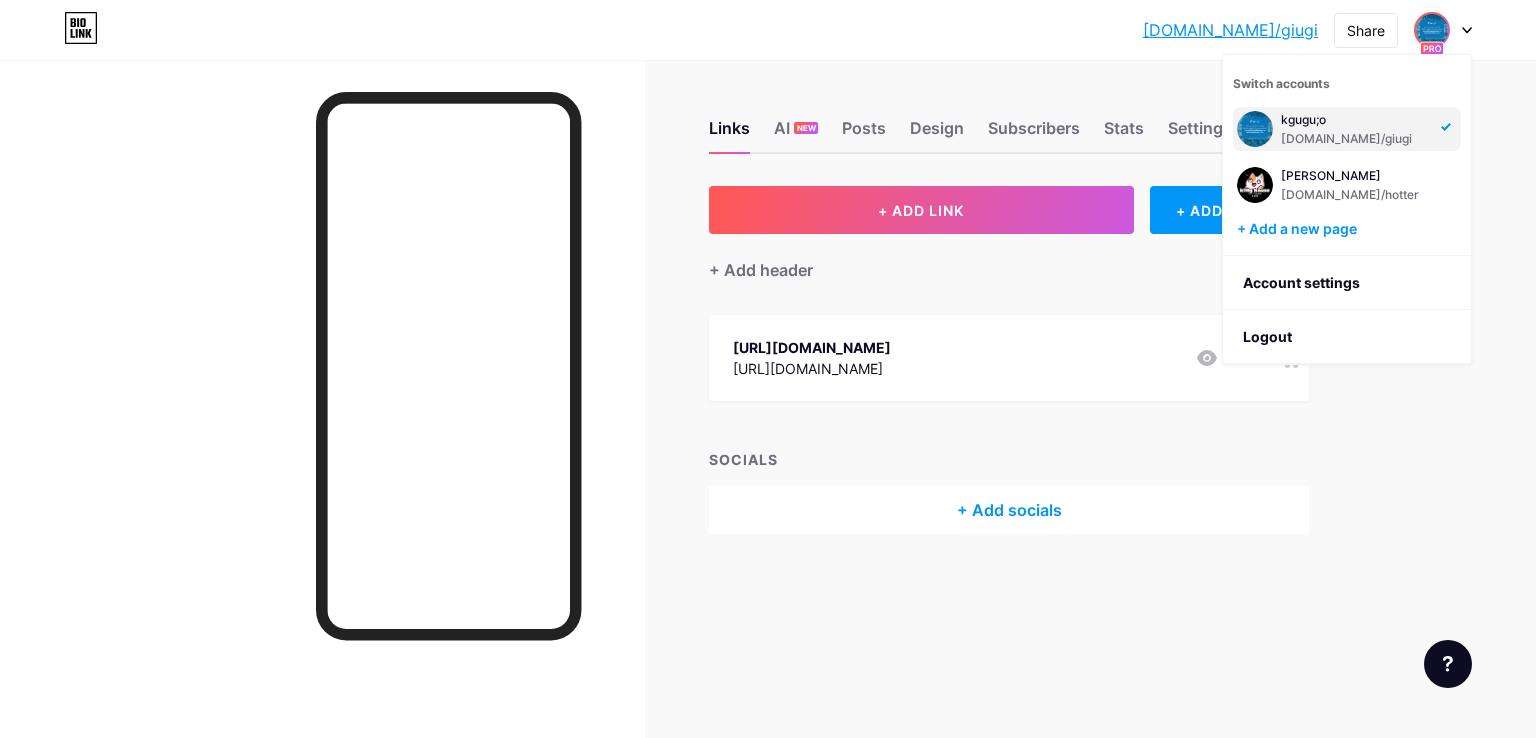
click at [1500, 217] on div "bio.link/giugi bio.link/giugi Share Switch accounts kgugu;o bio.link/giugi Joe …" at bounding box center [768, 369] width 1536 height 738
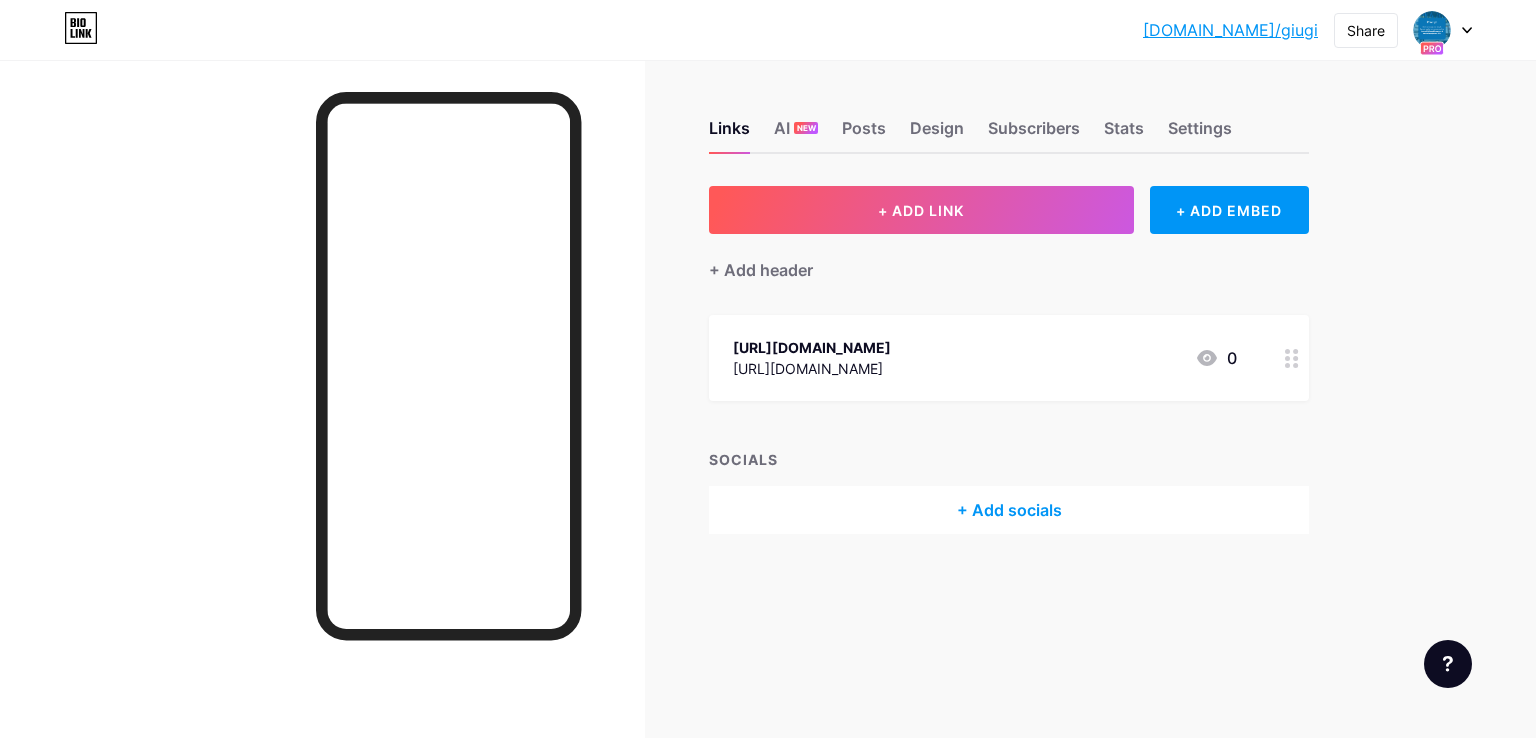
click at [1289, 25] on link "[DOMAIN_NAME]/giugi" at bounding box center [1230, 30] width 175 height 24
click at [1464, 35] on div at bounding box center [1443, 30] width 58 height 36
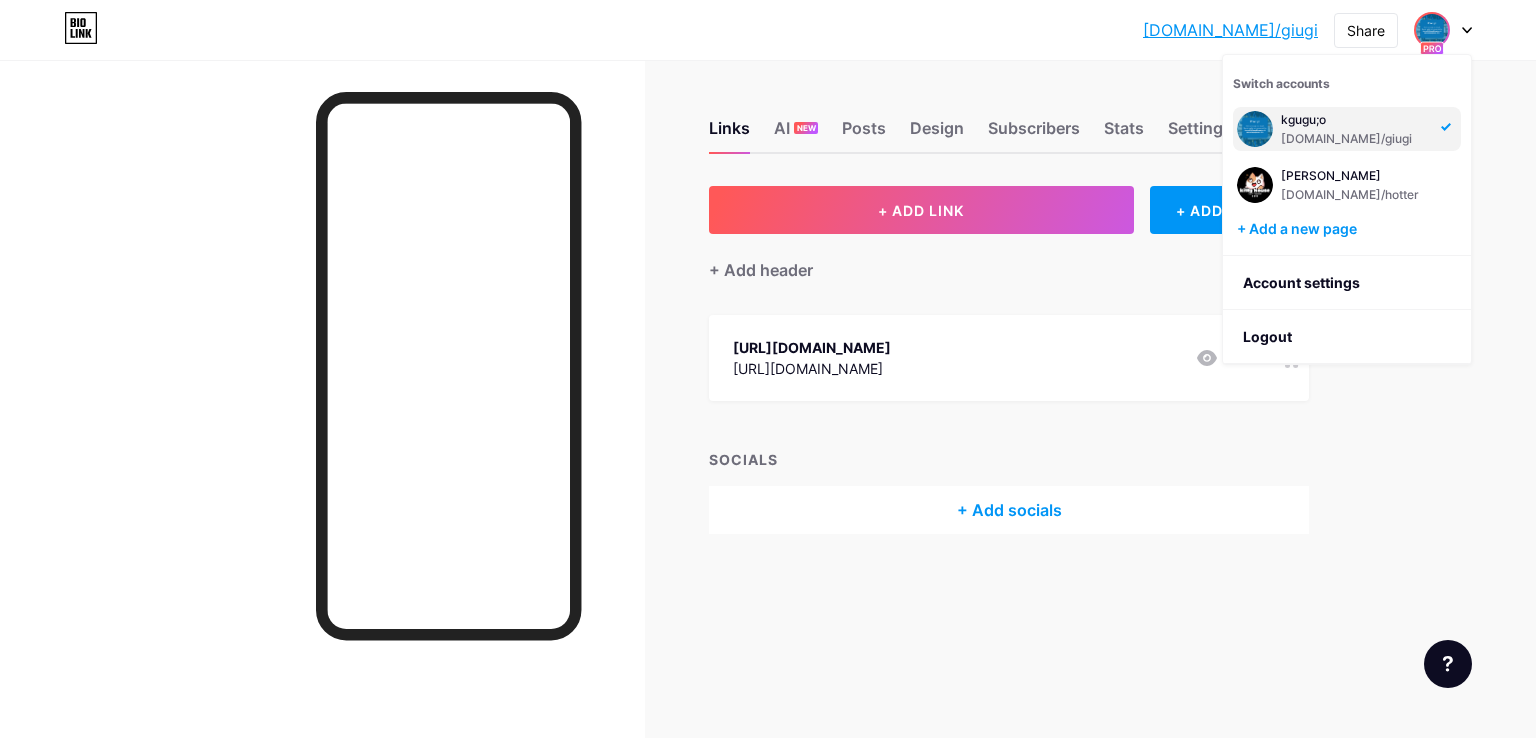
click at [1412, 383] on div "bio.link/giugi bio.link/giugi Share Switch accounts kgugu;o bio.link/giugi Joe …" at bounding box center [768, 369] width 1536 height 738
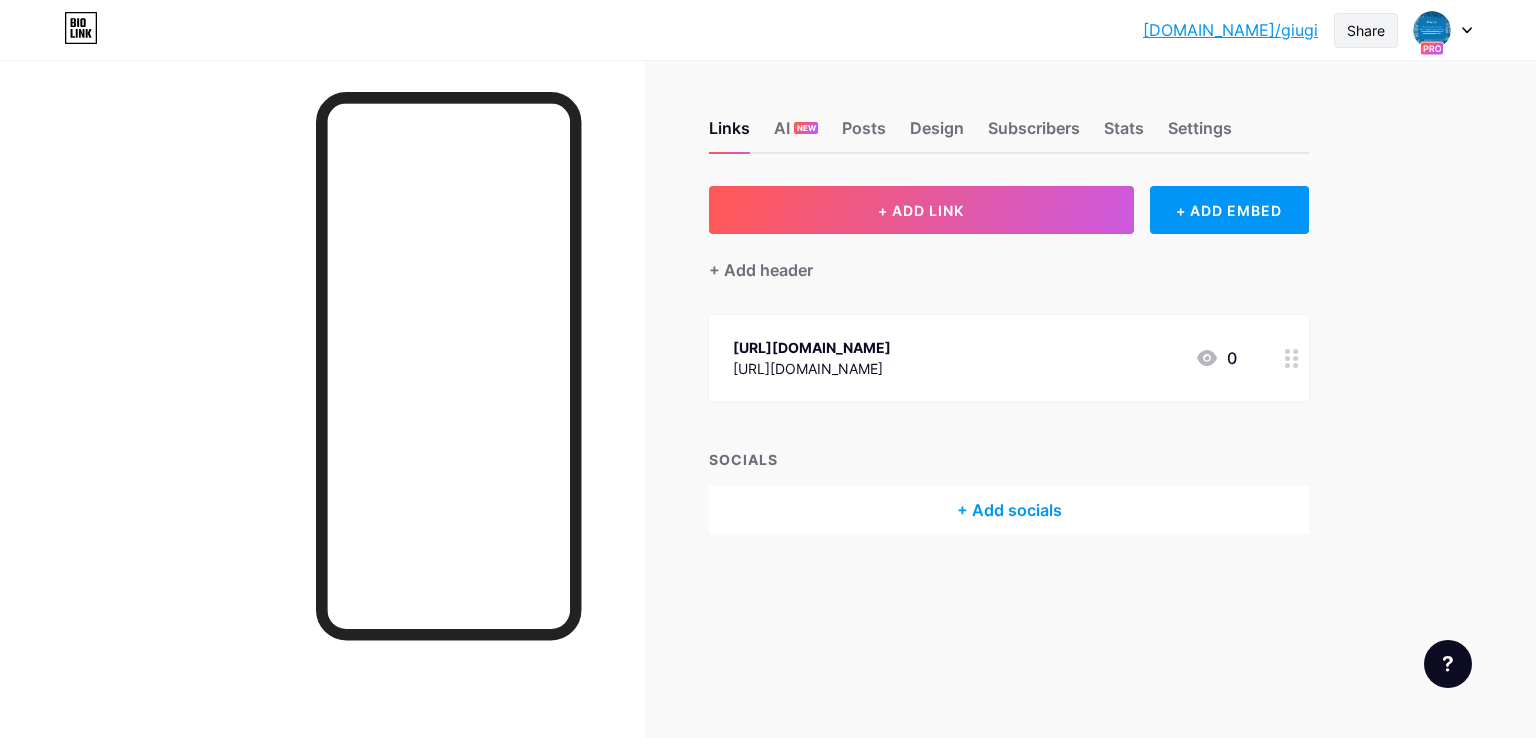
click at [1375, 21] on div "Share" at bounding box center [1366, 30] width 38 height 21
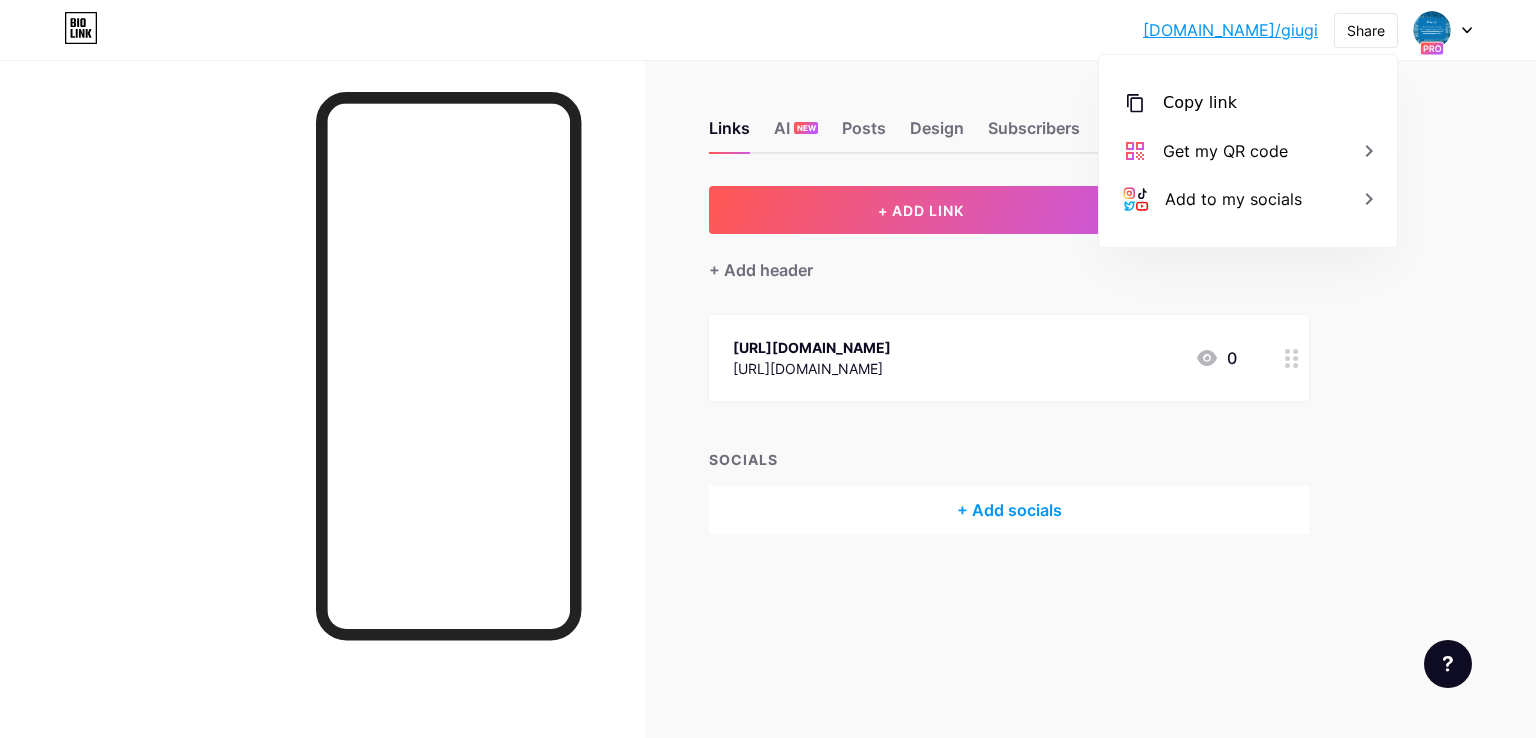
click at [1445, 657] on icon at bounding box center [1448, 664] width 10 height 16
click at [1332, 561] on div "Chat with us" at bounding box center [1347, 582] width 250 height 44
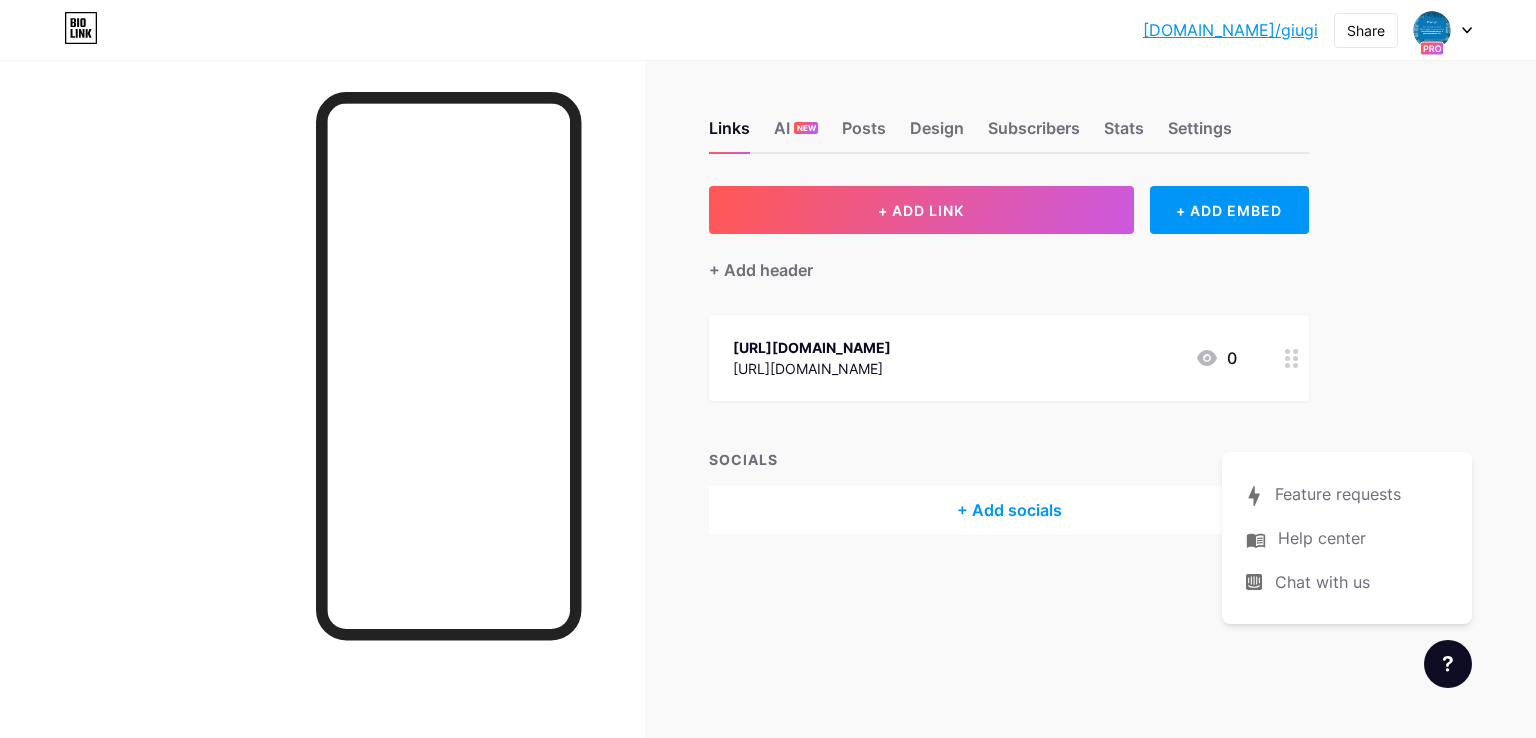
click at [1378, 432] on div "Links AI NEW Posts Design Subscribers Stats Settings + ADD LINK + ADD EMBED + A…" at bounding box center [696, 347] width 1393 height 574
click at [1459, 33] on div at bounding box center [1443, 30] width 58 height 36
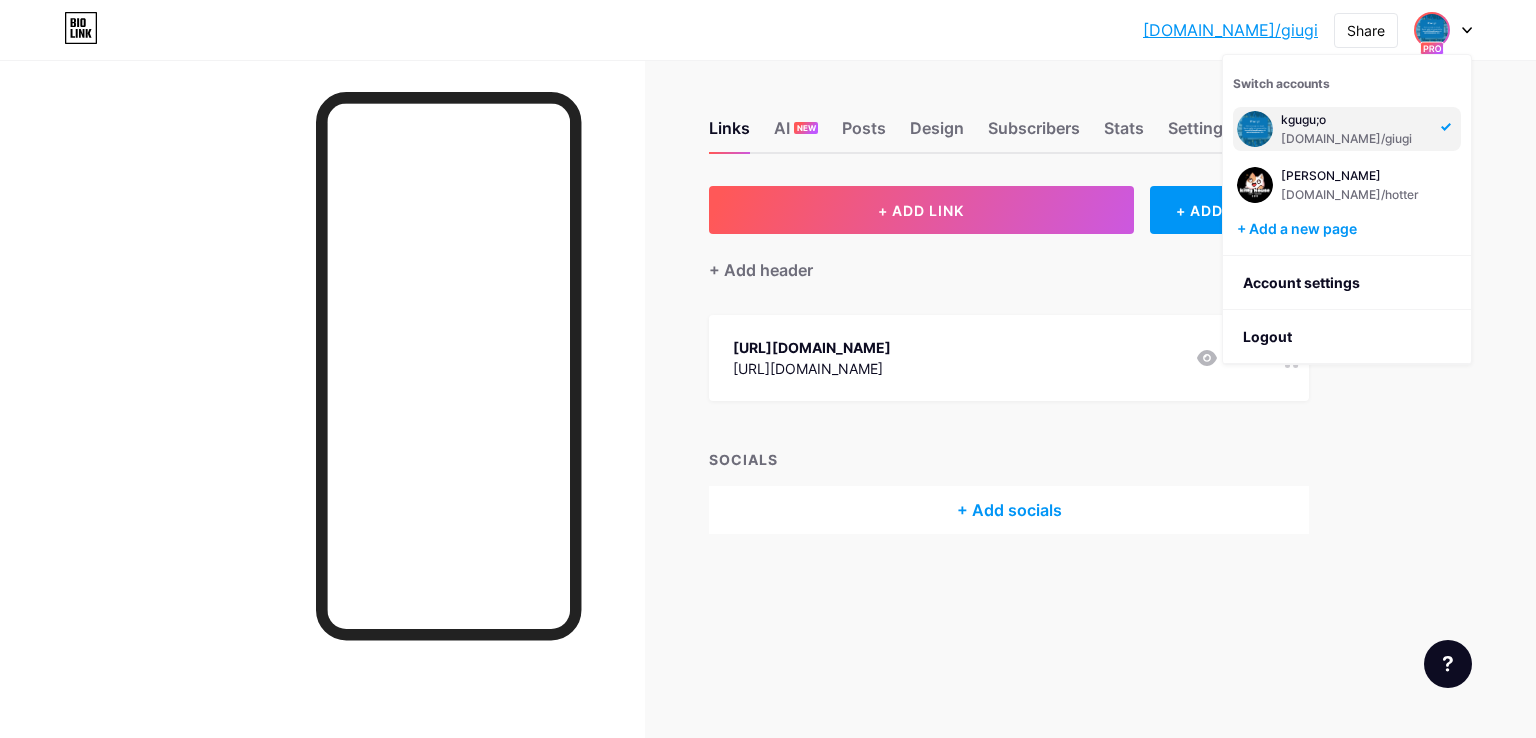
click at [1436, 36] on img at bounding box center [1432, 30] width 32 height 32
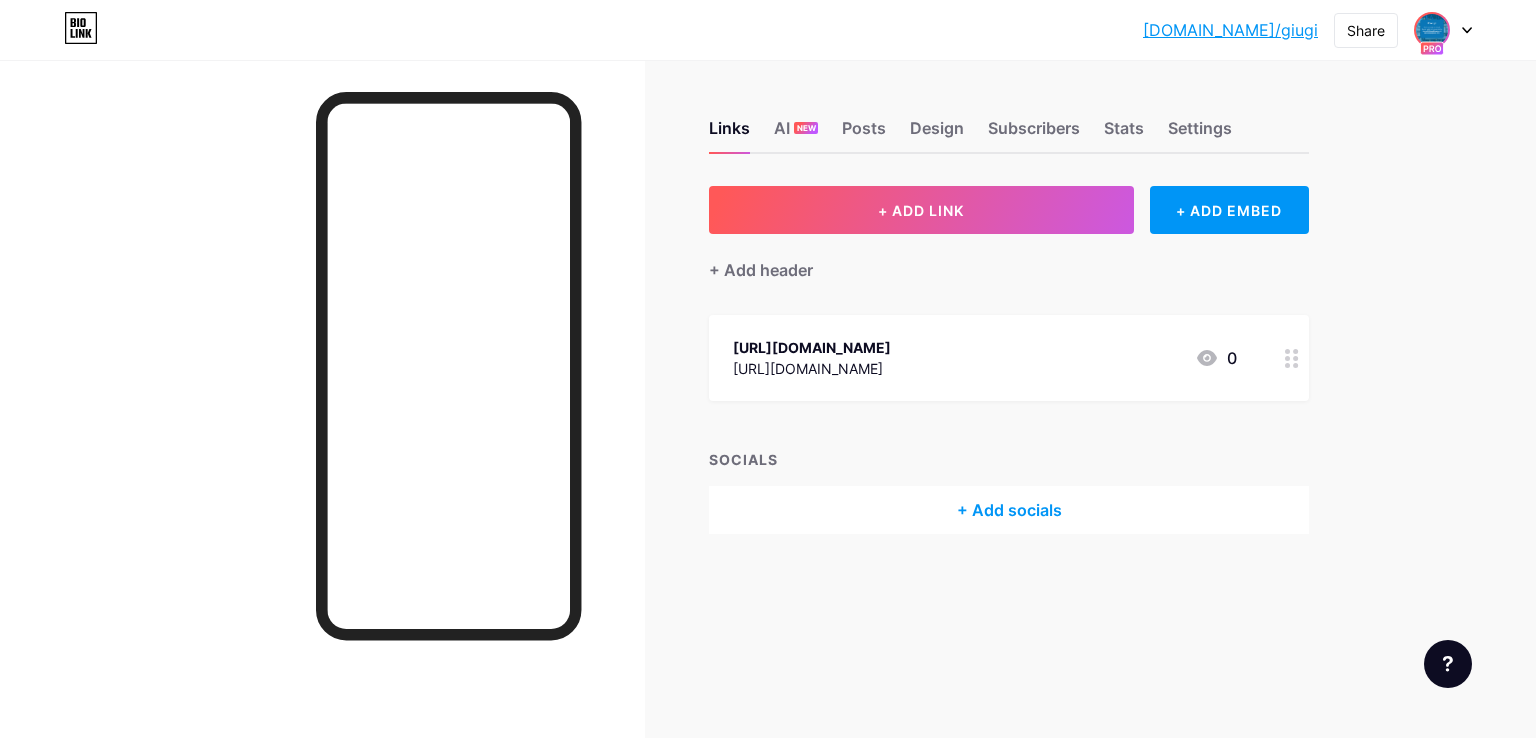
click at [1432, 37] on img at bounding box center [1432, 30] width 32 height 32
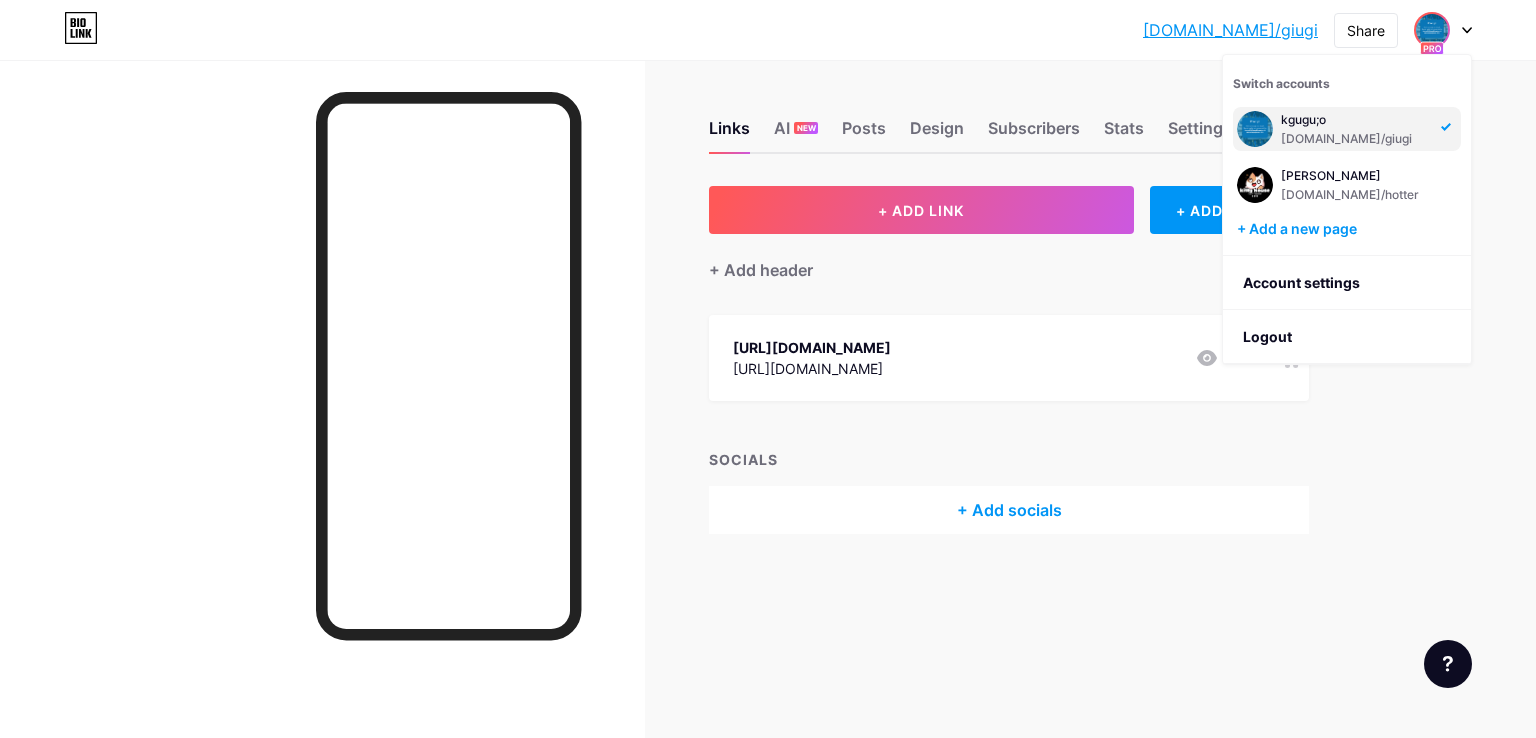
click at [1496, 170] on div "bio.link/giugi bio.link/giugi Share Switch accounts kgugu;o bio.link/giugi Joe …" at bounding box center [768, 369] width 1536 height 738
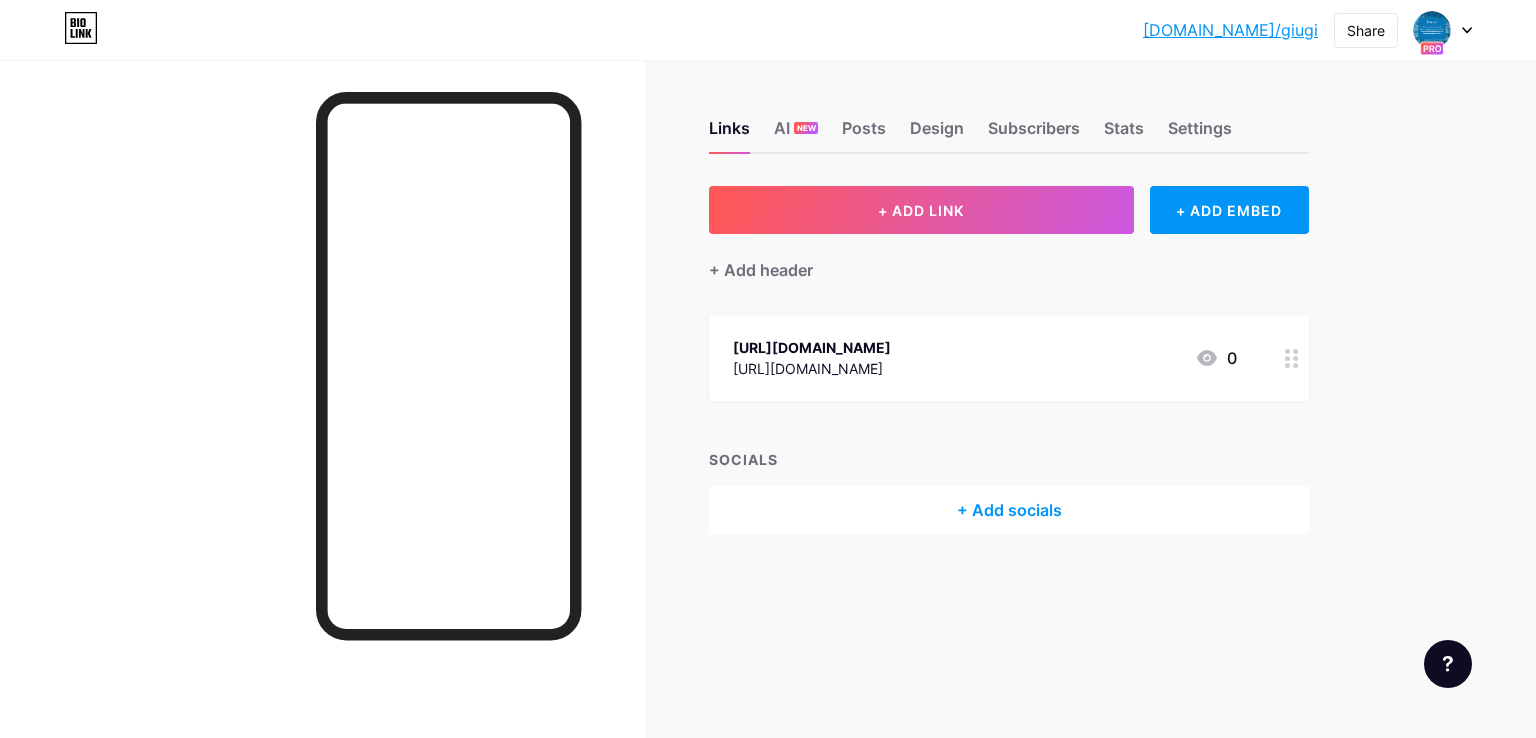
click at [1236, 137] on div "Links AI NEW Posts Design Subscribers Stats Settings" at bounding box center [1009, 119] width 600 height 70
click at [1216, 134] on div "Settings" at bounding box center [1200, 134] width 64 height 36
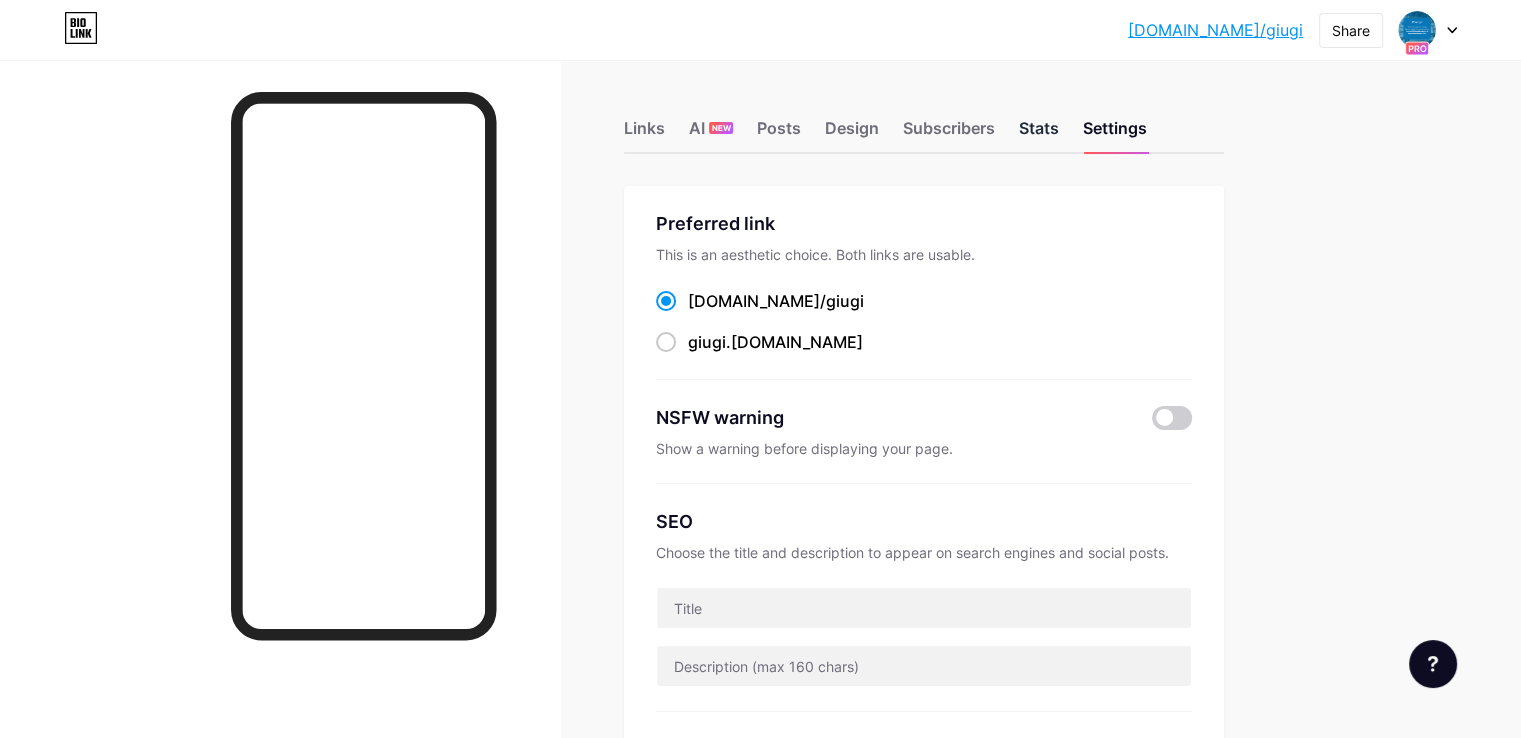
click at [1059, 122] on div "Stats" at bounding box center [1039, 134] width 40 height 36
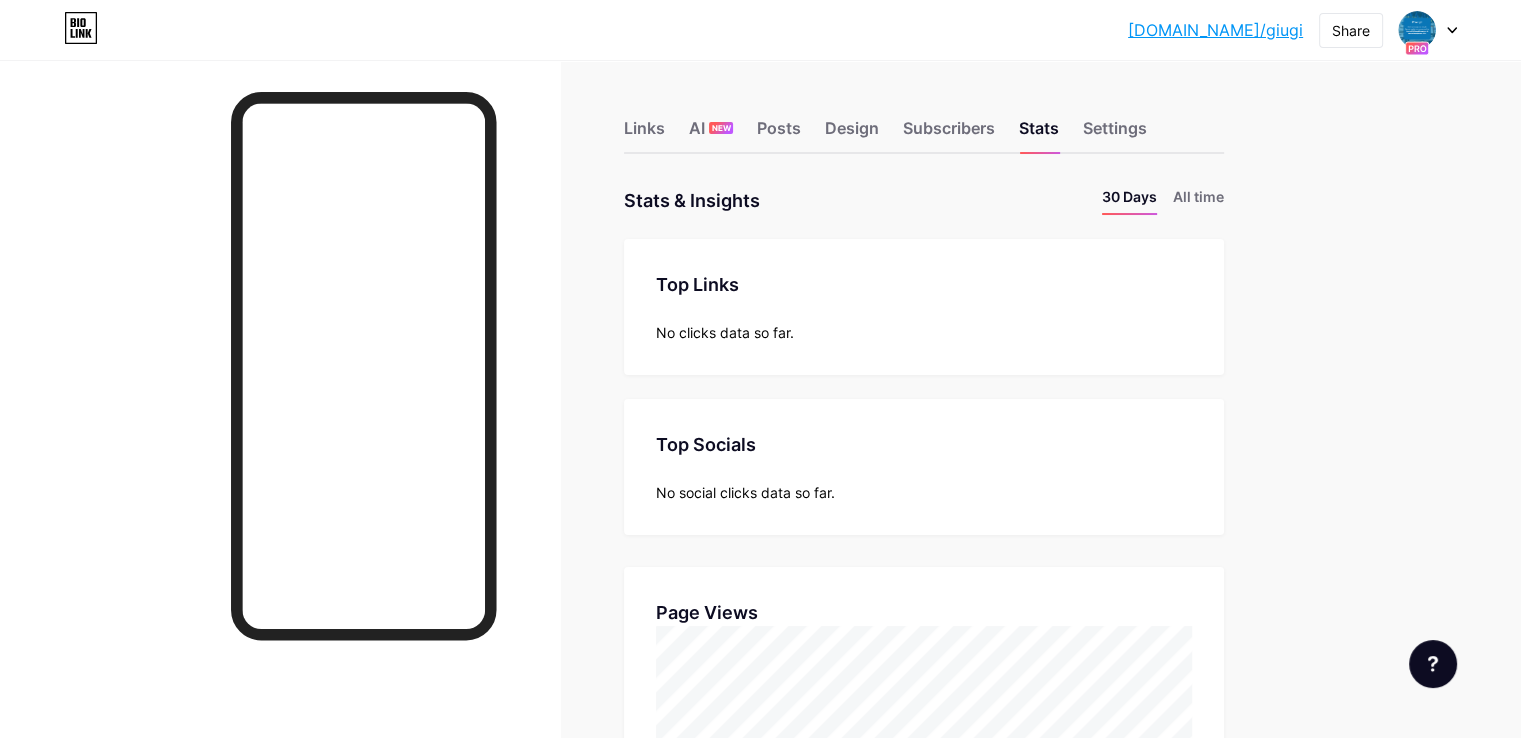
scroll to position [737, 1520]
click at [1035, 115] on div "Links AI NEW Posts Design Subscribers Stats Settings" at bounding box center [924, 119] width 600 height 70
click at [995, 117] on div "Subscribers" at bounding box center [949, 134] width 92 height 36
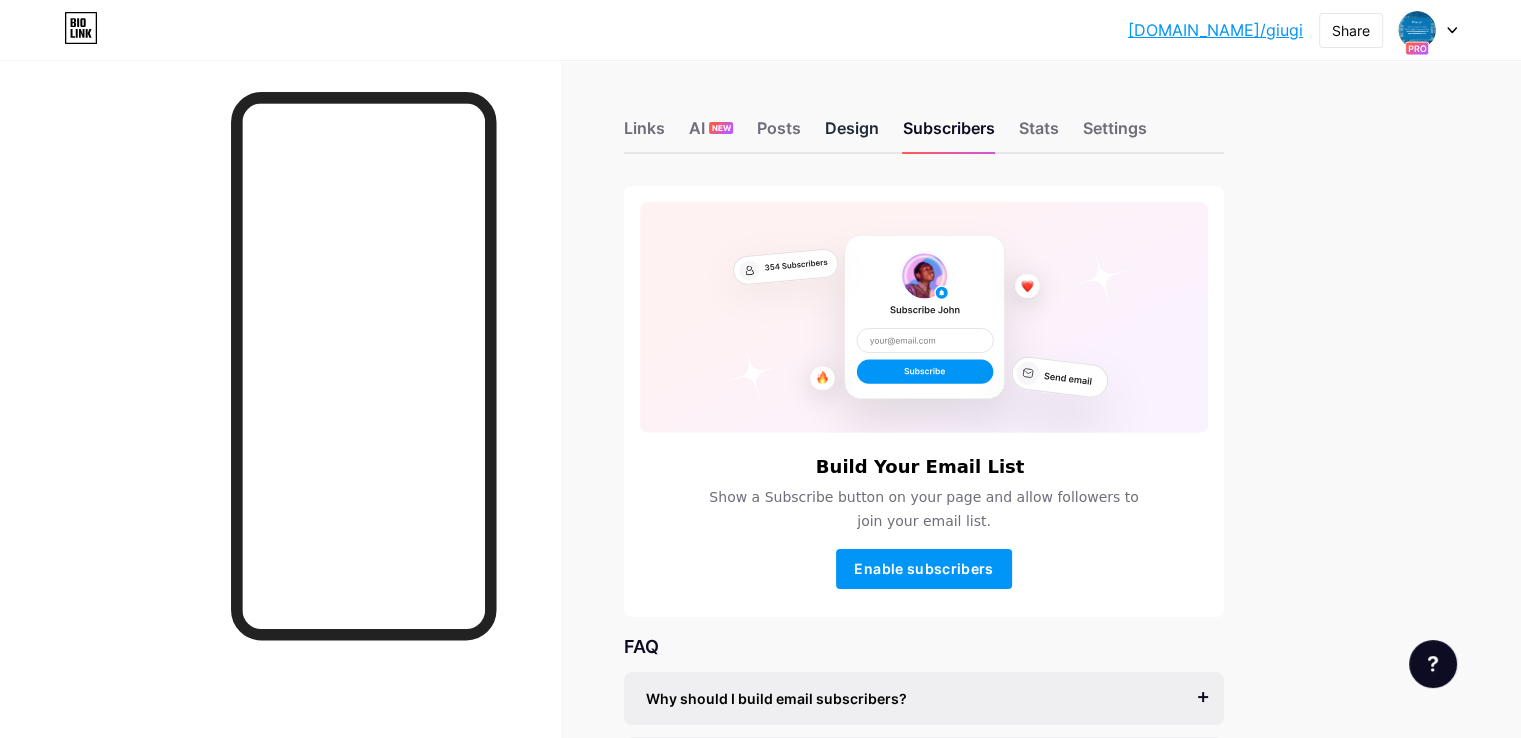
click at [879, 131] on div "Design" at bounding box center [852, 134] width 54 height 36
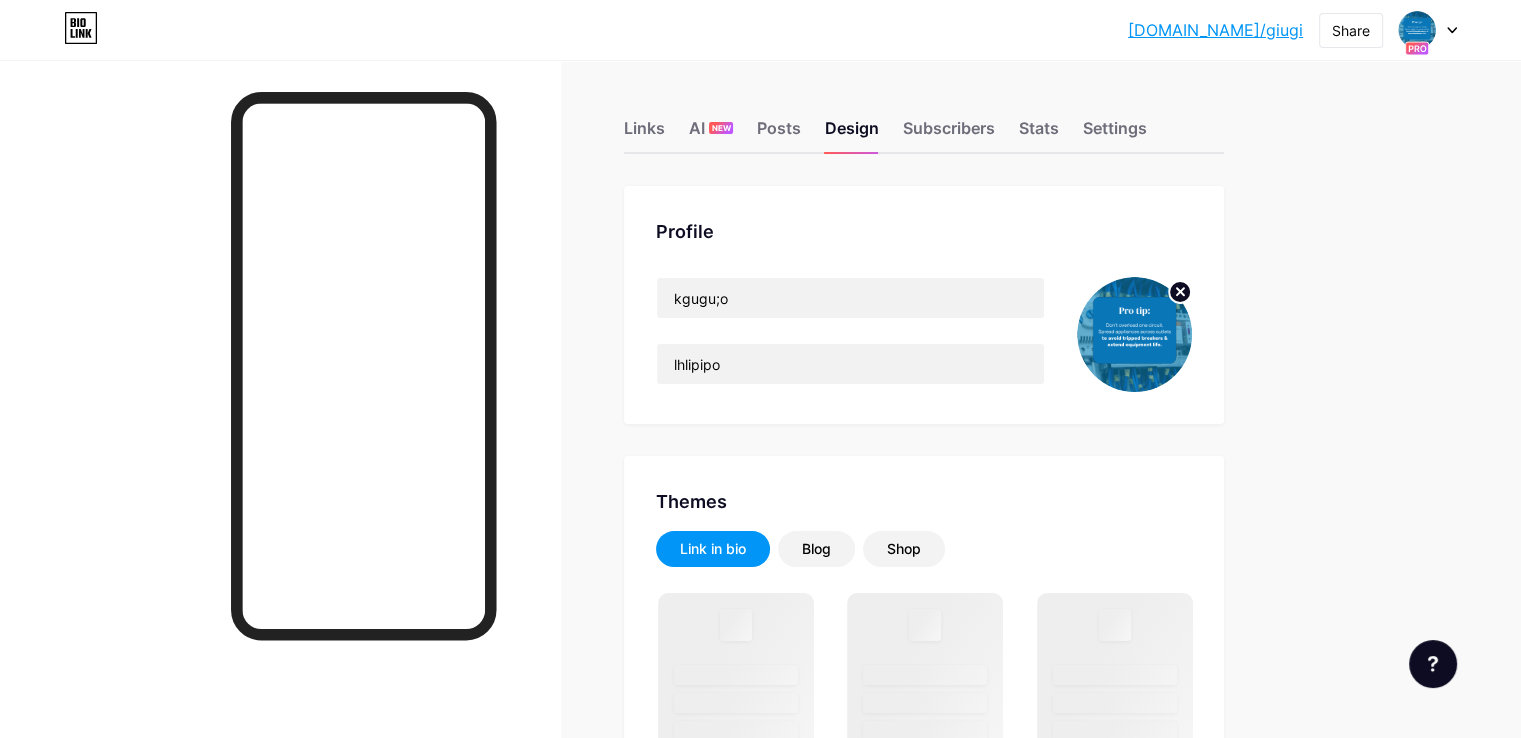
scroll to position [338, 0]
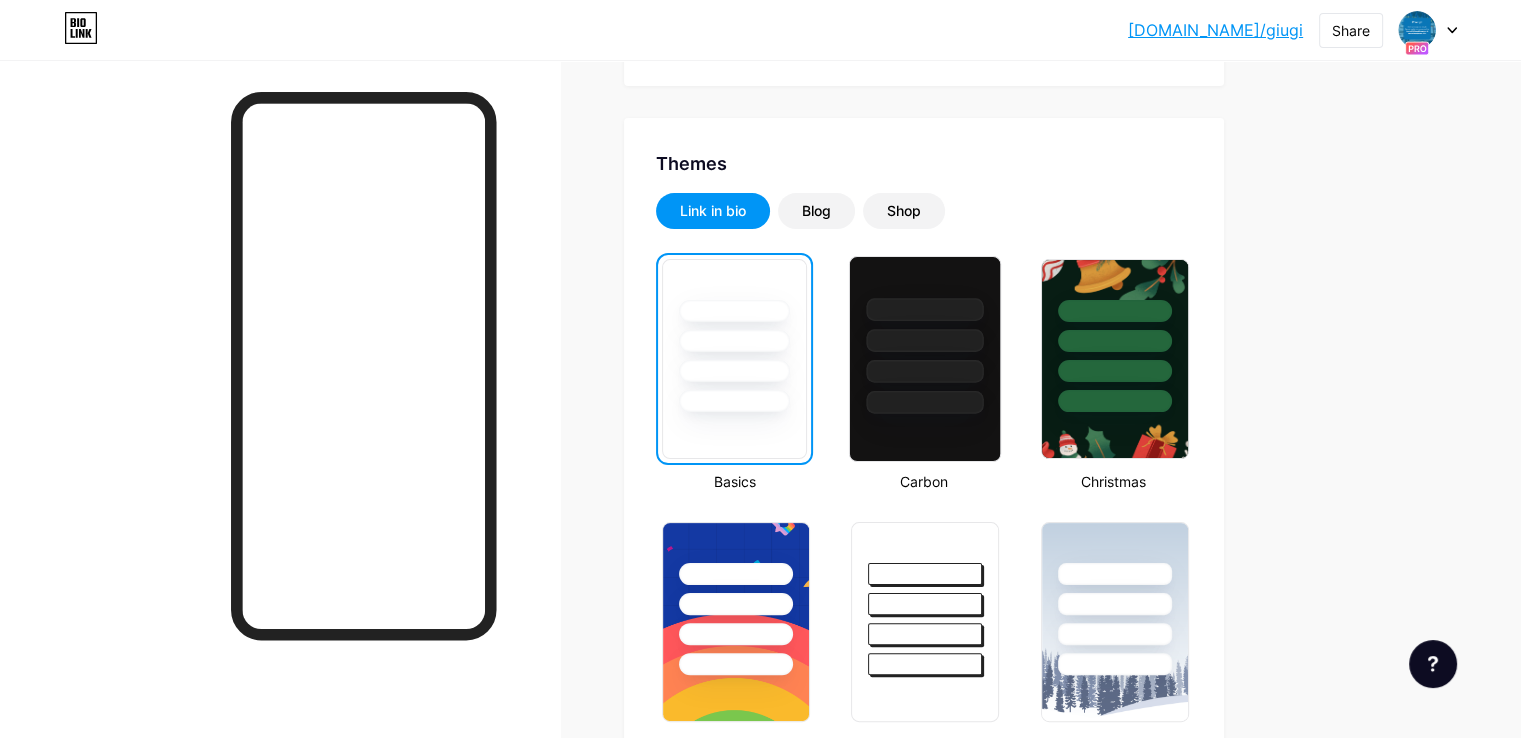
click at [984, 392] on div at bounding box center [925, 402] width 117 height 23
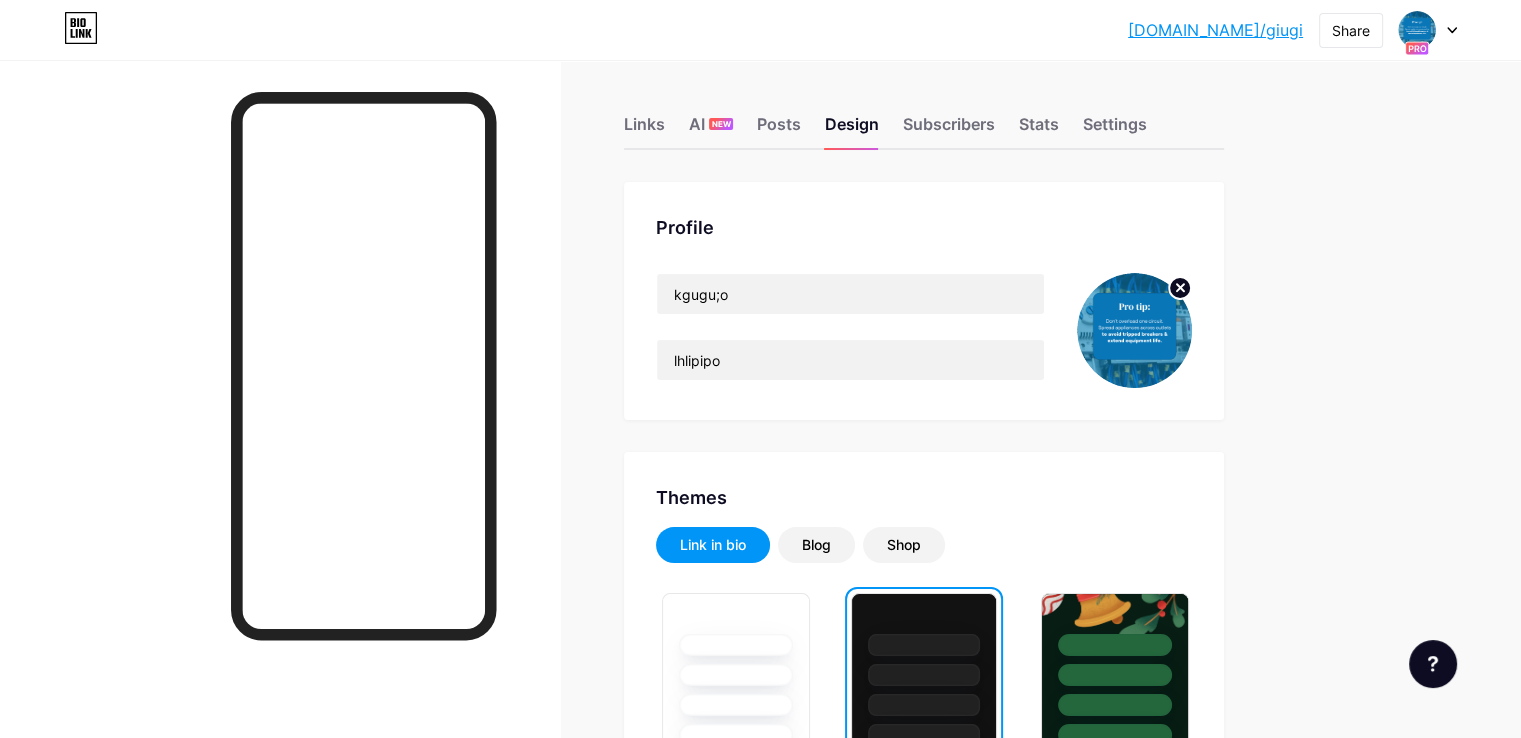
scroll to position [0, 0]
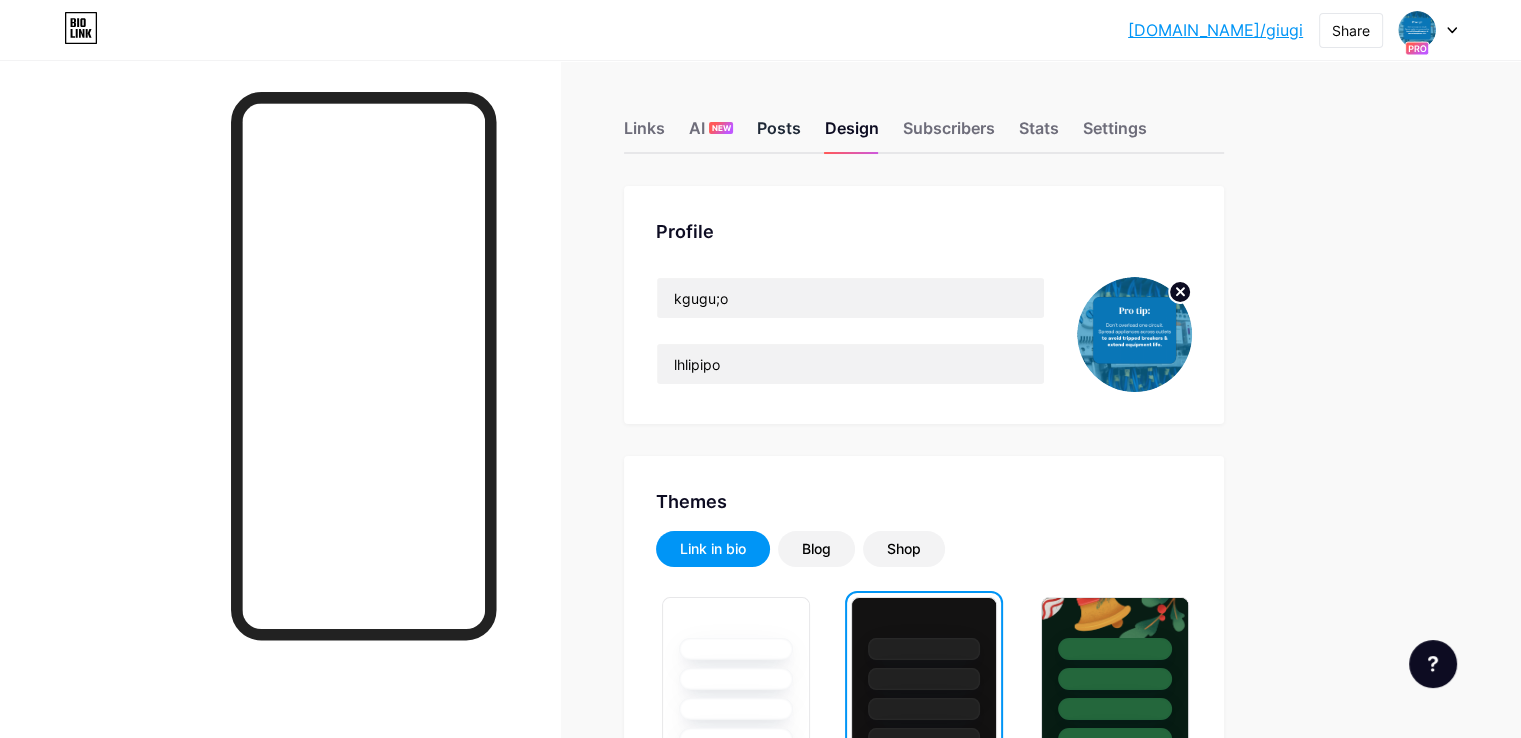
click at [801, 121] on div "Posts" at bounding box center [779, 134] width 44 height 36
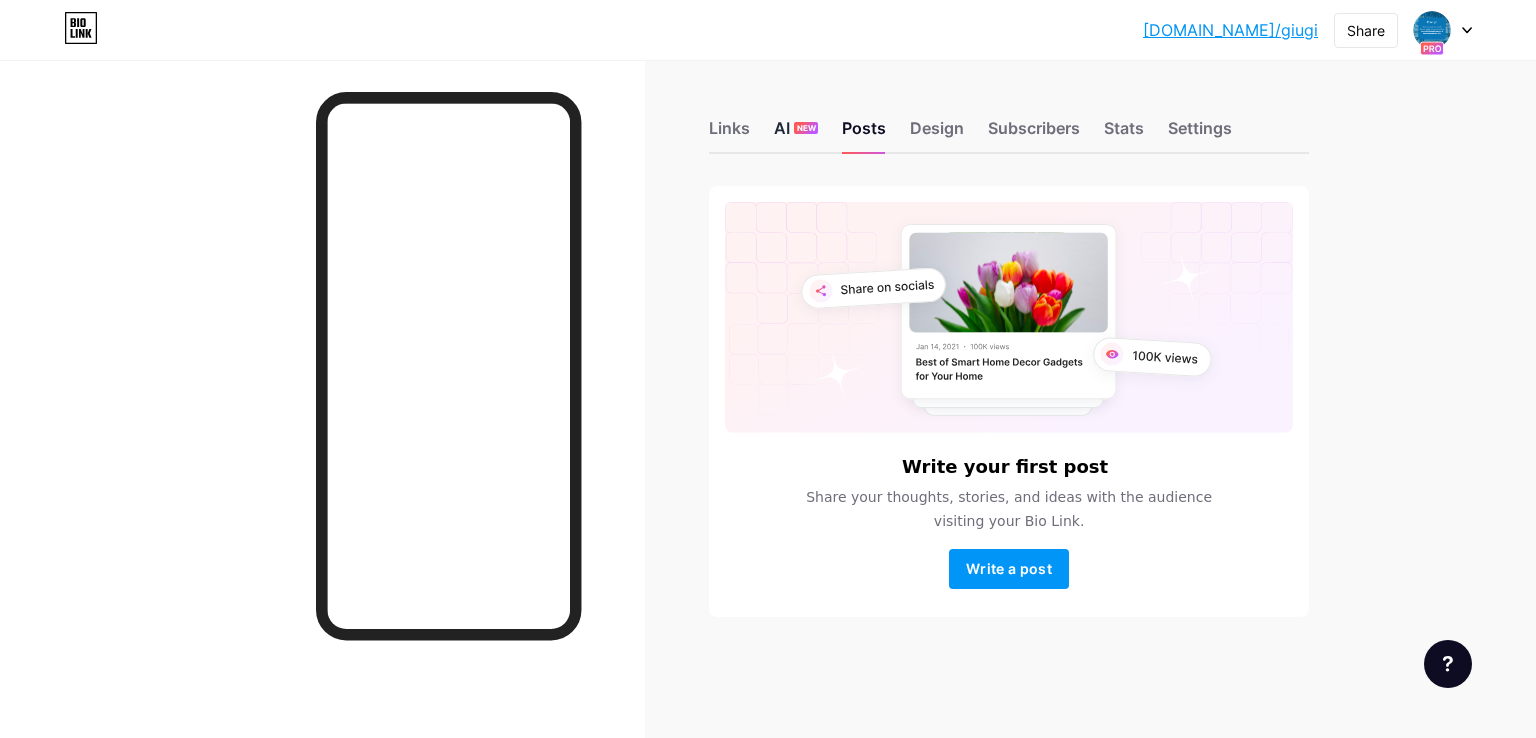
click at [781, 129] on div "AI NEW" at bounding box center [796, 134] width 44 height 36
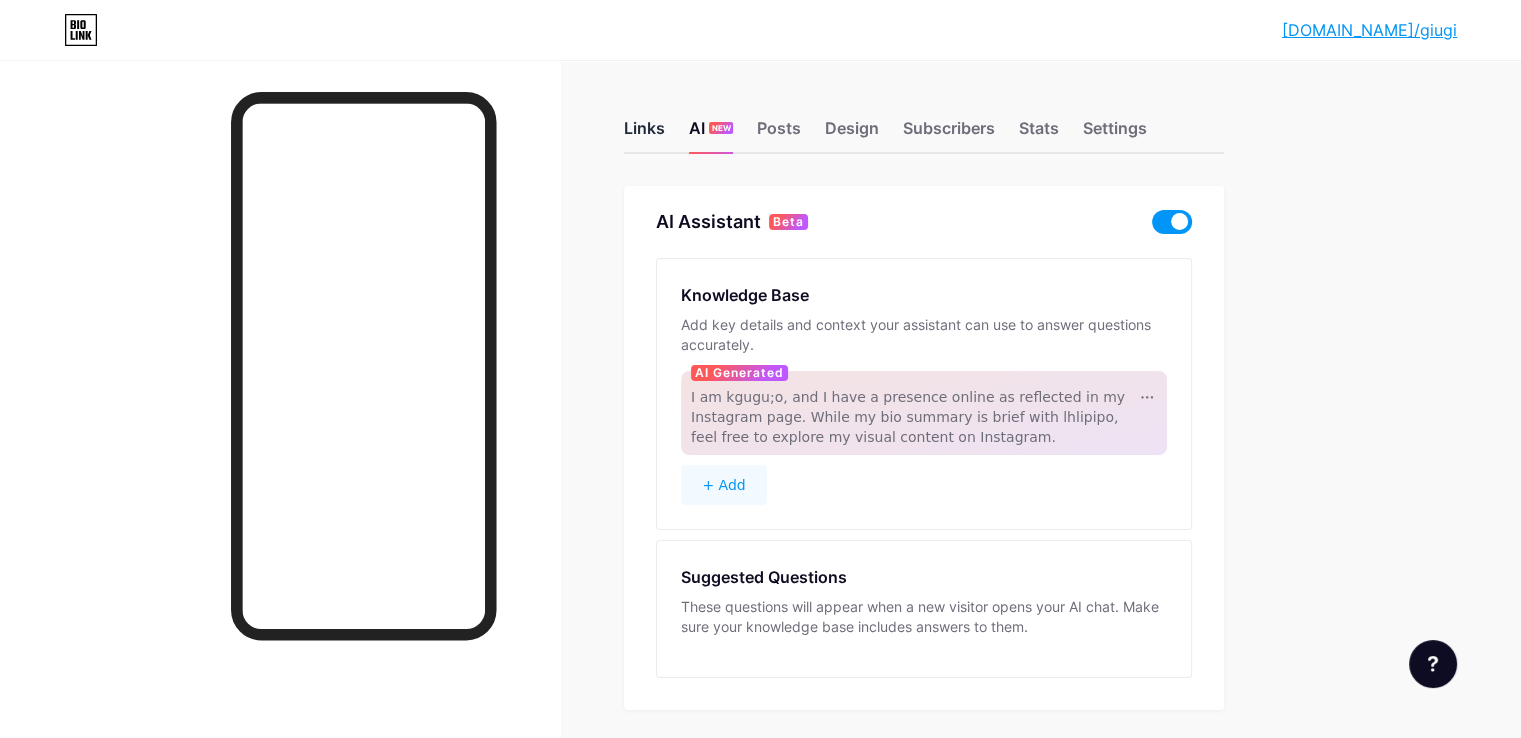
click at [665, 132] on div "Links" at bounding box center [644, 134] width 41 height 36
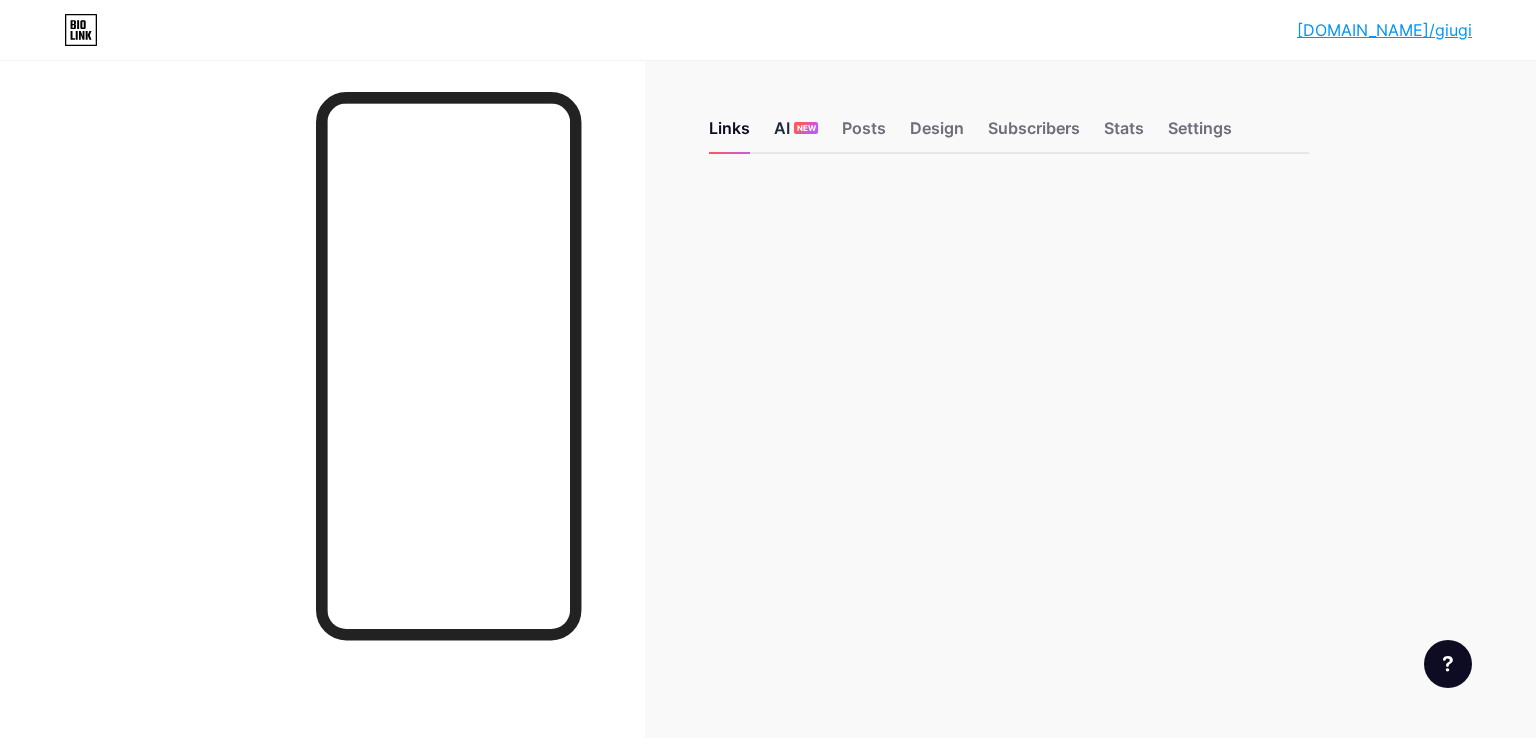
click at [779, 129] on div "AI NEW" at bounding box center [796, 134] width 44 height 36
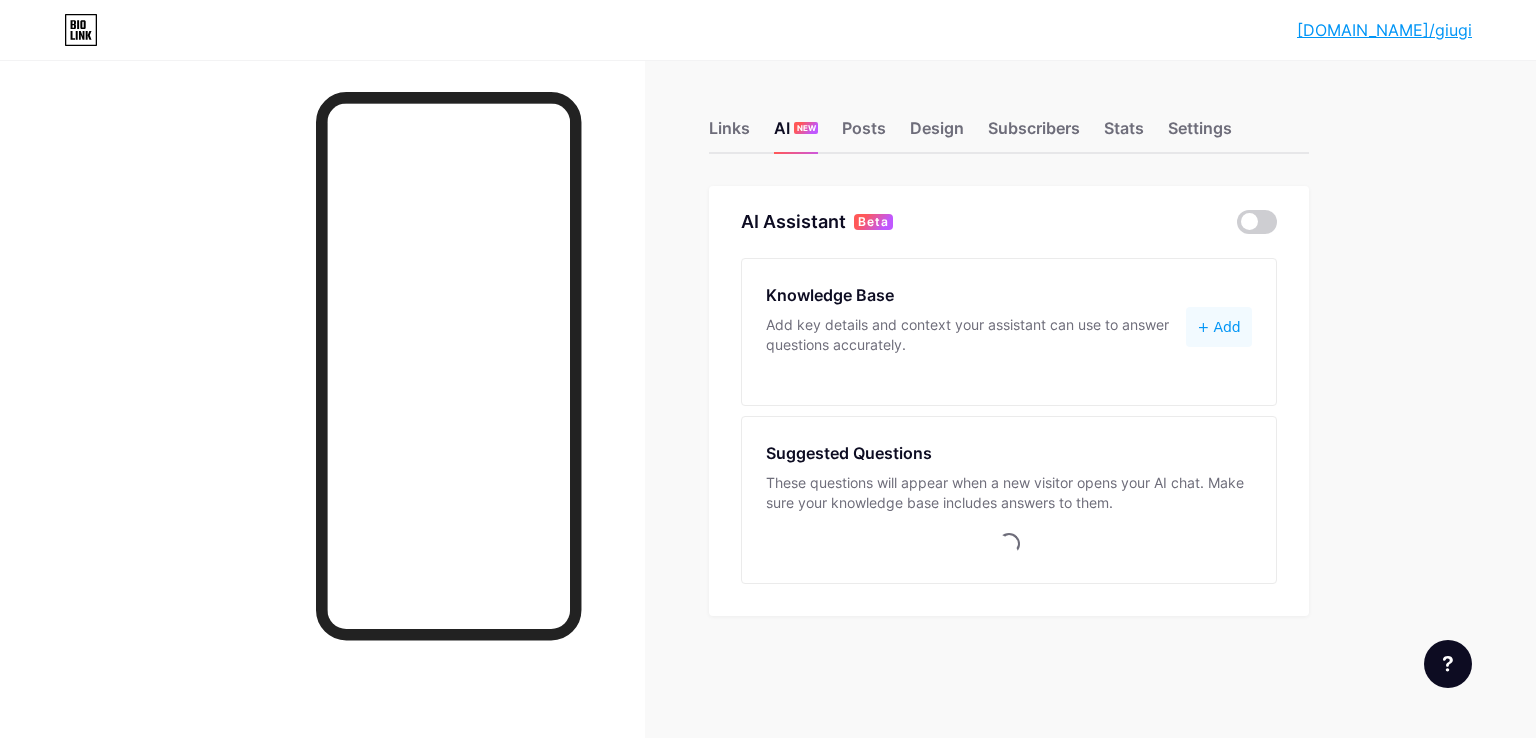
click at [752, 129] on div "Links AI NEW Posts Design Subscribers Stats Settings" at bounding box center [1009, 119] width 600 height 70
click at [736, 130] on div "Links" at bounding box center [729, 134] width 41 height 36
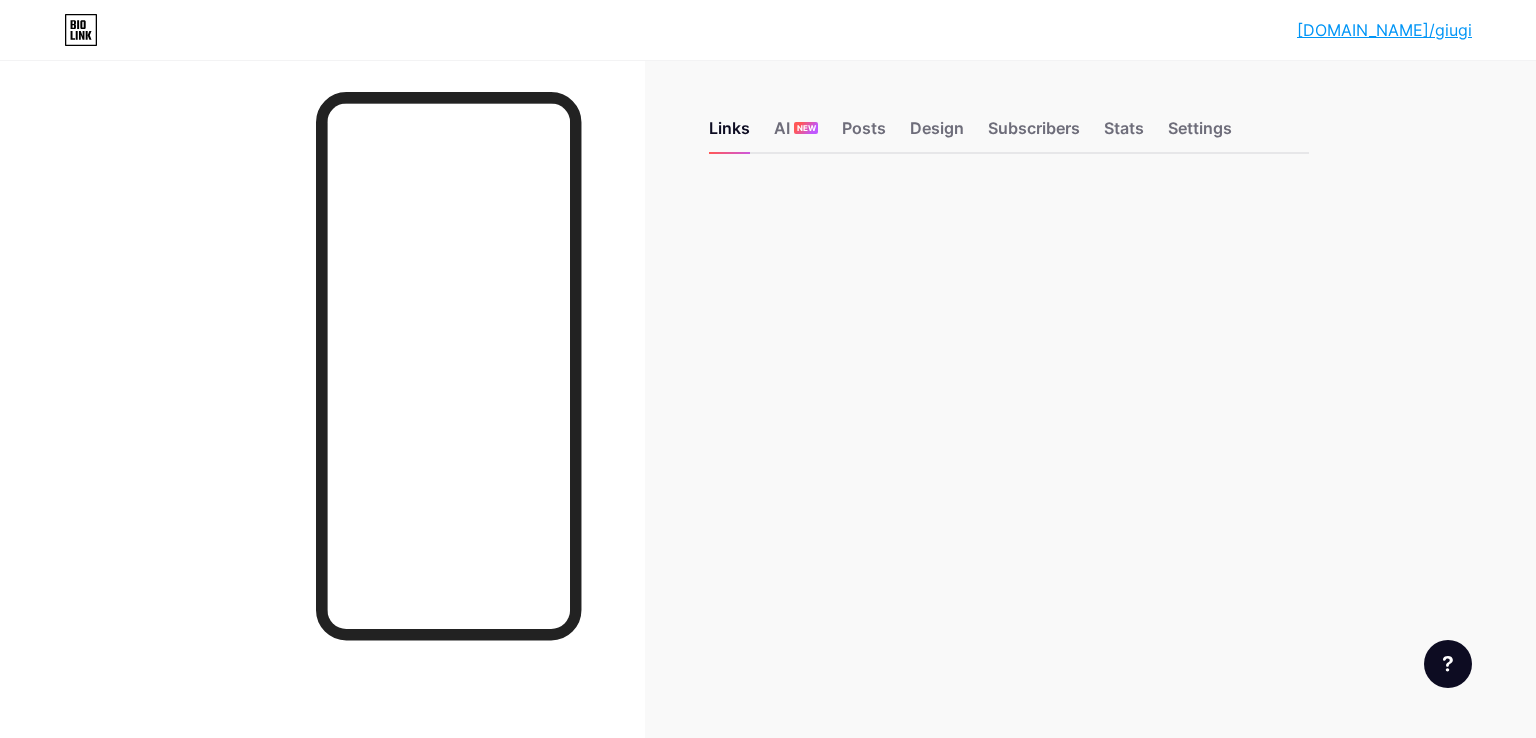
click at [1429, 36] on link "[DOMAIN_NAME]/giugi" at bounding box center [1384, 30] width 175 height 24
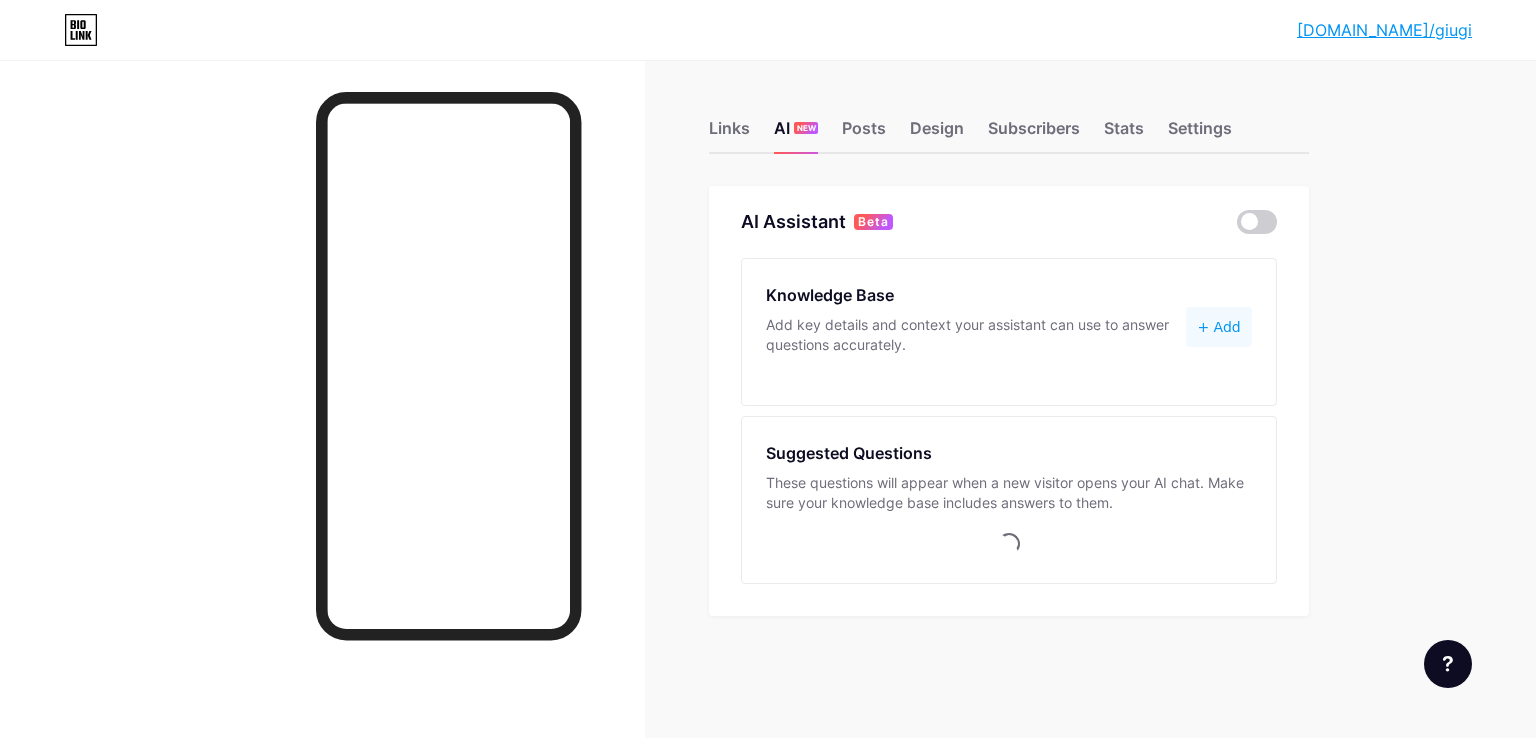
click at [1452, 661] on icon at bounding box center [1448, 664] width 10 height 16
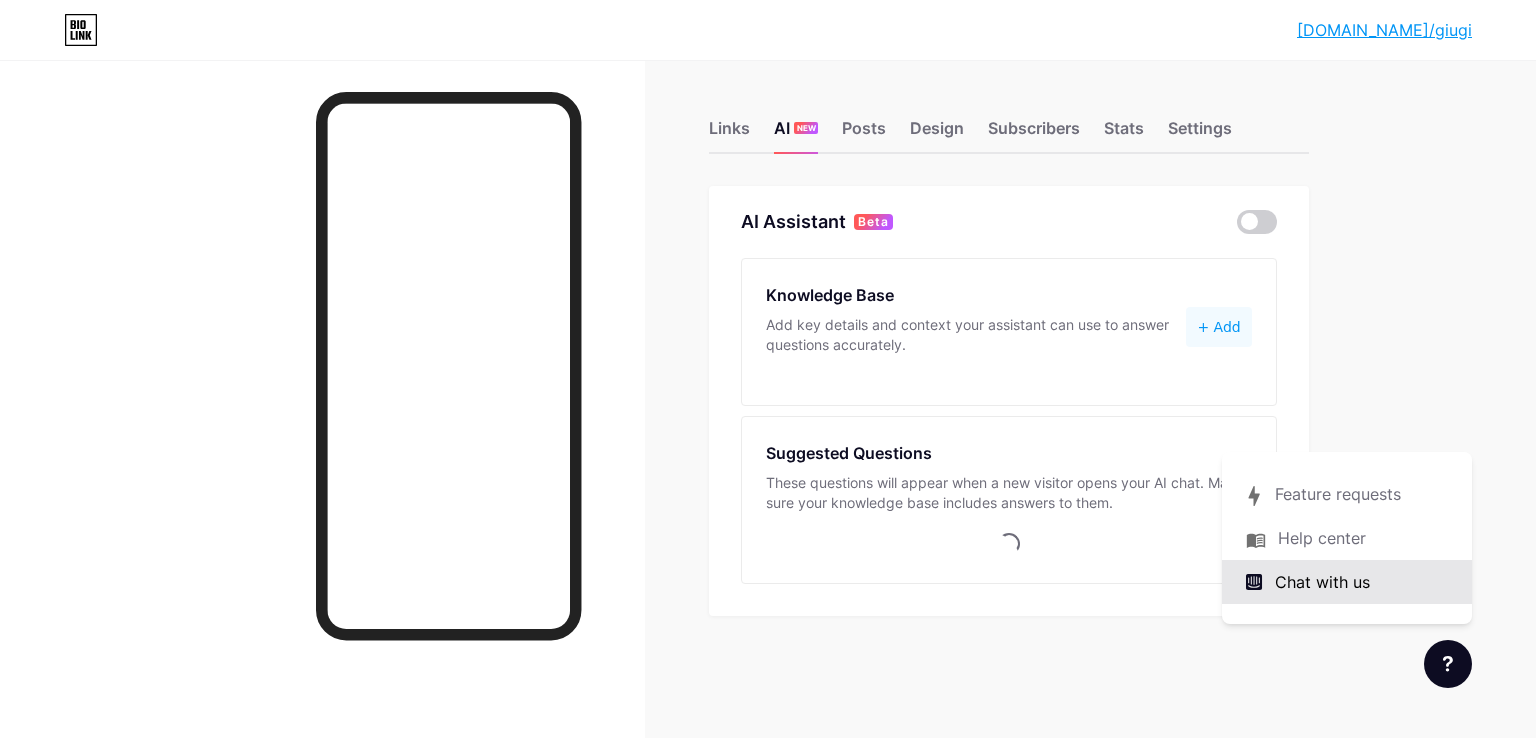
click at [1346, 584] on span "Chat with us" at bounding box center [1322, 582] width 95 height 24
click at [1332, 581] on span "Chat with us" at bounding box center [1322, 582] width 95 height 24
click at [83, 29] on icon at bounding box center [82, 24] width 5 height 9
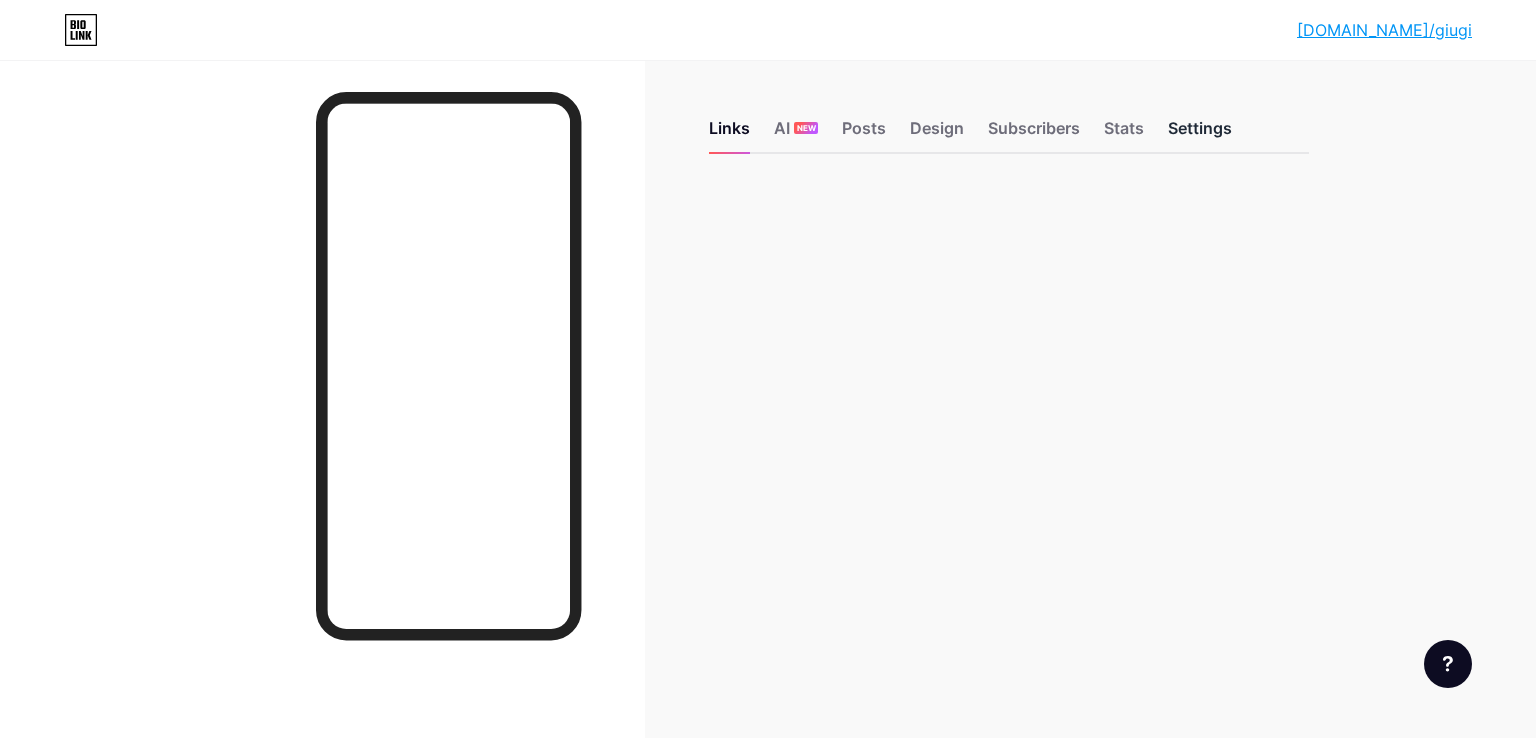
click at [1185, 138] on div "Settings" at bounding box center [1200, 134] width 64 height 36
click at [1099, 133] on div "Links AI NEW Posts Design Subscribers Stats Settings" at bounding box center [1009, 119] width 600 height 70
click at [1449, 29] on link "[DOMAIN_NAME]/giugi" at bounding box center [1384, 30] width 175 height 24
click at [92, 30] on icon at bounding box center [81, 30] width 34 height 32
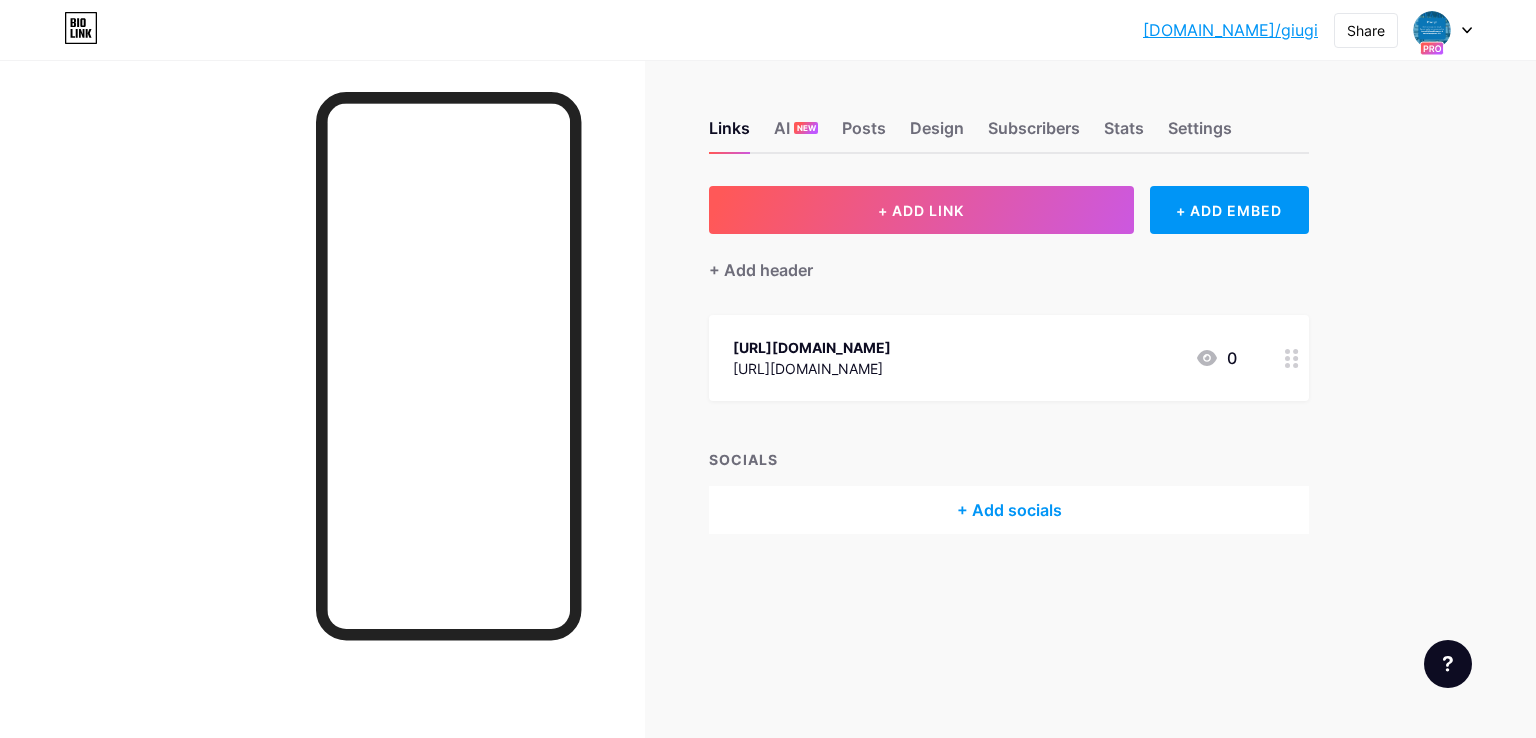
click at [1208, 114] on div "Links AI NEW Posts Design Subscribers Stats Settings" at bounding box center [1009, 119] width 600 height 70
click at [1208, 117] on div "Settings" at bounding box center [1200, 134] width 64 height 36
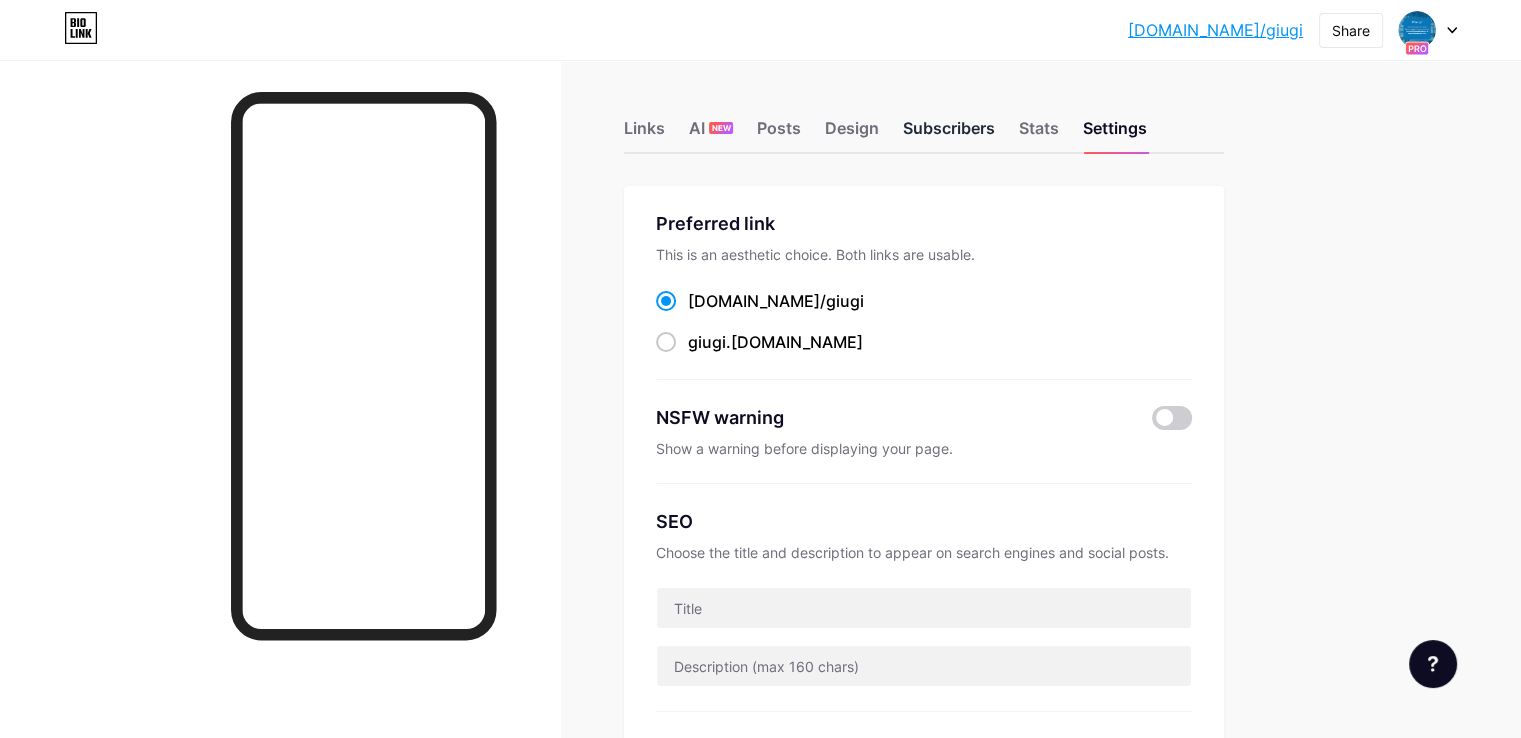
click at [995, 141] on div "Subscribers" at bounding box center [949, 134] width 92 height 36
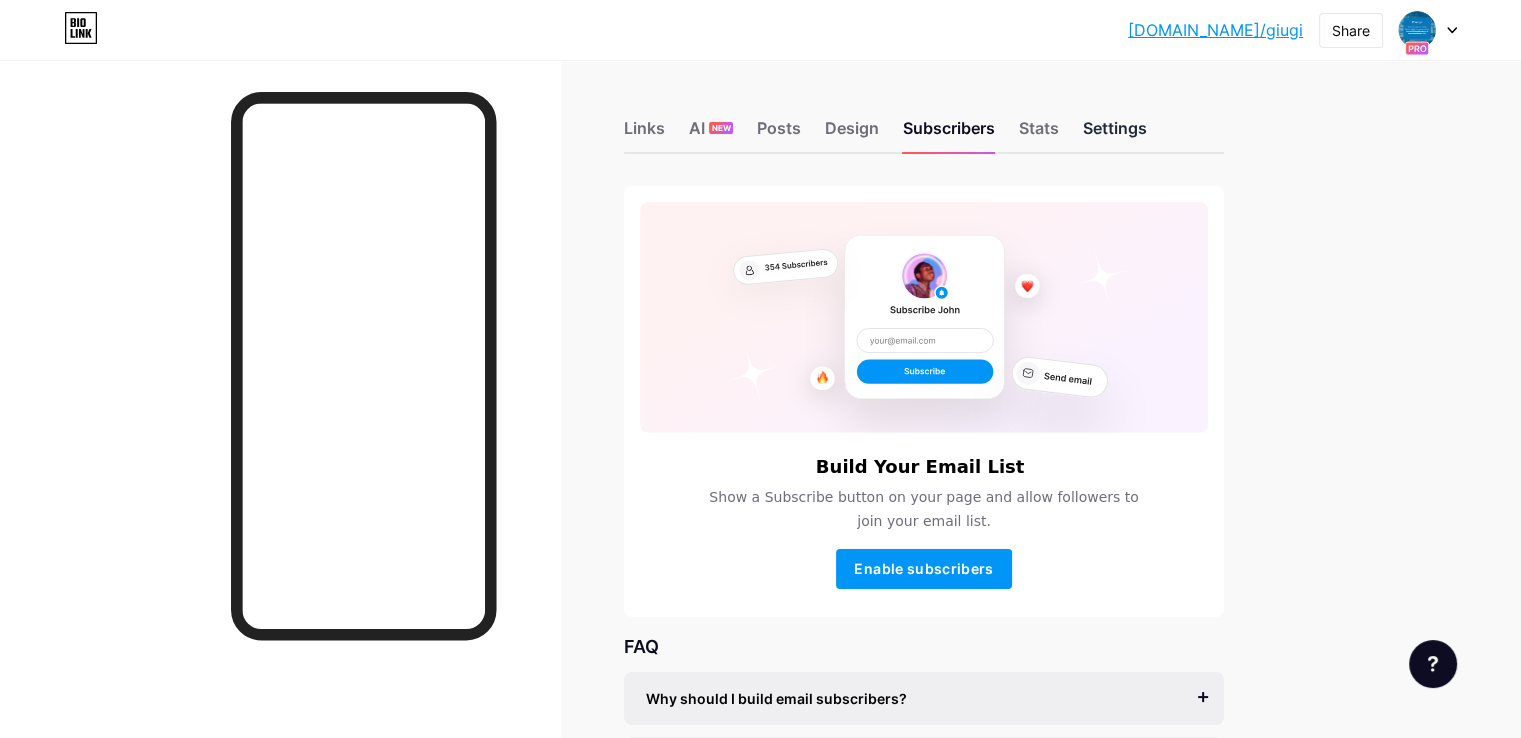
click at [1147, 129] on div "Settings" at bounding box center [1115, 134] width 64 height 36
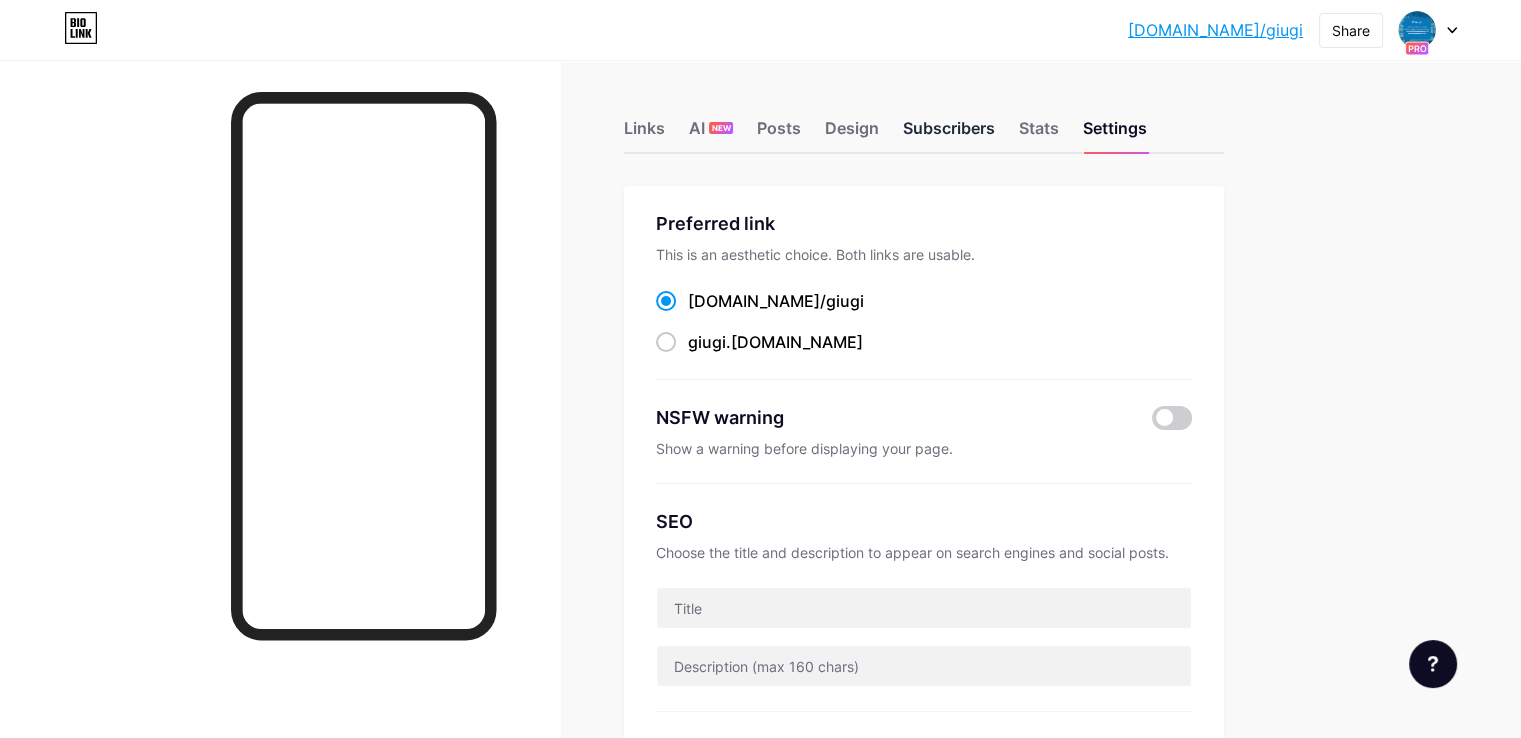
click at [995, 138] on div "Subscribers" at bounding box center [949, 134] width 92 height 36
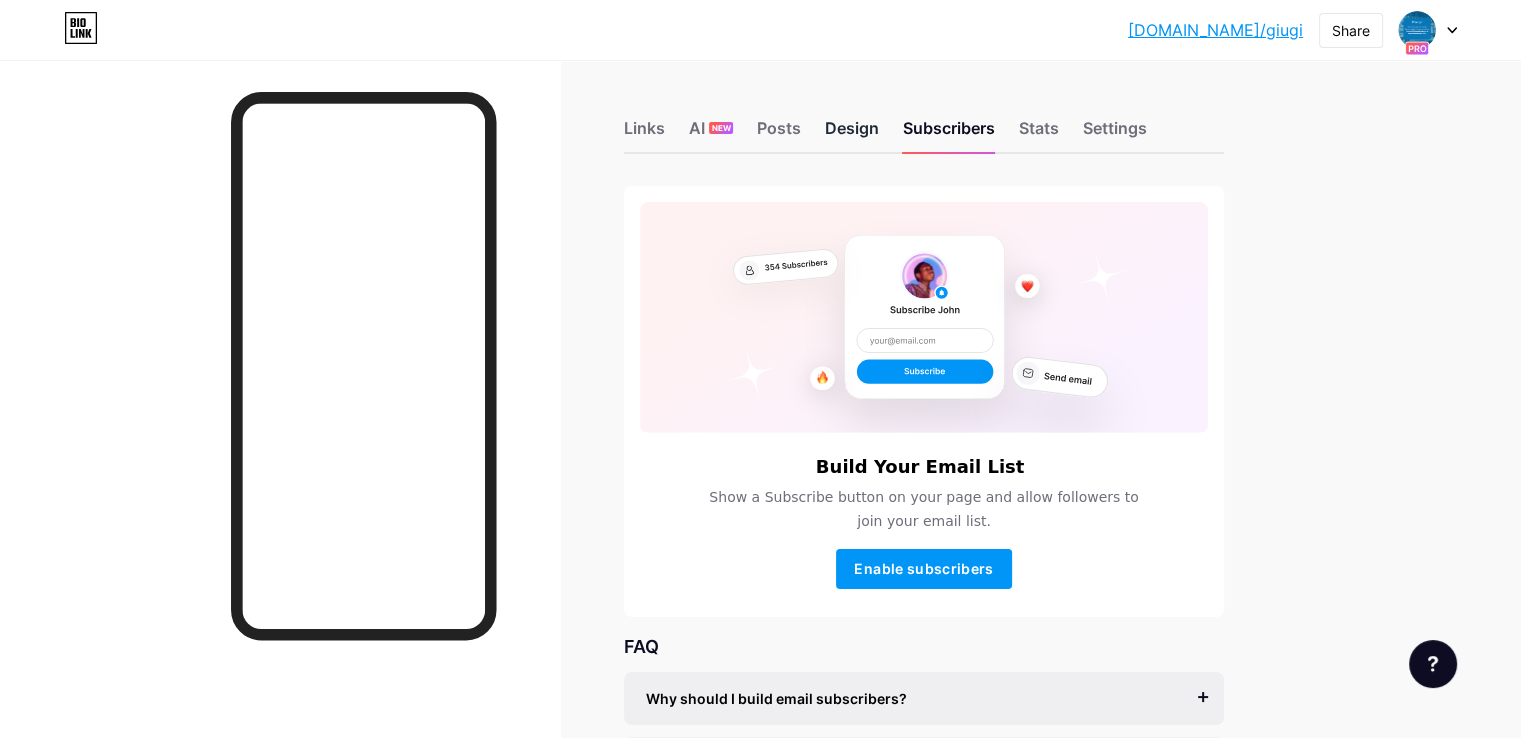
click at [879, 132] on div "Design" at bounding box center [852, 134] width 54 height 36
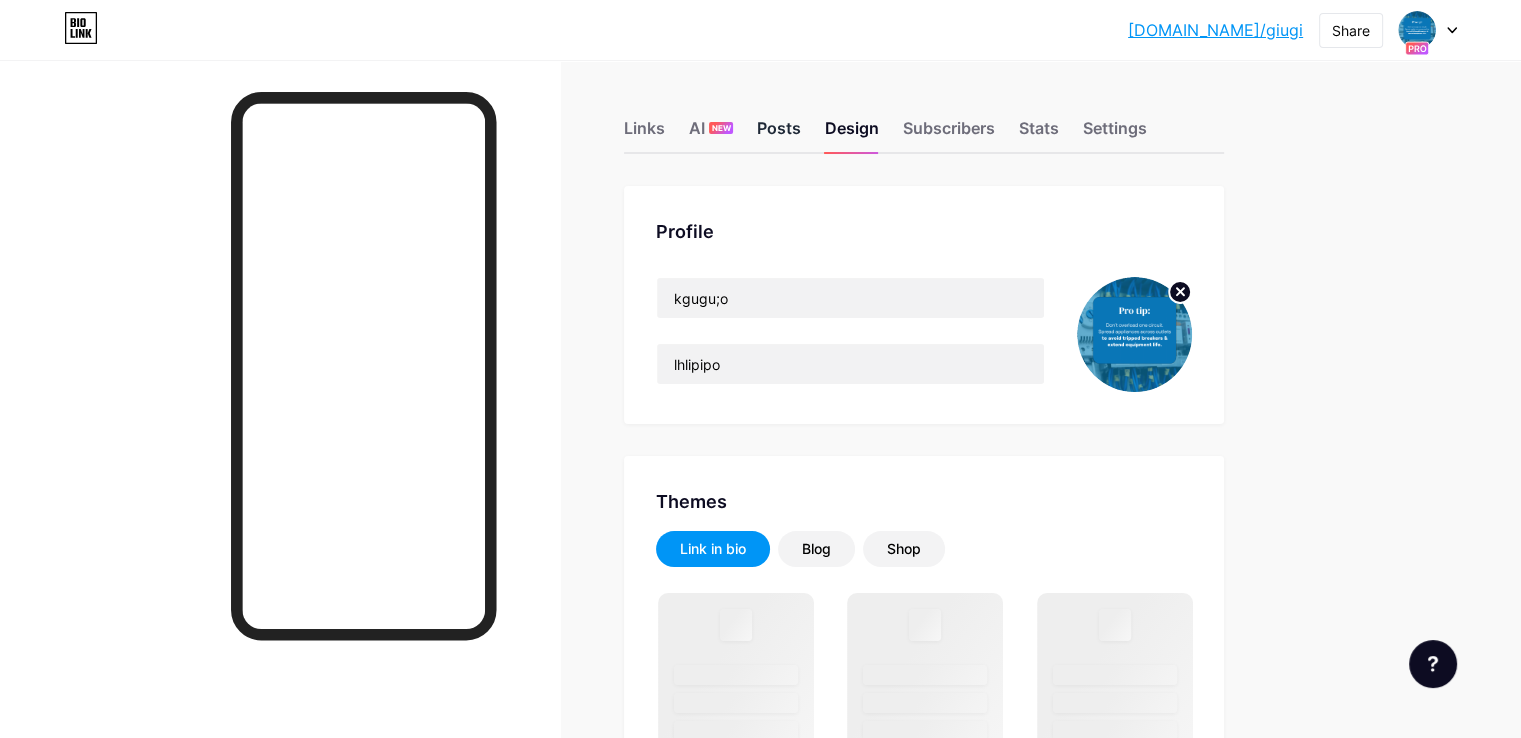
click at [801, 133] on div "Posts" at bounding box center [779, 134] width 44 height 36
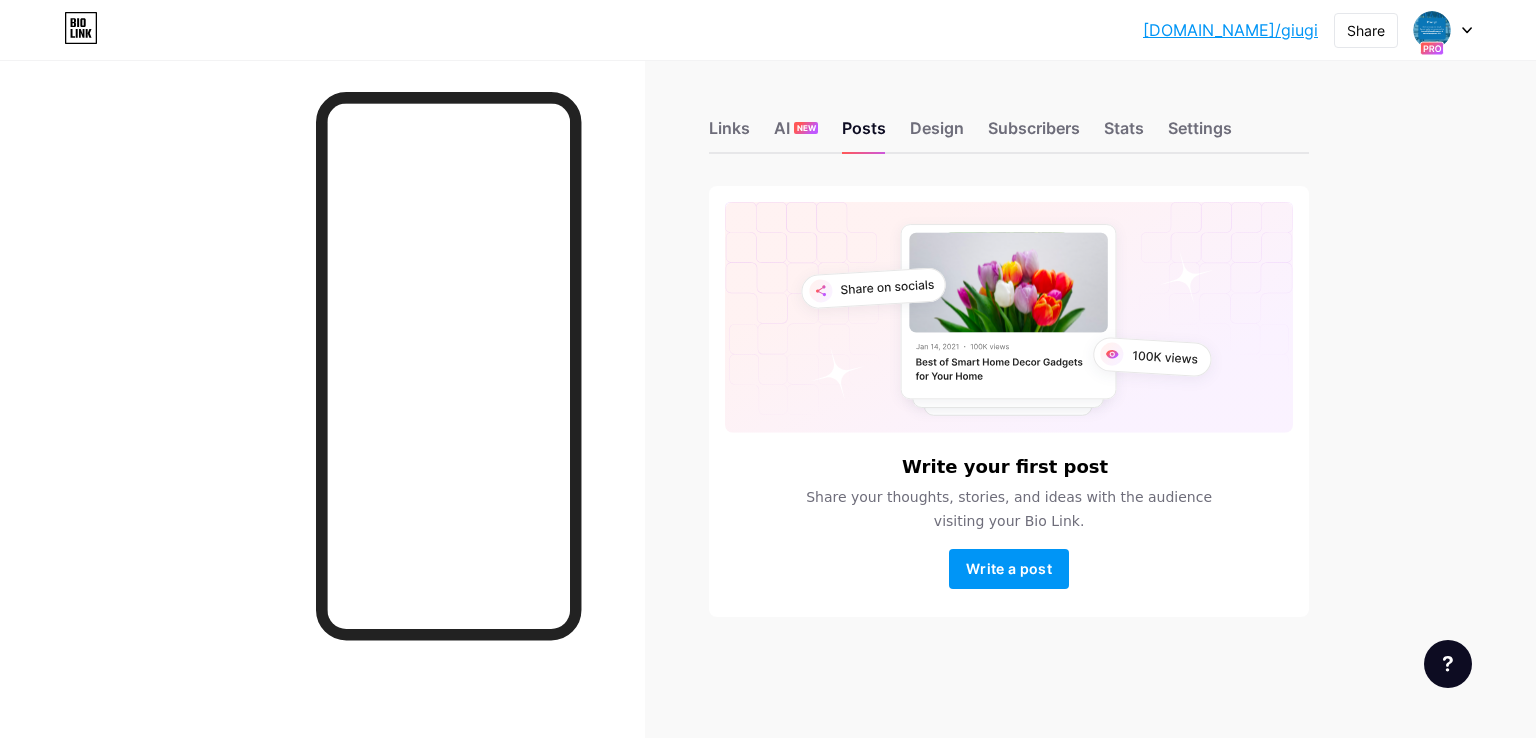
click at [1463, 29] on icon at bounding box center [1467, 30] width 10 height 7
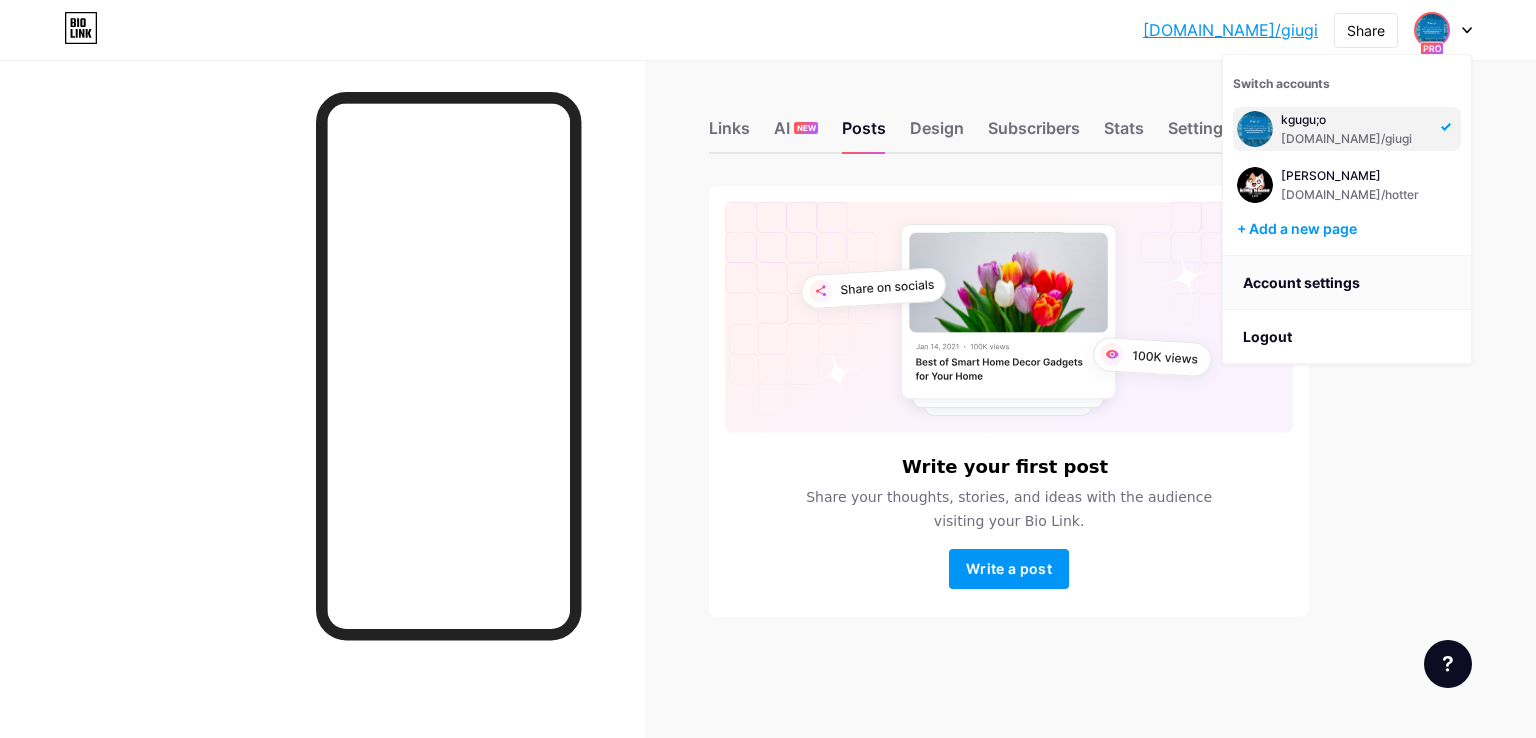
click at [1308, 287] on link "Account settings" at bounding box center [1347, 283] width 248 height 54
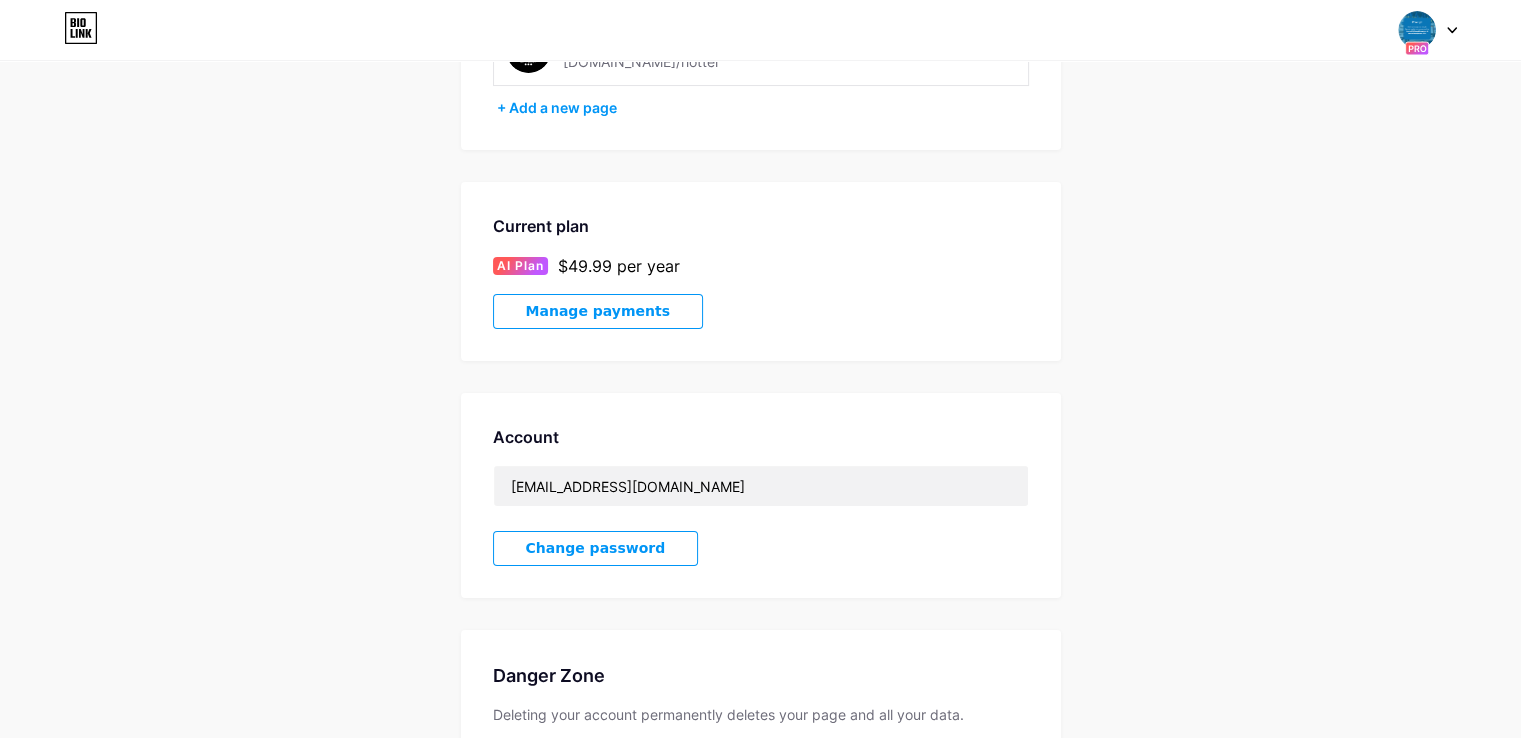
scroll to position [288, 0]
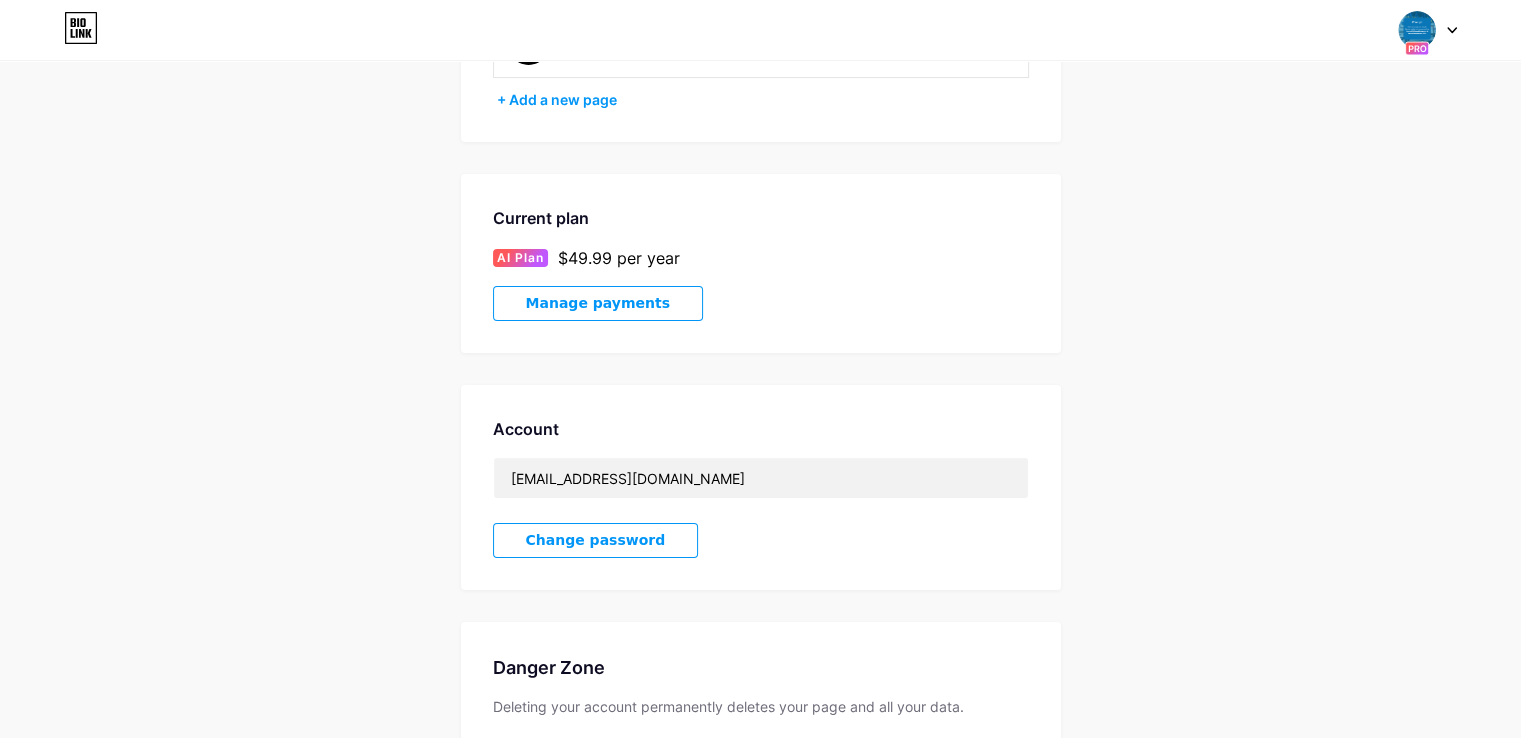
click at [649, 301] on button "Manage payments" at bounding box center [598, 303] width 210 height 35
